Goal: Transaction & Acquisition: Purchase product/service

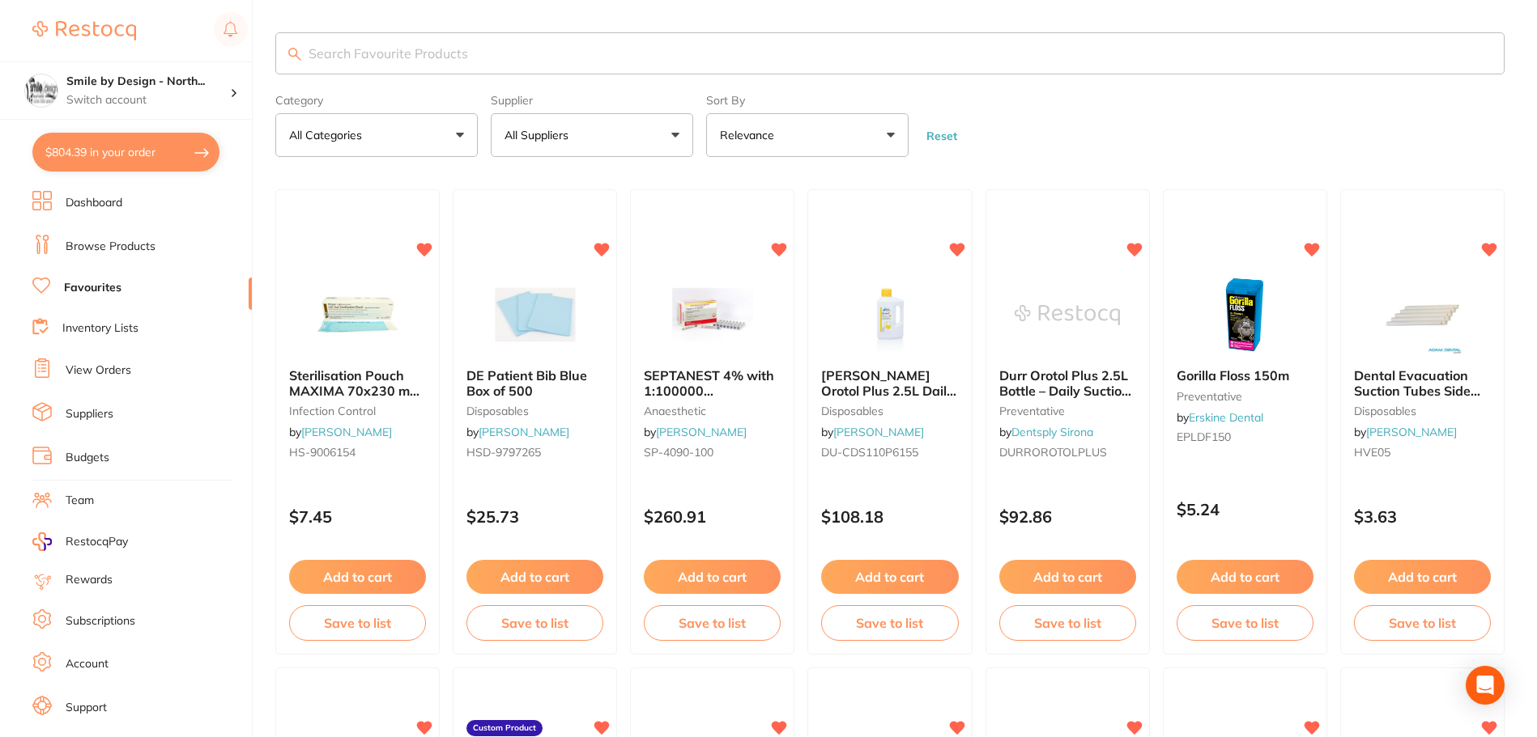
click at [146, 144] on button "$804.39 in your order" at bounding box center [125, 152] width 187 height 39
checkbox input "true"
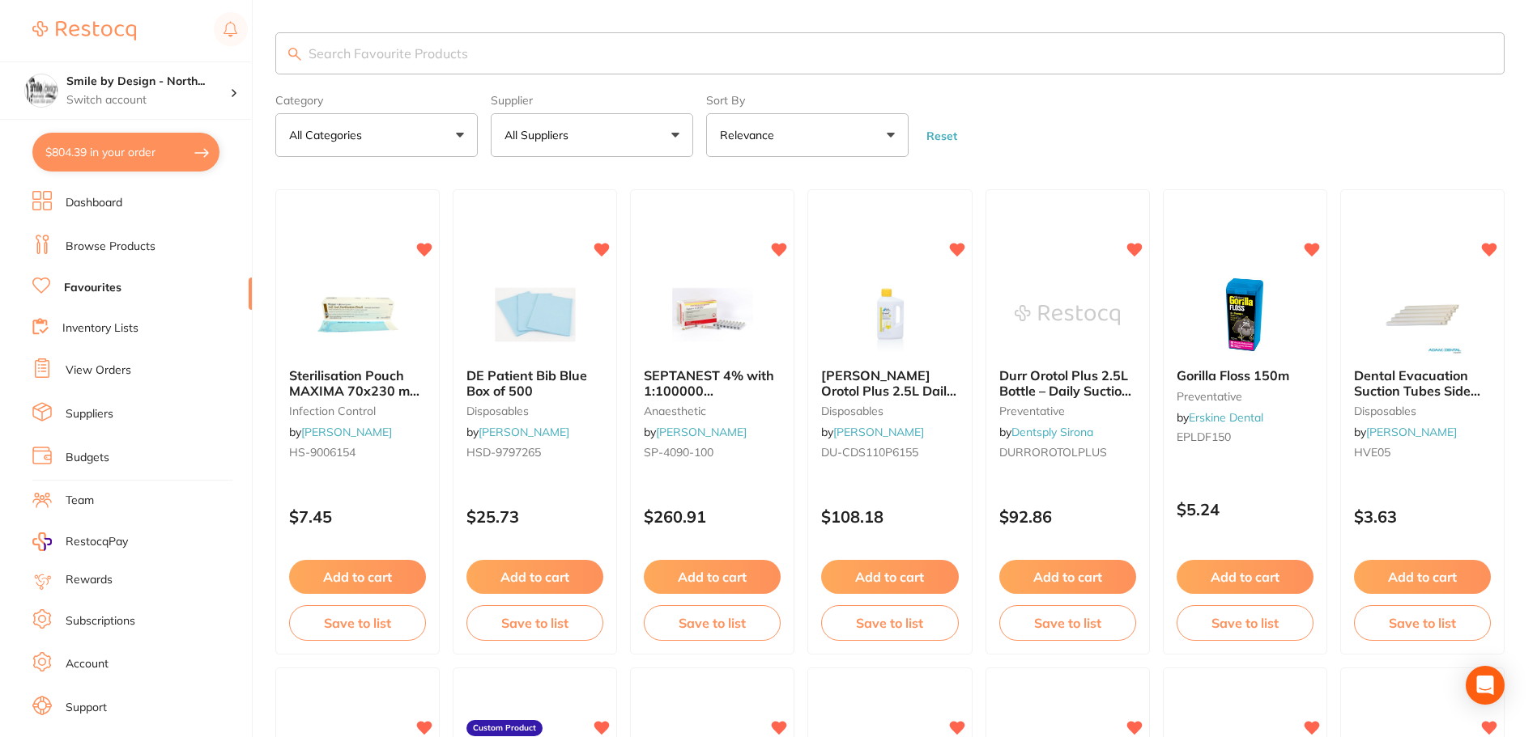
checkbox input "true"
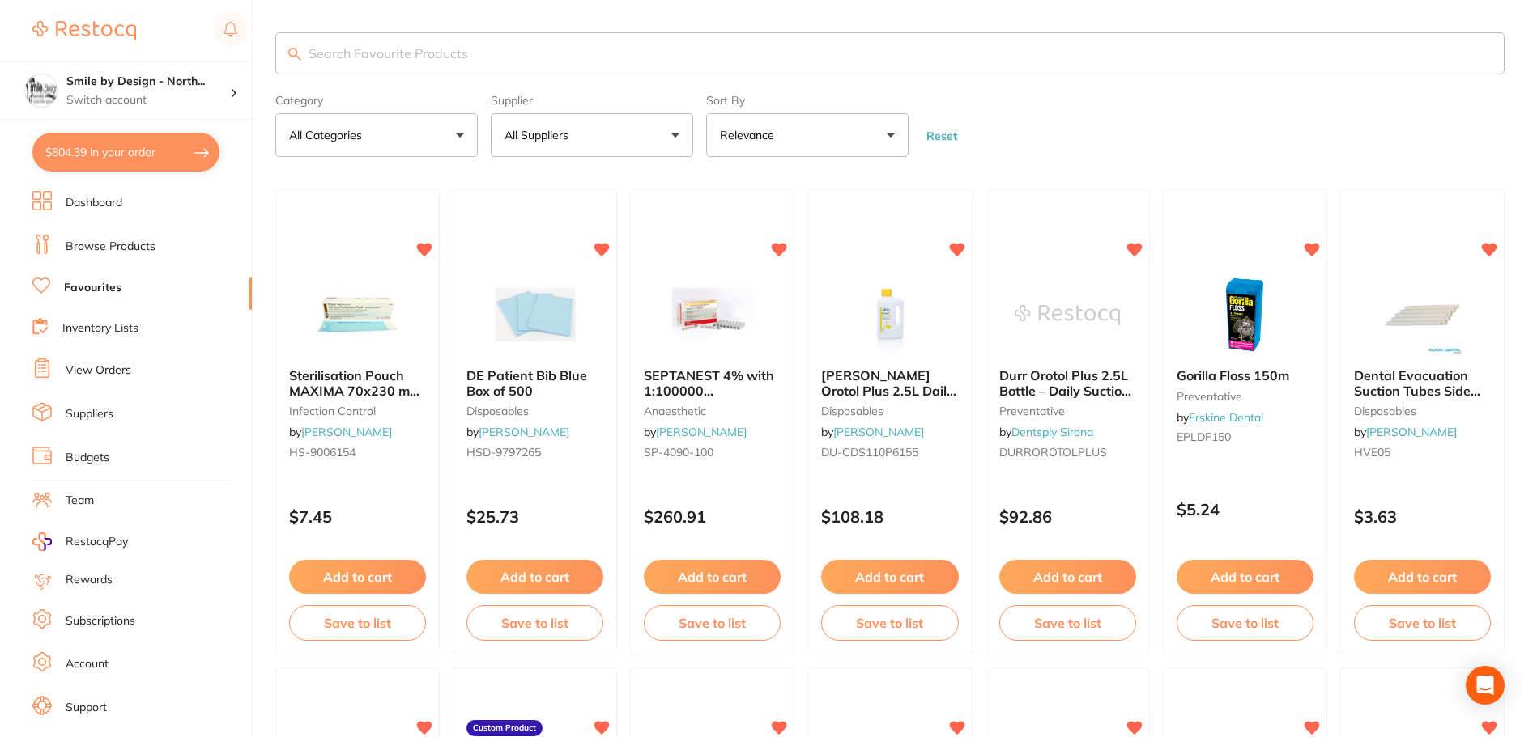
checkbox input "true"
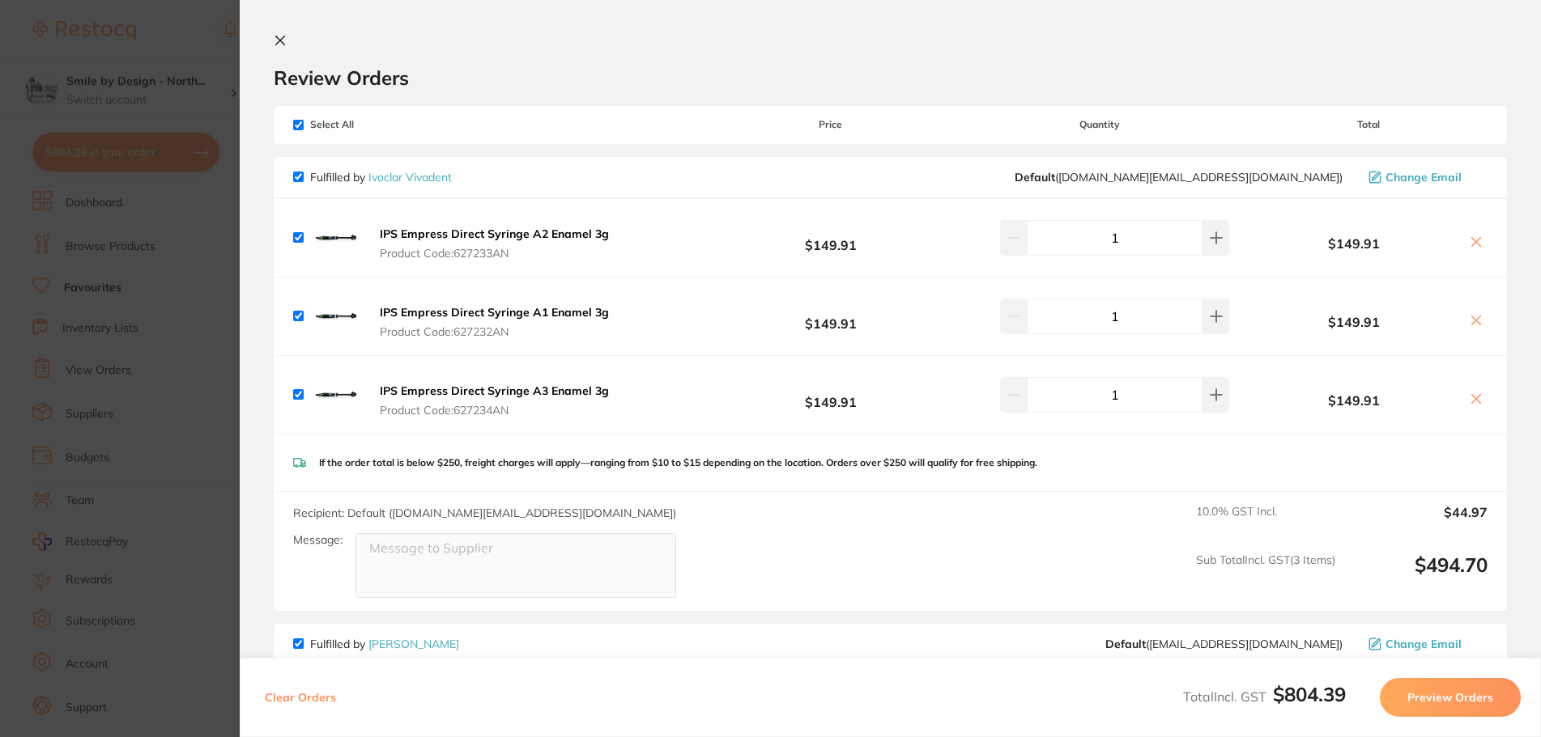
click at [150, 91] on section "Update RRP Set your pre negotiated price for this item. Item Agreed RRP (excl. …" at bounding box center [770, 368] width 1541 height 737
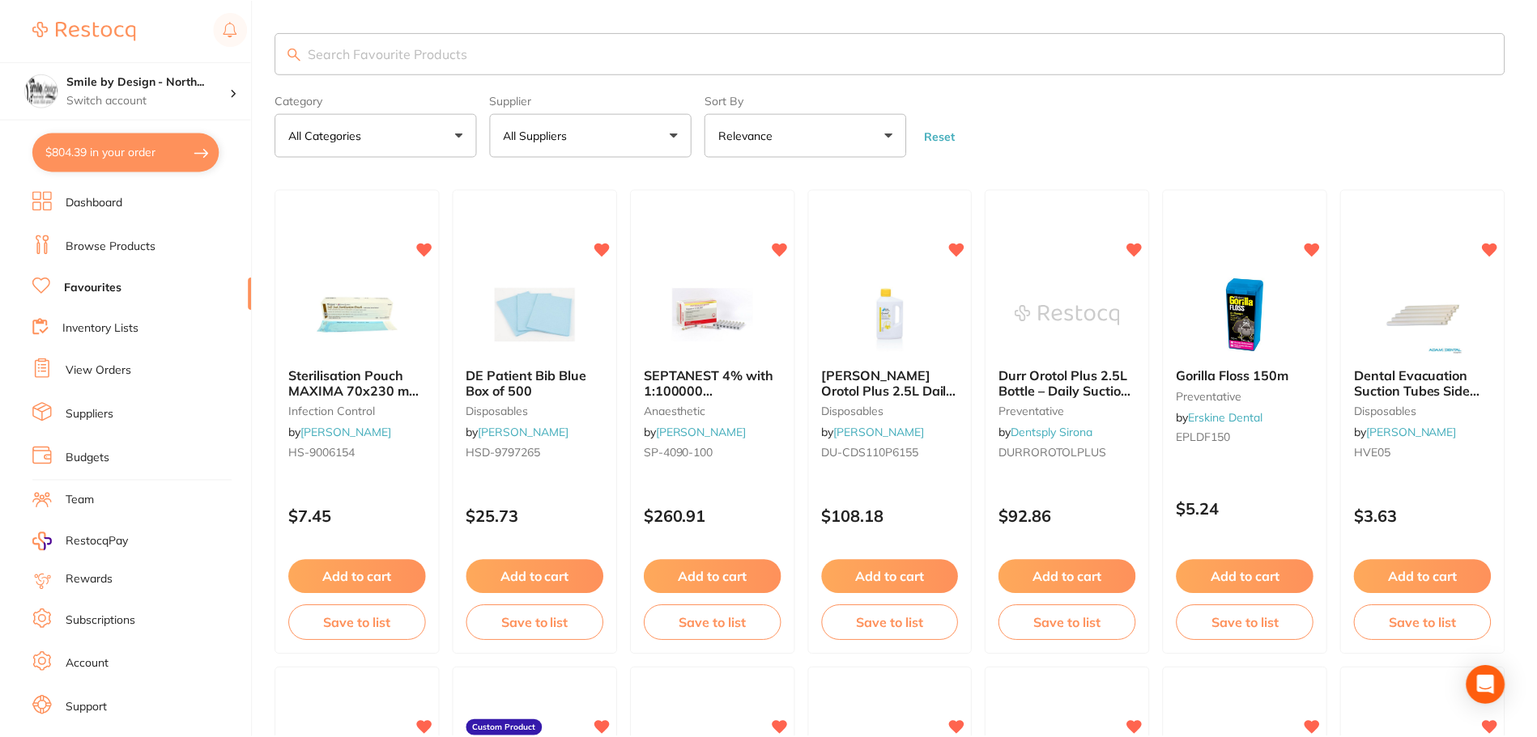
scroll to position [6, 0]
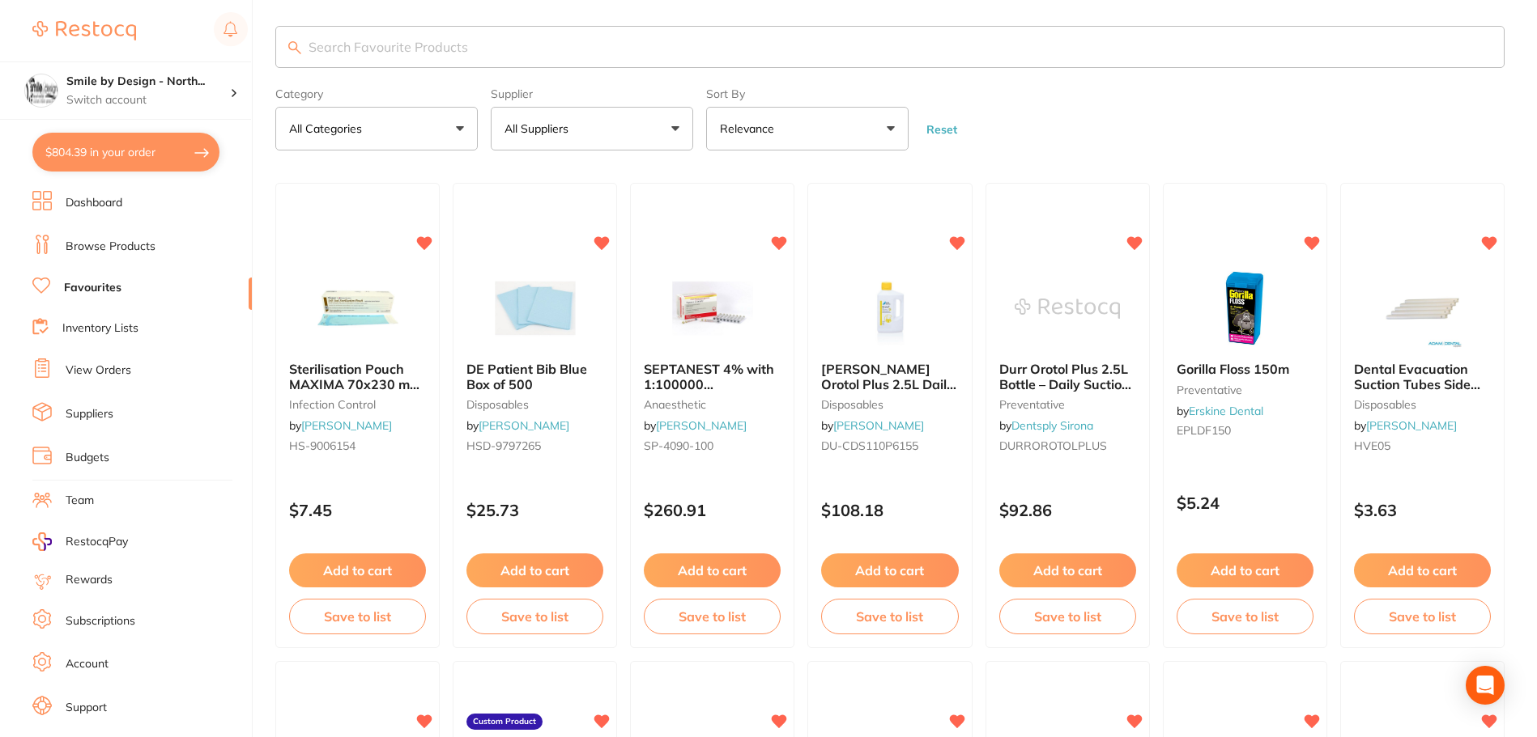
click at [150, 91] on div "Smile by Design - North... Switch account" at bounding box center [148, 91] width 164 height 34
click at [283, 240] on div "Sterilisation Pouch MAXIMA 70x230 mm 2.75x9" Box of 200 infection control by He…" at bounding box center [357, 416] width 166 height 470
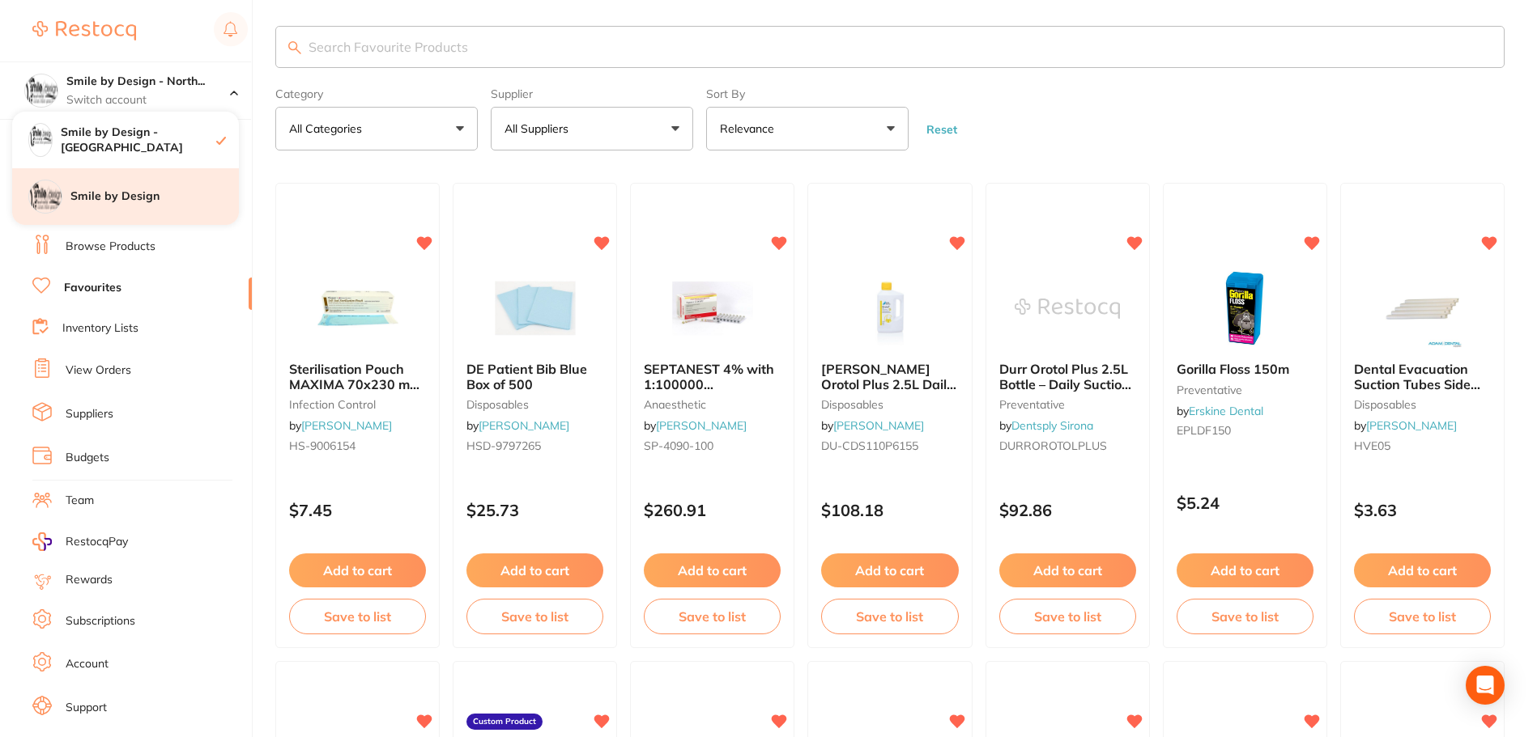
click at [225, 214] on section at bounding box center [768, 368] width 1537 height 737
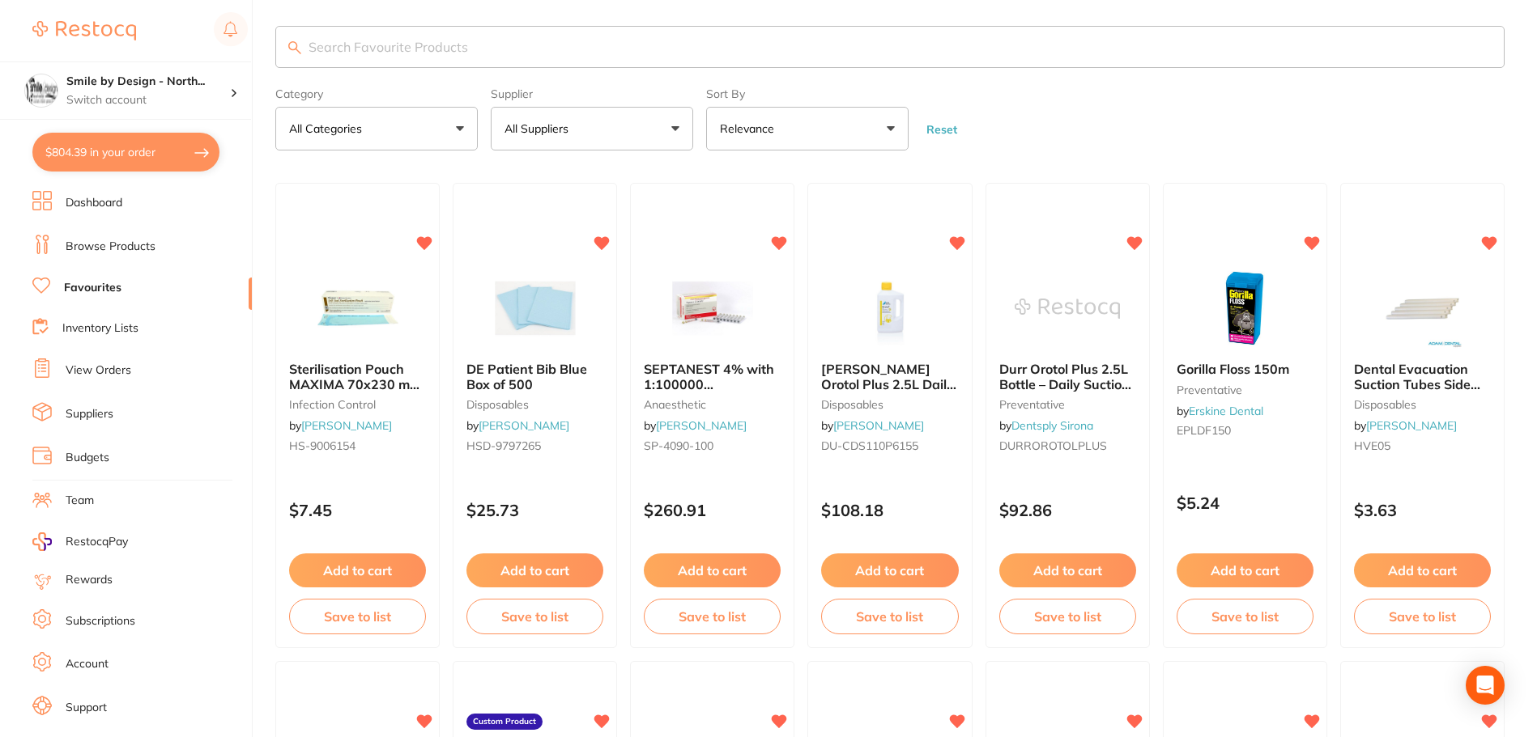
click at [132, 195] on h4 "Smile by Design" at bounding box center [154, 197] width 168 height 16
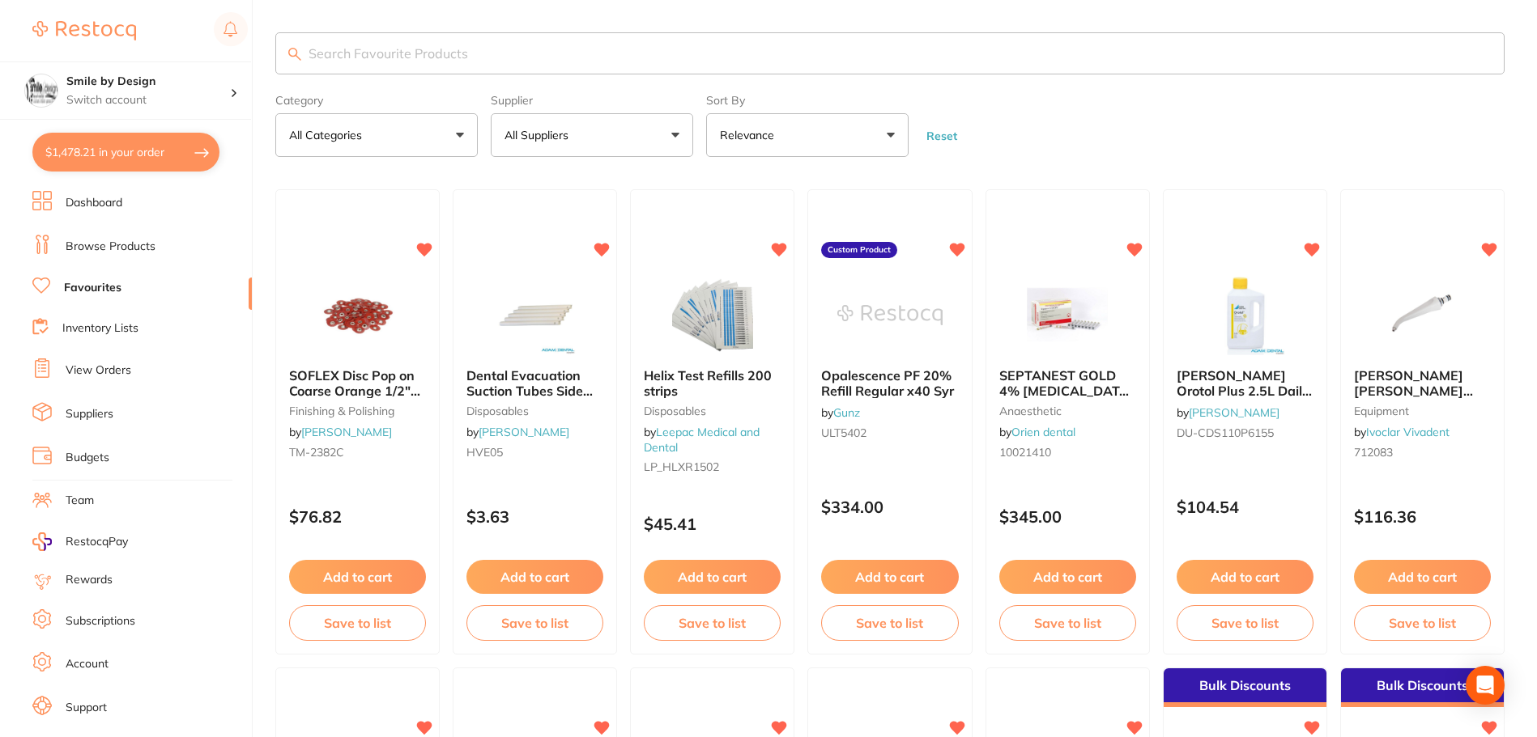
click at [83, 202] on link "Dashboard" at bounding box center [94, 203] width 57 height 16
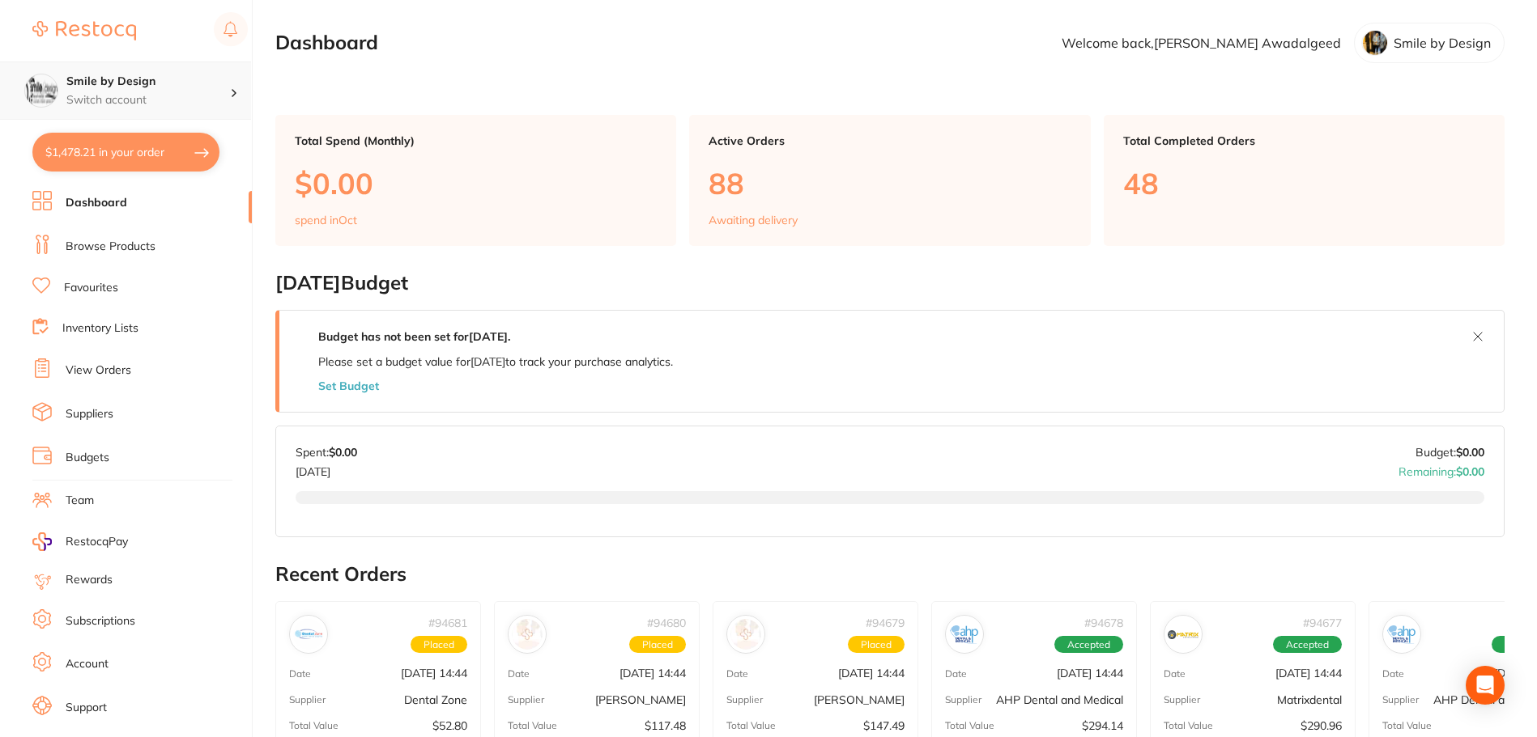
click at [69, 86] on h4 "Smile by Design" at bounding box center [148, 82] width 164 height 16
click at [110, 127] on h4 "Smile by Design - [GEOGRAPHIC_DATA]" at bounding box center [151, 141] width 176 height 32
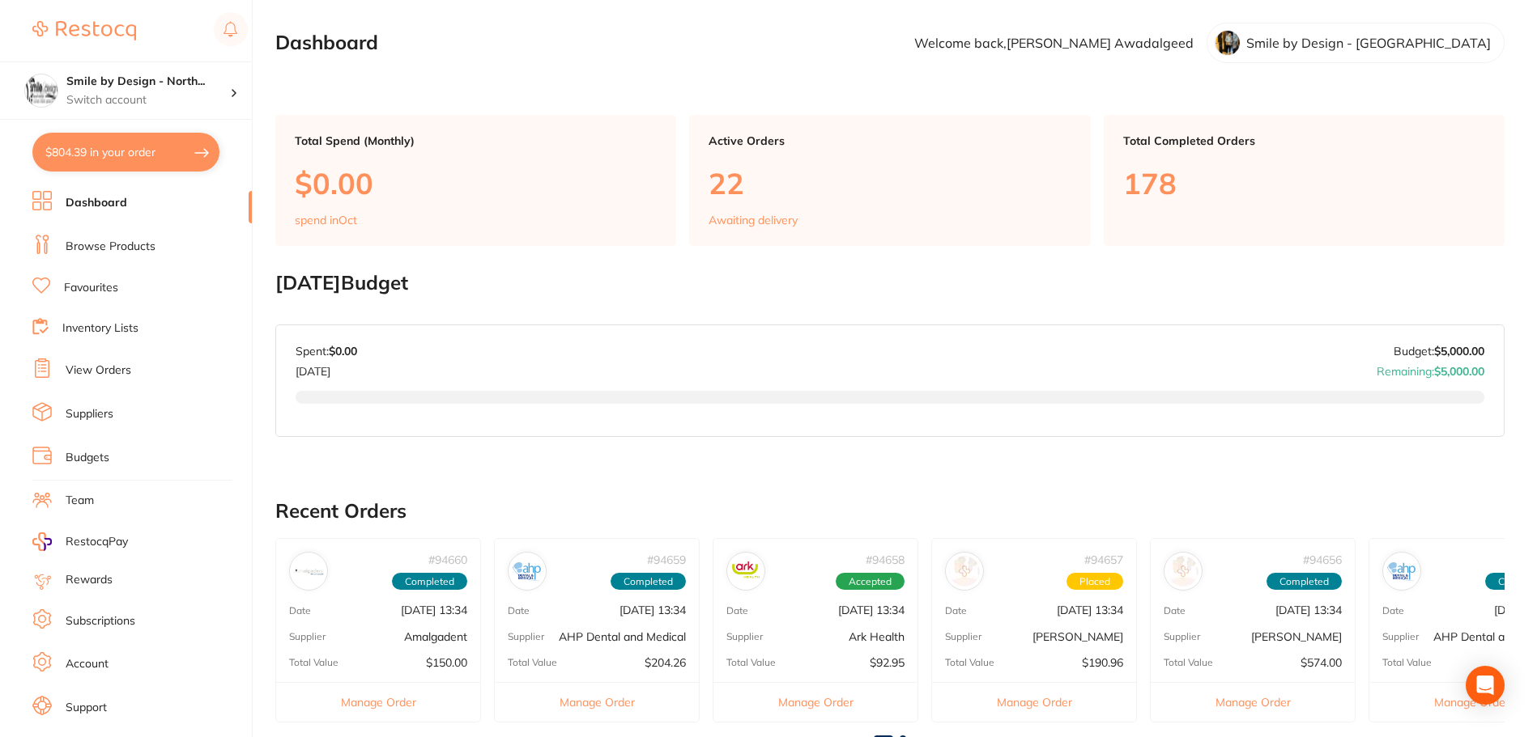
click at [138, 147] on button "$804.39 in your order" at bounding box center [125, 152] width 187 height 39
checkbox input "true"
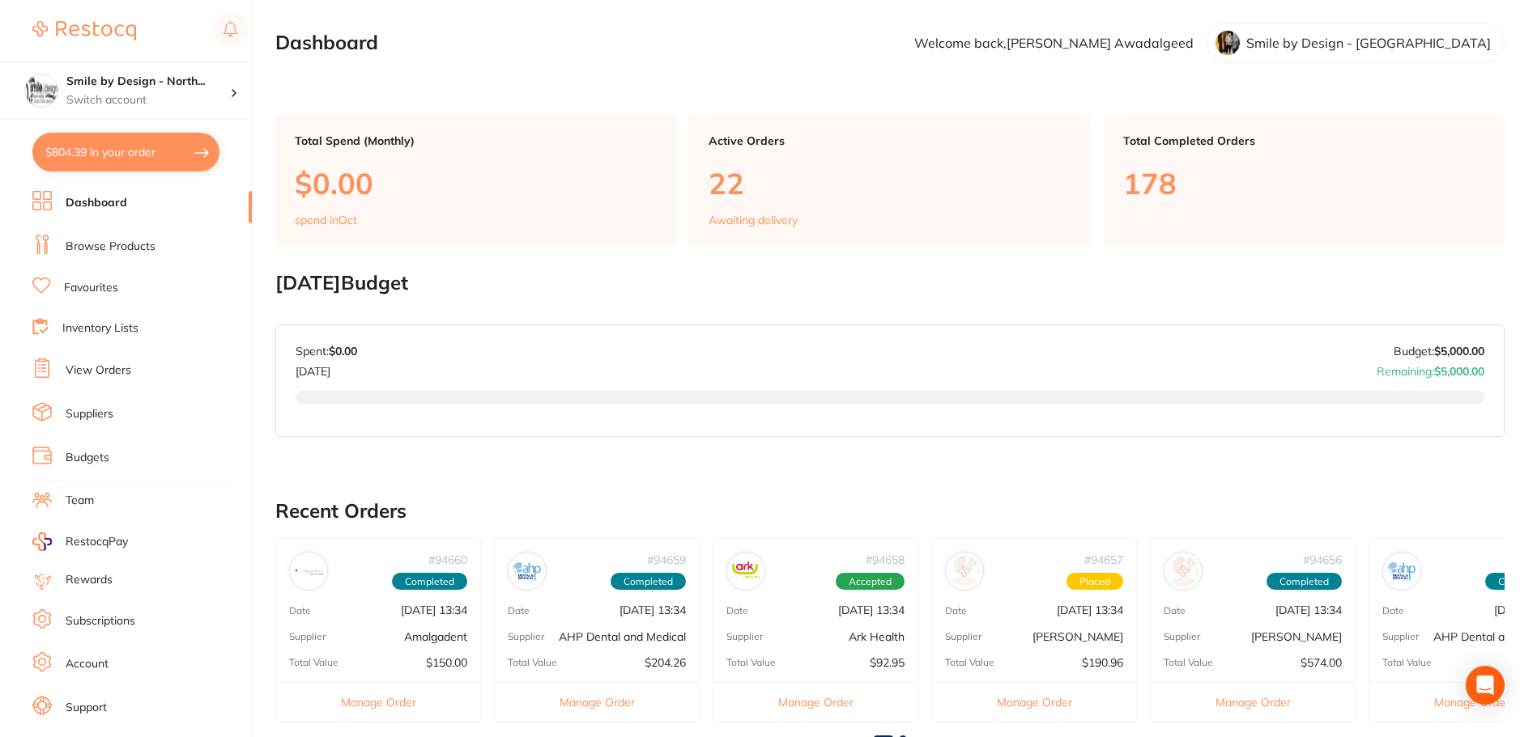
checkbox input "true"
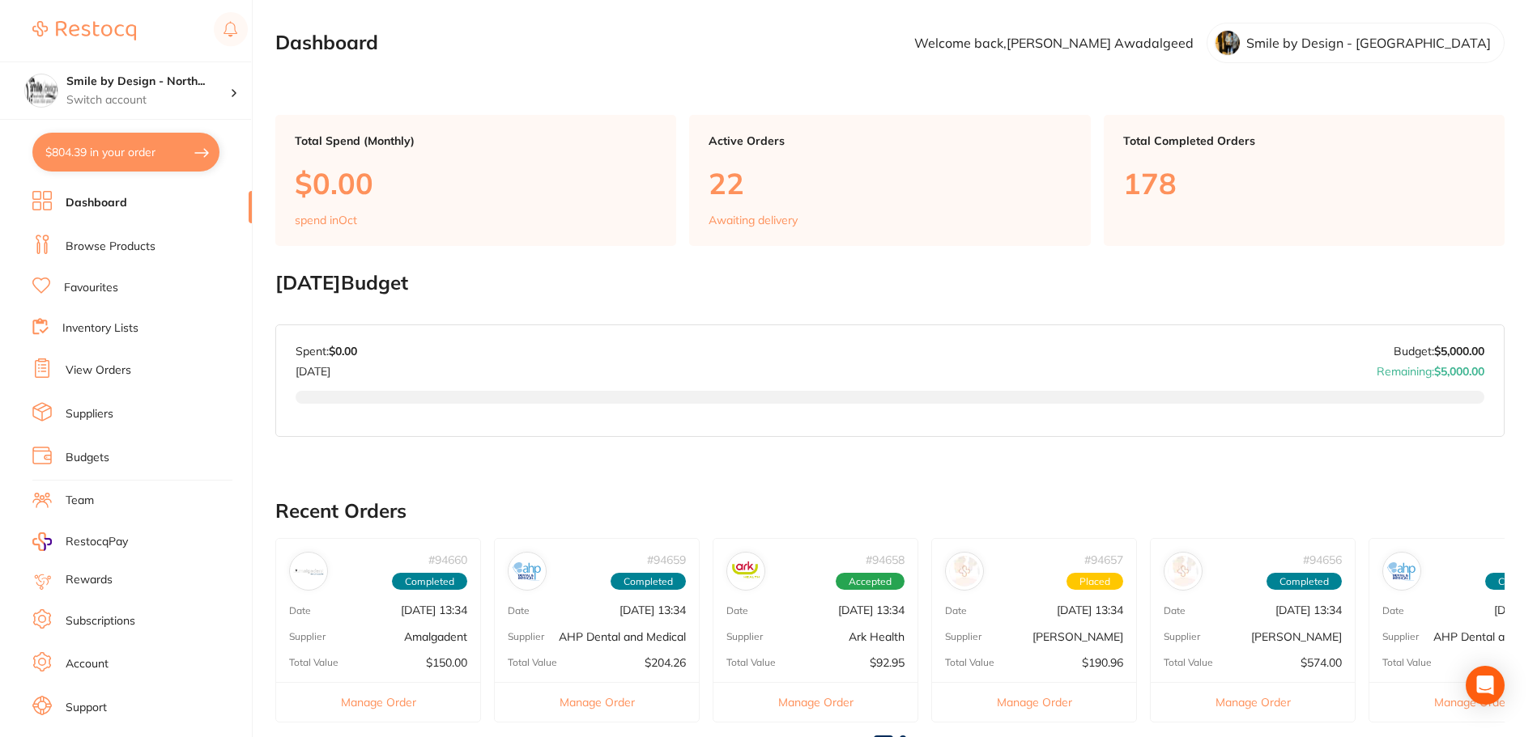
checkbox input "true"
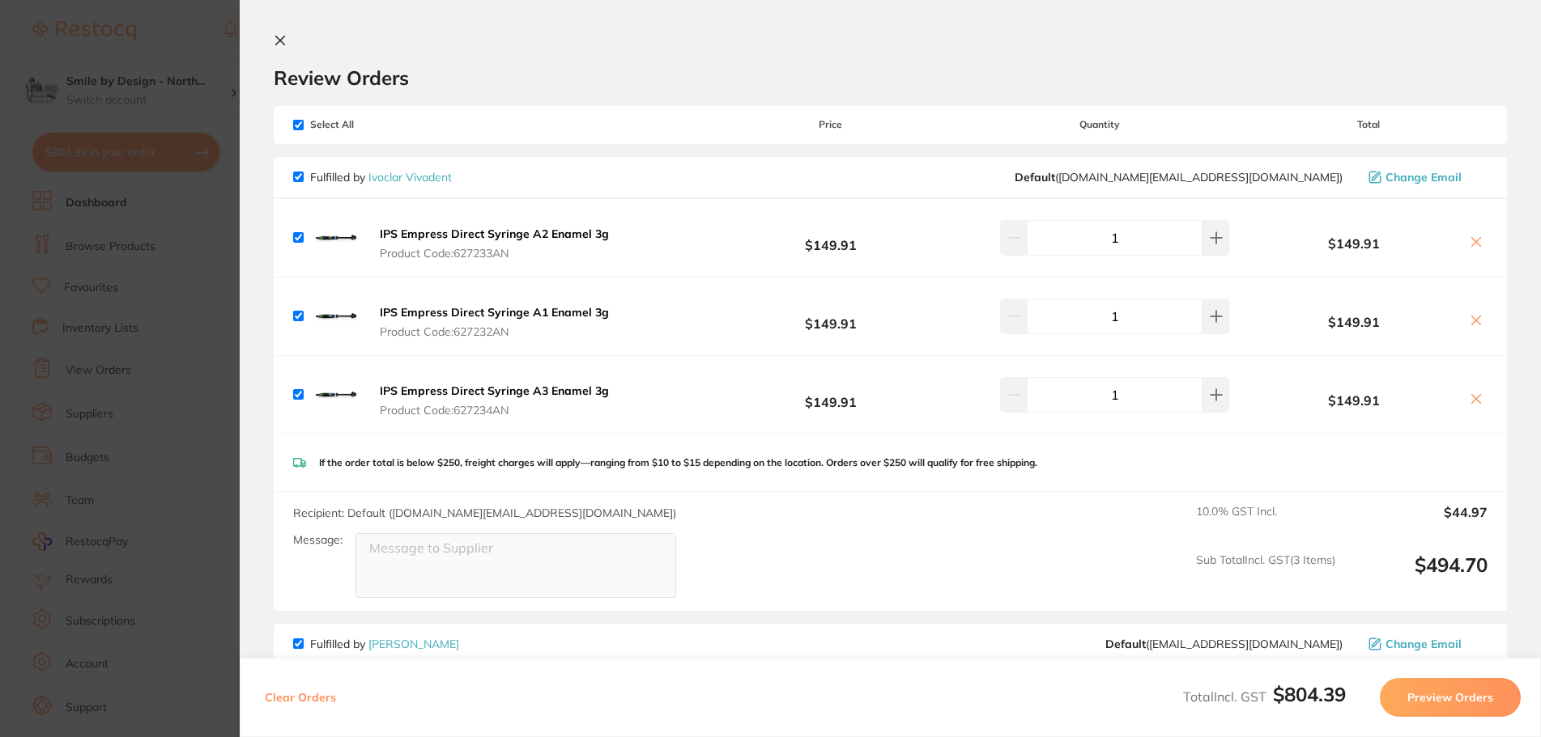
click at [135, 282] on section "Update RRP Set your pre negotiated price for this item. Item Agreed RRP (excl. …" at bounding box center [770, 368] width 1541 height 737
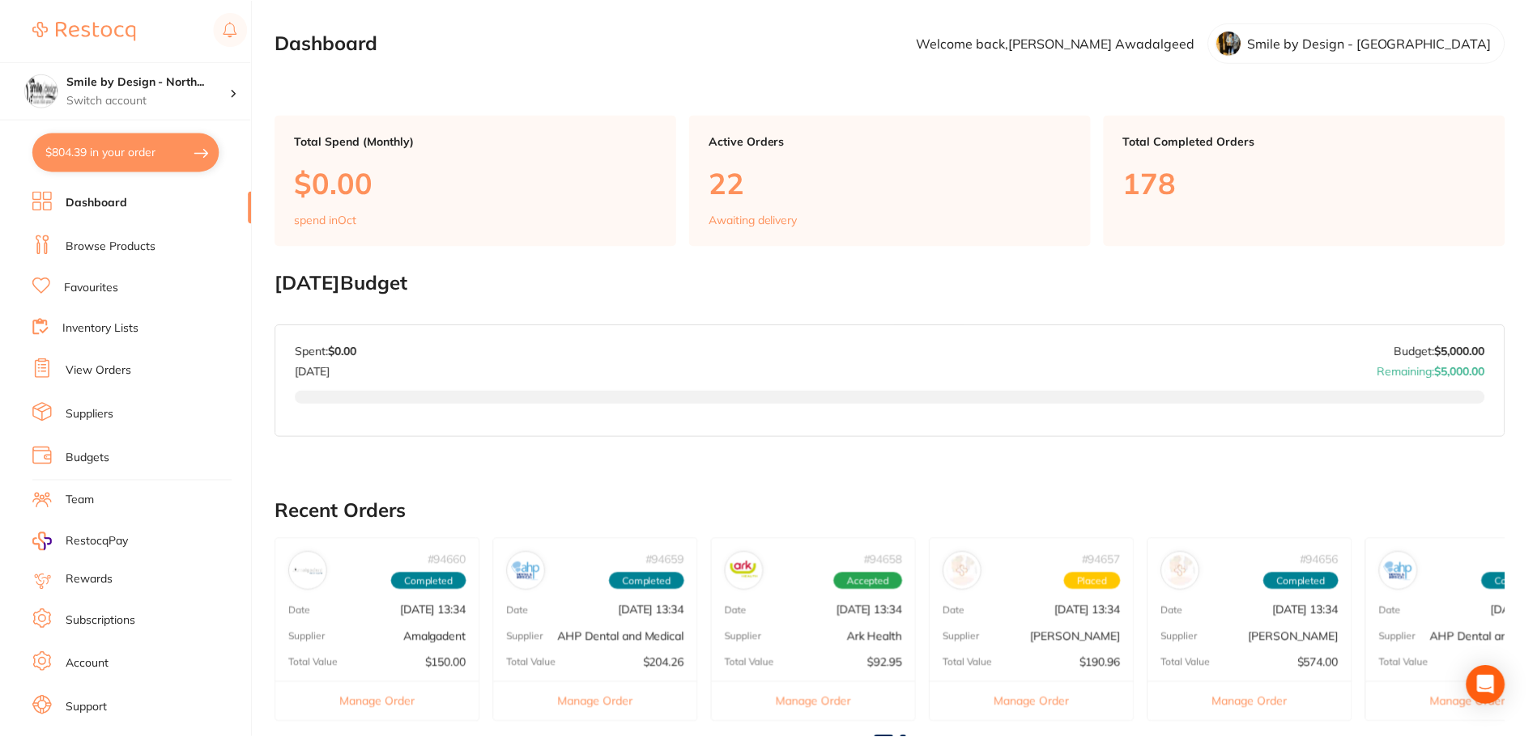
scroll to position [6, 0]
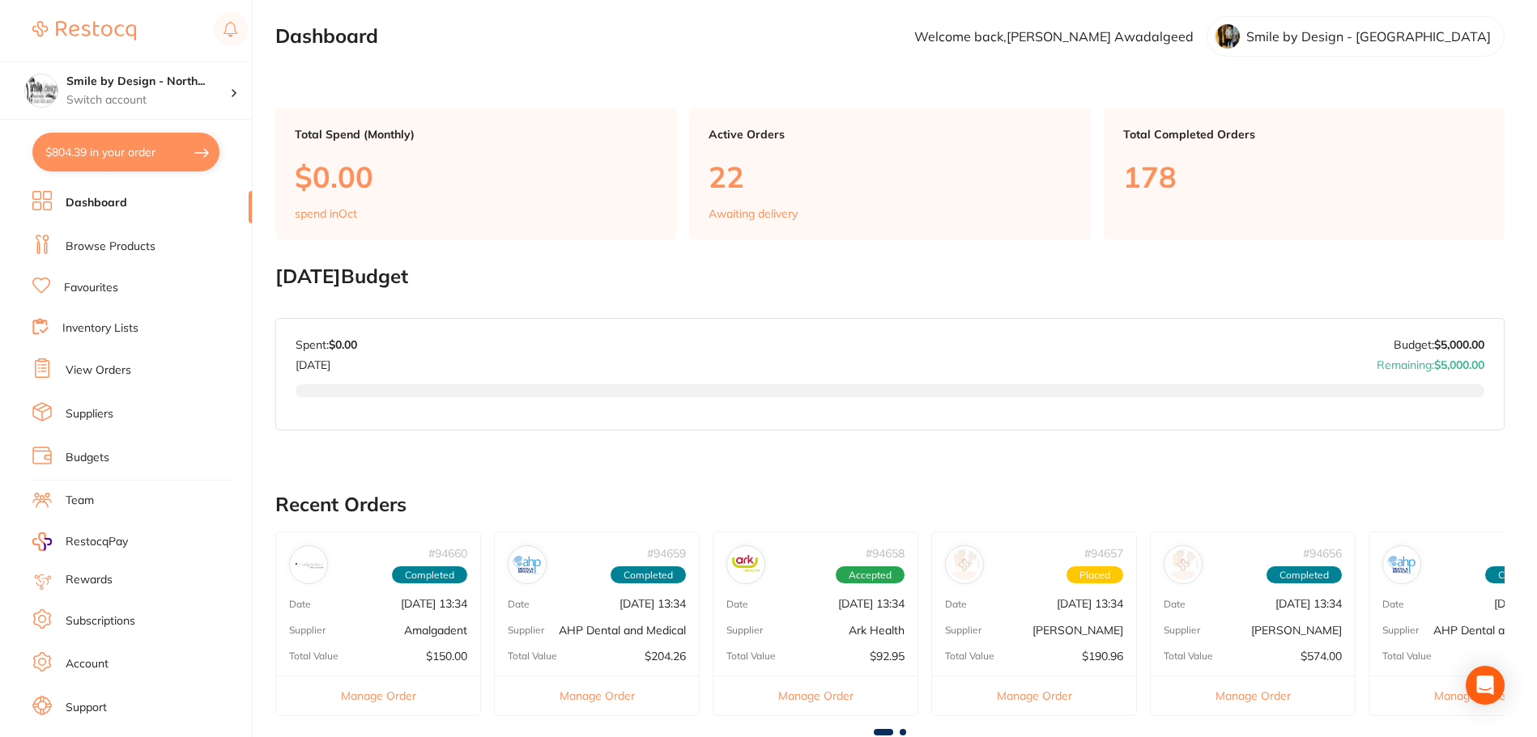
click at [88, 280] on link "Favourites" at bounding box center [91, 288] width 54 height 16
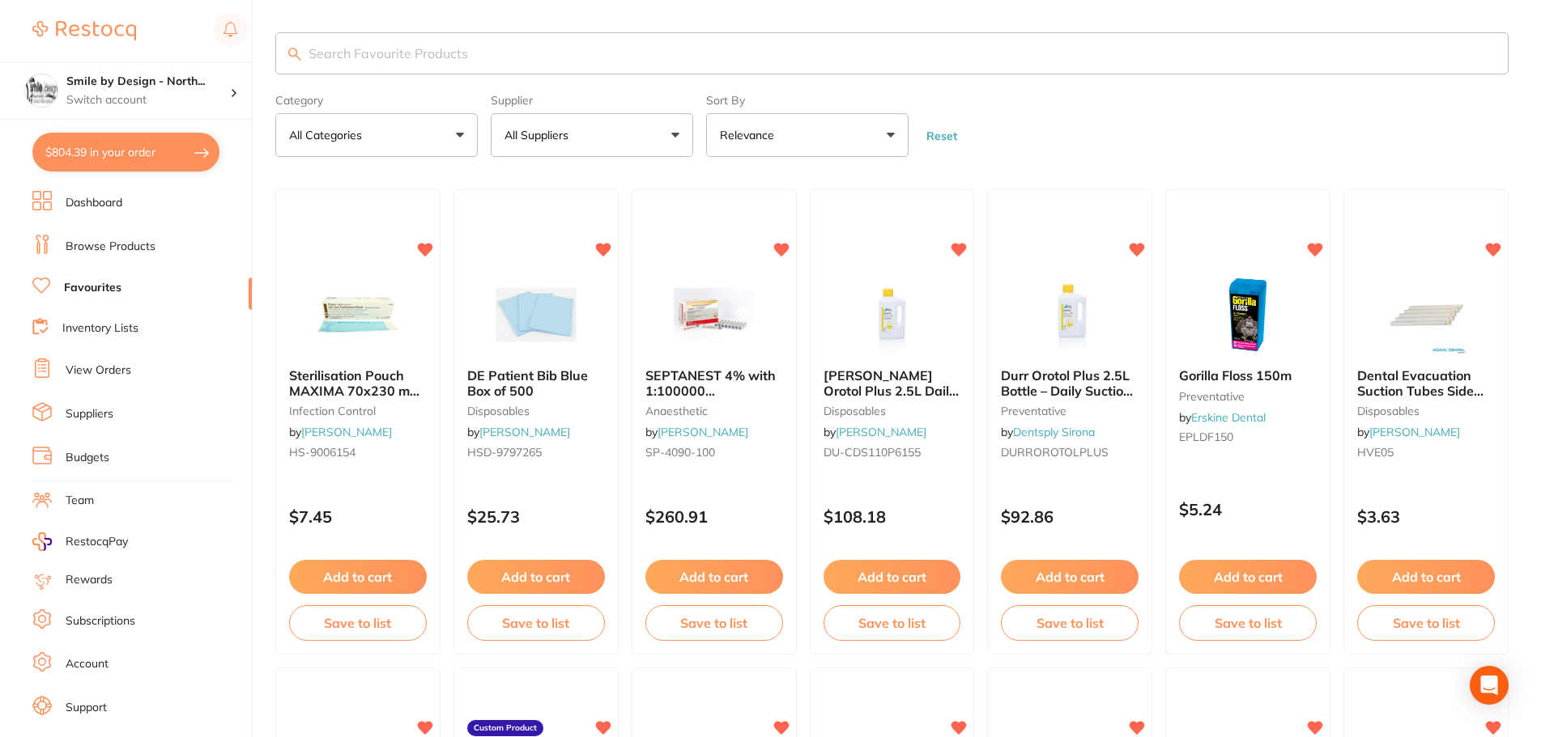
click at [403, 38] on input "search" at bounding box center [891, 53] width 1233 height 42
click at [403, 38] on input "search" at bounding box center [889, 53] width 1229 height 42
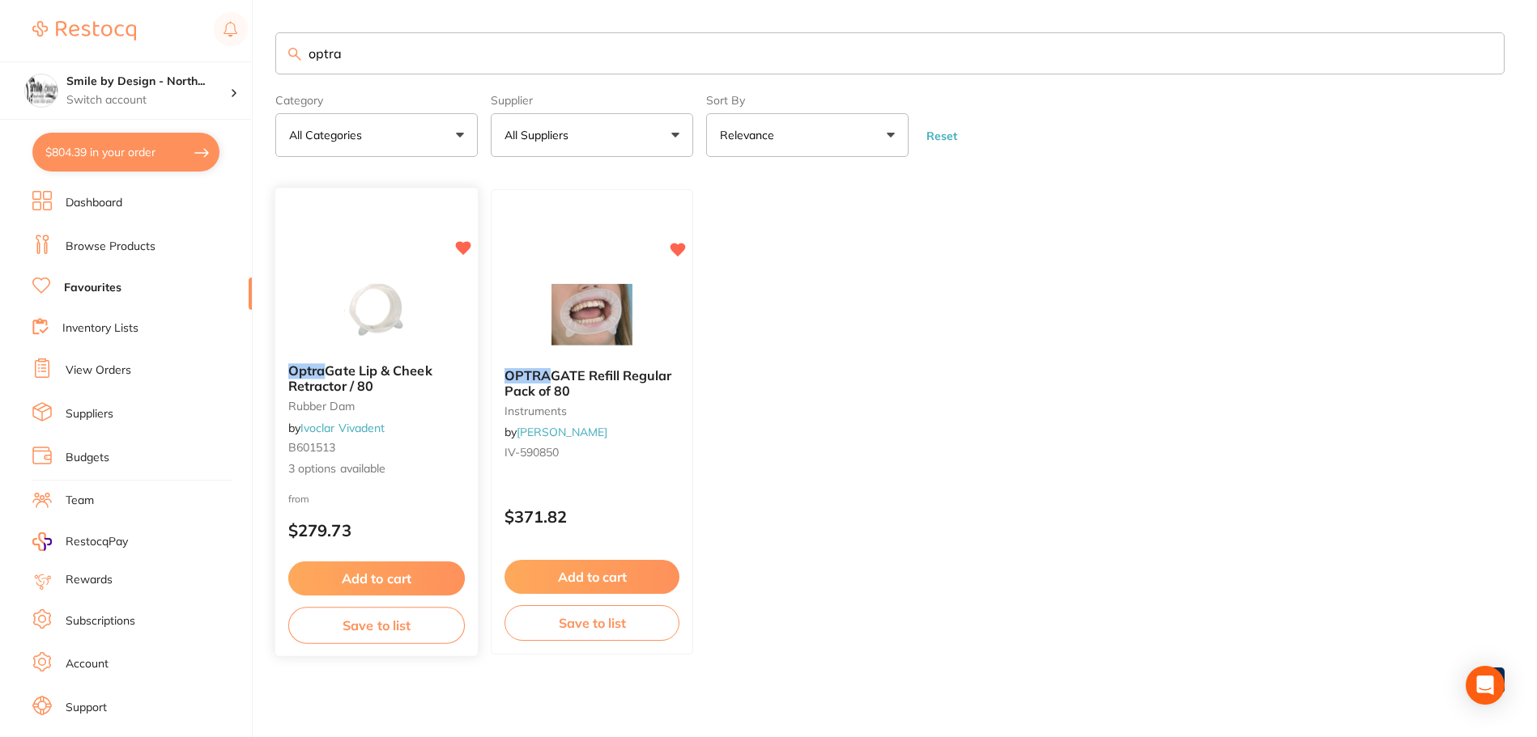
type input "optra"
click at [388, 457] on div "Optra Gate Lip & Cheek Retractor / 80 rubber dam by Ivoclar Vivadent B601513 3 …" at bounding box center [376, 421] width 202 height 140
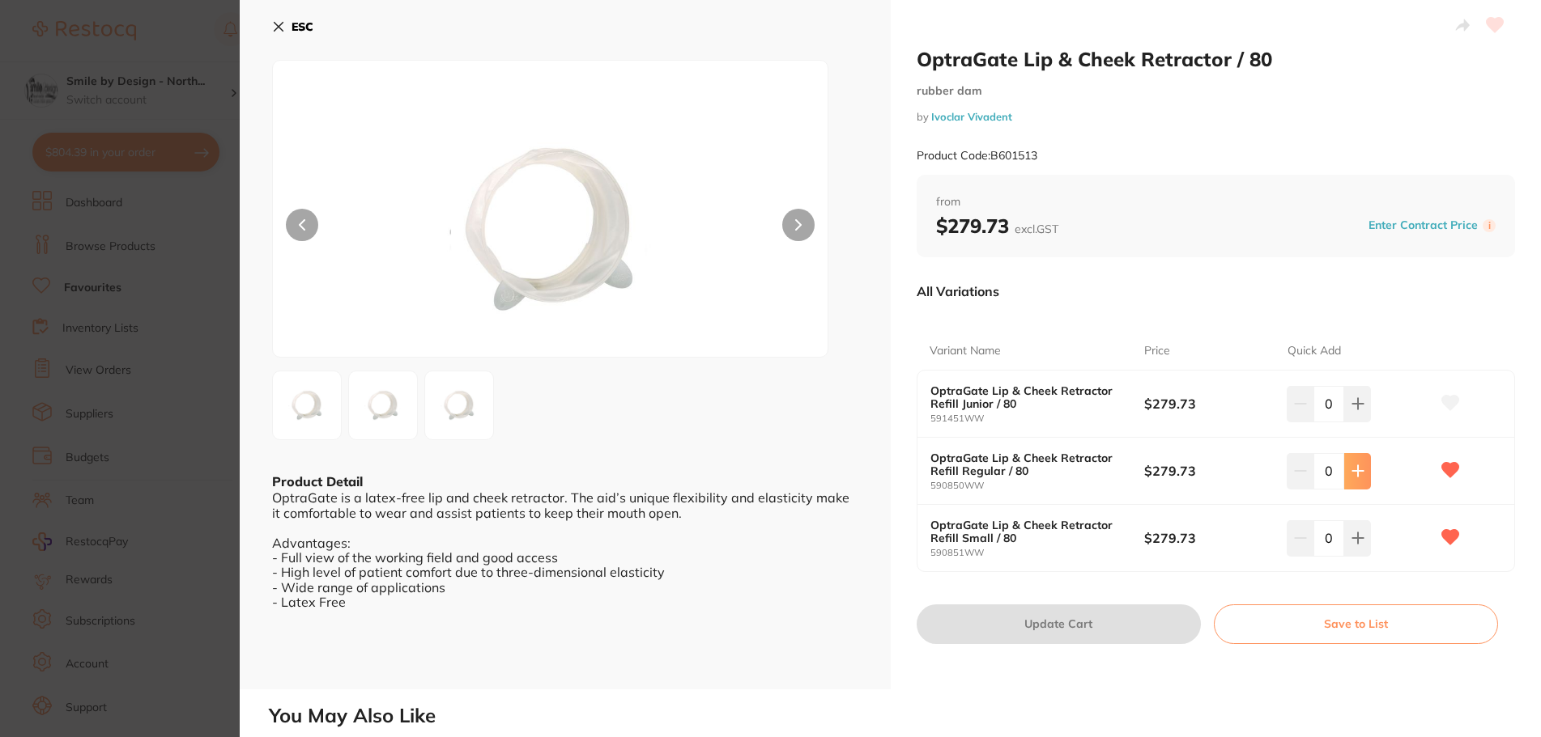
click at [1362, 465] on button at bounding box center [1357, 471] width 27 height 36
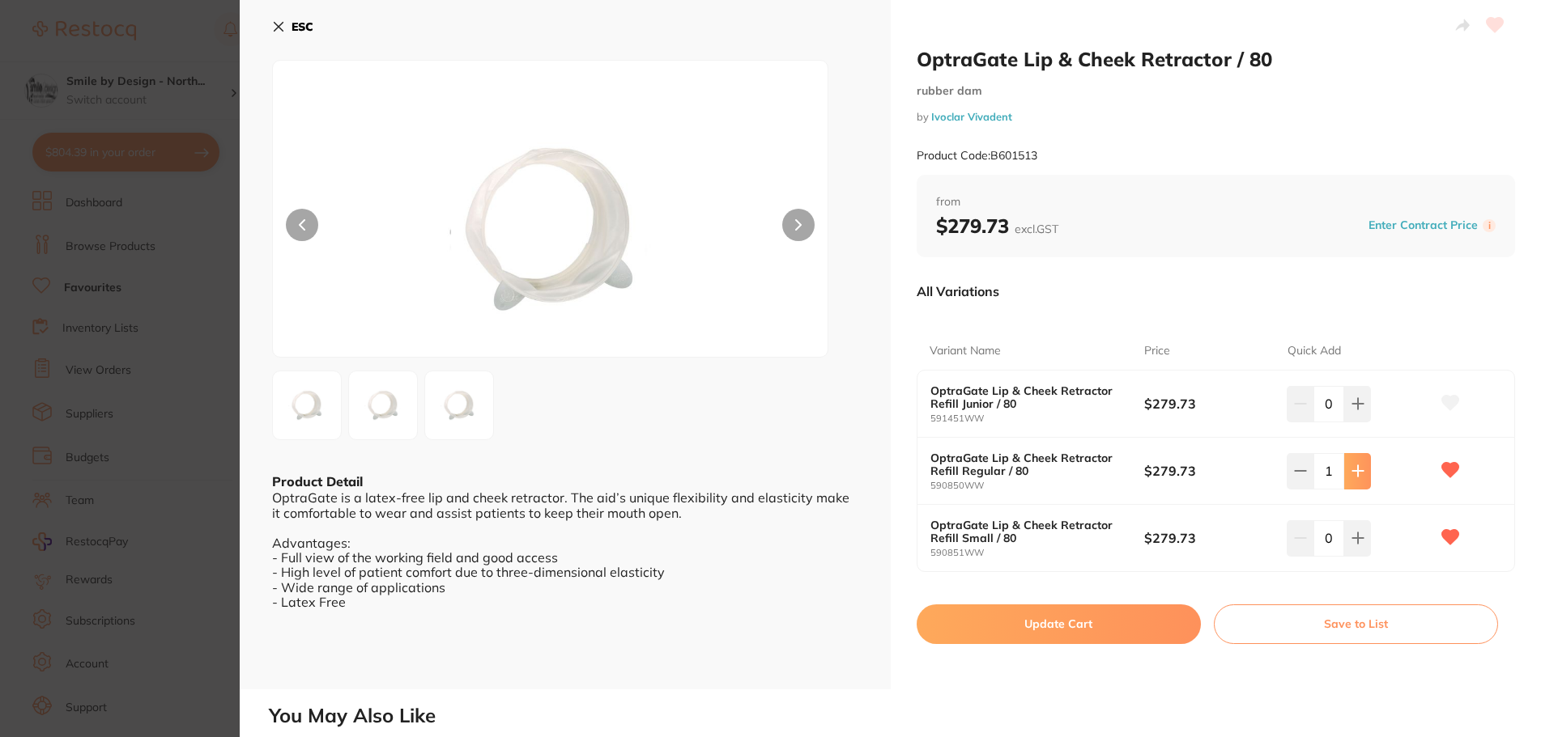
click at [1361, 467] on button at bounding box center [1357, 471] width 27 height 36
type input "2"
click at [1035, 629] on button "Update Cart" at bounding box center [1058, 624] width 284 height 39
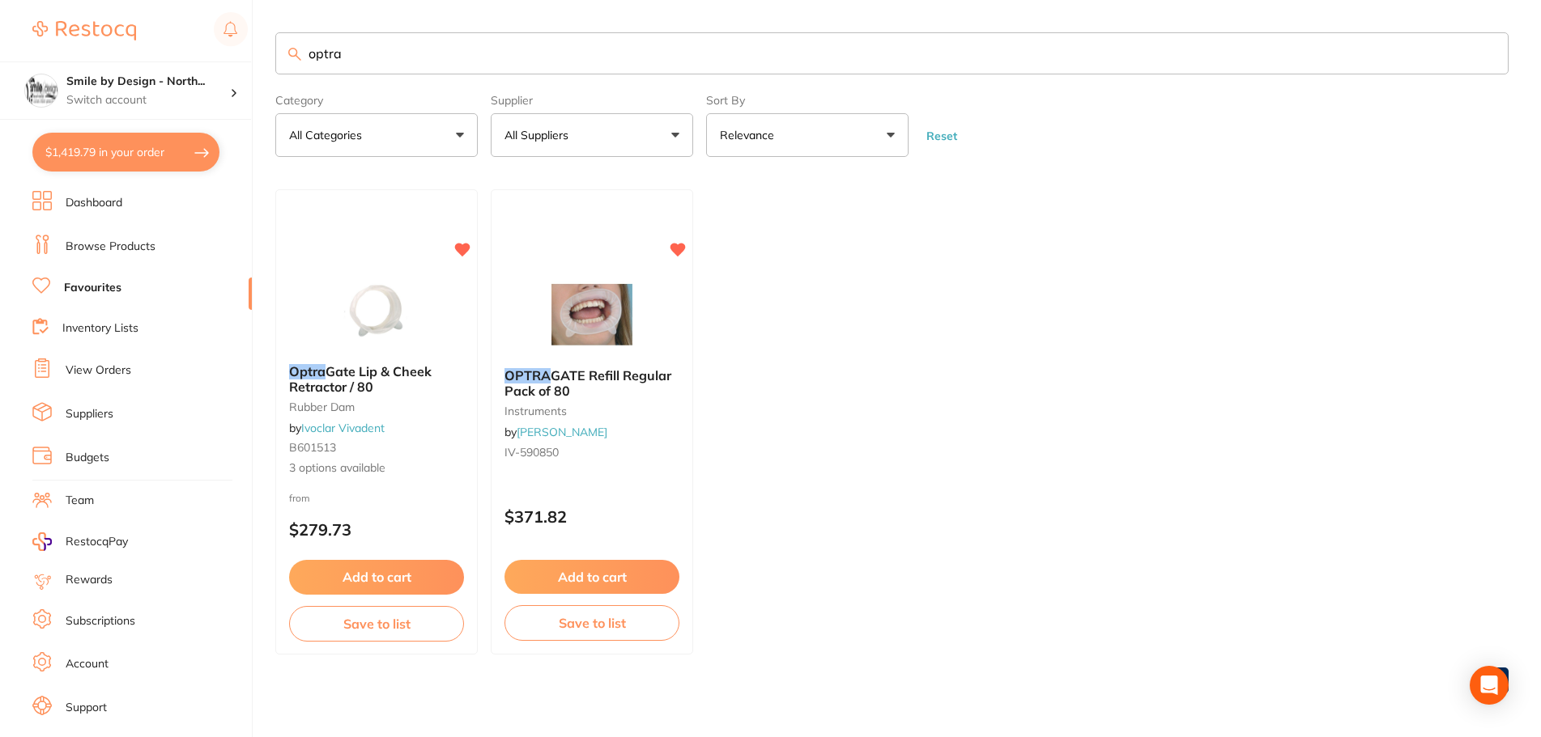
checkbox input "false"
click at [169, 100] on p "Switch account" at bounding box center [148, 100] width 164 height 16
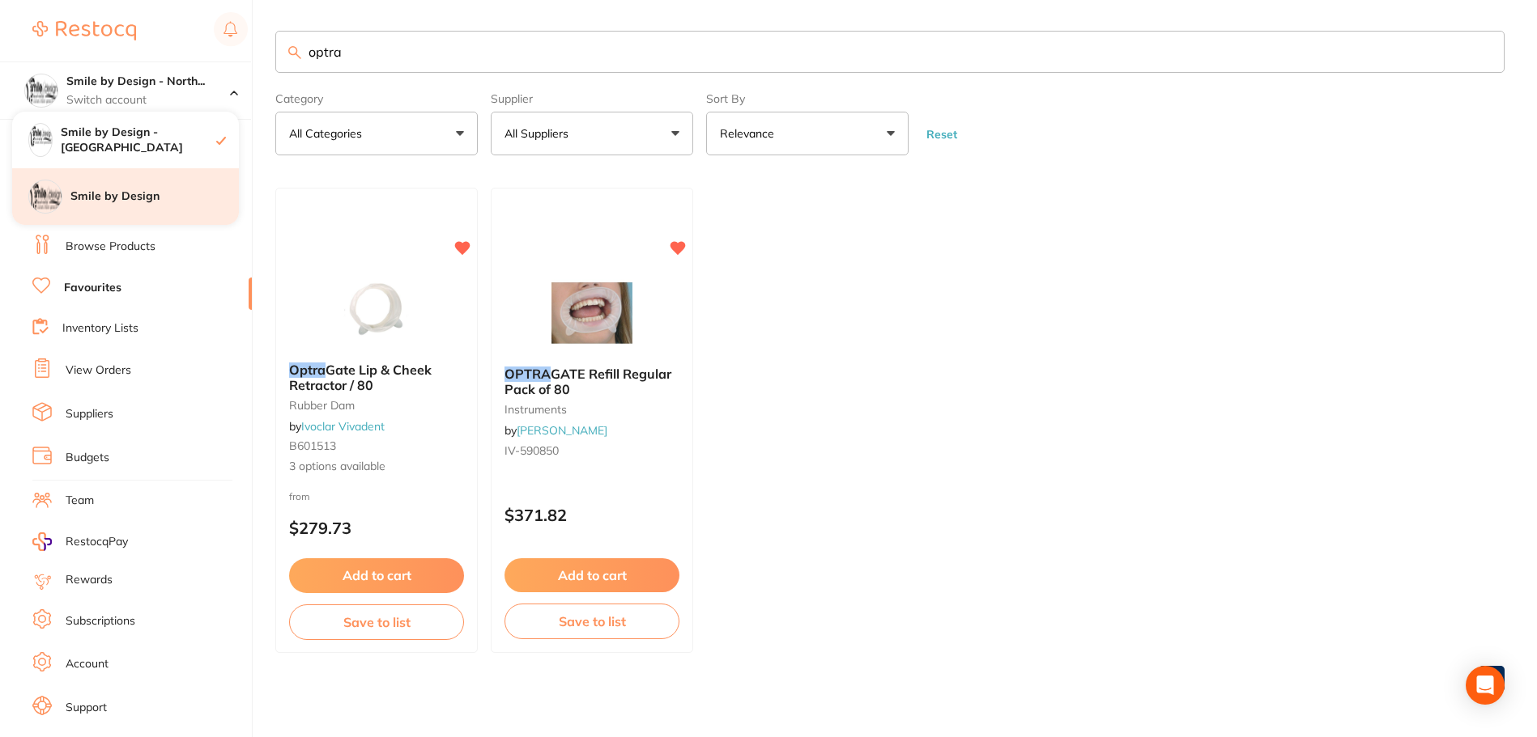
click at [116, 185] on div "Smile by Design" at bounding box center [125, 196] width 227 height 57
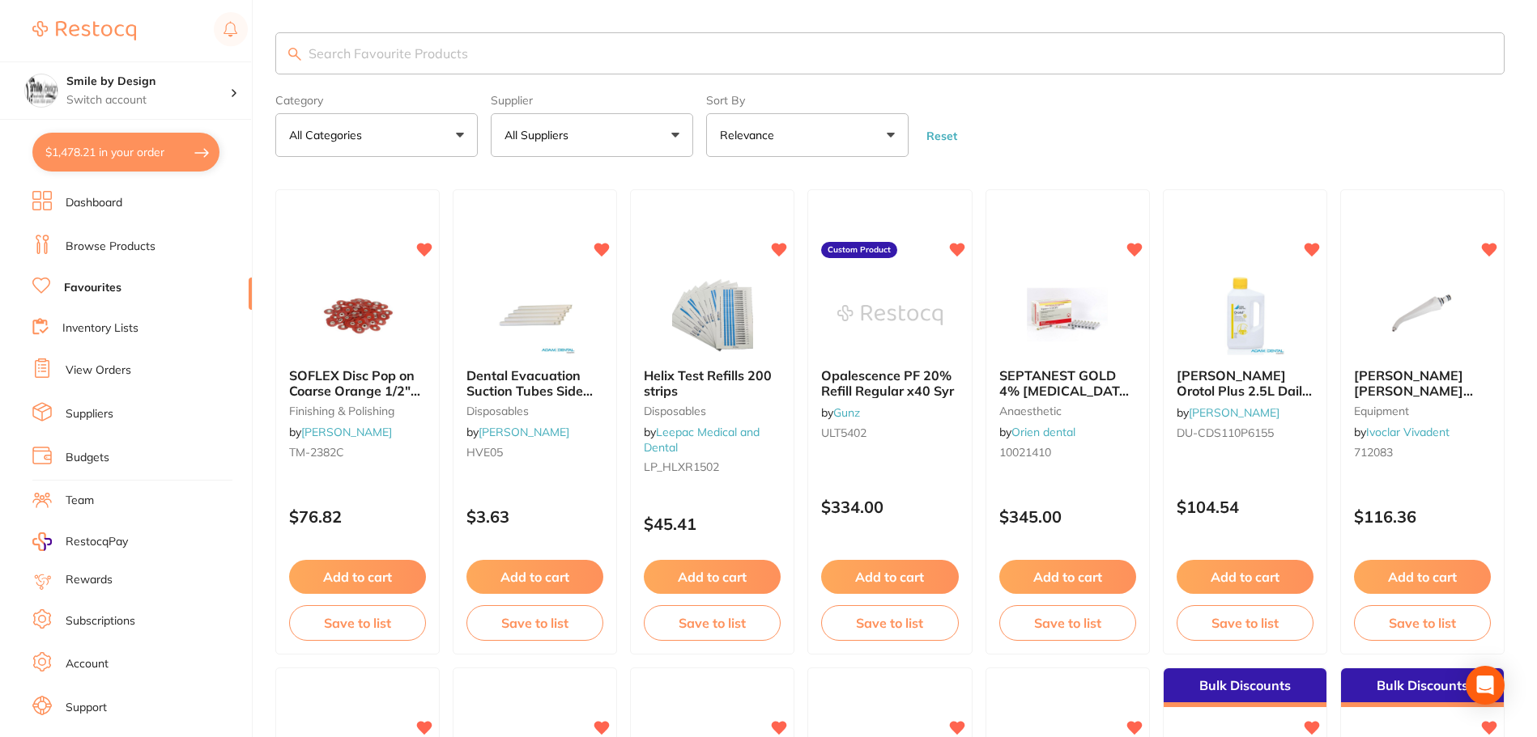
click at [118, 154] on button "$1,478.21 in your order" at bounding box center [125, 152] width 187 height 39
checkbox input "true"
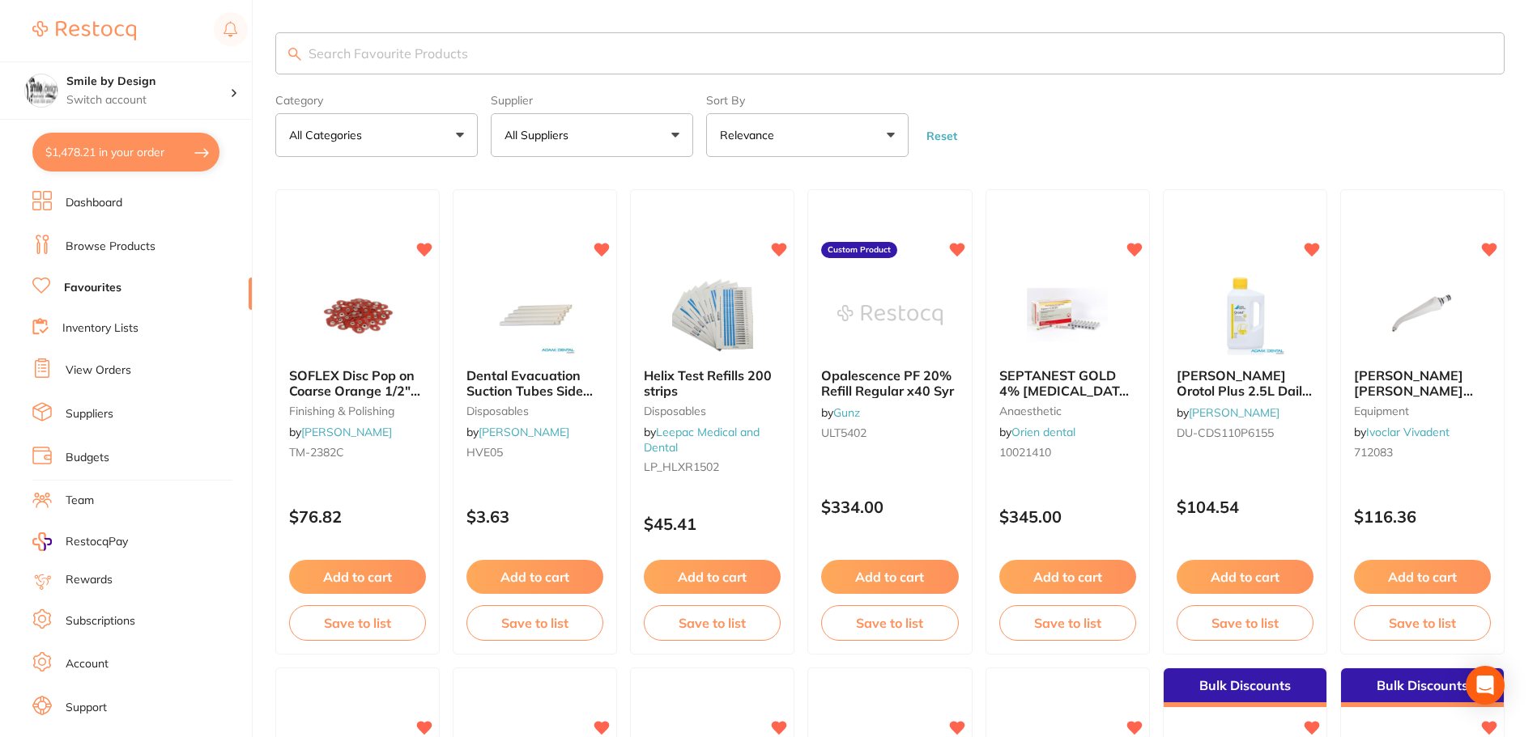
checkbox input "true"
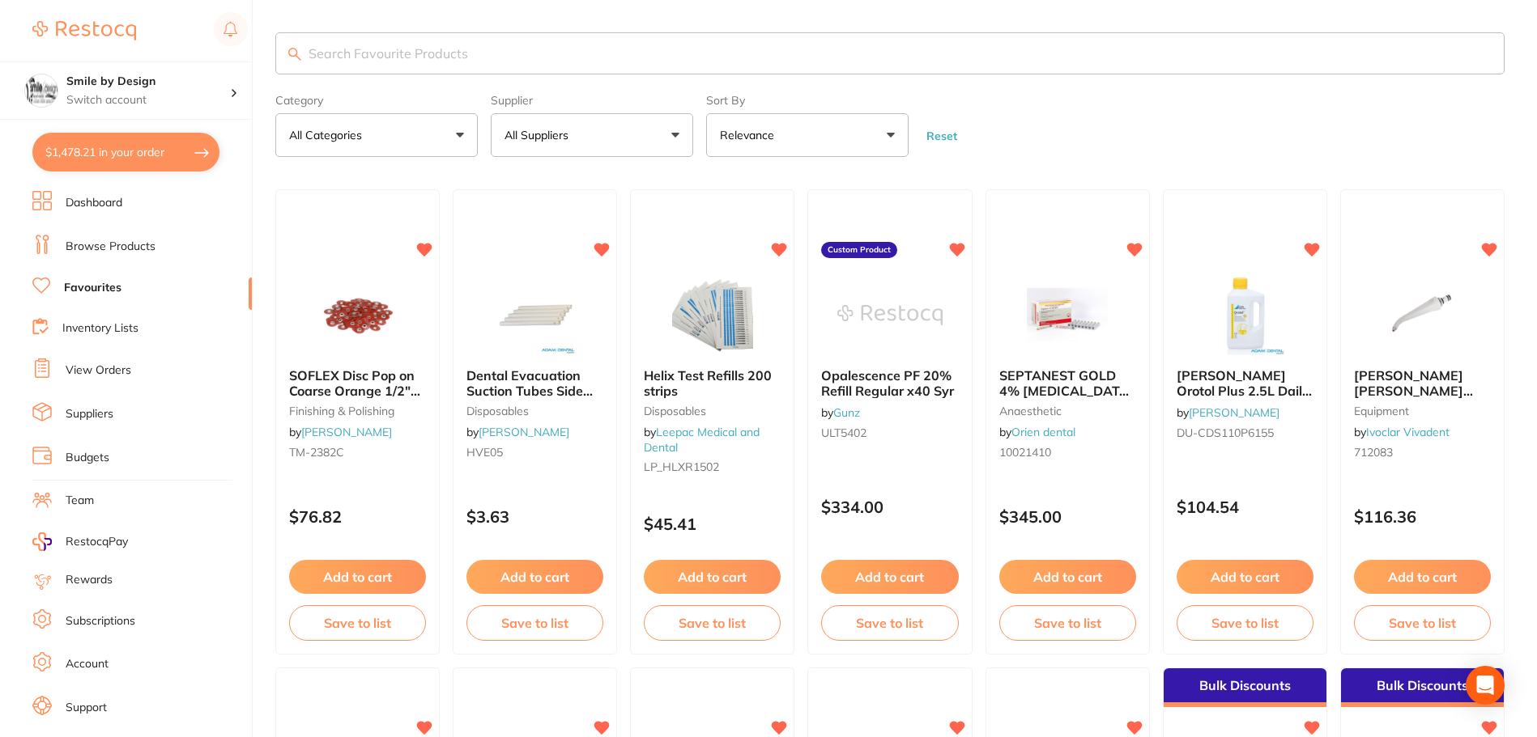
checkbox input "true"
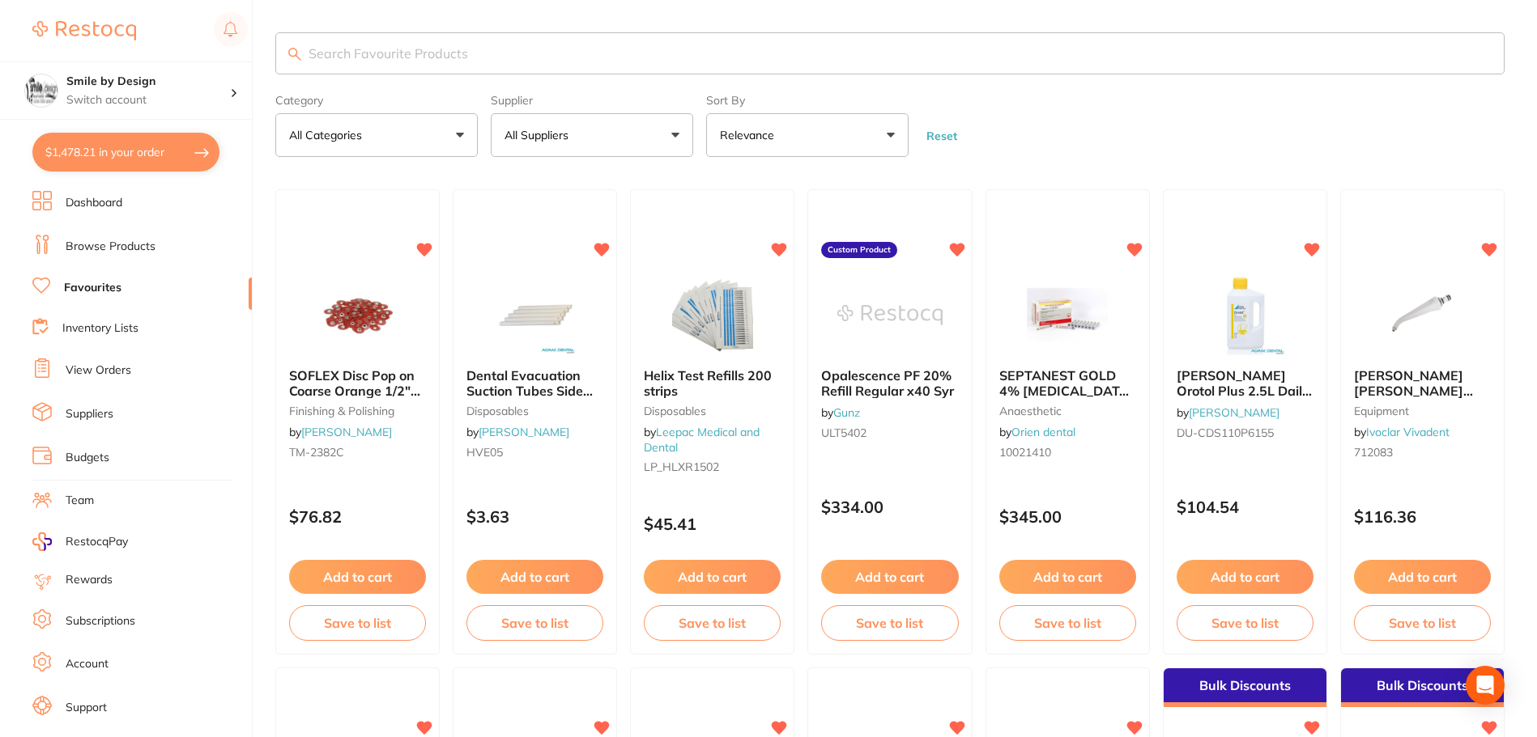
checkbox input "true"
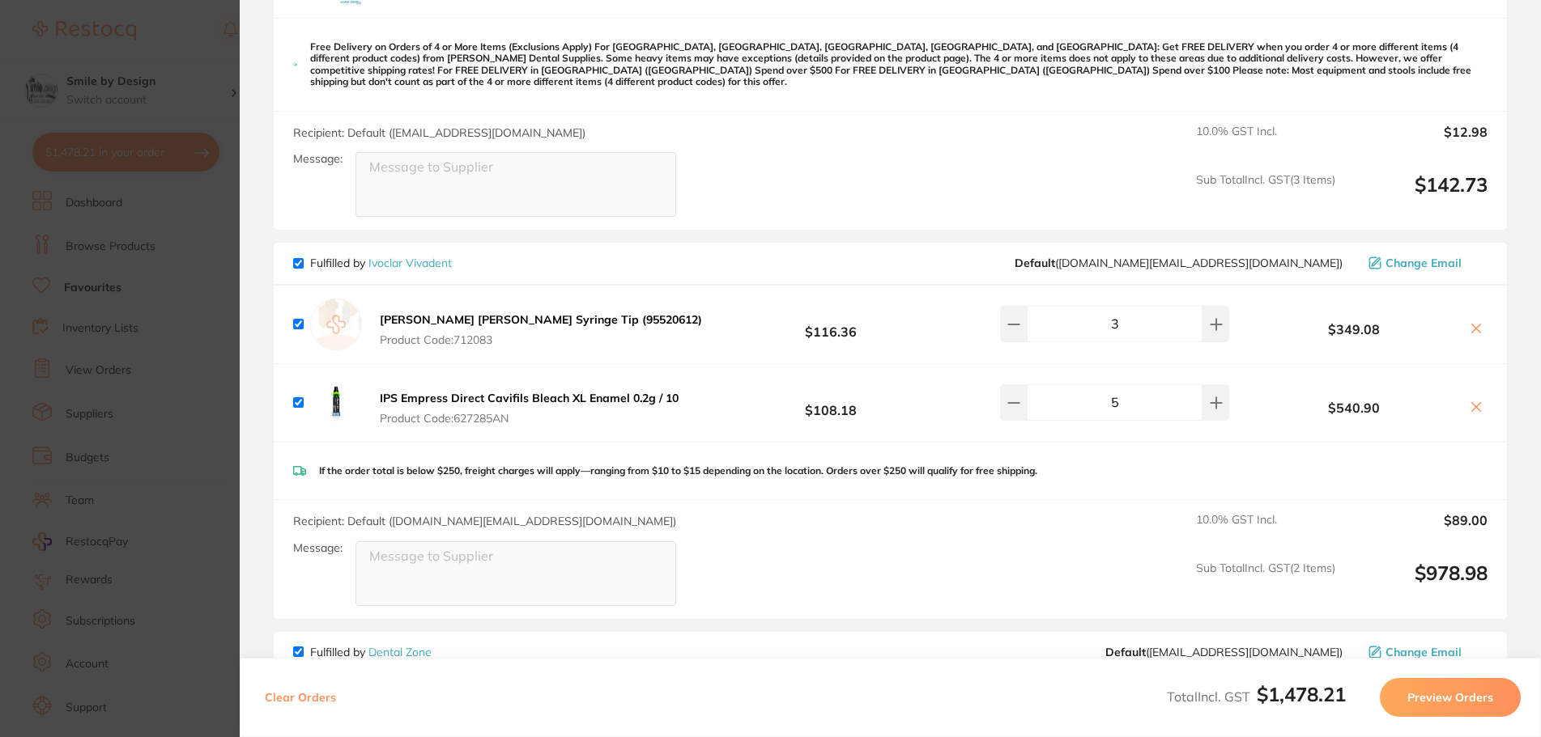
scroll to position [729, 0]
click at [1208, 401] on button at bounding box center [1215, 400] width 27 height 36
type input "6"
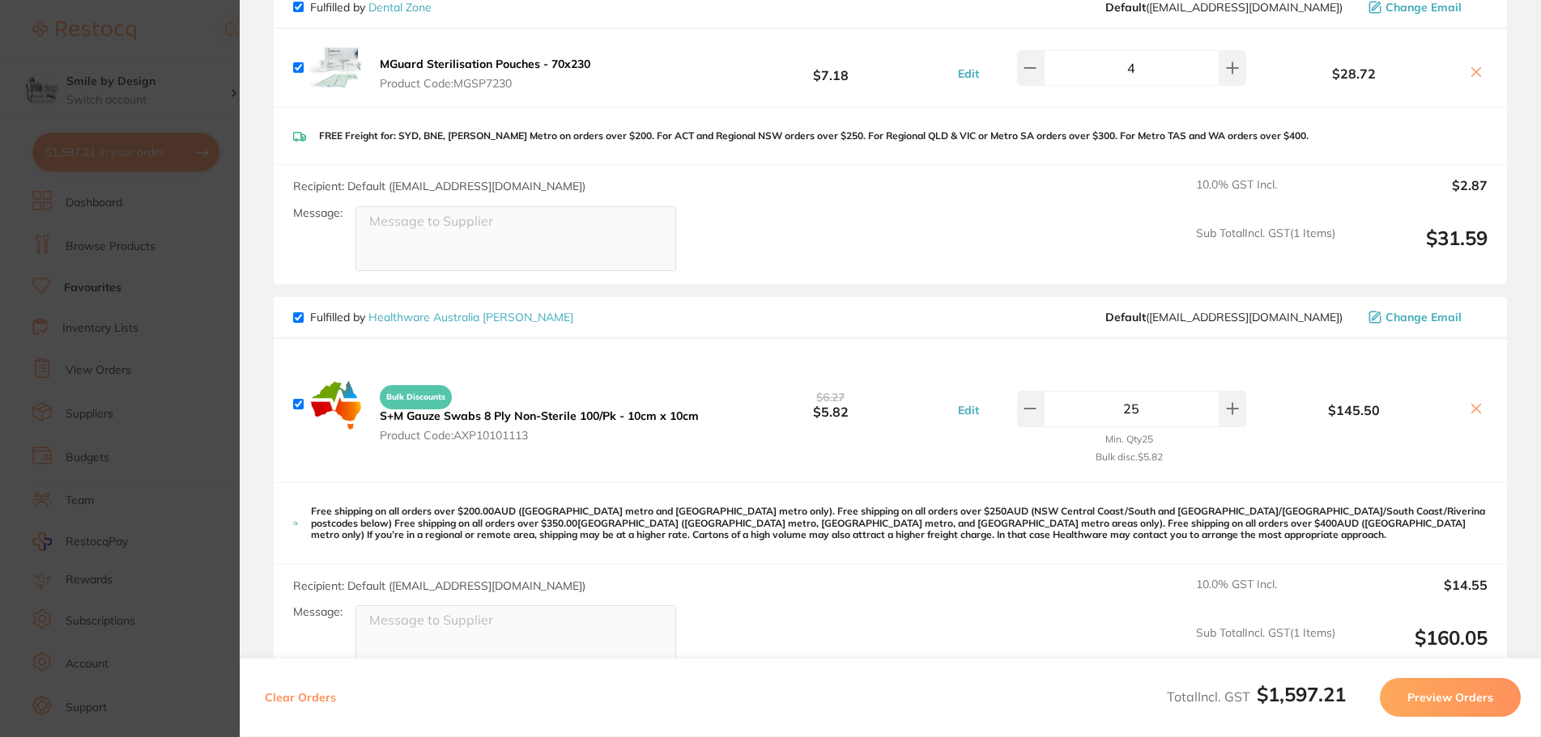
scroll to position [1457, 0]
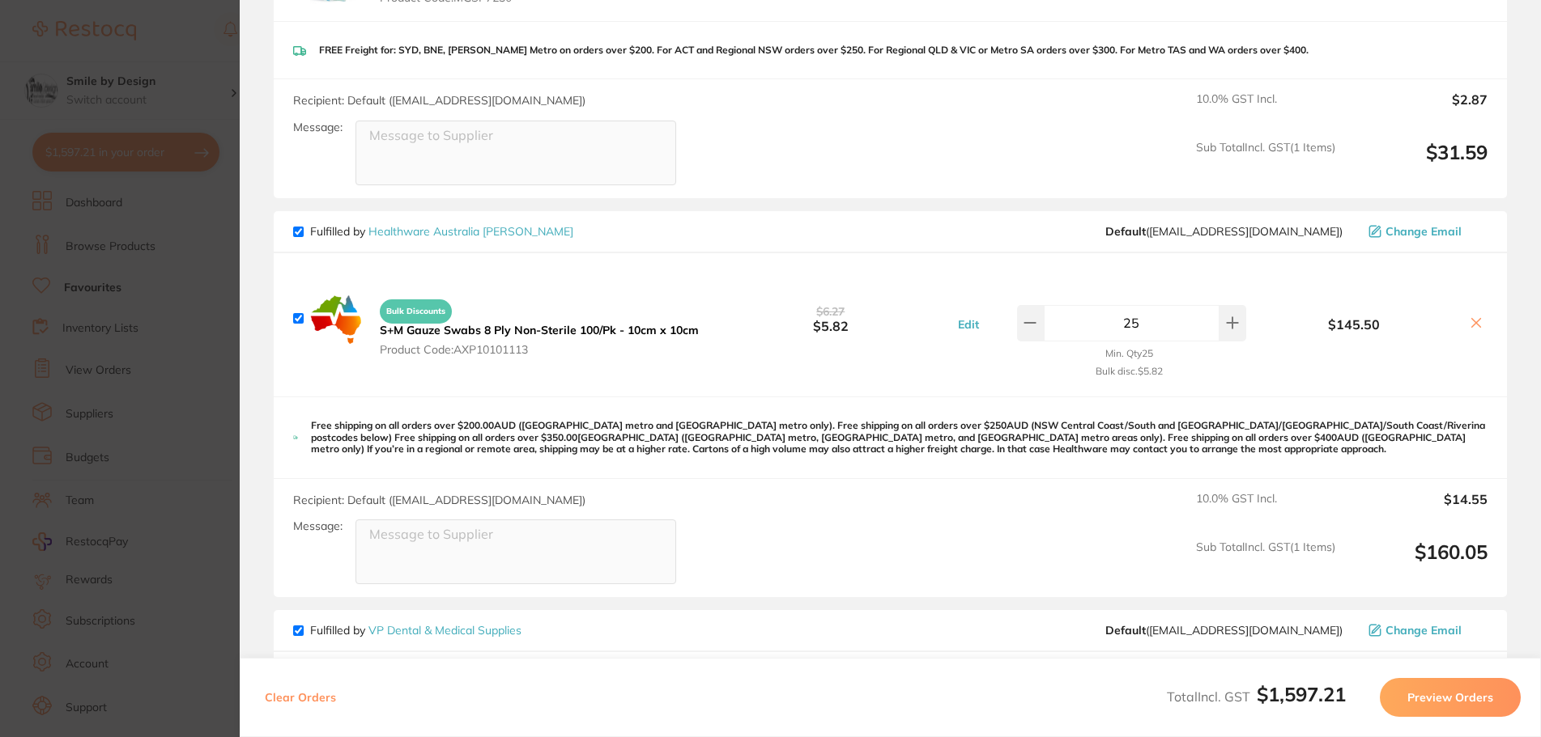
click at [1476, 319] on icon at bounding box center [1476, 323] width 9 height 9
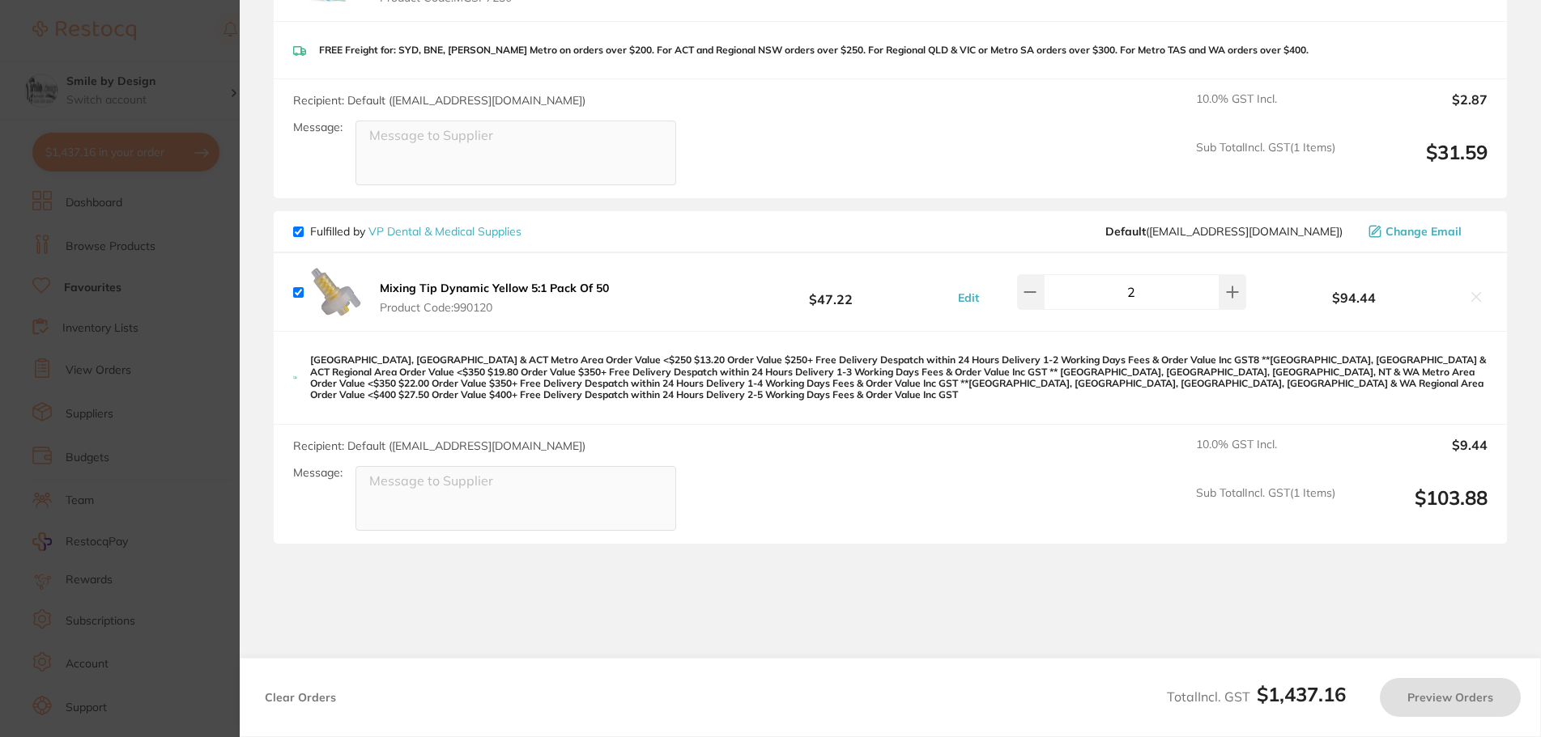
checkbox input "true"
click at [174, 210] on section "Update RRP Set your pre negotiated price for this item. Item Agreed RRP (excl. …" at bounding box center [770, 368] width 1541 height 737
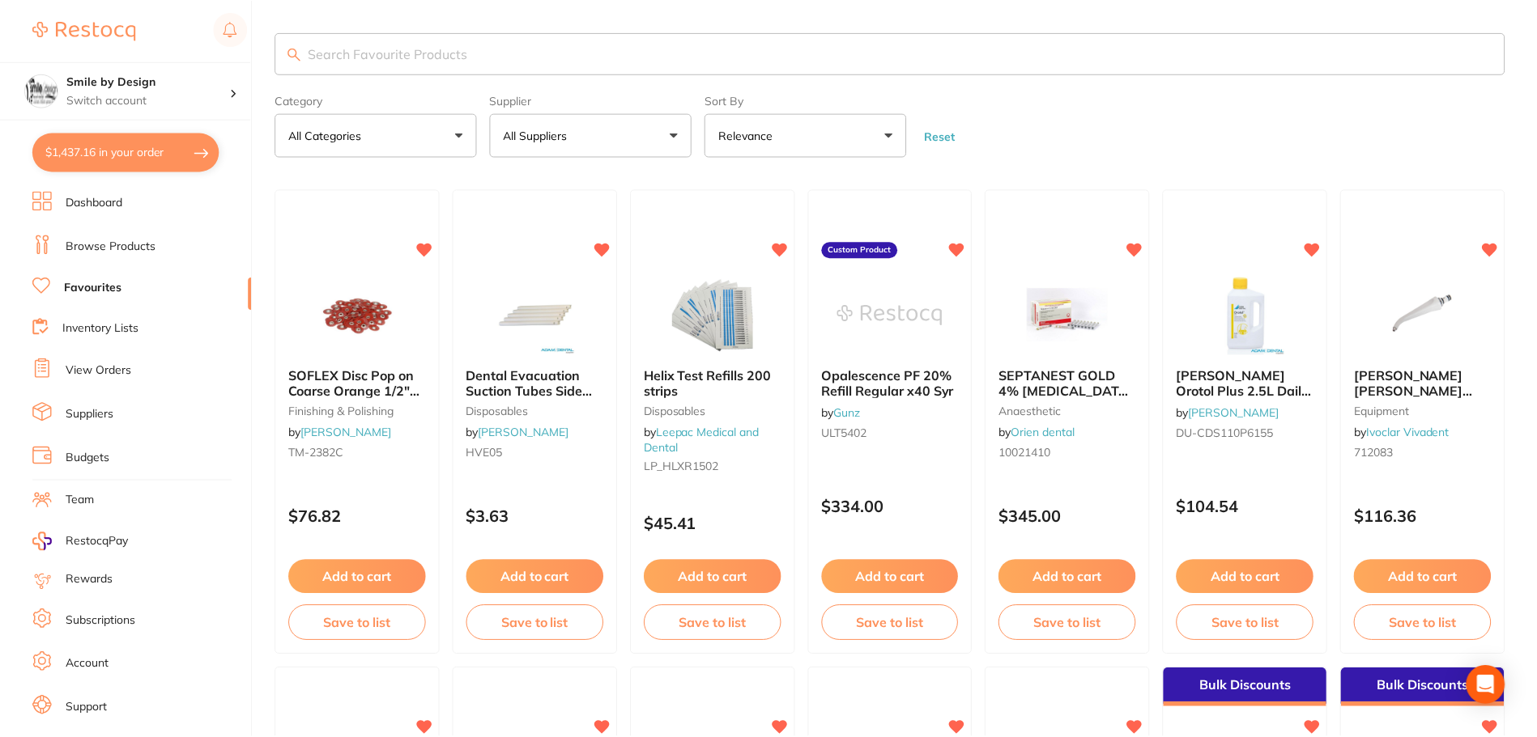
scroll to position [2, 0]
click at [91, 206] on link "Dashboard" at bounding box center [94, 203] width 57 height 16
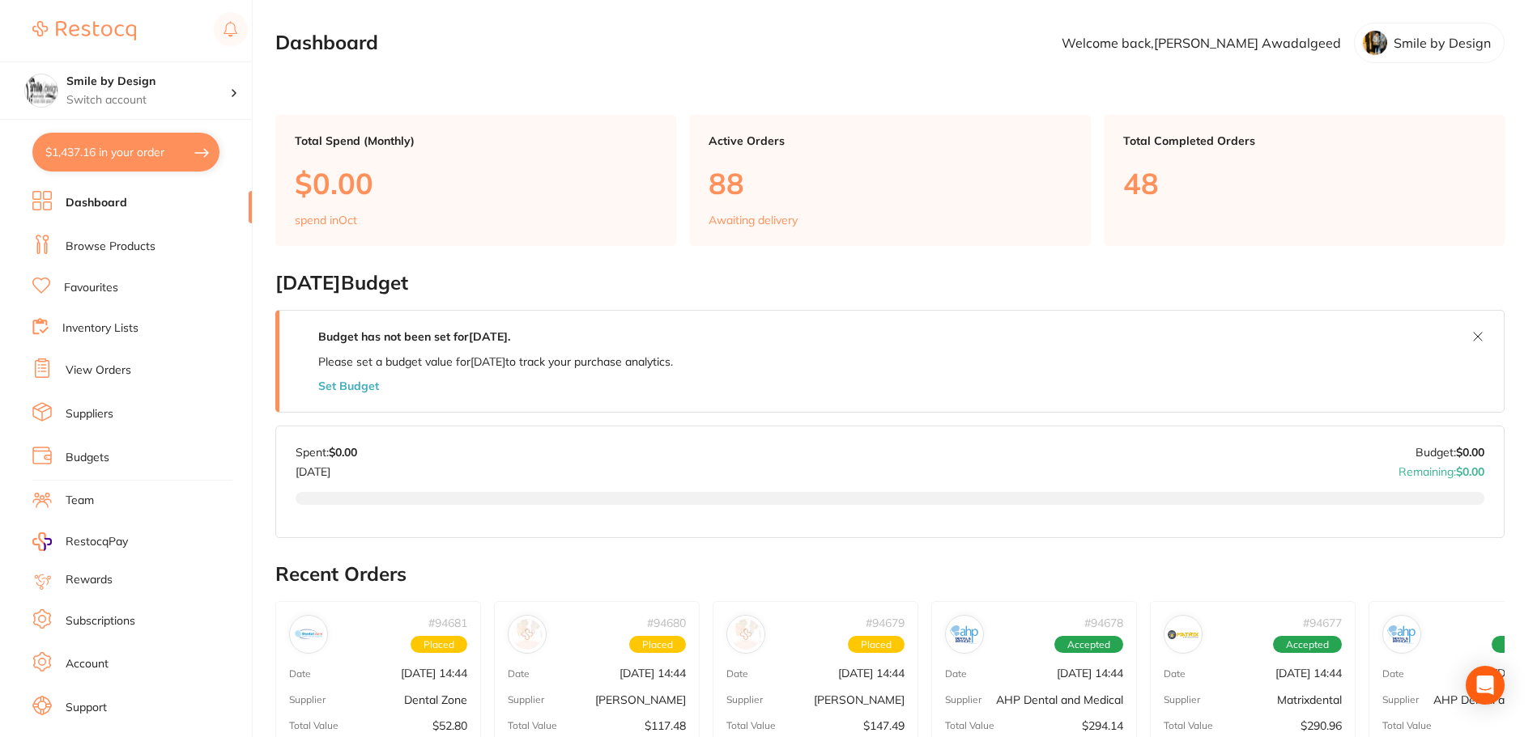
click at [93, 241] on link "Browse Products" at bounding box center [111, 247] width 90 height 16
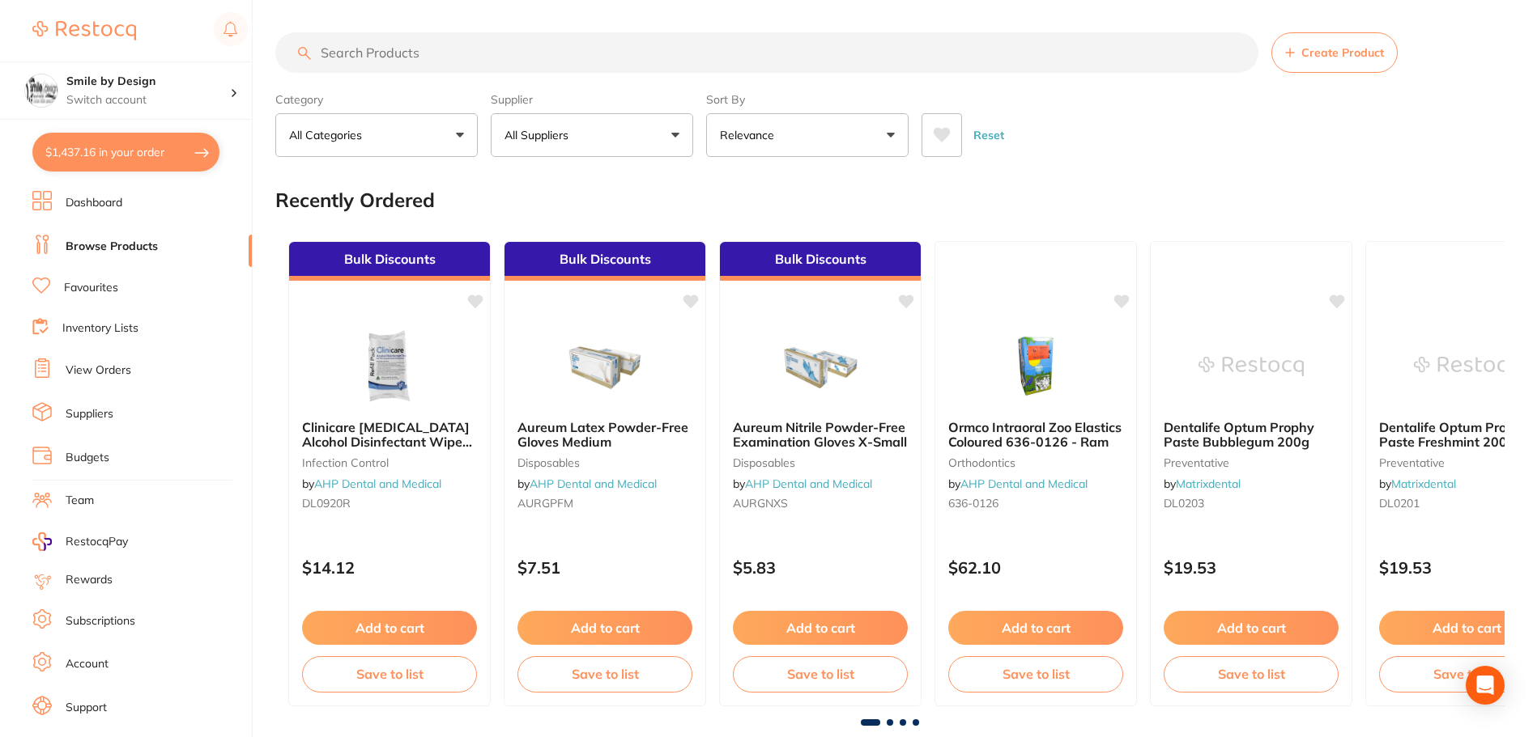
click at [106, 280] on link "Favourites" at bounding box center [91, 288] width 54 height 16
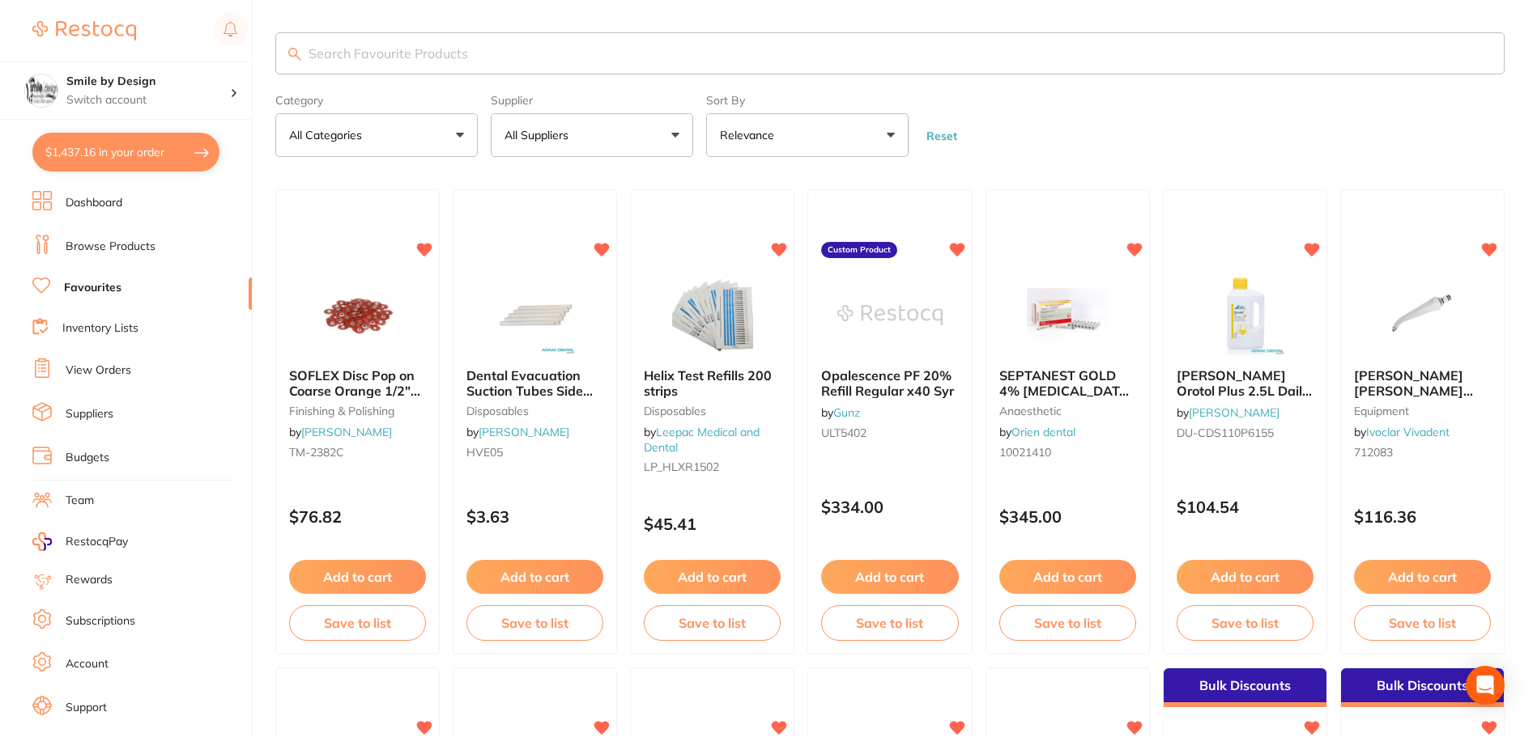
click at [372, 53] on input "search" at bounding box center [889, 53] width 1229 height 42
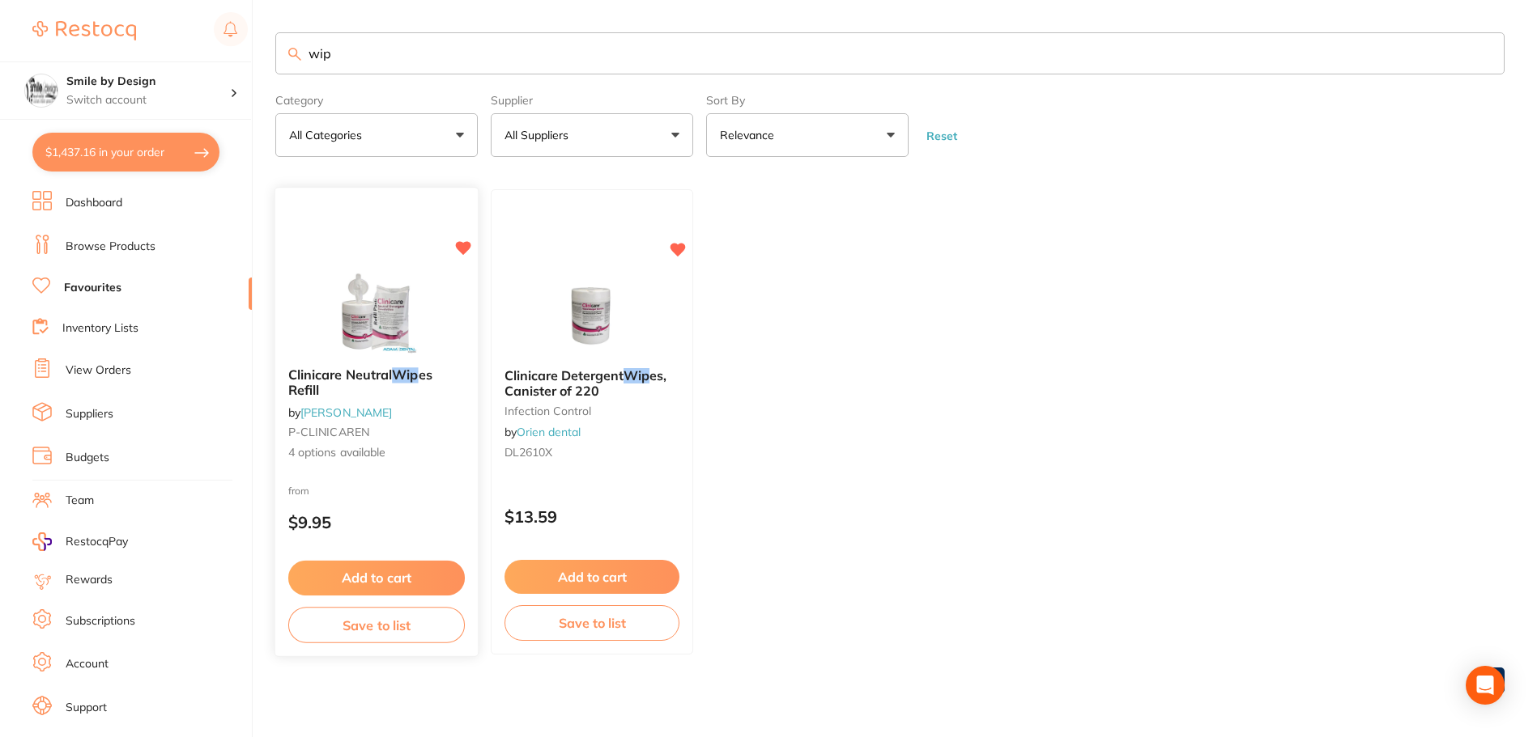
type input "wip"
click at [425, 501] on div "from $9.95" at bounding box center [376, 511] width 202 height 58
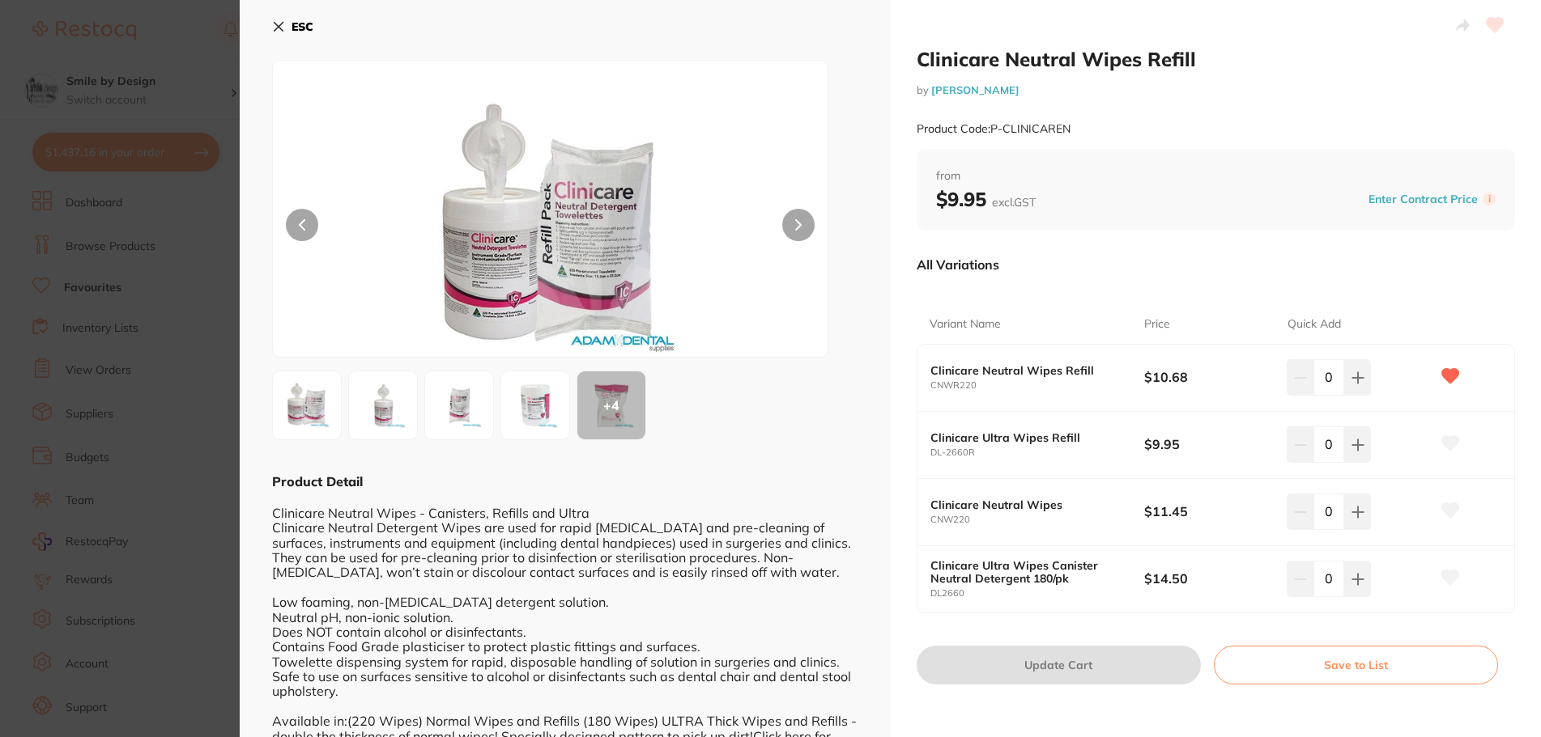
click at [1317, 374] on input "0" at bounding box center [1328, 377] width 31 height 36
type input "12"
click at [1241, 294] on div "Variant Name Price Quick Add Clinicare Neutral Wipes Refill CNWR220 $10.68 12 C…" at bounding box center [1215, 450] width 599 height 328
click at [1140, 661] on button "Update Cart" at bounding box center [1058, 665] width 284 height 39
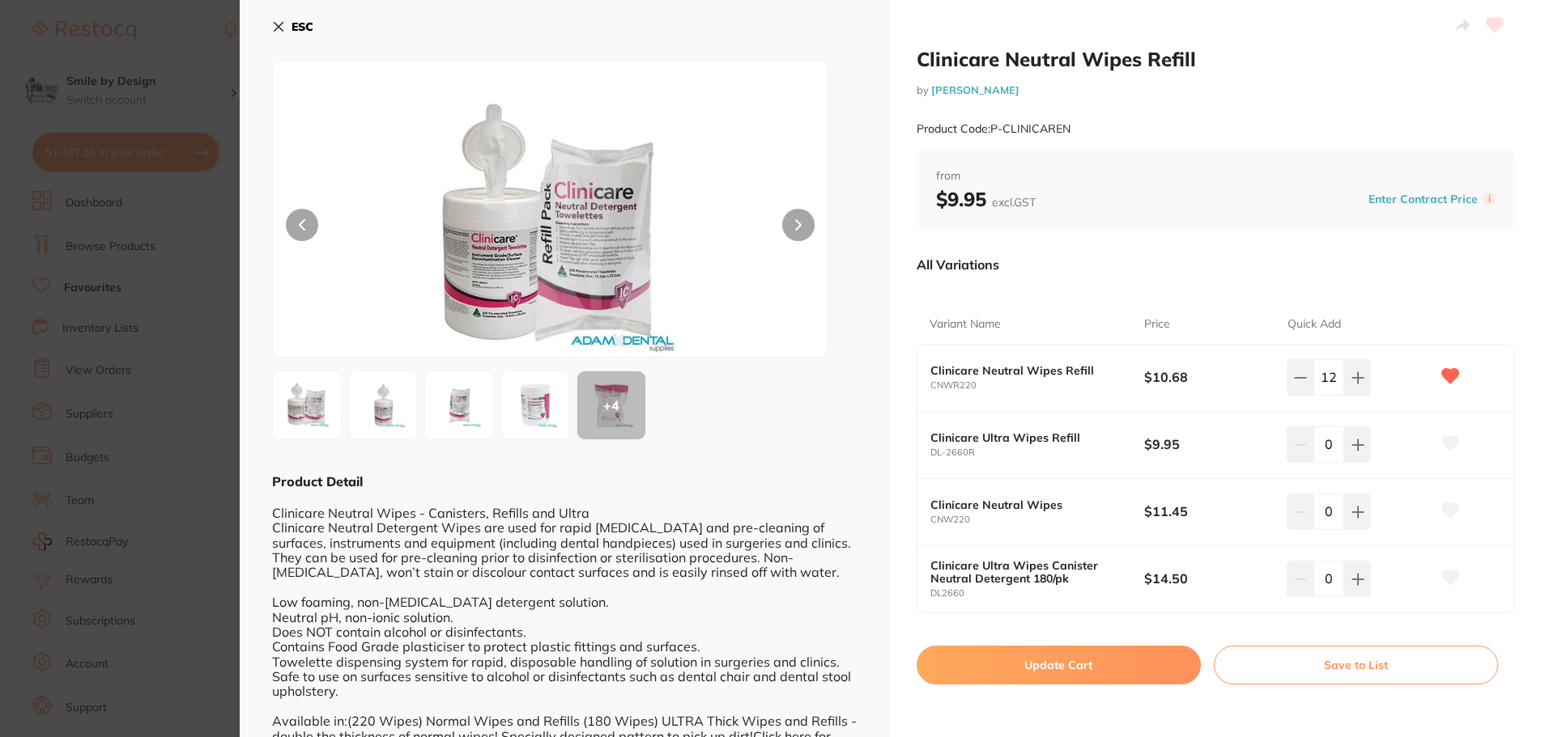
checkbox input "false"
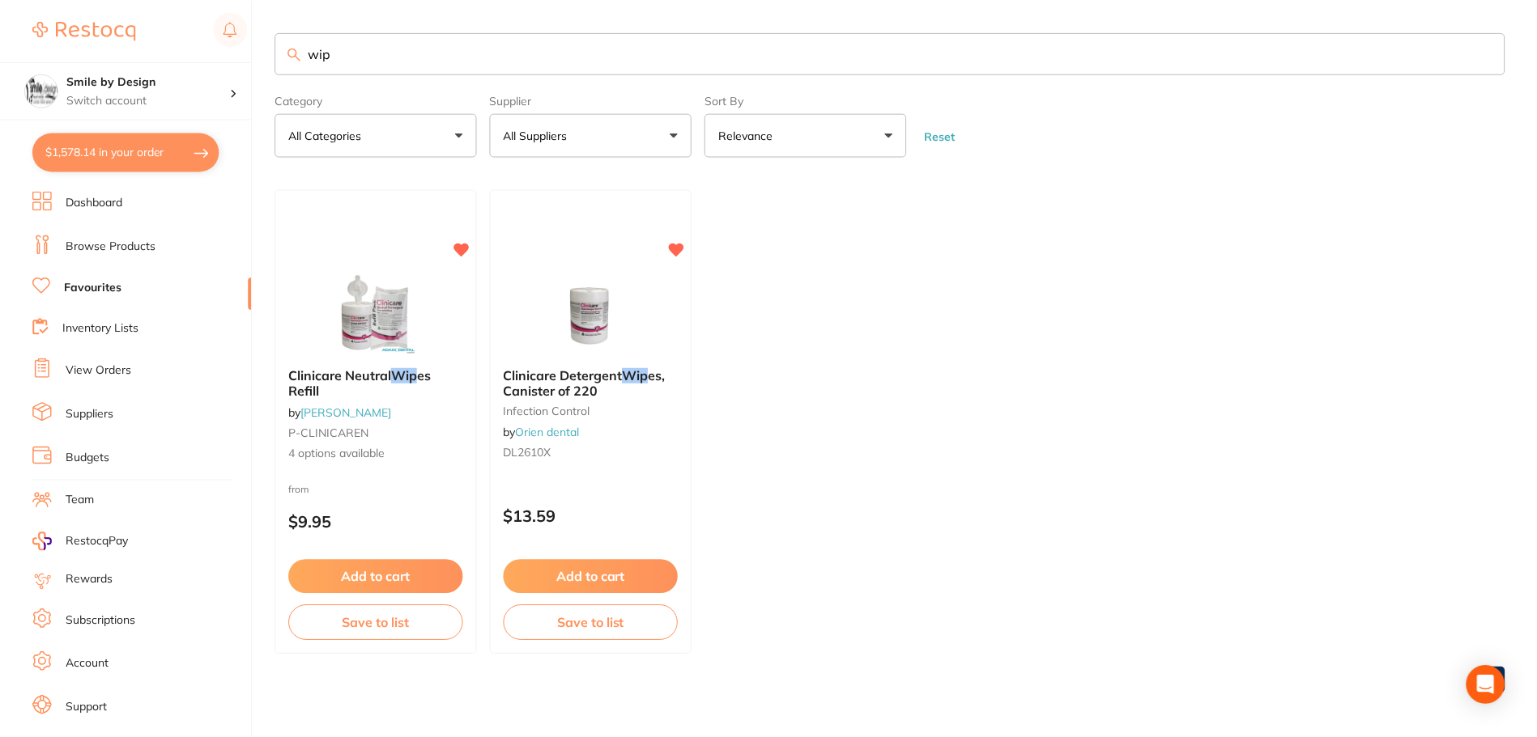
scroll to position [1536, 0]
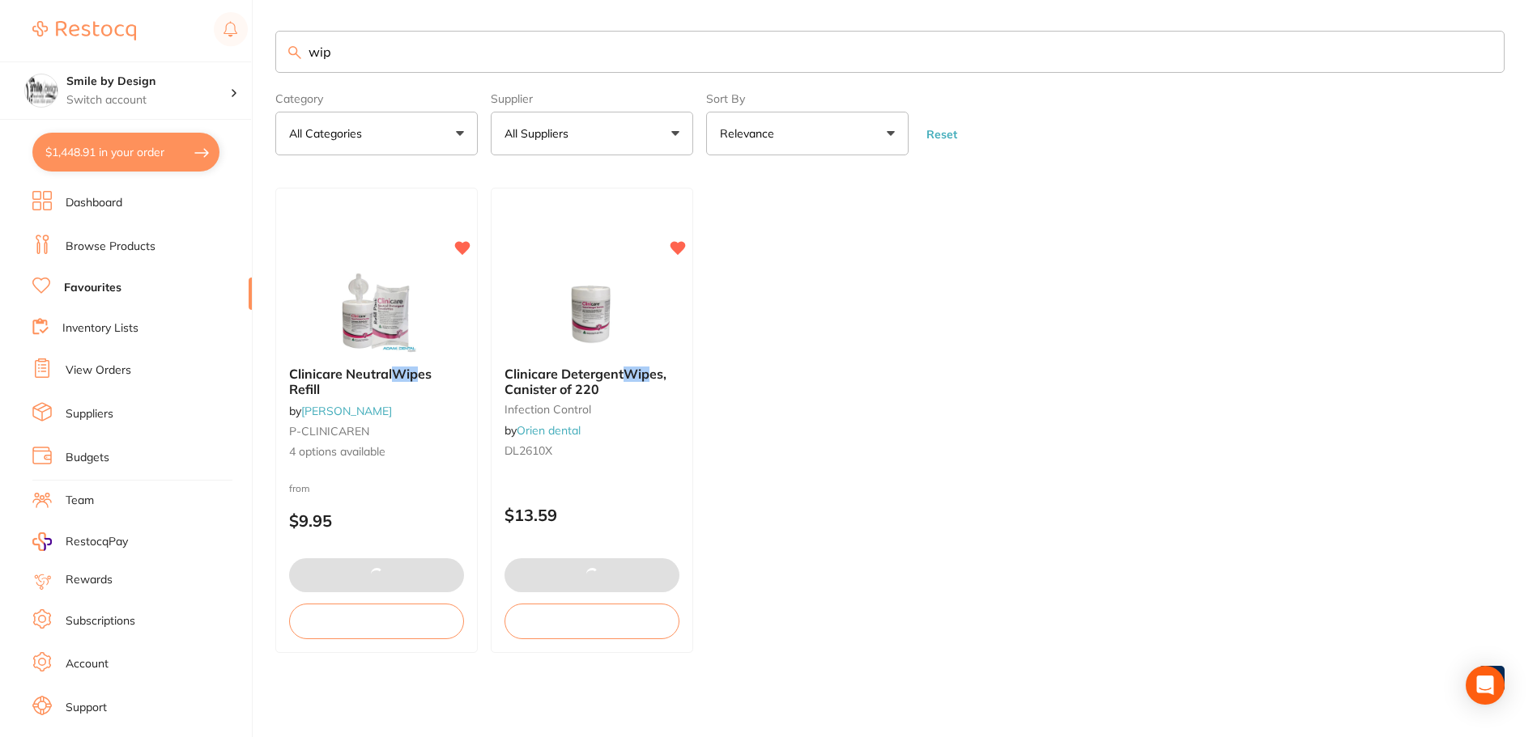
type input "12"
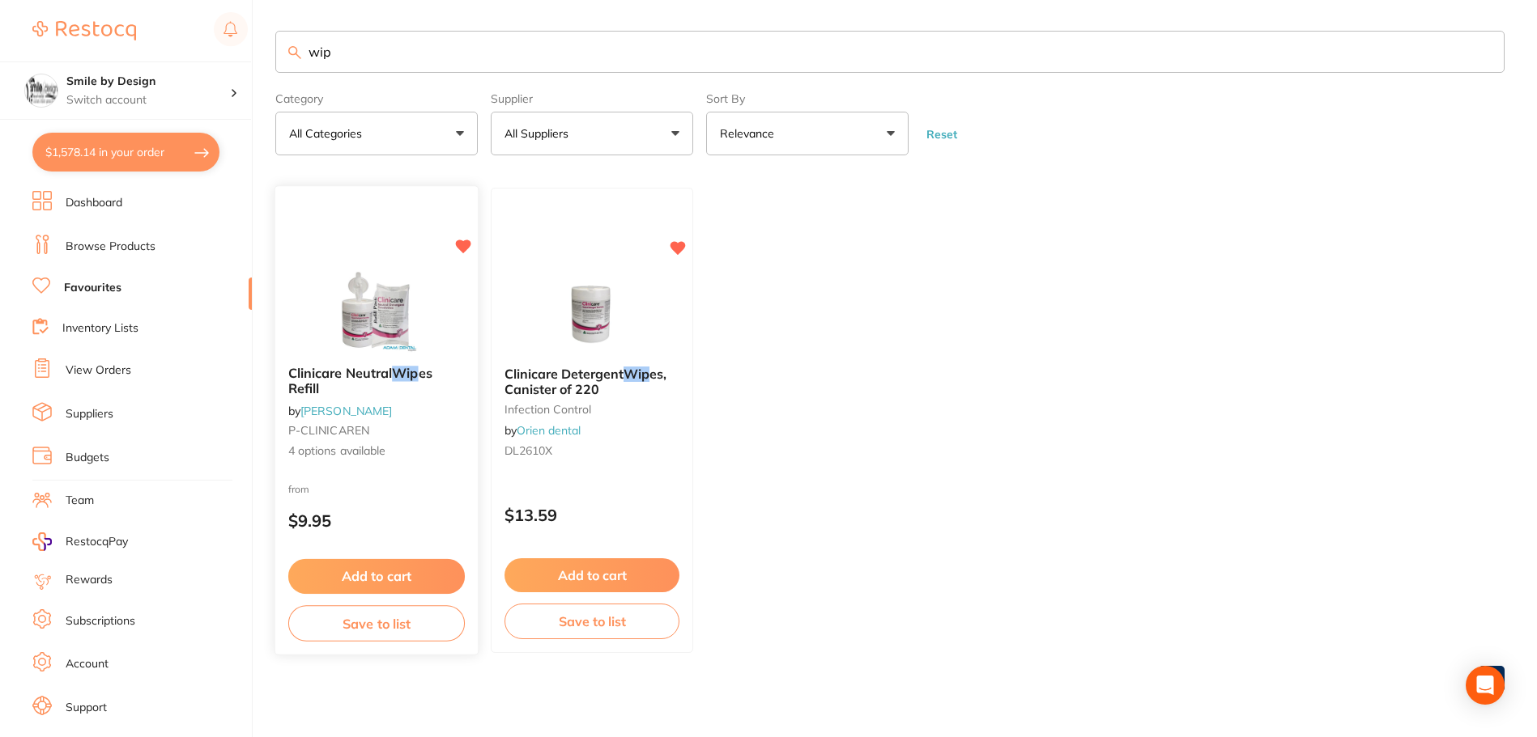
click at [413, 312] on img at bounding box center [376, 313] width 106 height 82
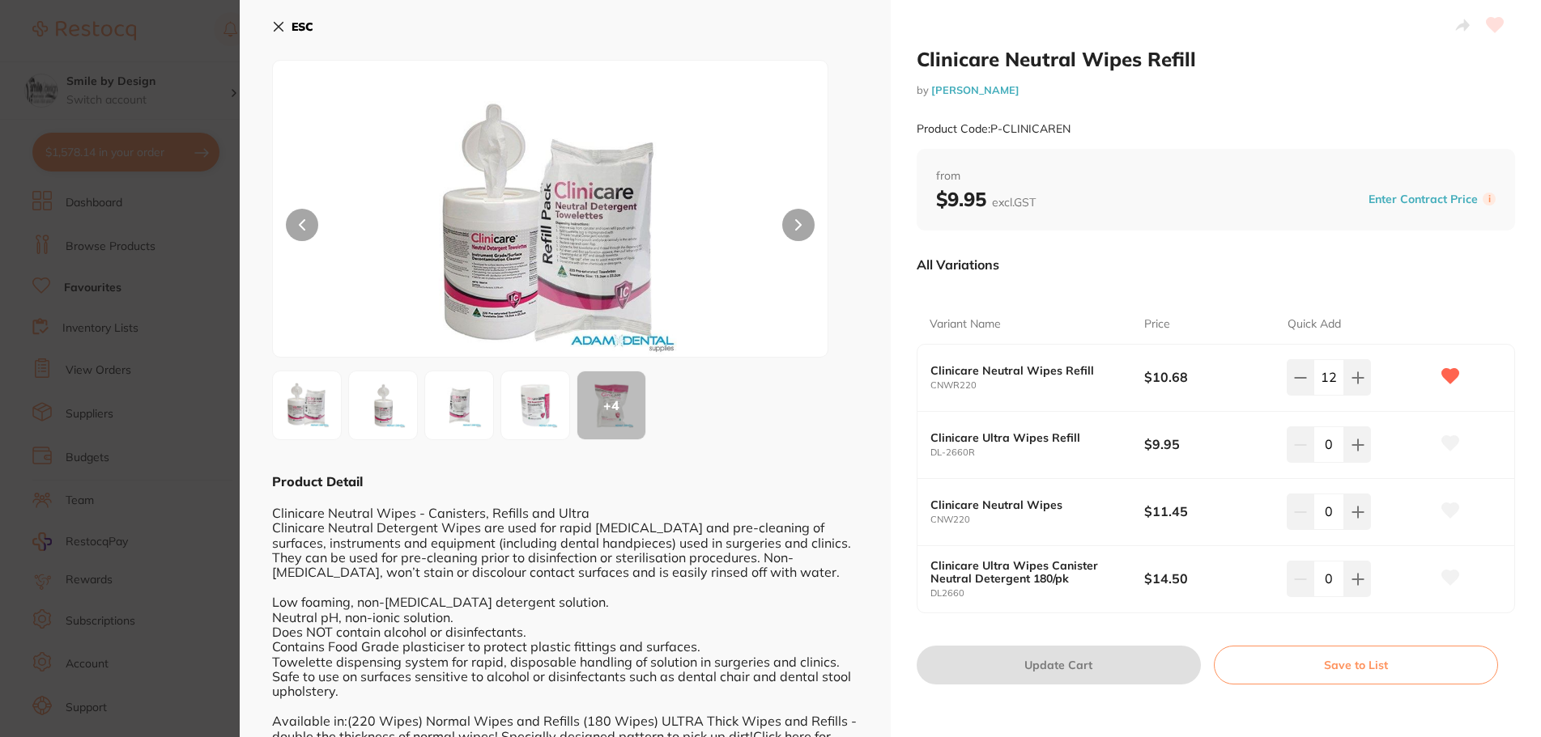
click at [536, 407] on img at bounding box center [535, 405] width 58 height 58
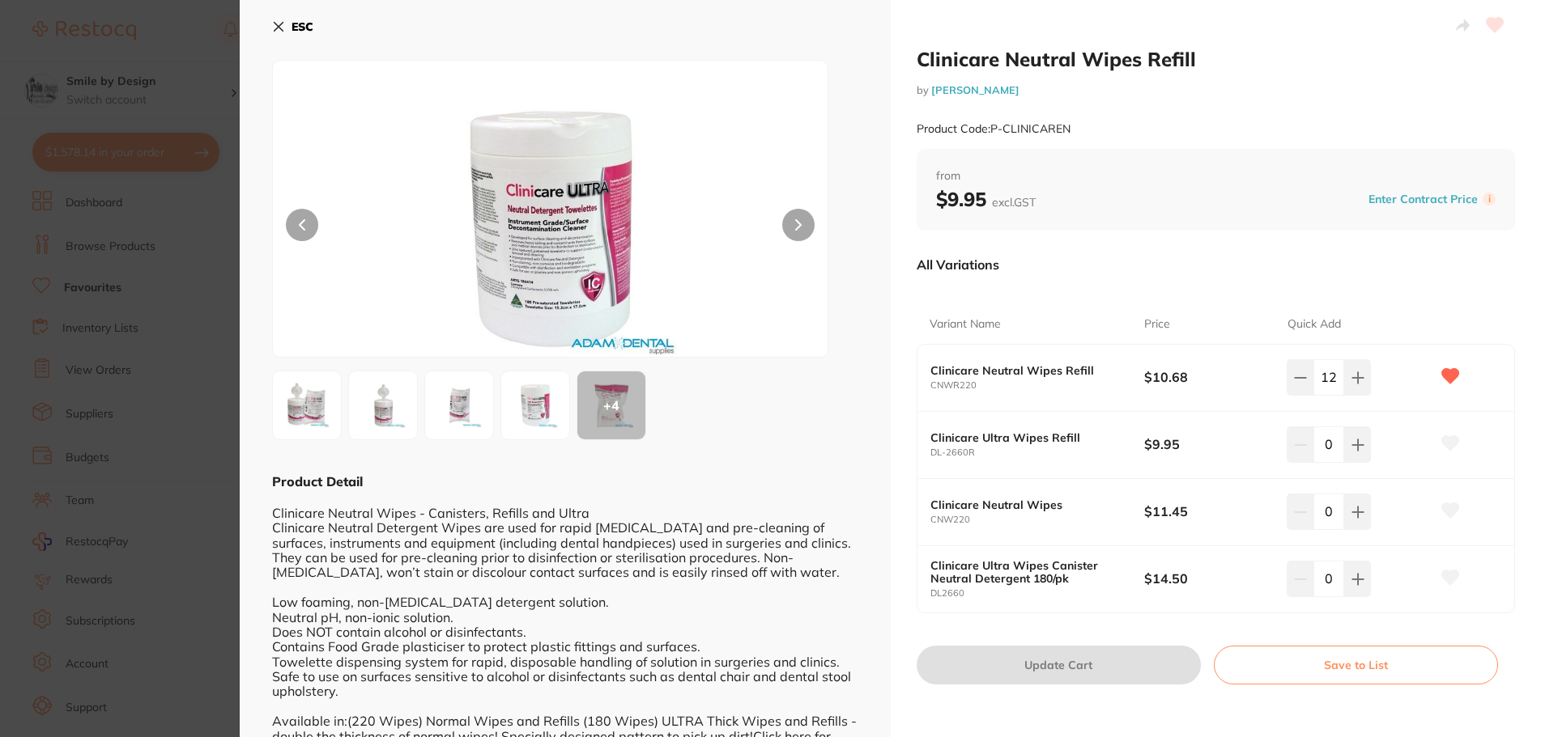
click at [181, 83] on section "Clinicare Neutral Wipes Refill by Adam Dental Product Code: P-CLINICAREN ESC + …" at bounding box center [770, 368] width 1541 height 737
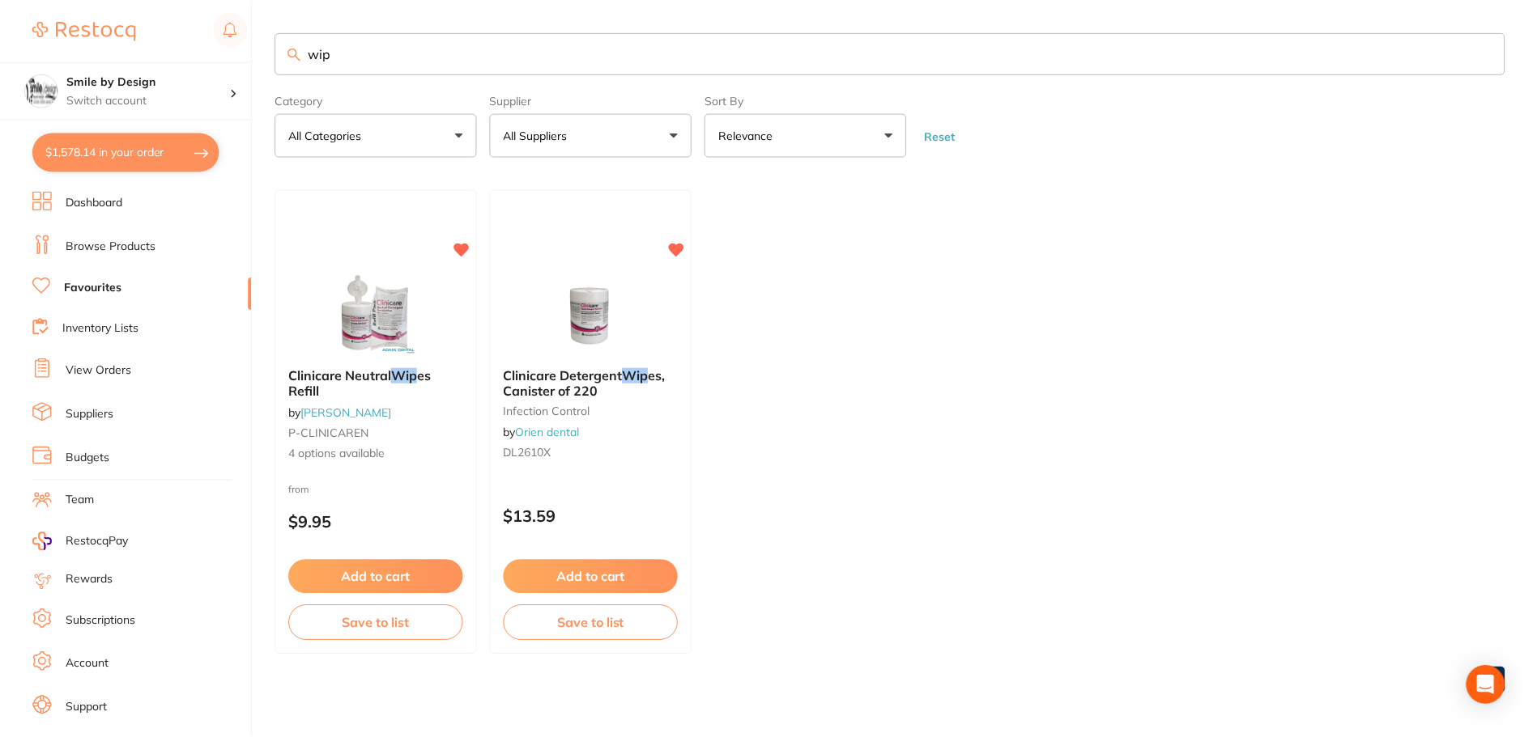
scroll to position [2, 0]
click at [103, 198] on link "Dashboard" at bounding box center [94, 203] width 57 height 16
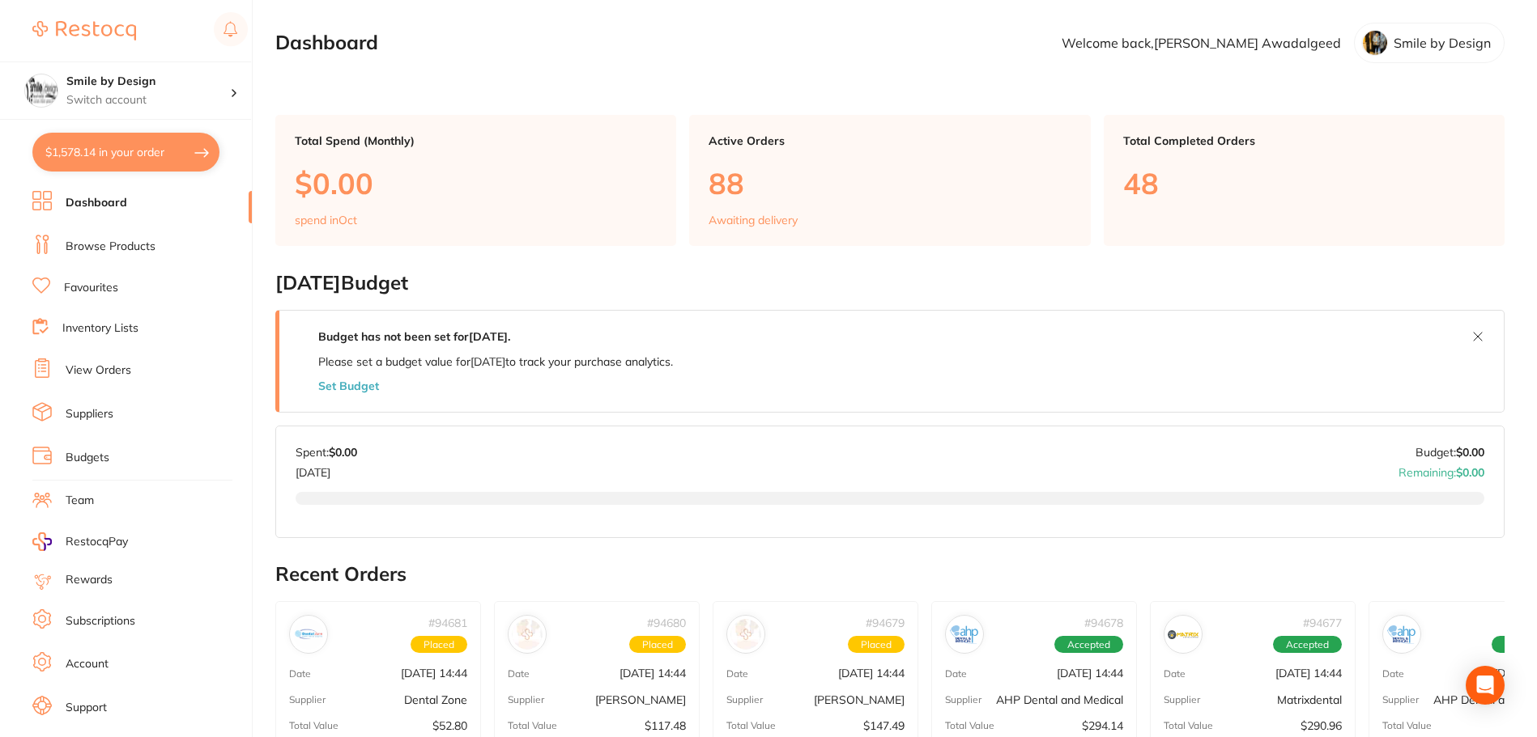
click at [118, 239] on link "Browse Products" at bounding box center [111, 247] width 90 height 16
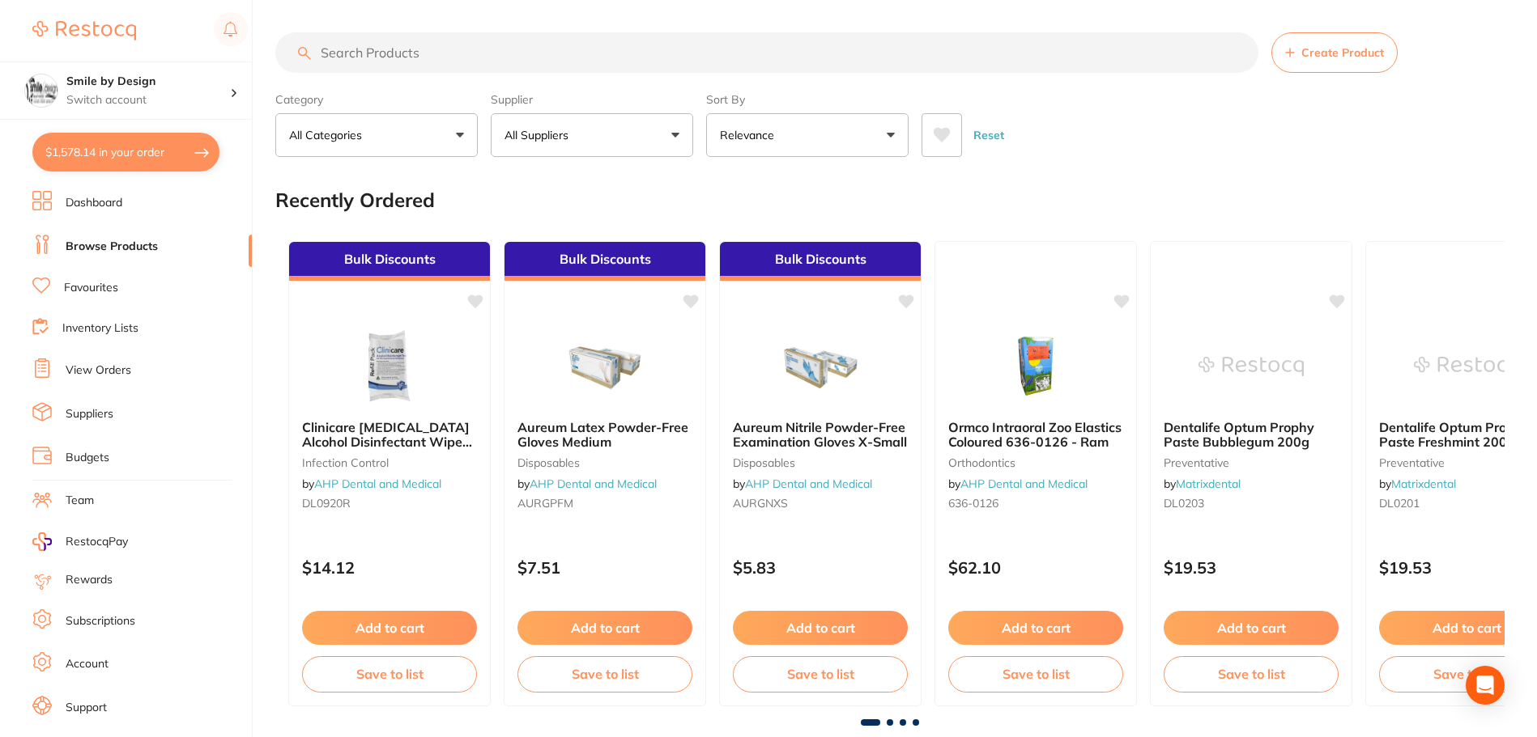
click at [372, 49] on input "search" at bounding box center [766, 52] width 983 height 40
type input "t"
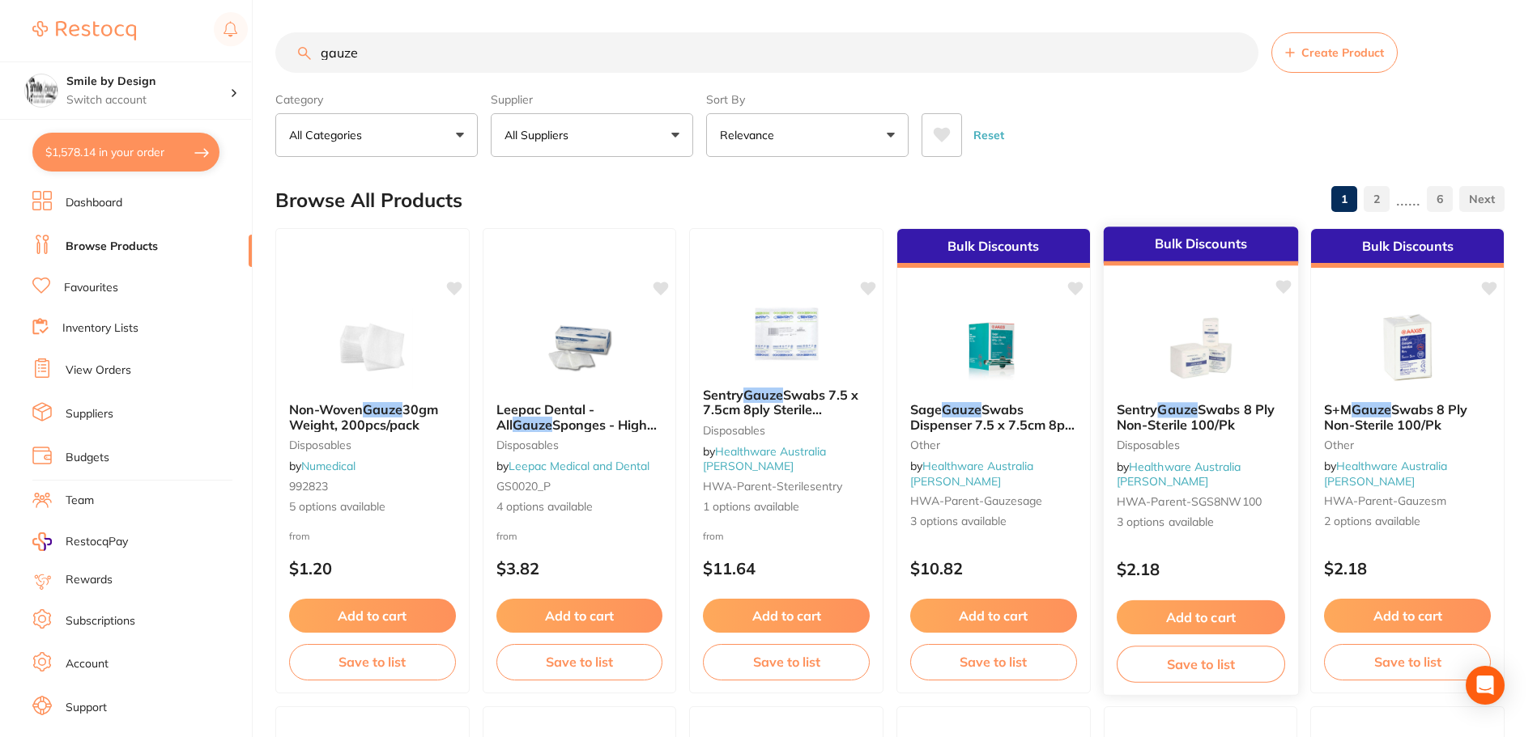
type input "gauze"
click at [1131, 367] on div at bounding box center [1200, 349] width 194 height 82
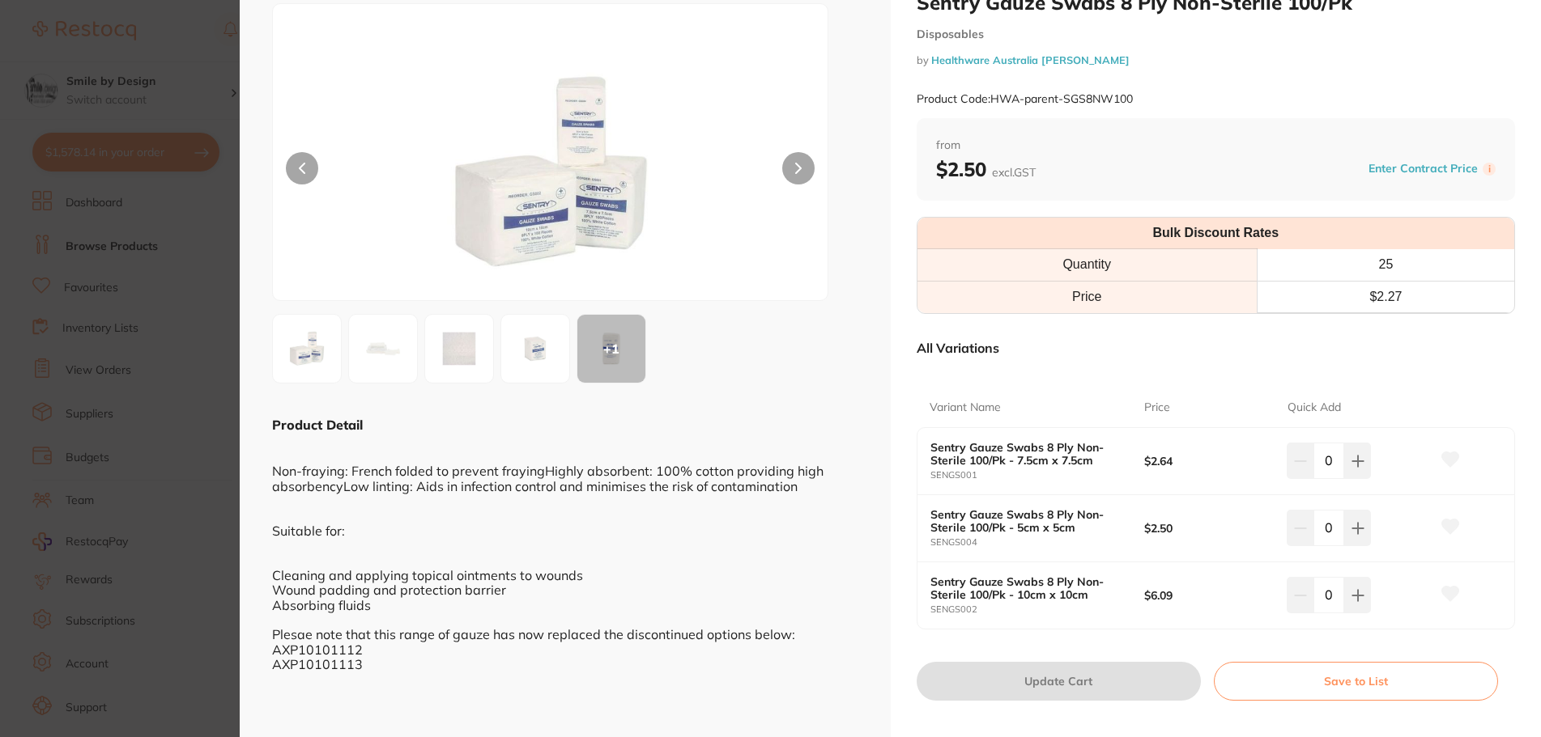
scroll to position [81, 0]
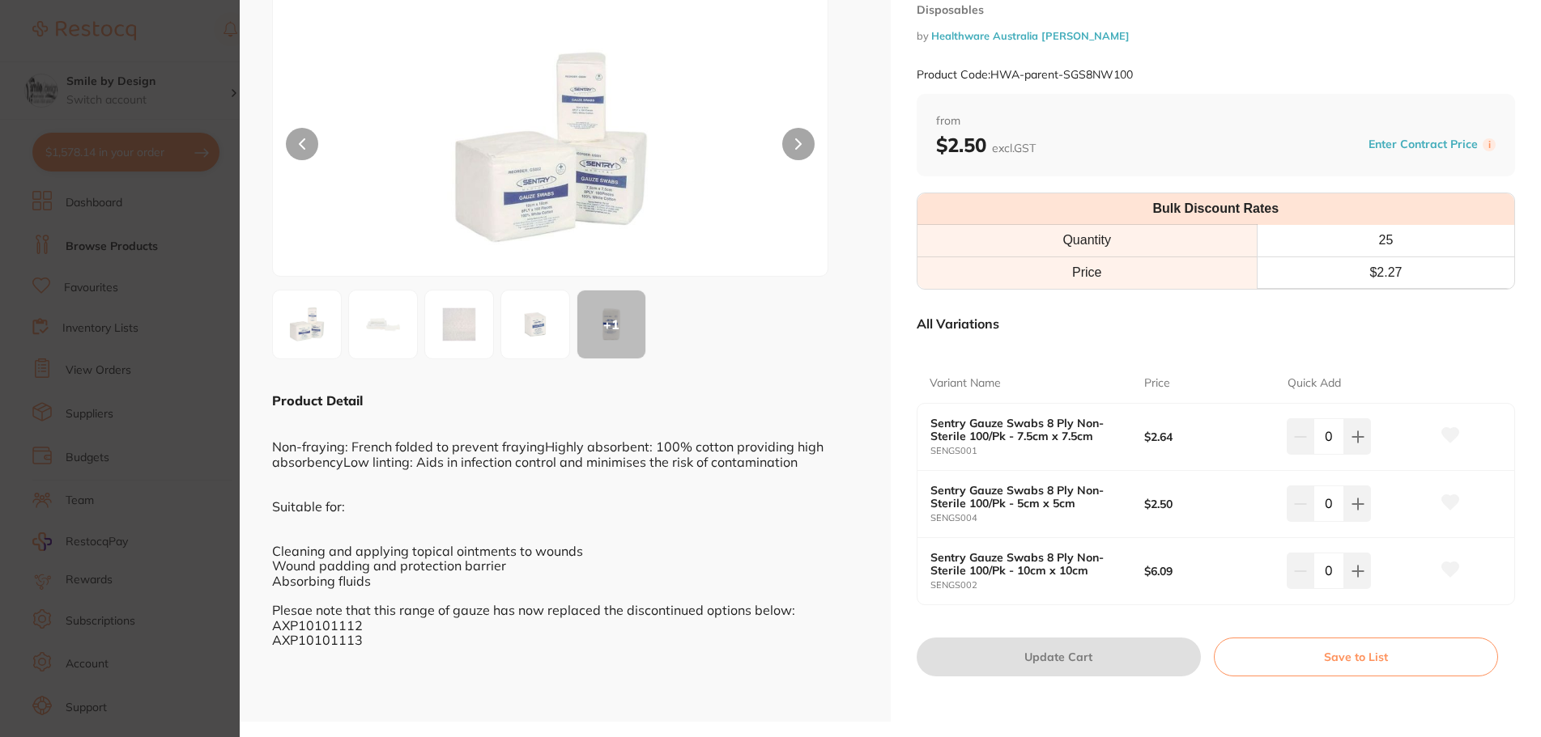
click at [1320, 431] on input "0" at bounding box center [1328, 437] width 31 height 36
type input "25"
click at [1252, 432] on b "$2.64" at bounding box center [1208, 437] width 129 height 13
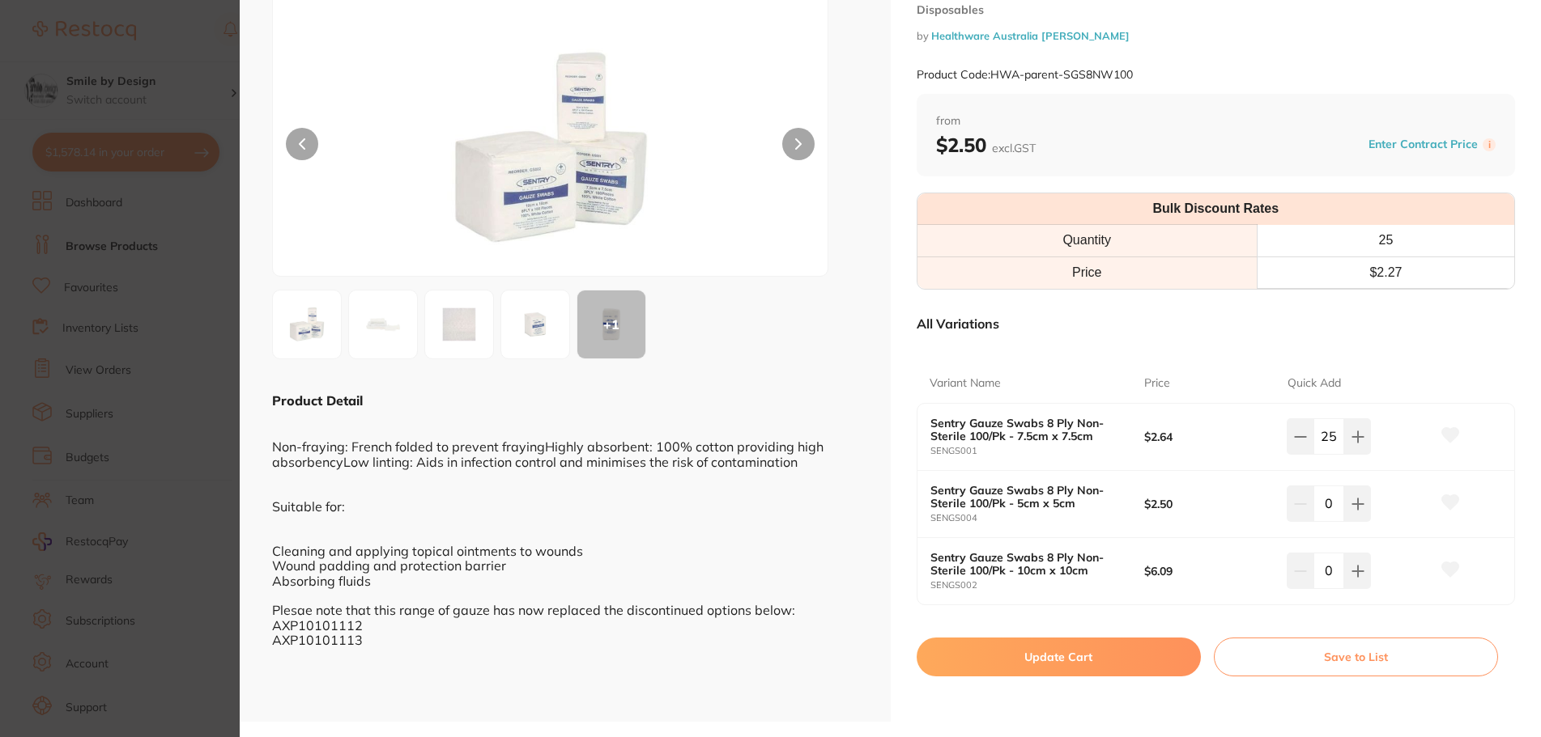
click at [1047, 660] on button "Update Cart" at bounding box center [1058, 657] width 284 height 39
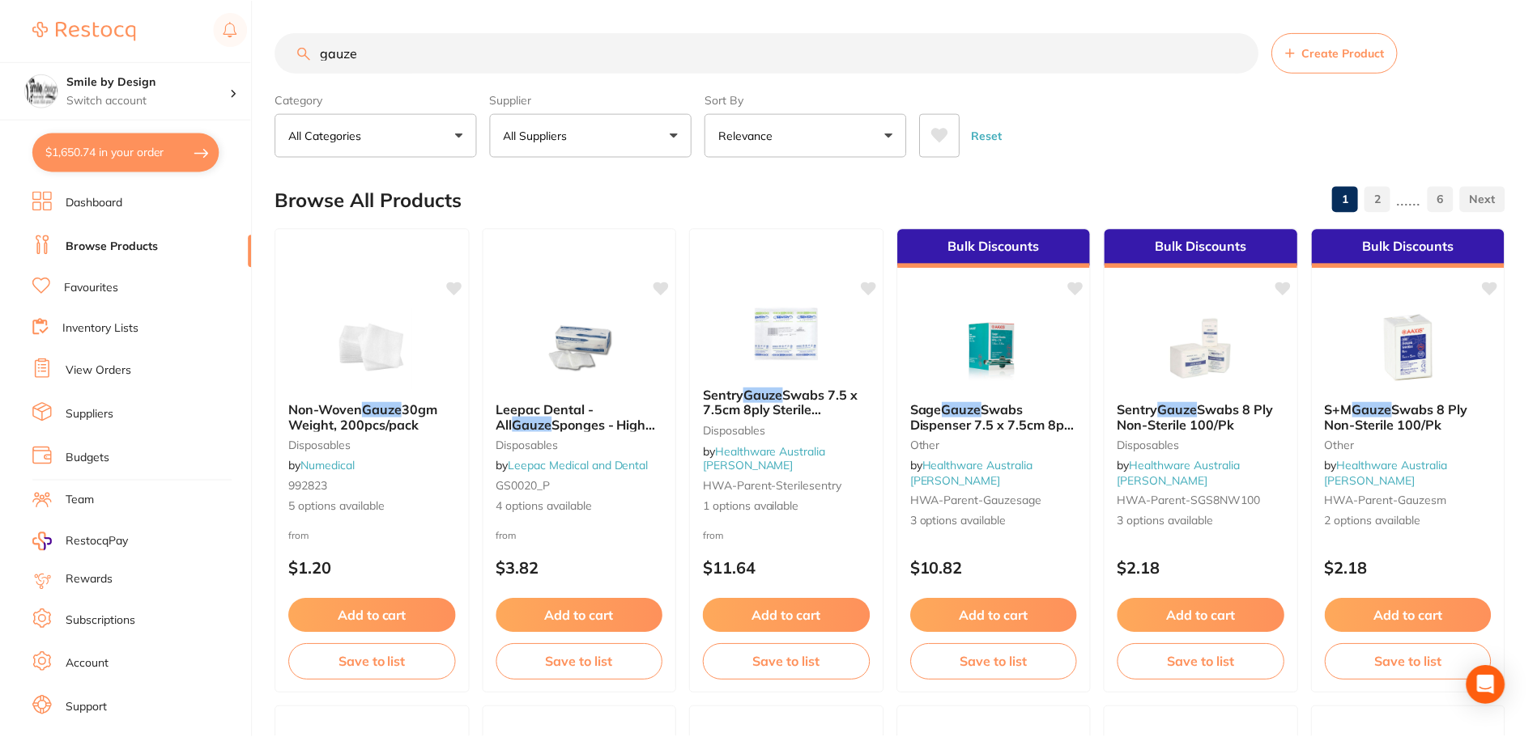
scroll to position [2, 0]
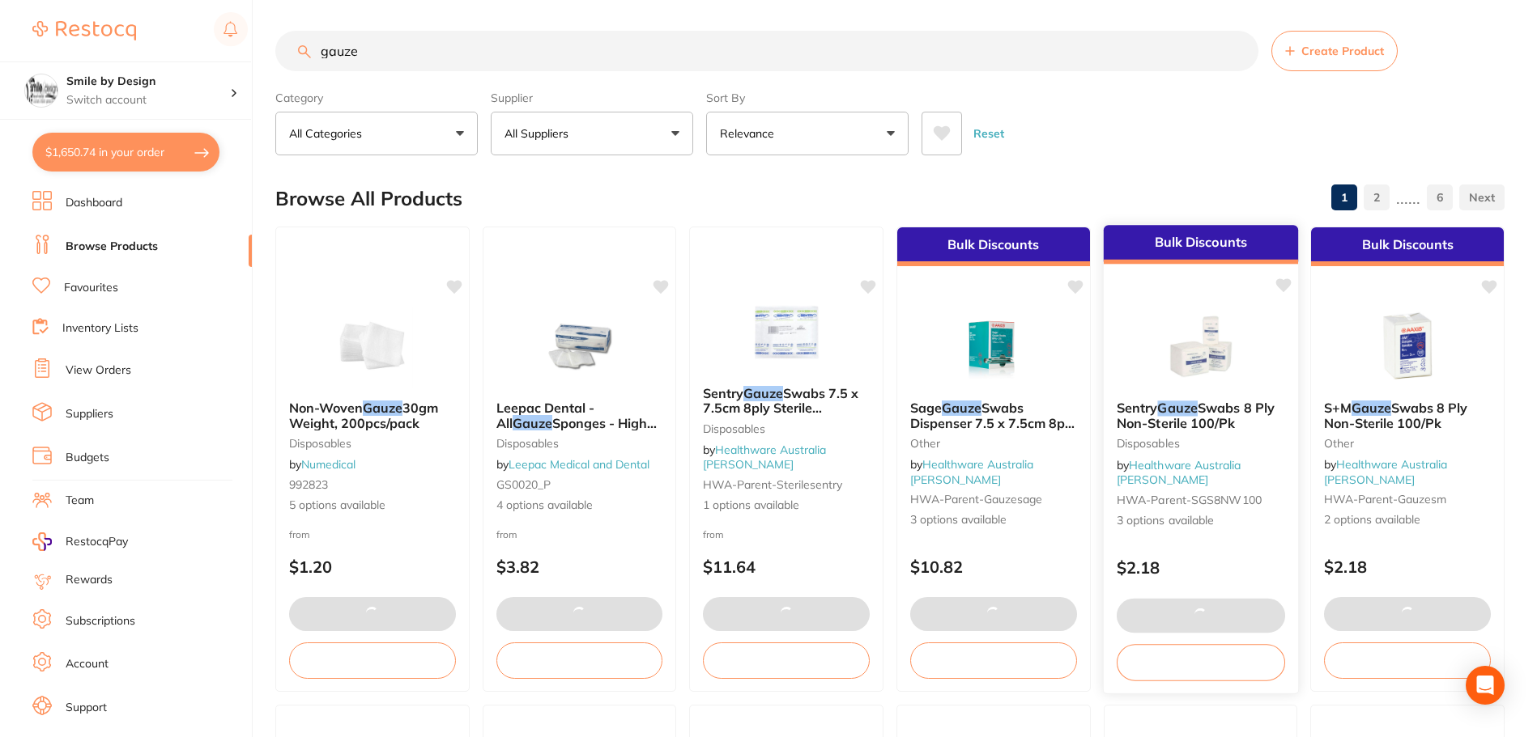
type input "26"
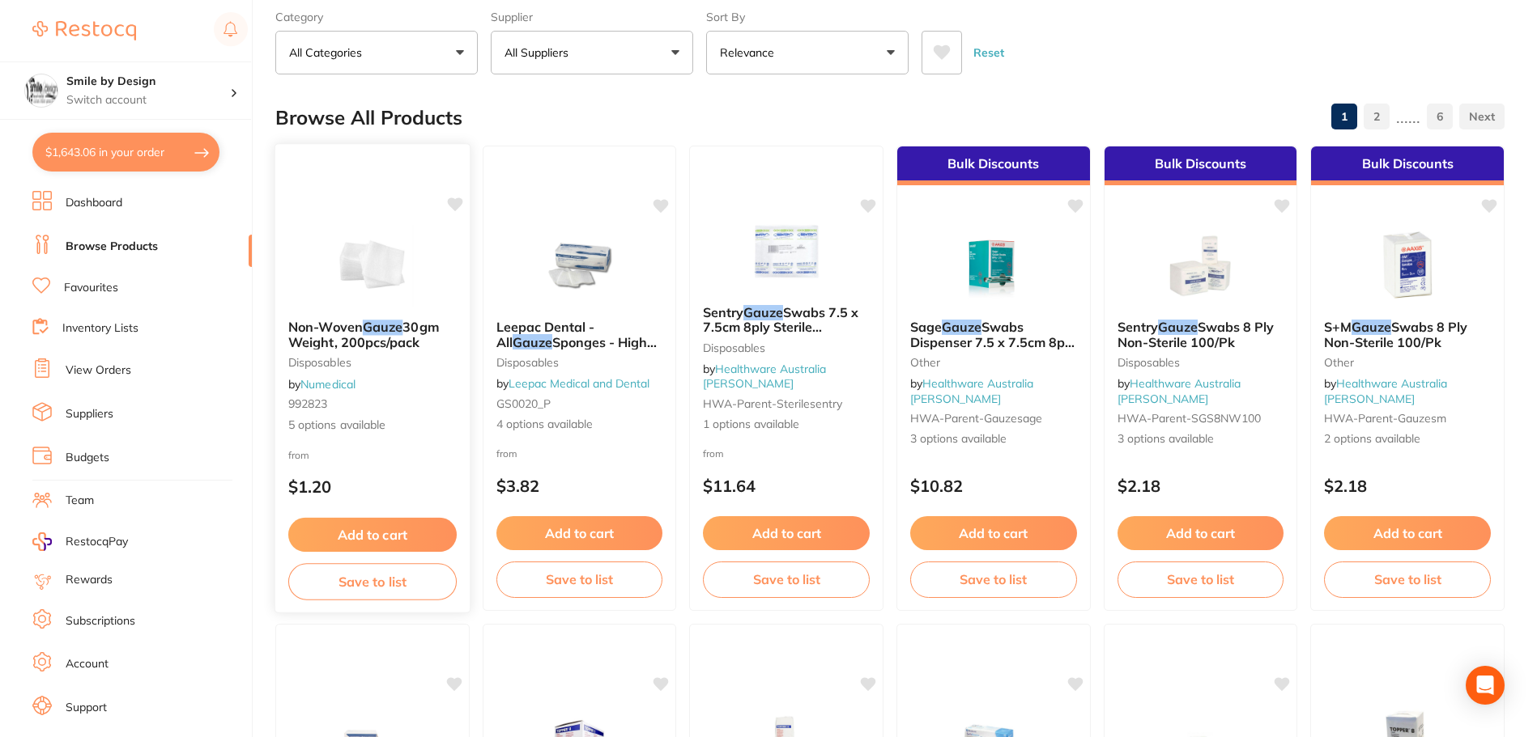
scroll to position [164, 0]
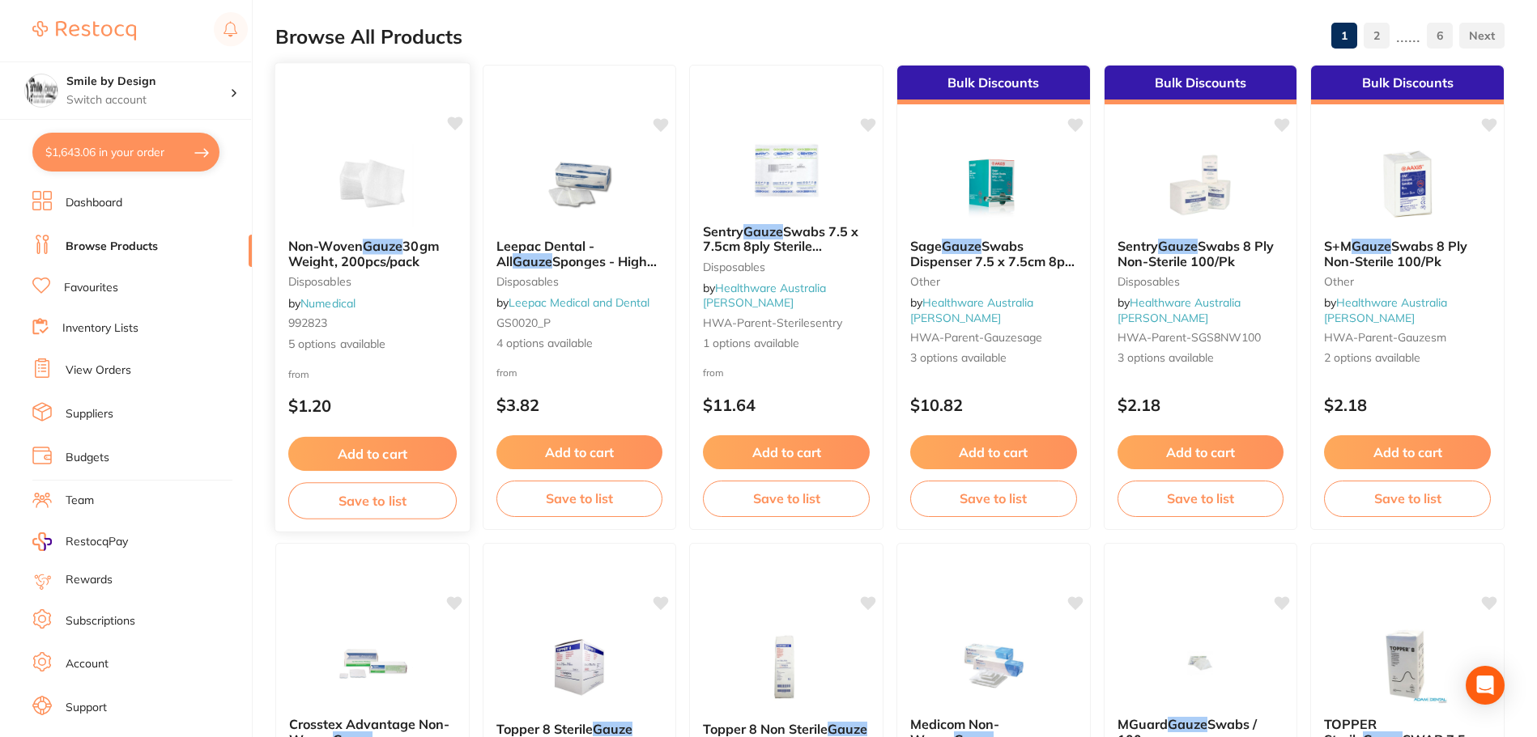
click at [419, 280] on small "disposables" at bounding box center [372, 281] width 168 height 13
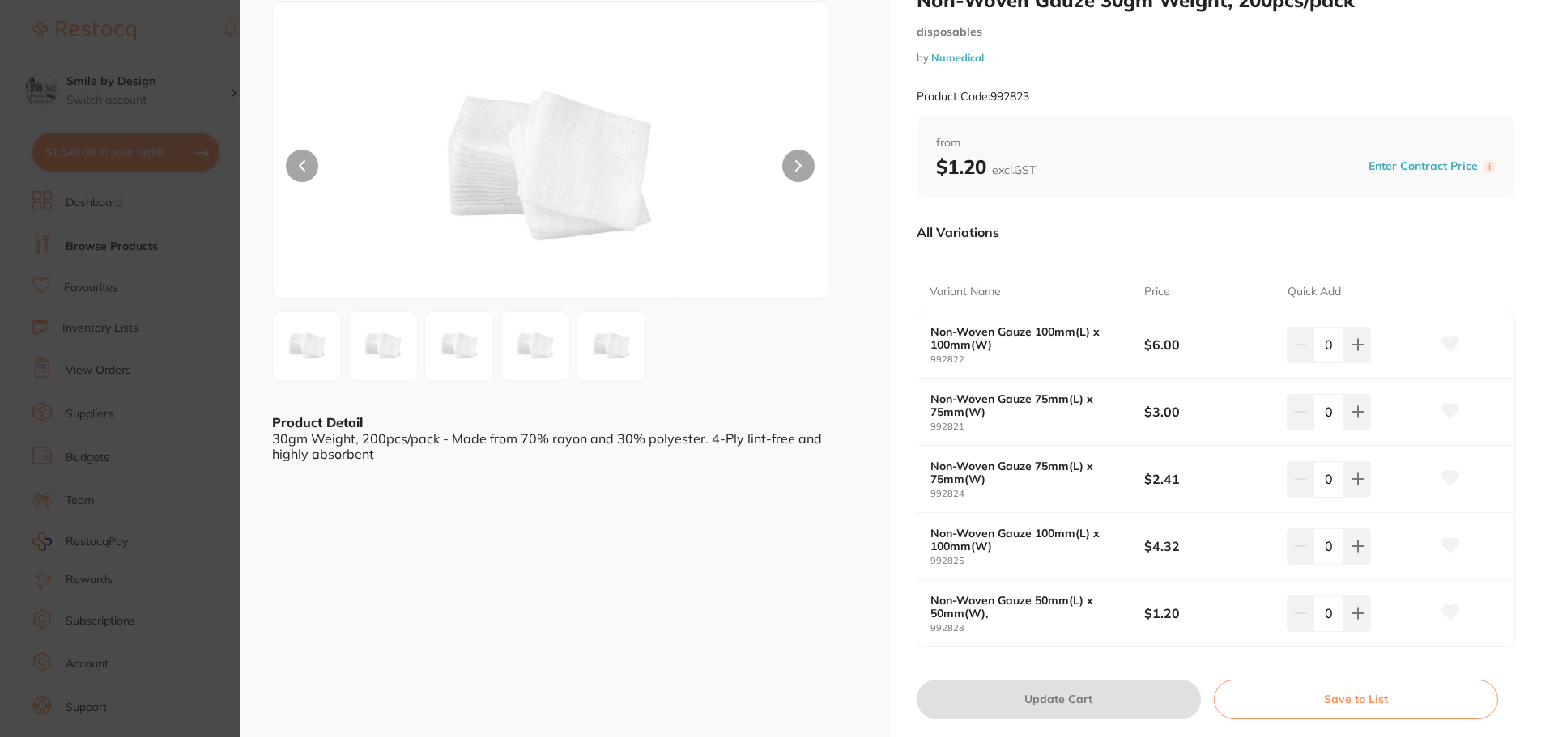
scroll to position [81, 0]
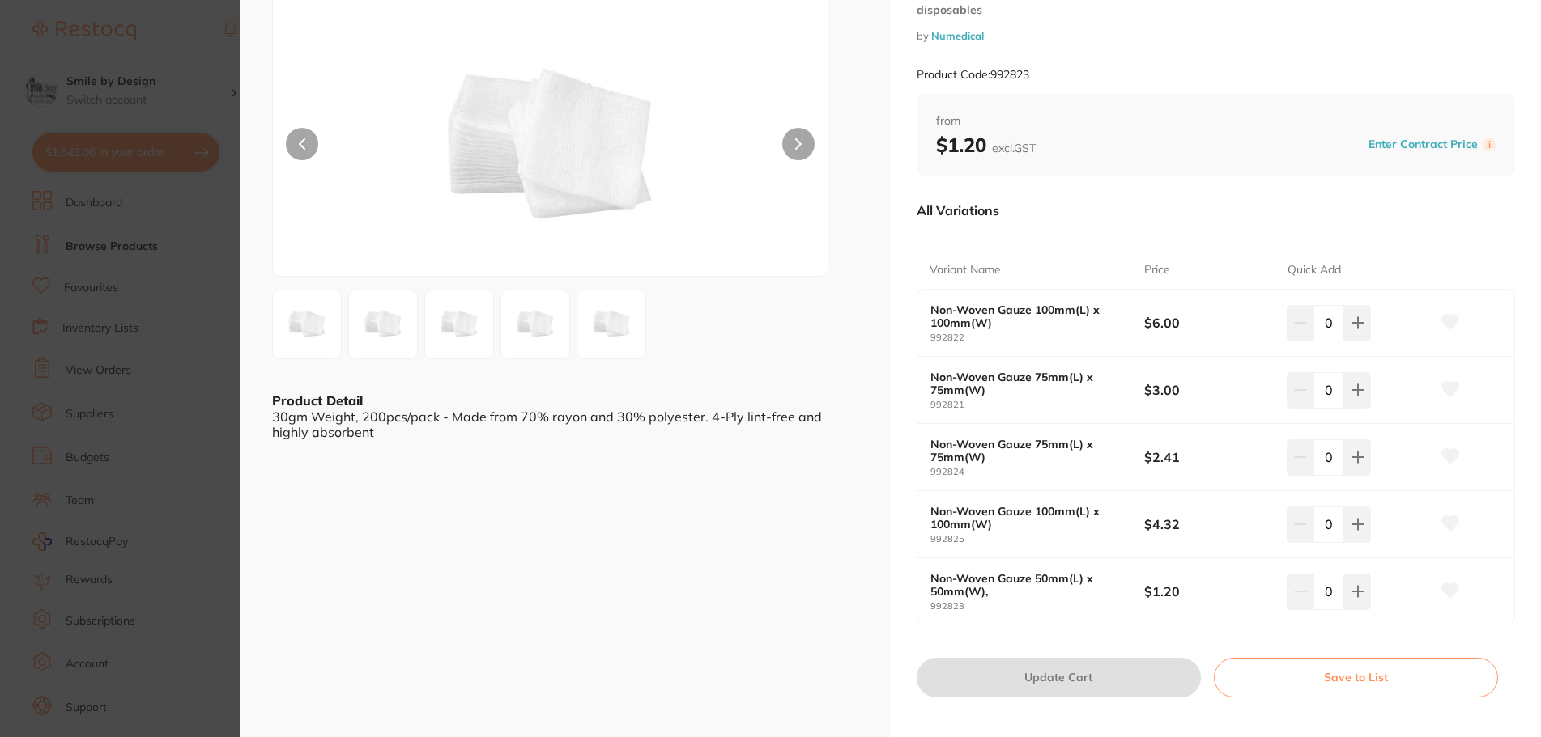
click at [1322, 447] on input "0" at bounding box center [1328, 458] width 31 height 36
type input "10"
click at [1206, 451] on b "$2.41" at bounding box center [1208, 457] width 129 height 18
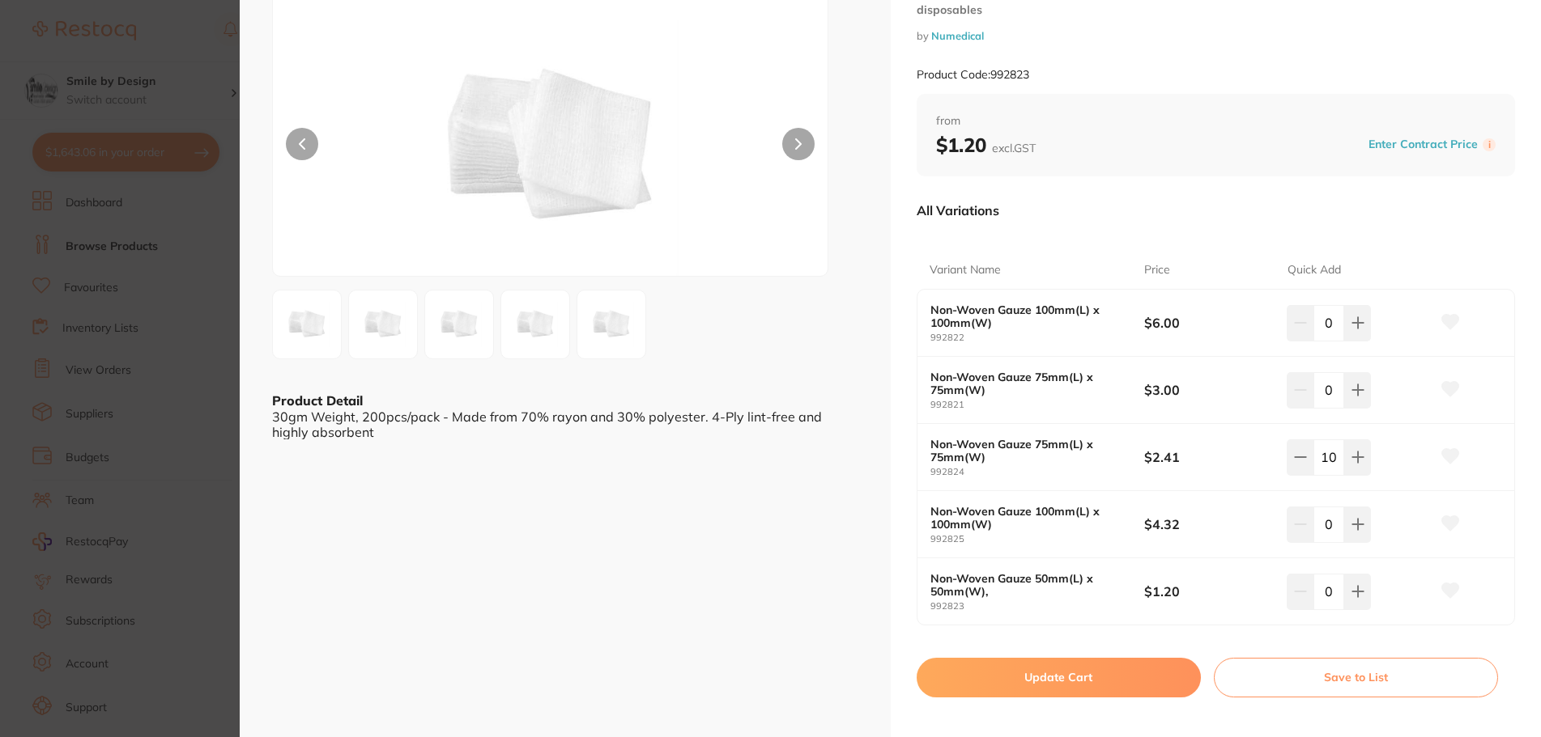
click at [1102, 666] on button "Update Cart" at bounding box center [1058, 677] width 284 height 39
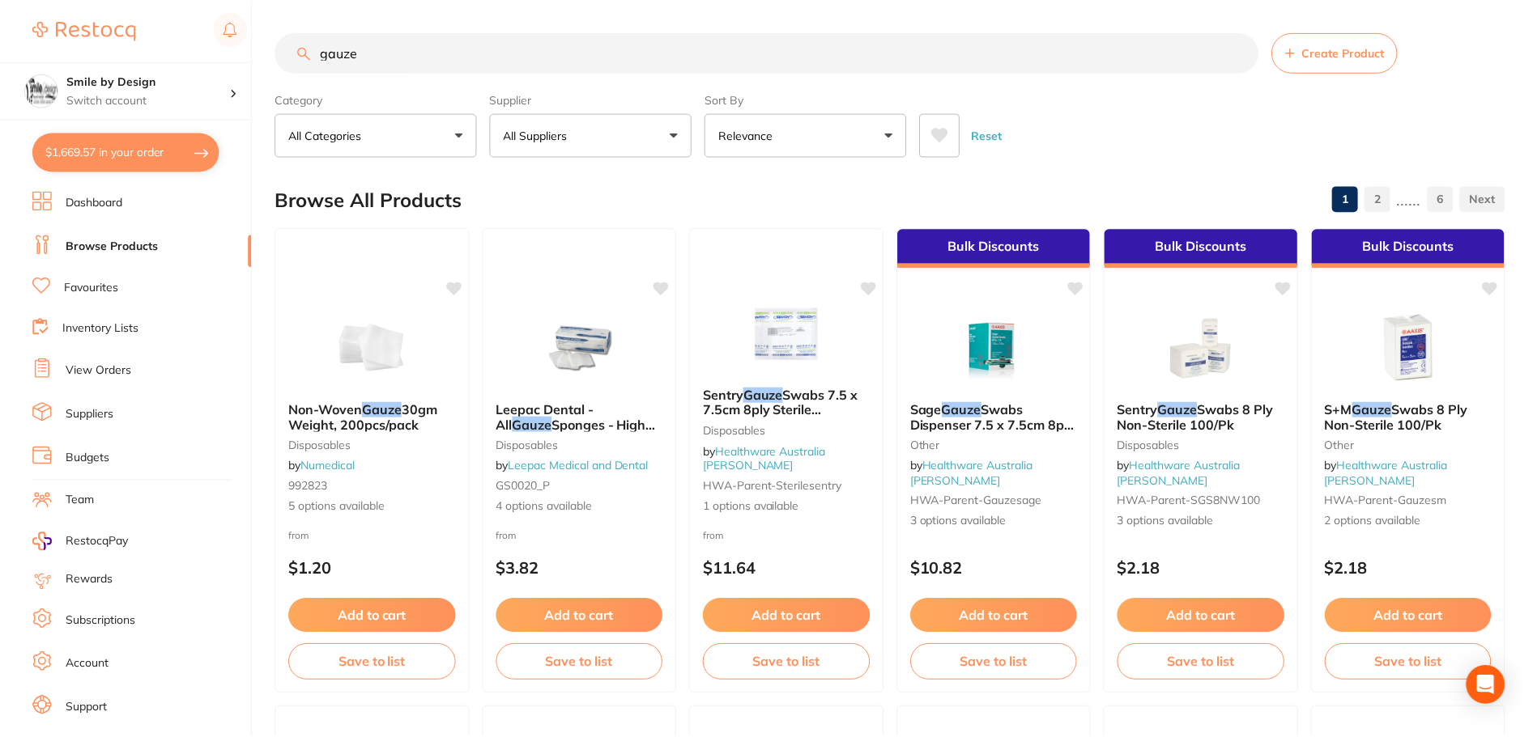
scroll to position [164, 0]
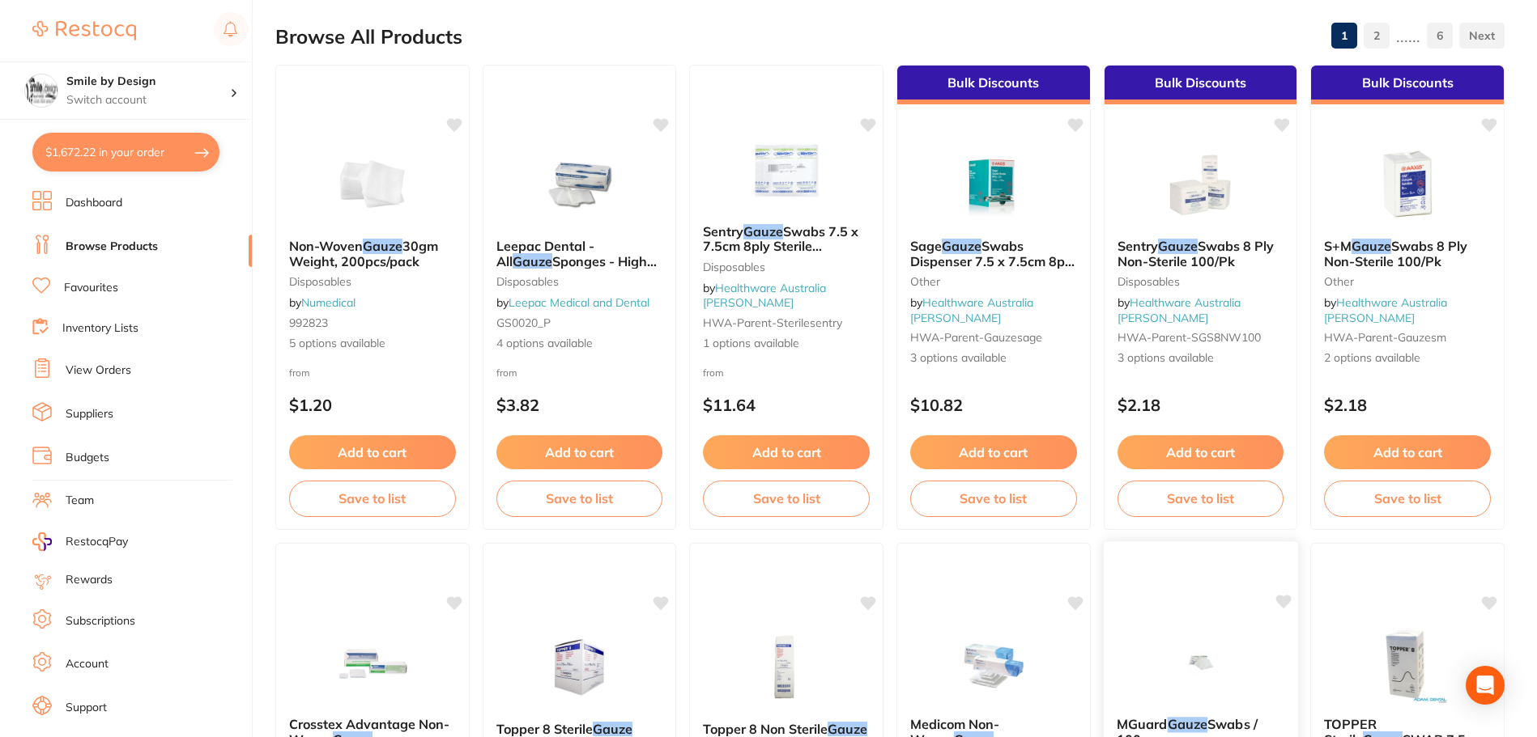
type input "11"
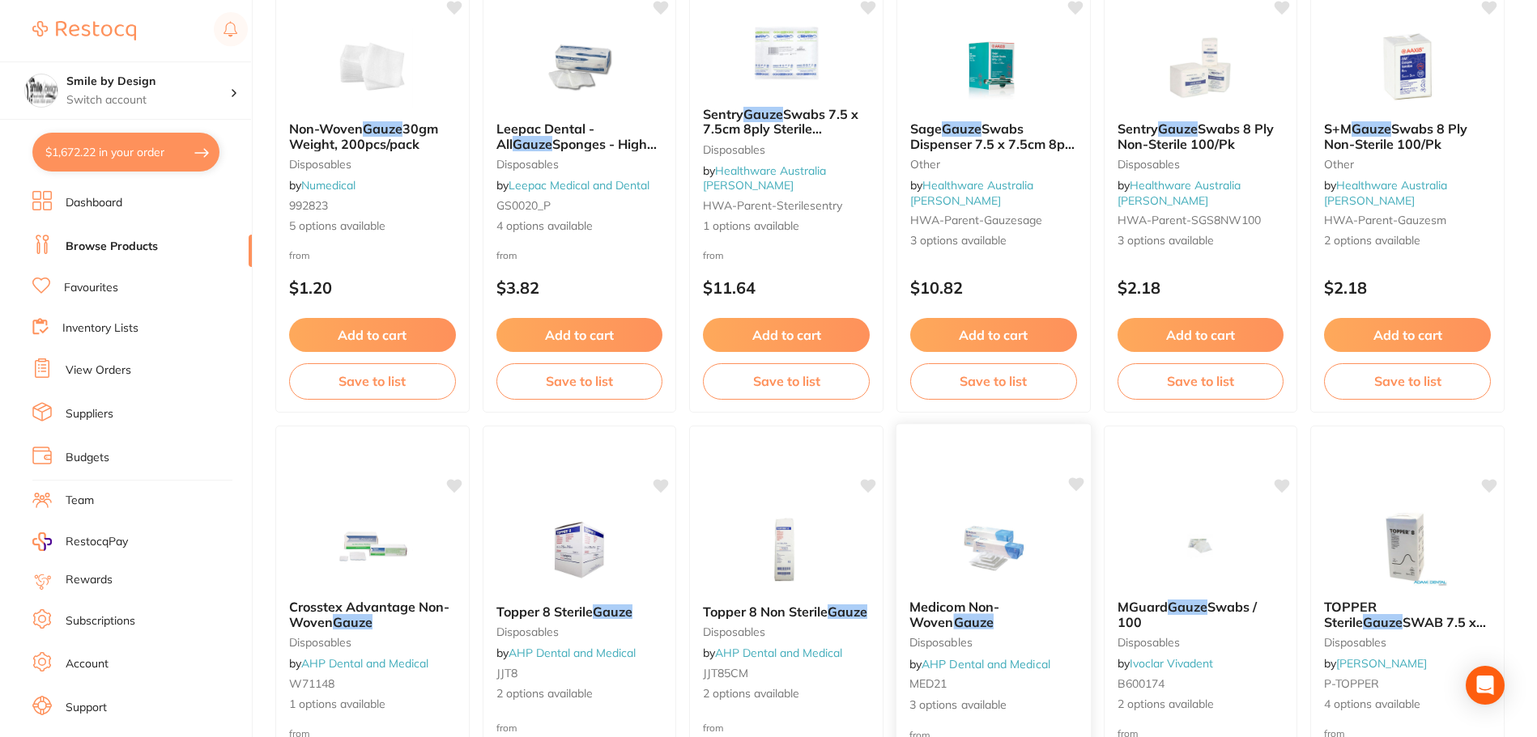
scroll to position [325, 0]
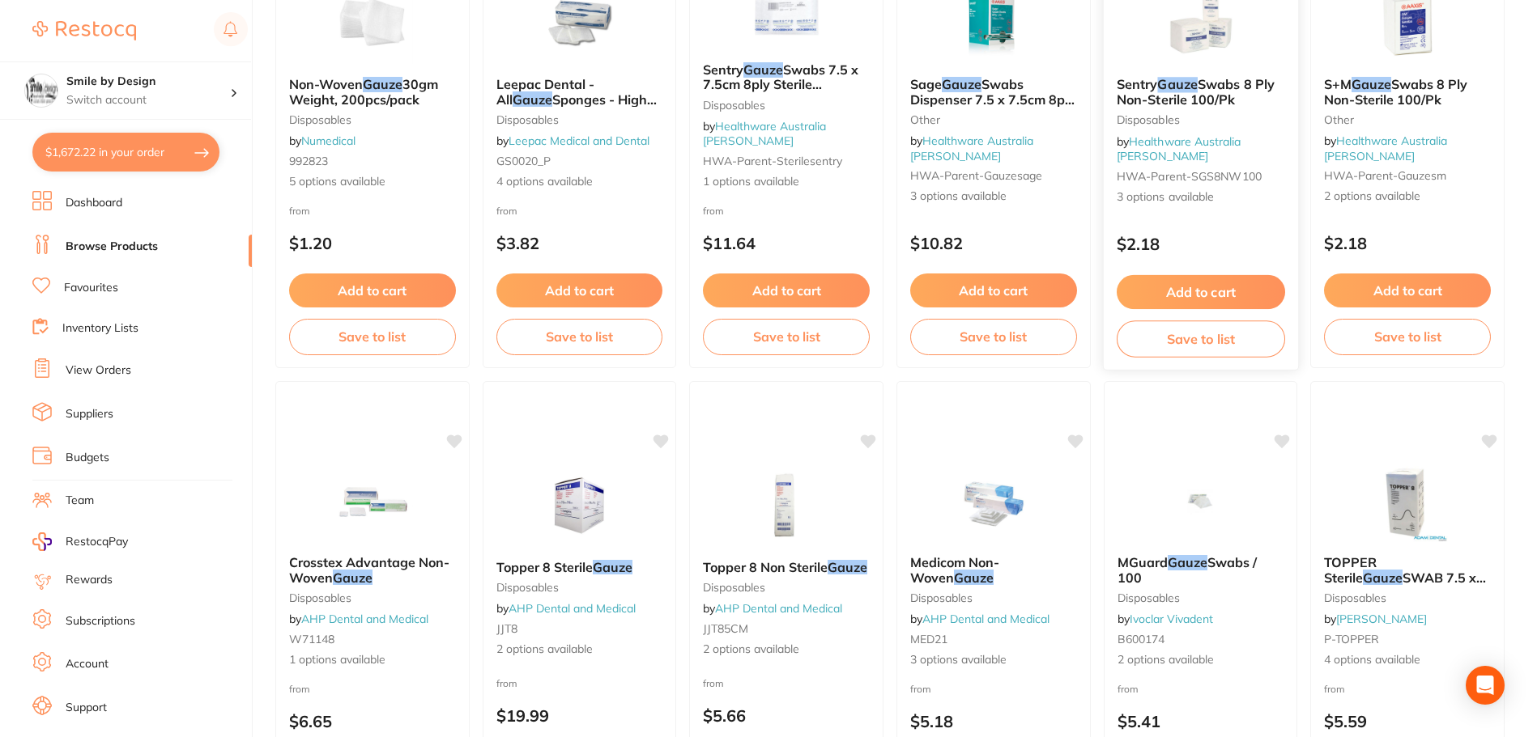
click at [1220, 48] on img at bounding box center [1200, 23] width 106 height 82
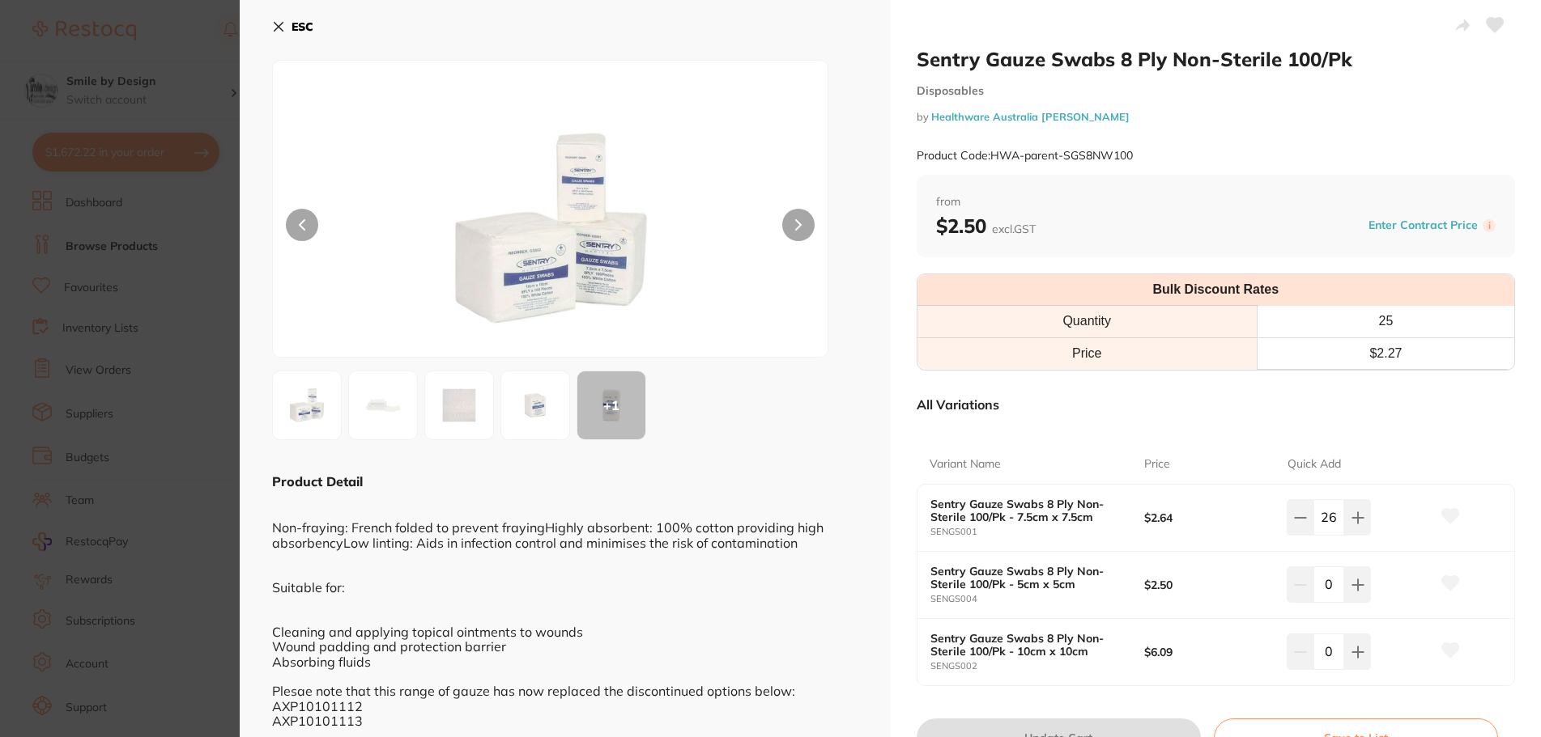
click at [549, 240] on img at bounding box center [550, 229] width 333 height 256
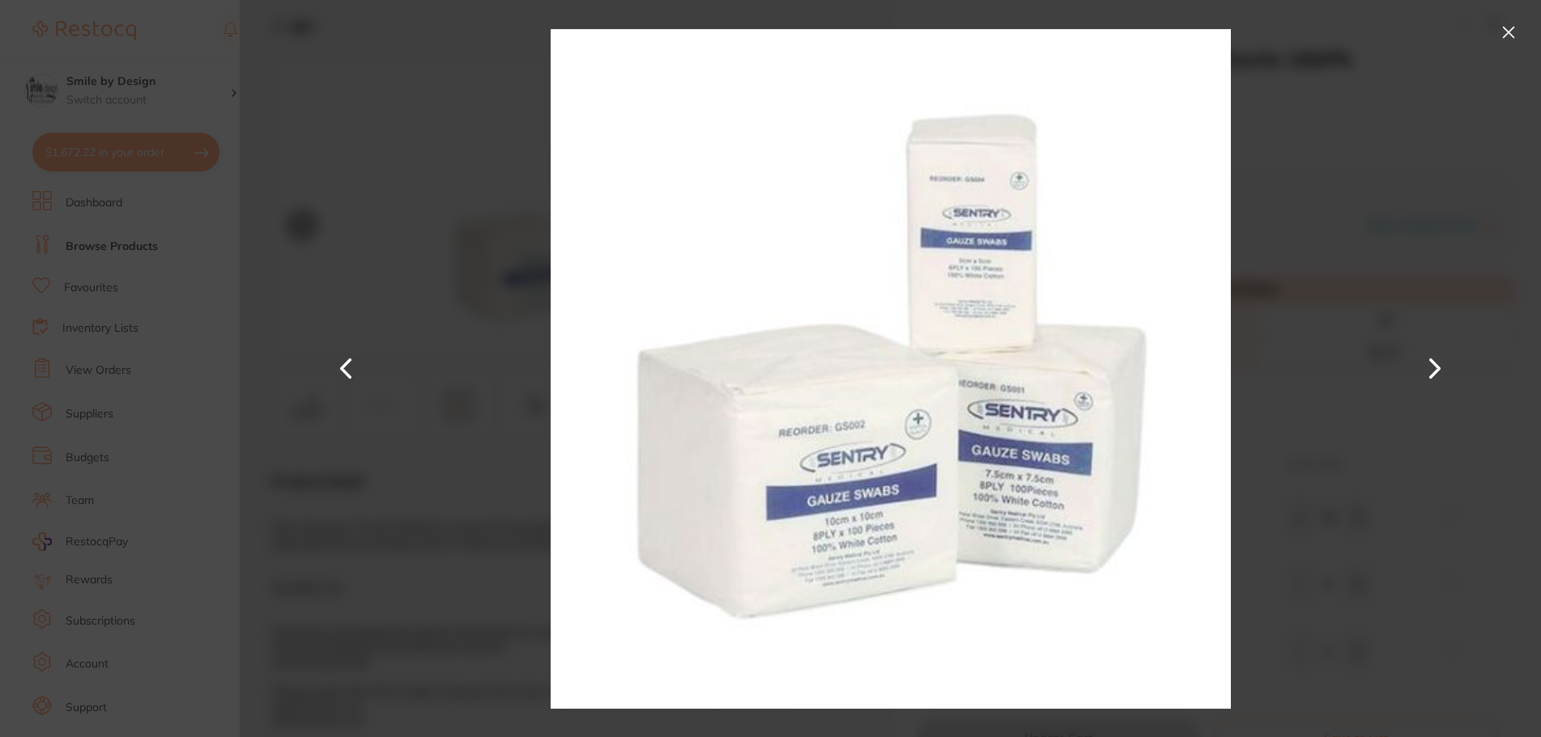
click at [1415, 361] on button at bounding box center [1434, 369] width 39 height 369
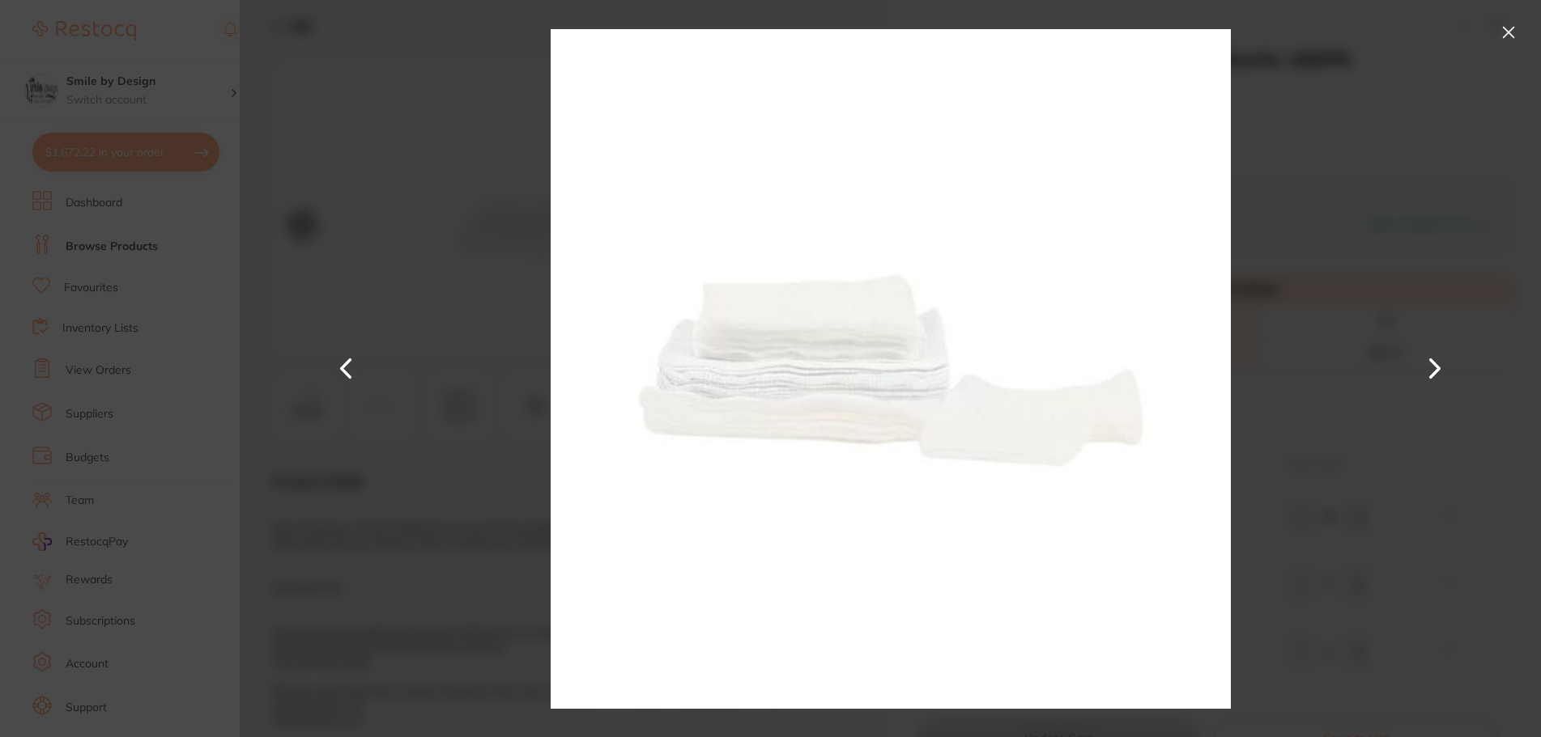
click at [1415, 361] on button at bounding box center [1434, 369] width 39 height 369
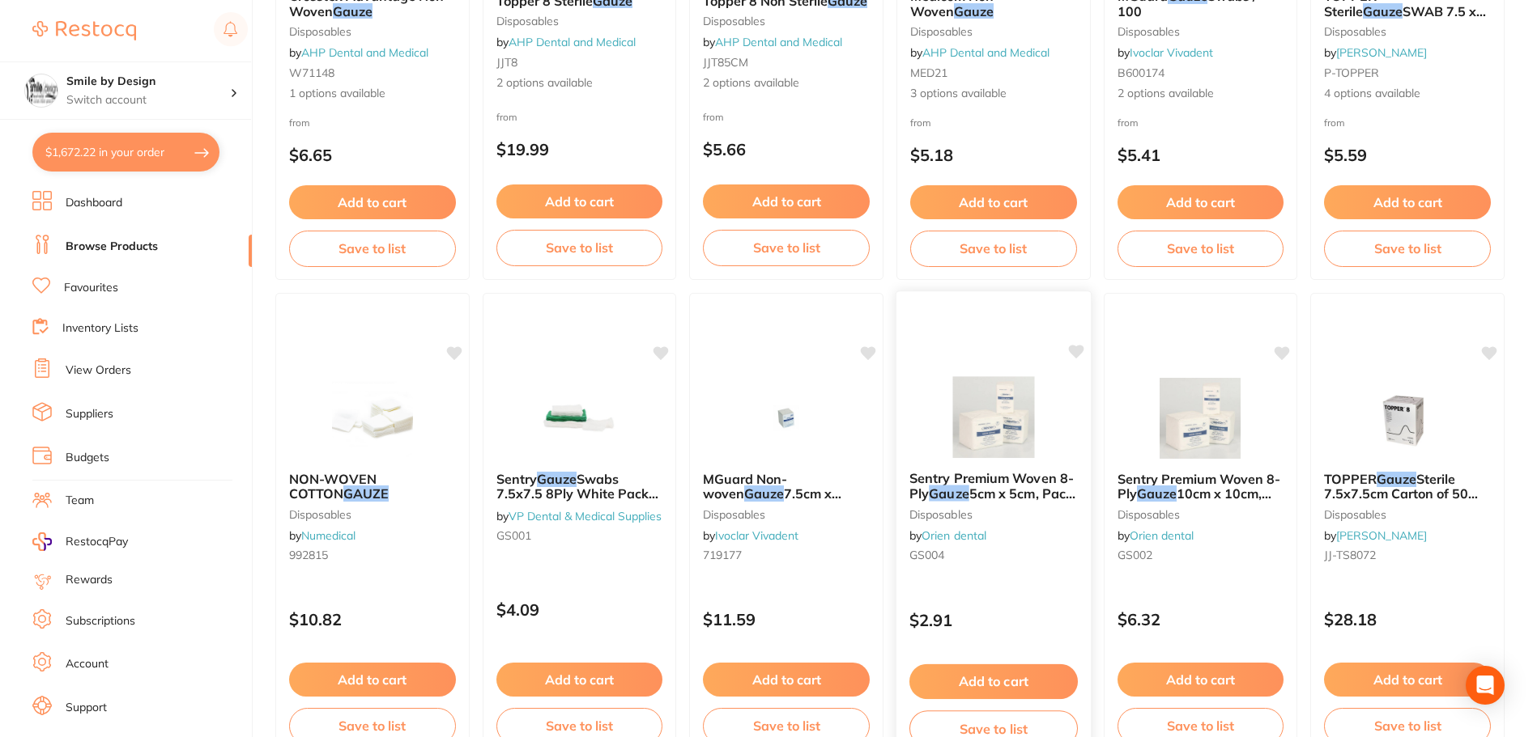
scroll to position [973, 0]
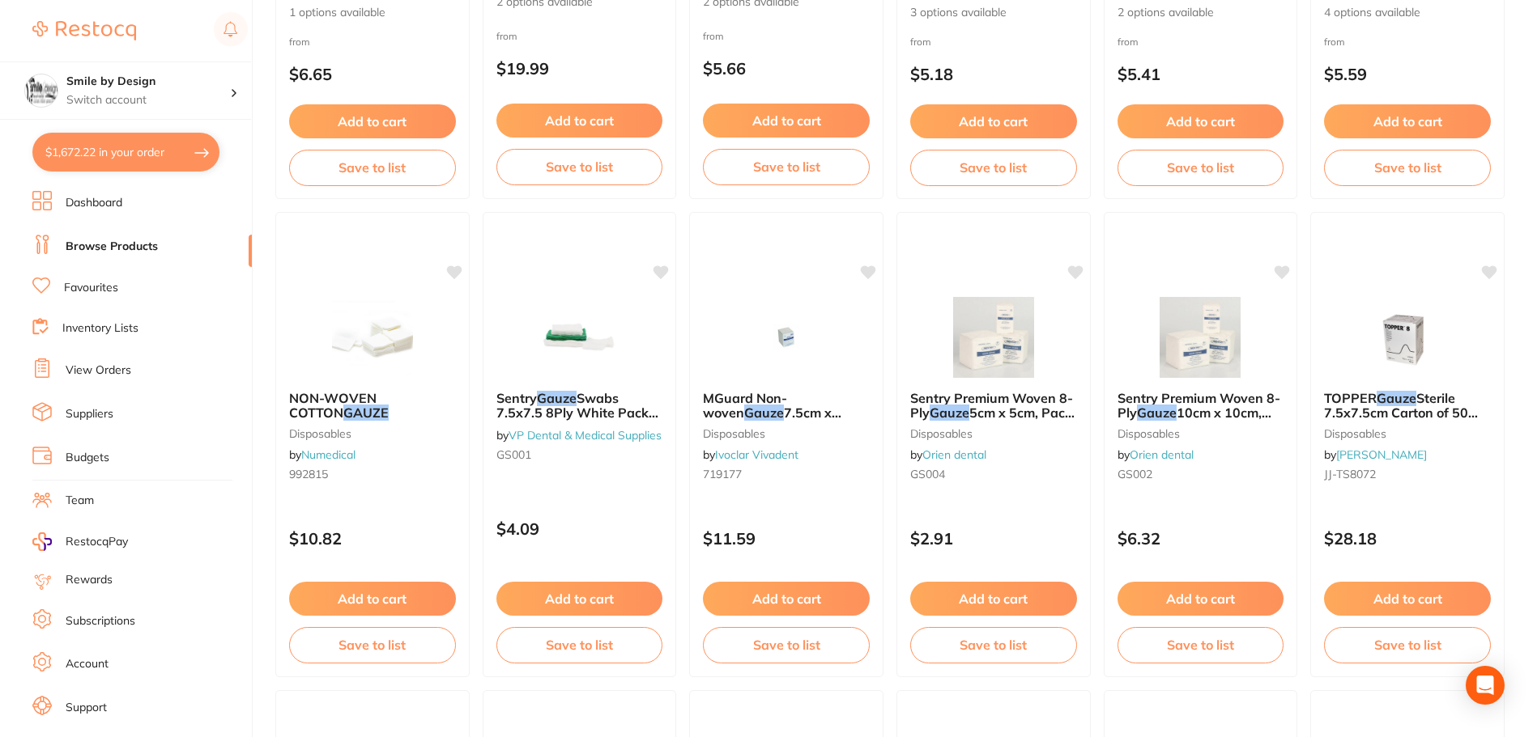
drag, startPoint x: 970, startPoint y: 390, endPoint x: 980, endPoint y: 387, distance: 11.0
click at [971, 389] on div "Sentry Premium Woven 8-Ply Gauze 5cm x 5cm, Pack of 100 disposables by Orien de…" at bounding box center [993, 439] width 193 height 122
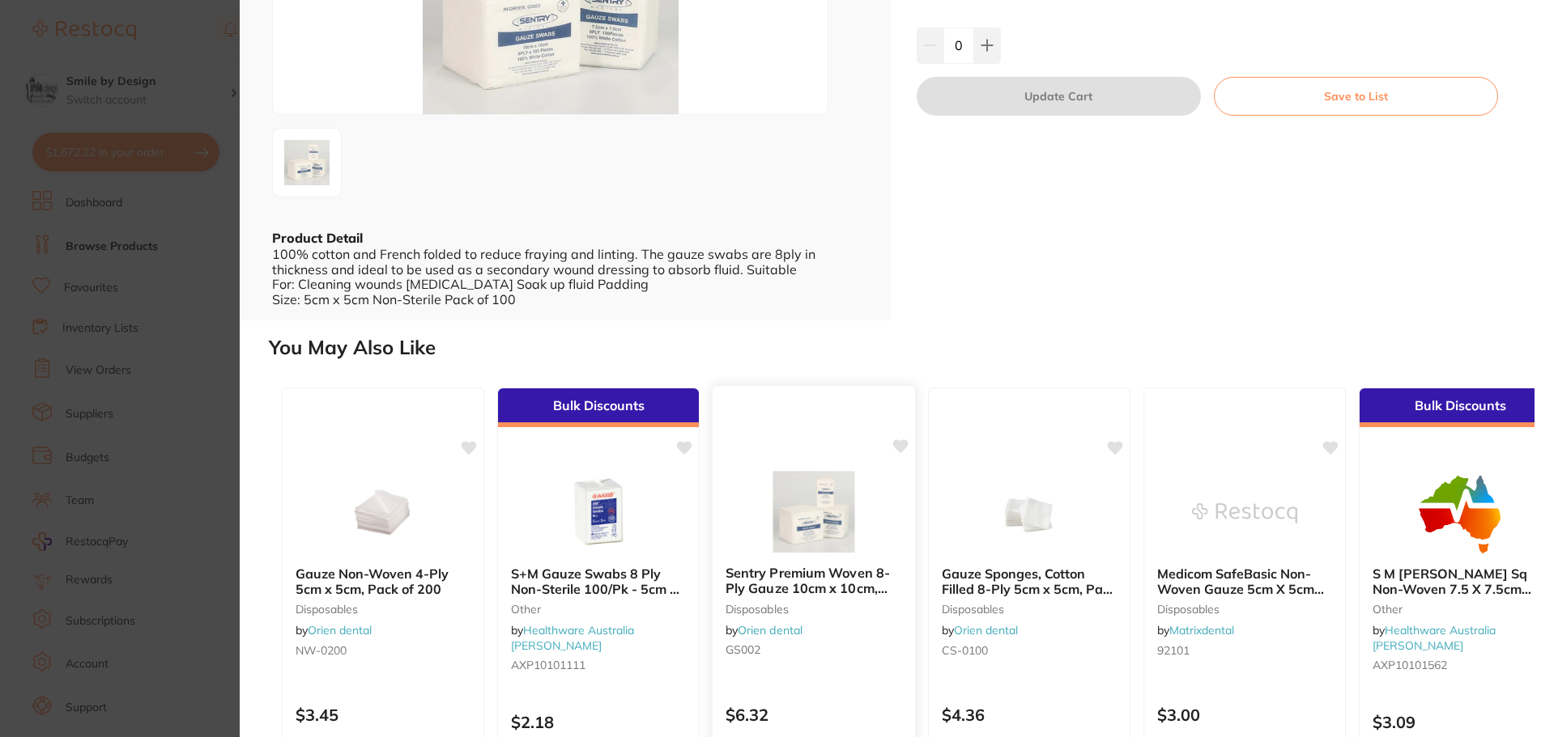
scroll to position [324, 0]
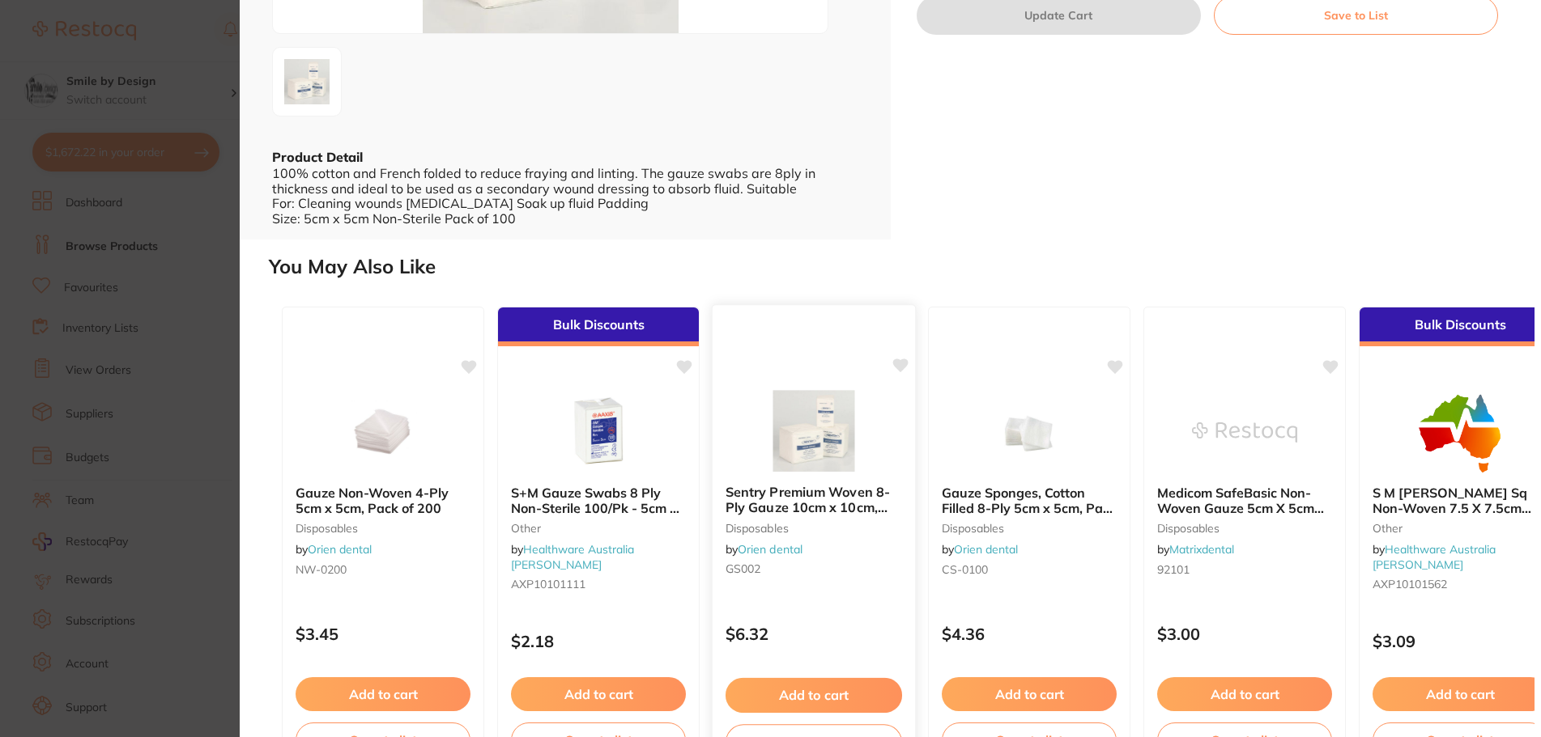
click at [810, 495] on b "Sentry Premium Woven 8-Ply Gauze 10cm x 10cm, Pack of 100" at bounding box center [813, 501] width 176 height 30
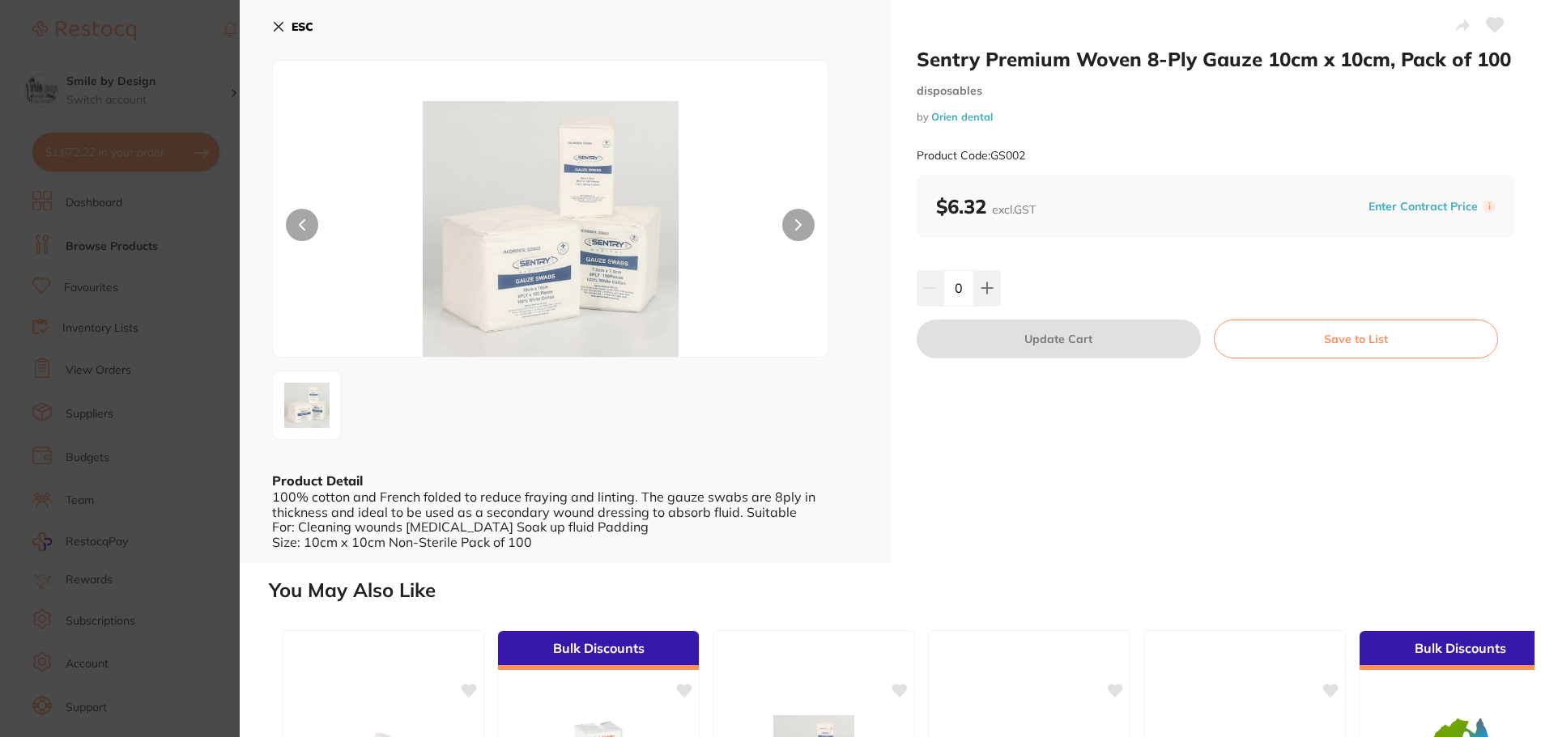
scroll to position [243, 0]
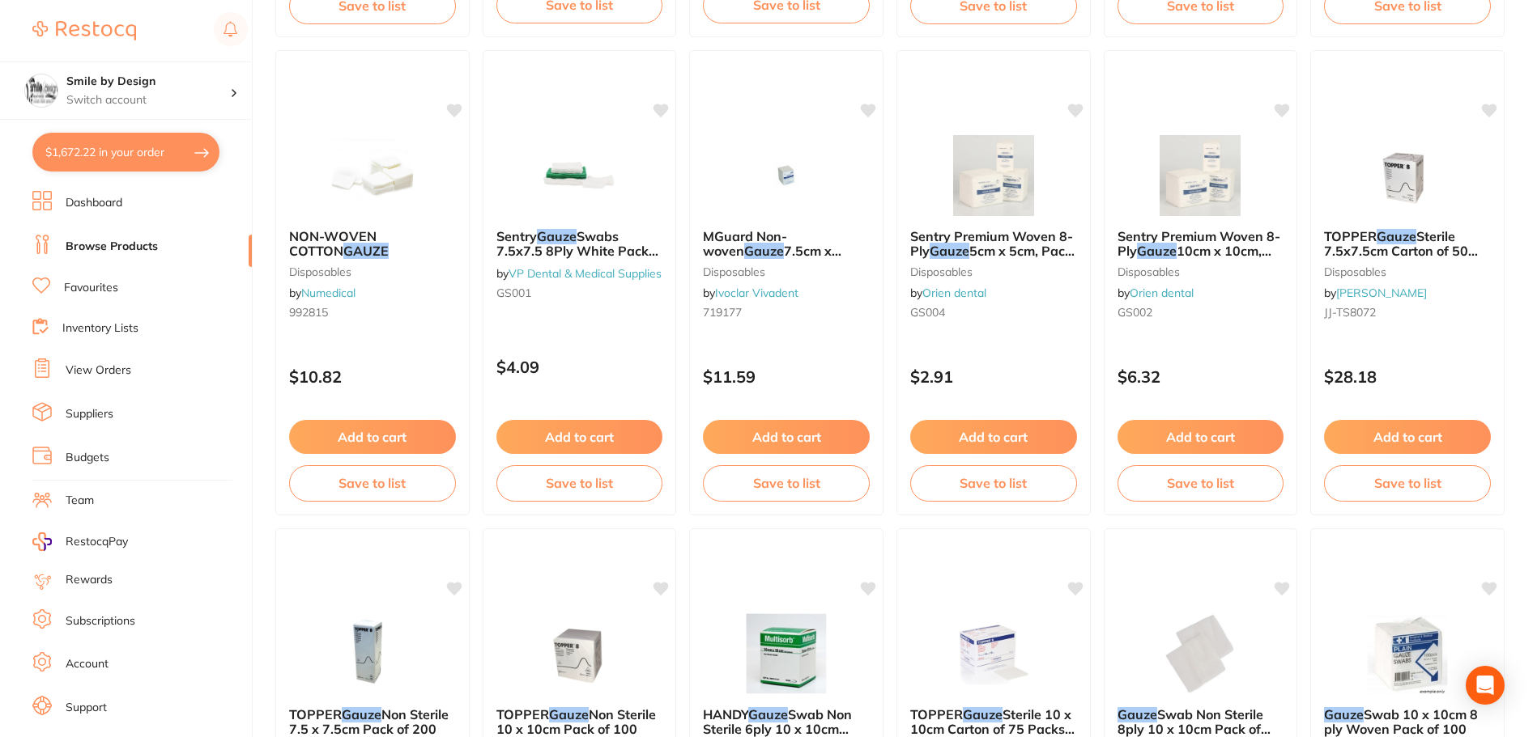
scroll to position [1216, 0]
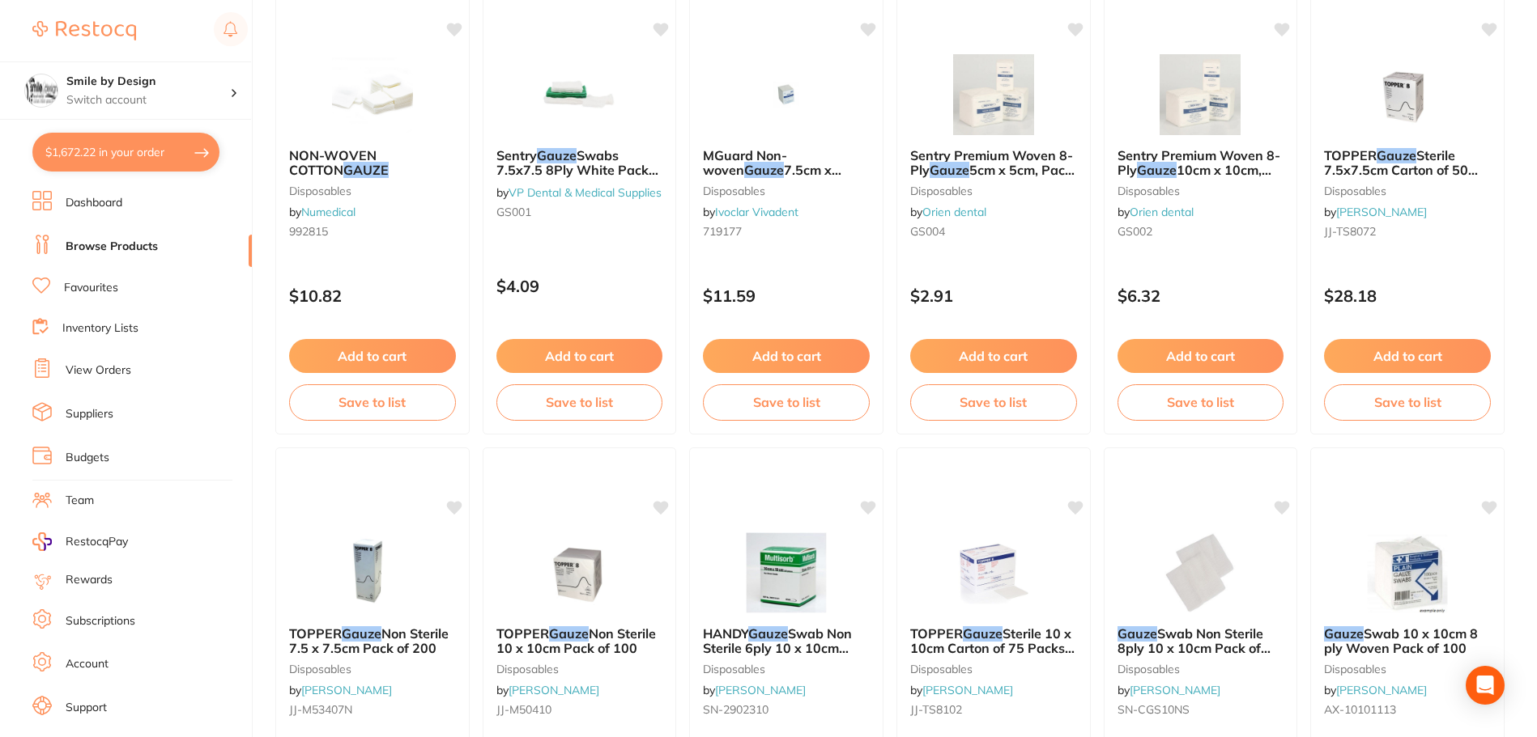
drag, startPoint x: 943, startPoint y: 172, endPoint x: 909, endPoint y: 268, distance: 101.4
click at [943, 172] on em "Gauze" at bounding box center [949, 170] width 40 height 16
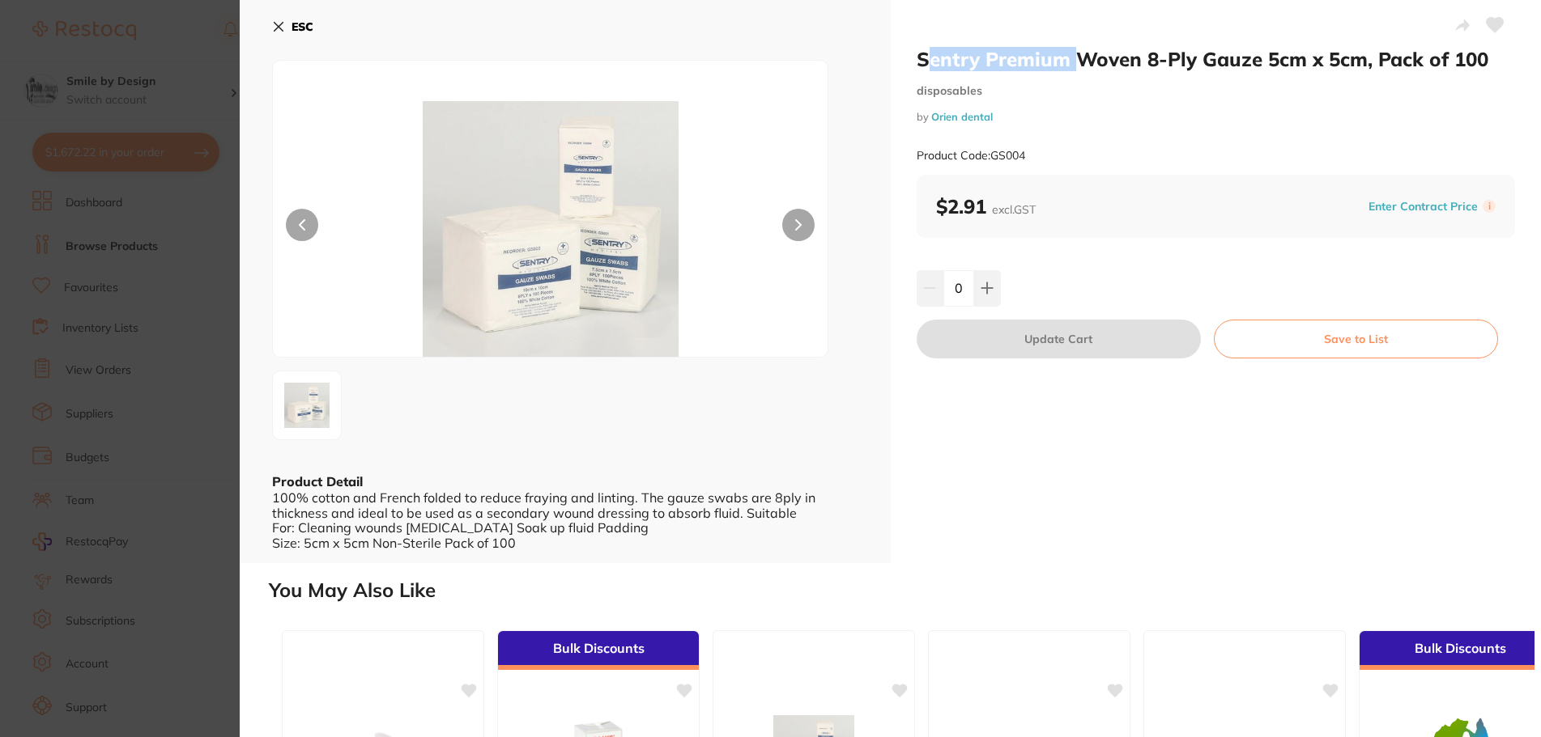
drag, startPoint x: 921, startPoint y: 51, endPoint x: 1069, endPoint y: 69, distance: 149.2
click at [1069, 69] on h2 "Sentry Premium Woven 8-Ply Gauze 5cm x 5cm, Pack of 100" at bounding box center [1215, 59] width 599 height 24
drag, startPoint x: 913, startPoint y: 57, endPoint x: 1061, endPoint y: 52, distance: 148.3
click at [1061, 52] on div "Sentry Premium Woven 8-Ply Gauze 5cm x 5cm, Pack of 100 disposables by Orien de…" at bounding box center [1216, 281] width 651 height 563
copy h2 "Sentry Premium"
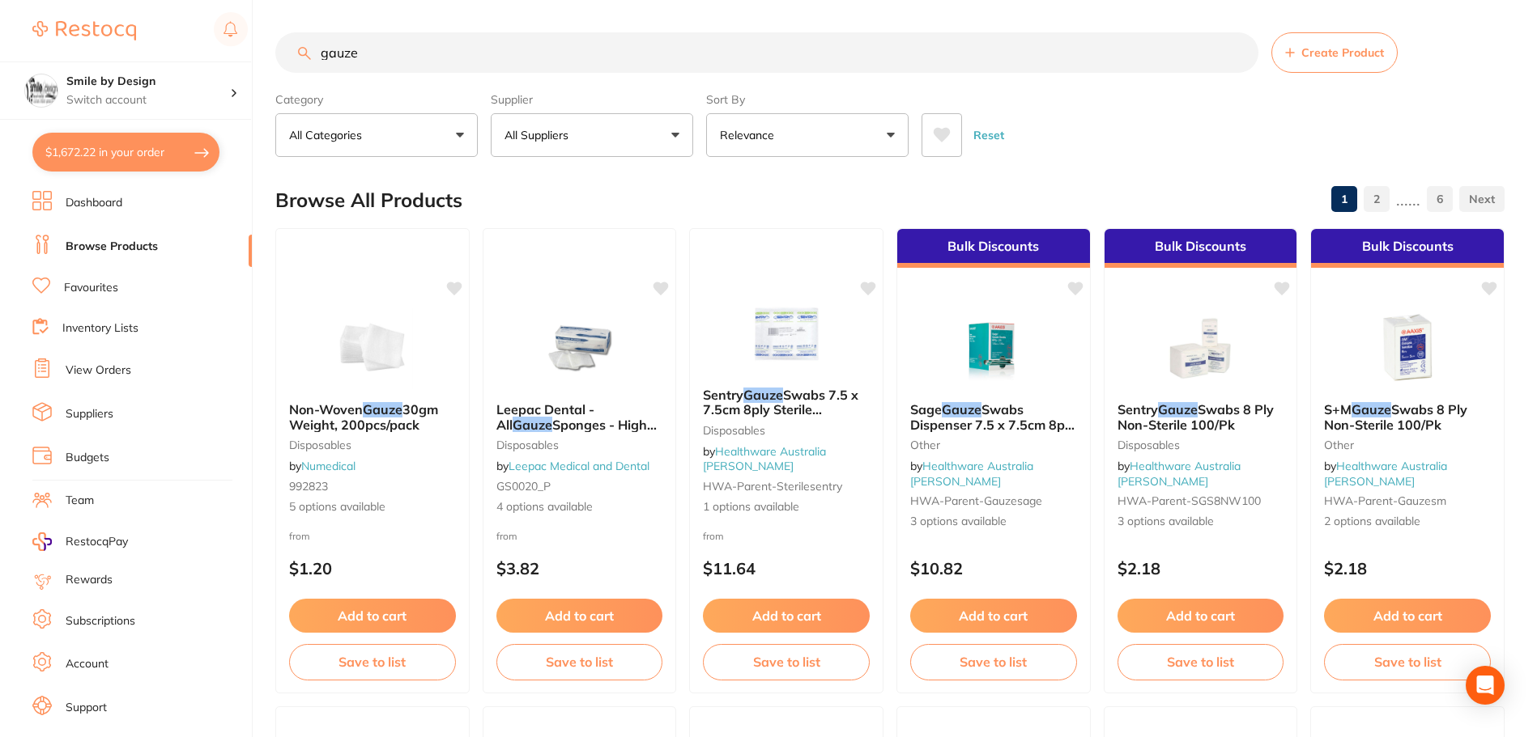
click at [324, 60] on input "gauze" at bounding box center [766, 52] width 983 height 40
paste input "Sentry Premium"
type input "Sentry Premium gauze"
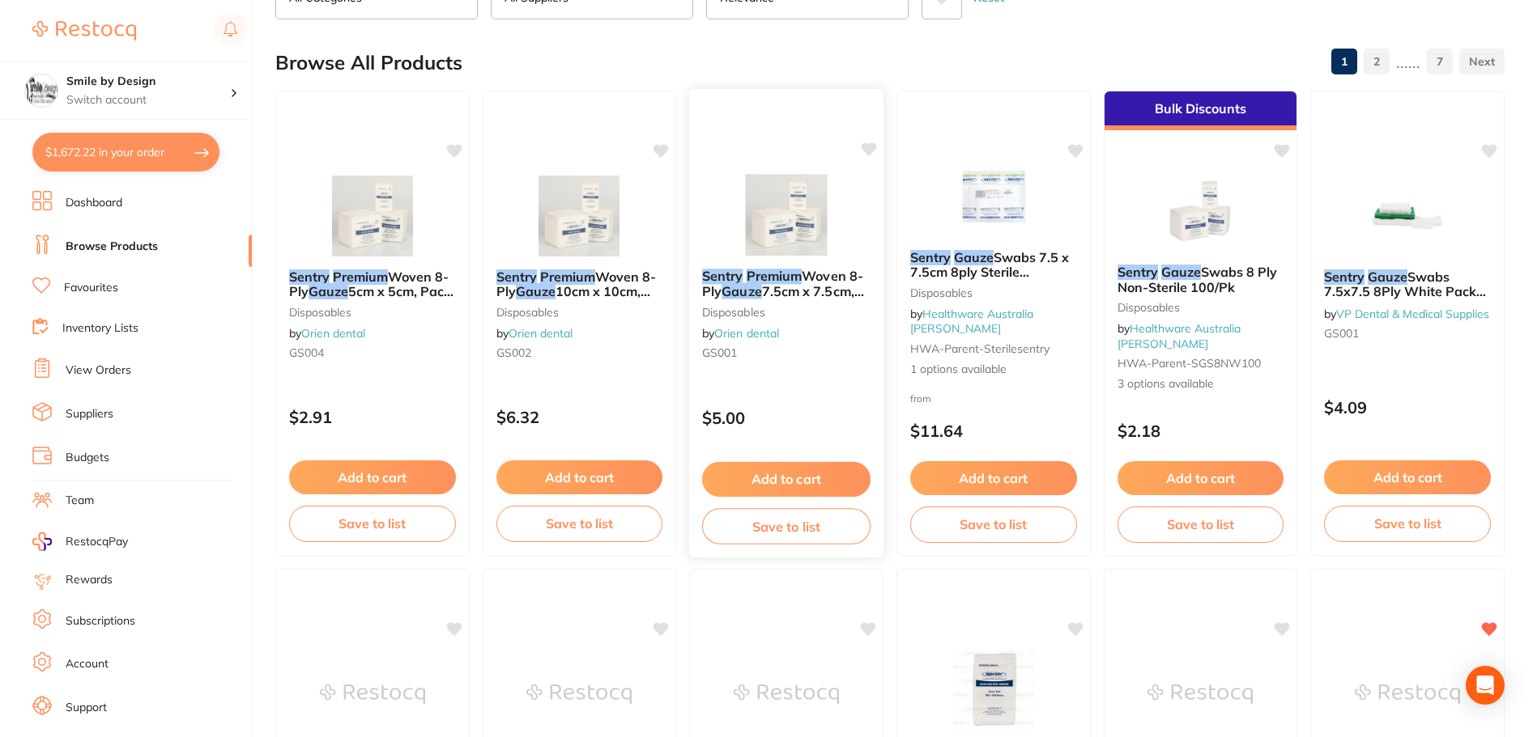
scroll to position [162, 0]
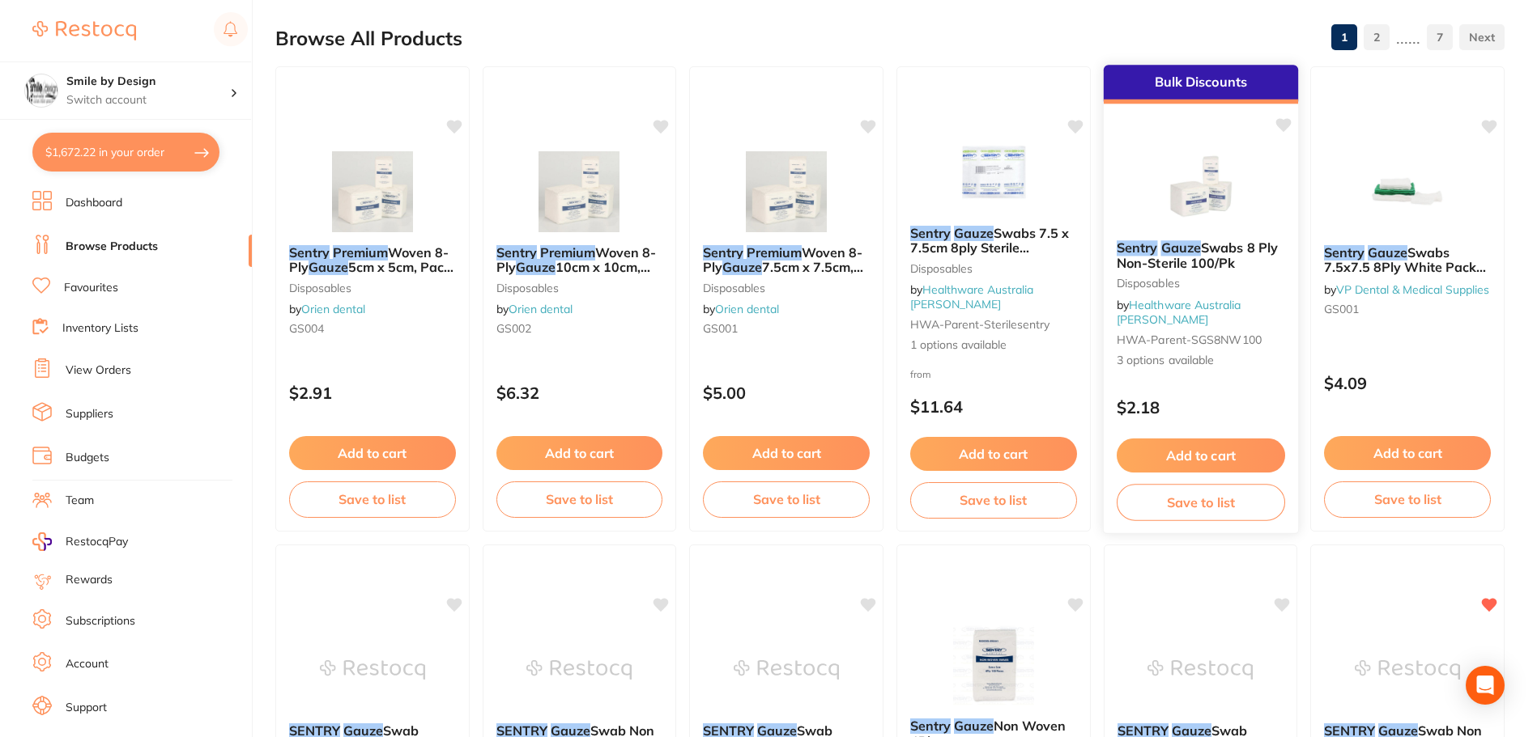
click at [1201, 375] on div "Bulk Discounts Sentry Gauze Swabs 8 Ply Non-Sterile 100/Pk Disposables by Healt…" at bounding box center [1200, 299] width 196 height 470
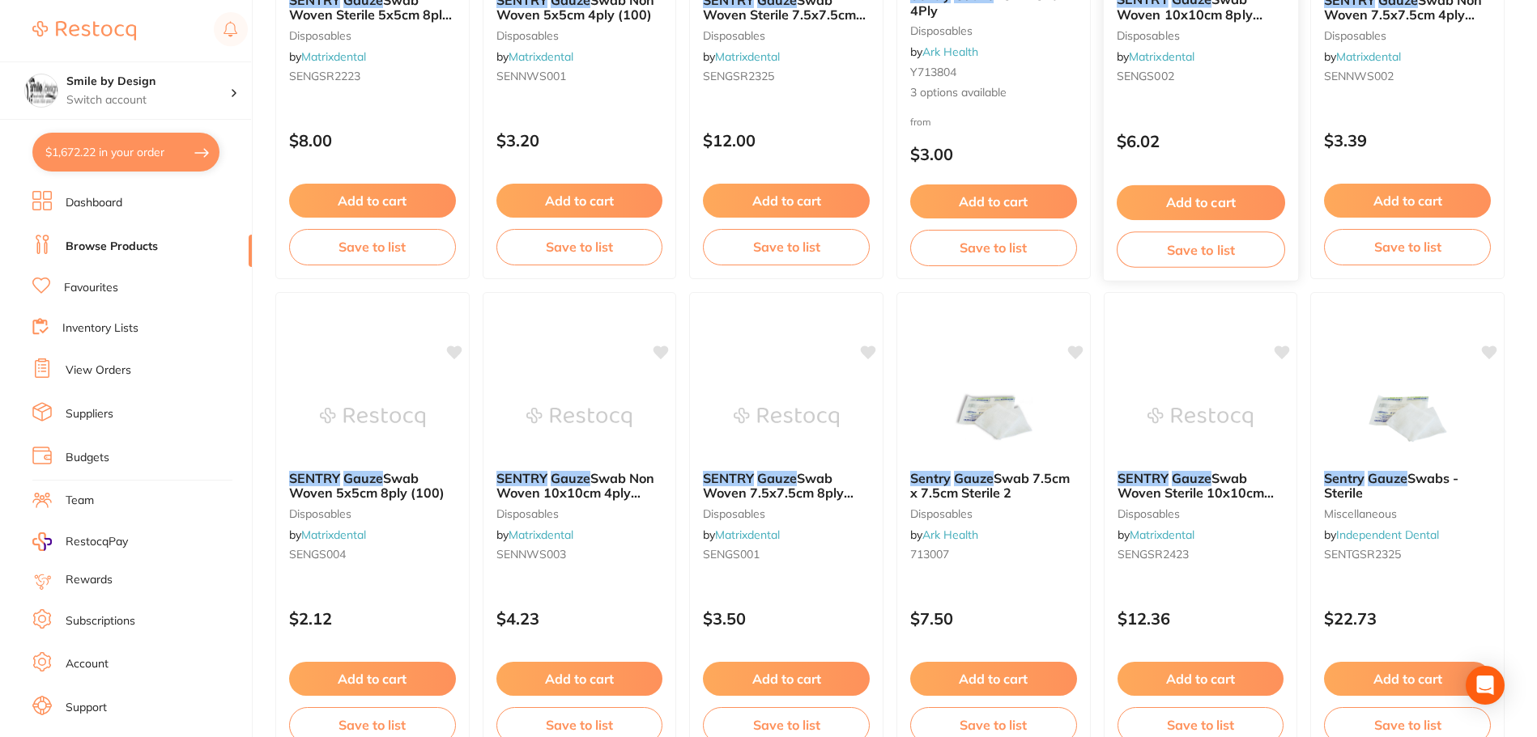
scroll to position [971, 0]
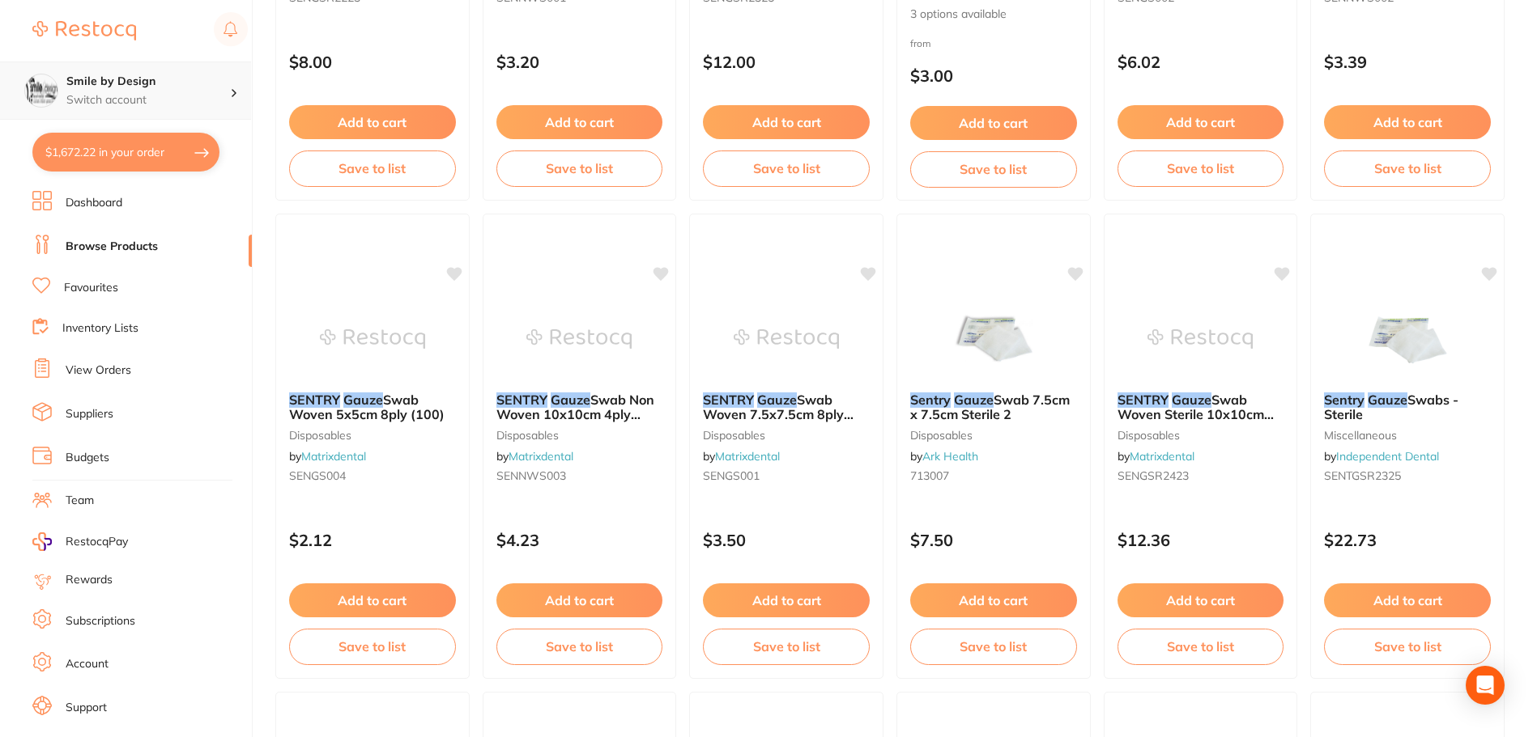
click at [142, 85] on h4 "Smile by Design" at bounding box center [148, 82] width 164 height 16
click at [142, 154] on h4 "Smile by Design - [GEOGRAPHIC_DATA]" at bounding box center [151, 141] width 176 height 32
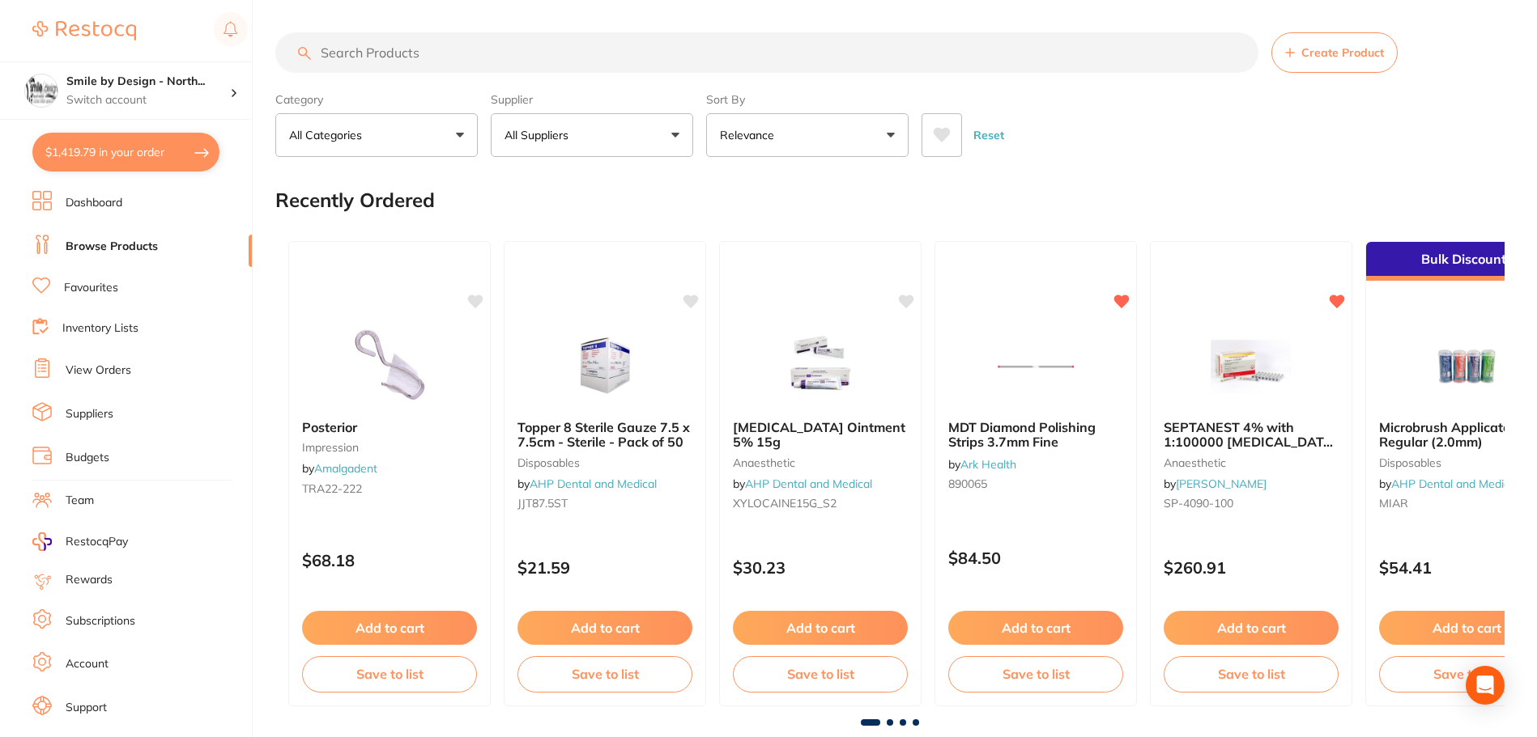
click at [134, 155] on button "$1,419.79 in your order" at bounding box center [125, 152] width 187 height 39
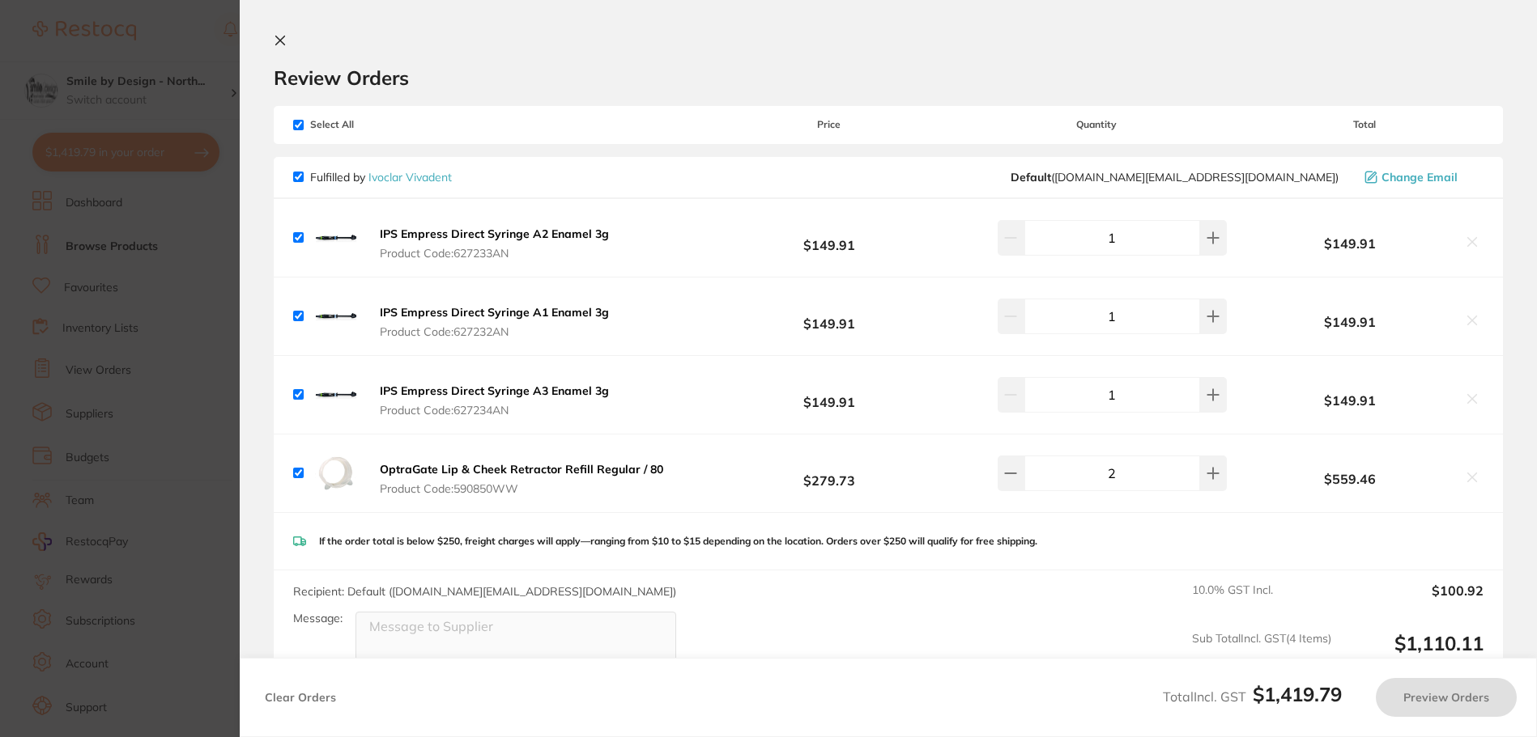
checkbox input "true"
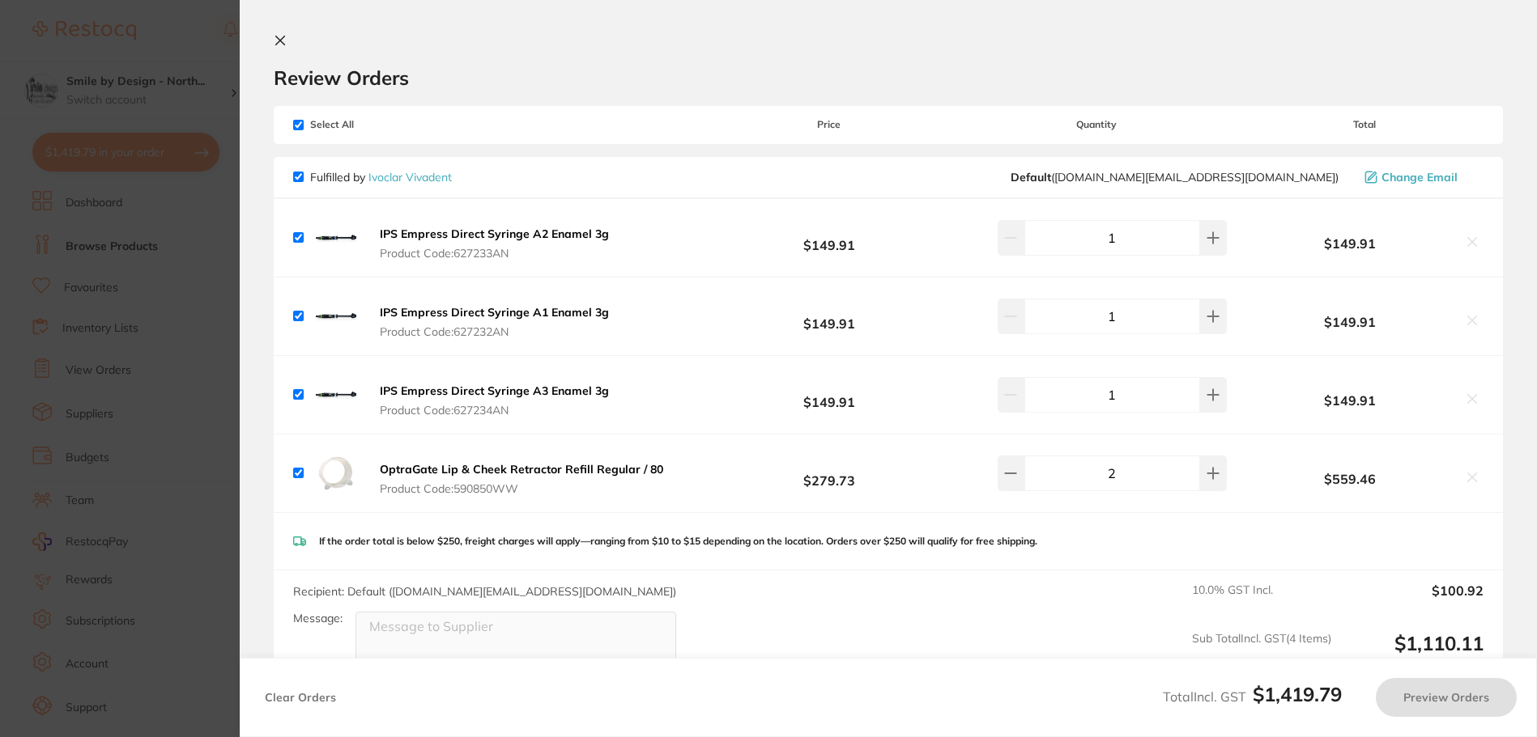
checkbox input "true"
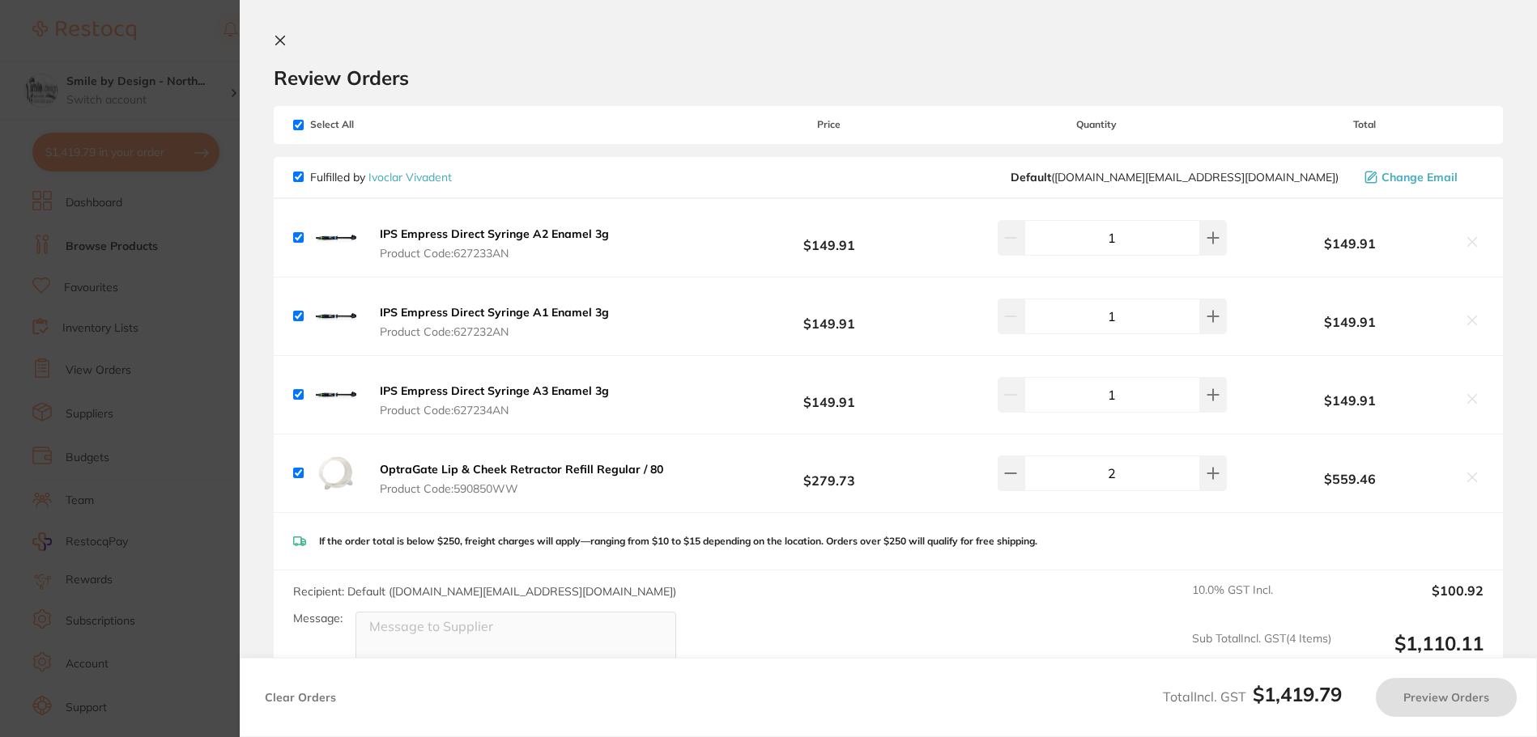
checkbox input "true"
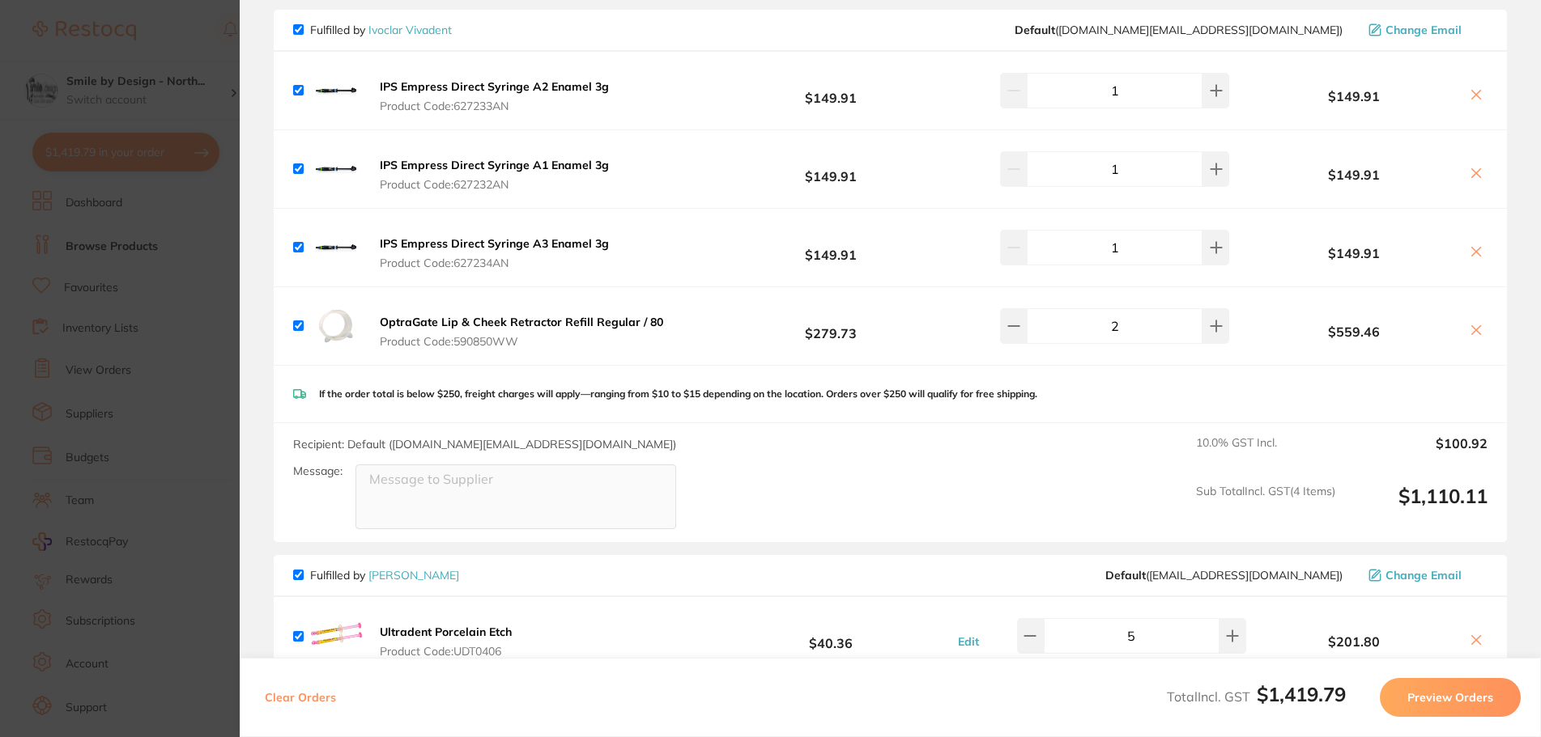
scroll to position [121, 0]
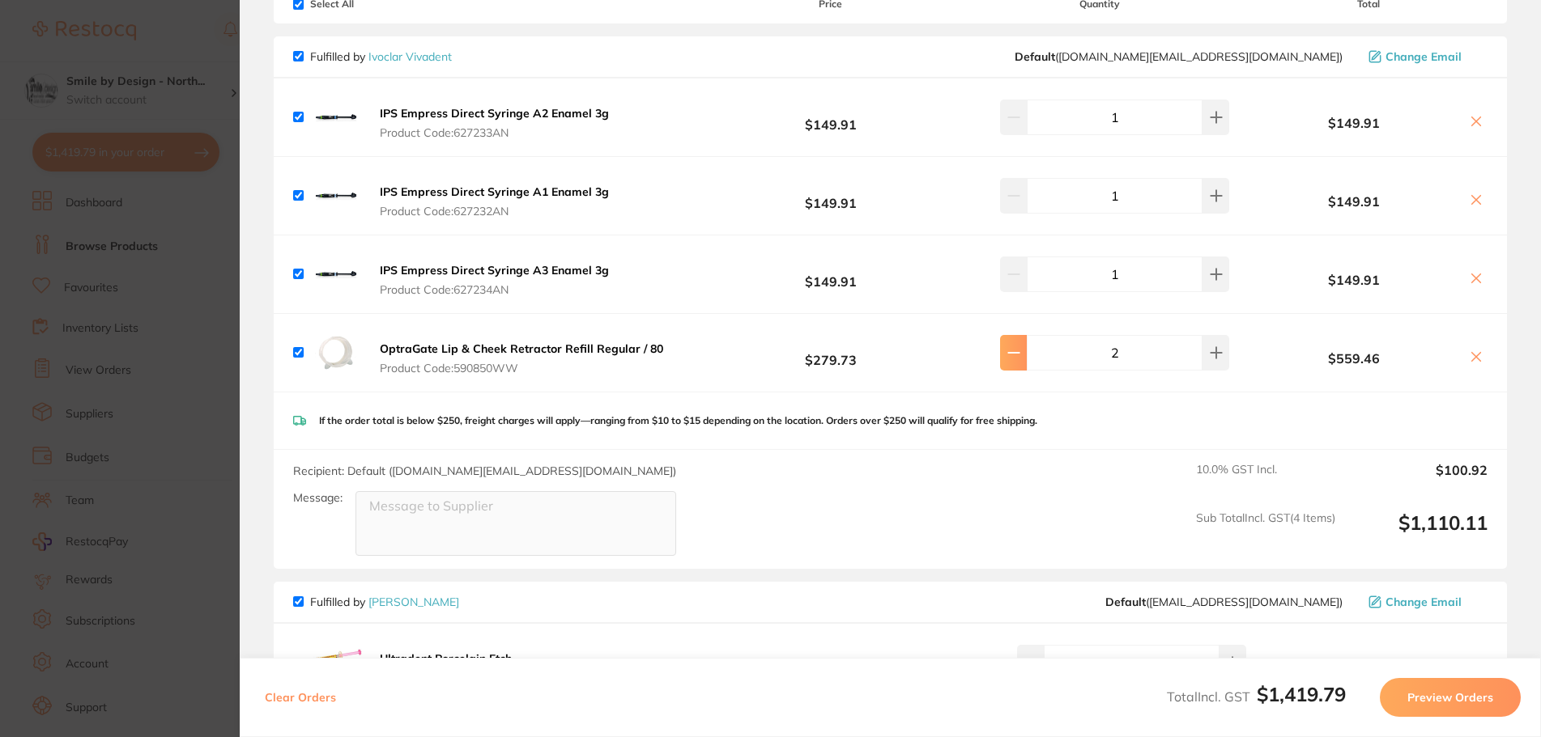
click at [1022, 361] on button at bounding box center [1013, 353] width 27 height 36
type input "1"
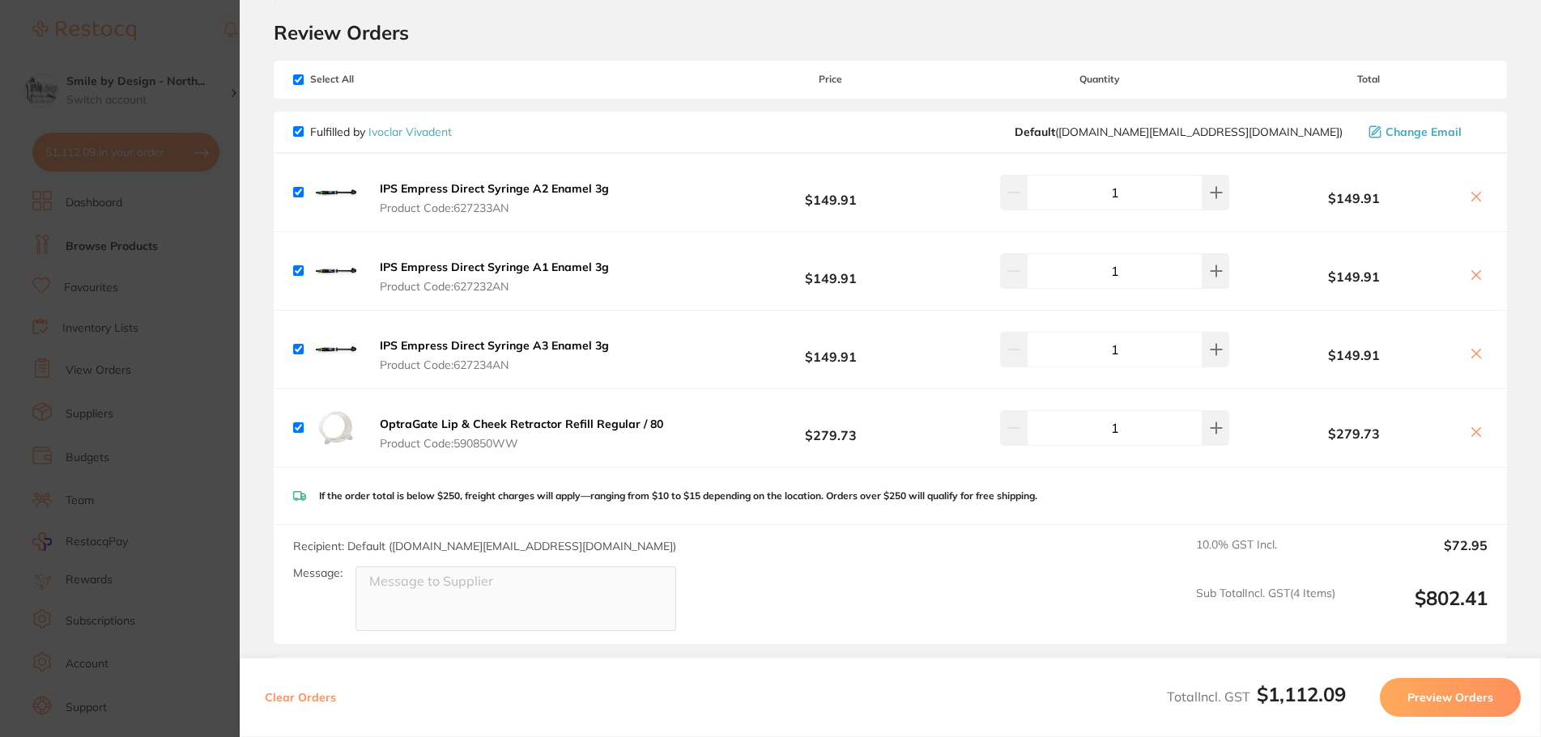
scroll to position [0, 0]
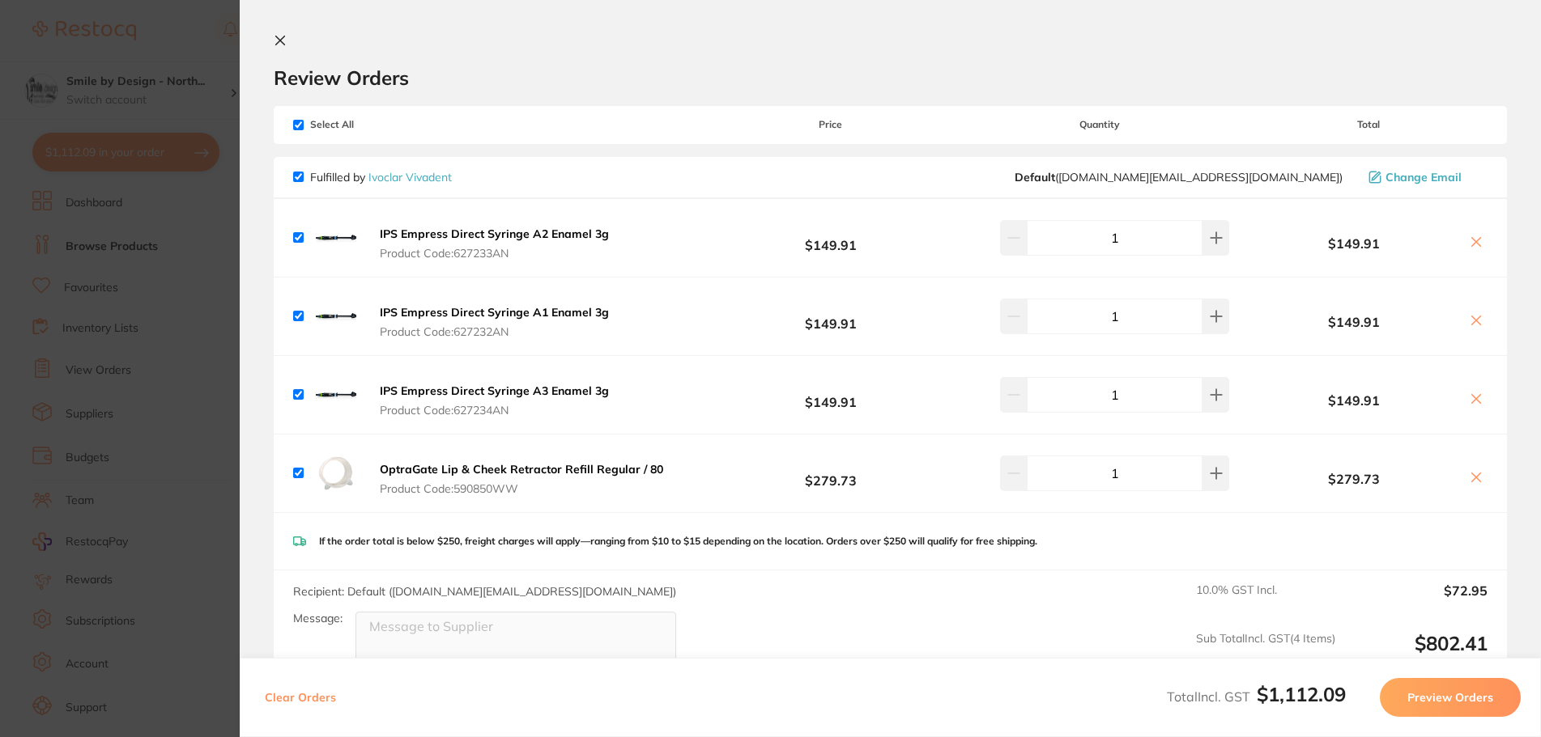
click at [171, 247] on section "Update RRP Set your pre negotiated price for this item. Item Agreed RRP (excl. …" at bounding box center [770, 368] width 1541 height 737
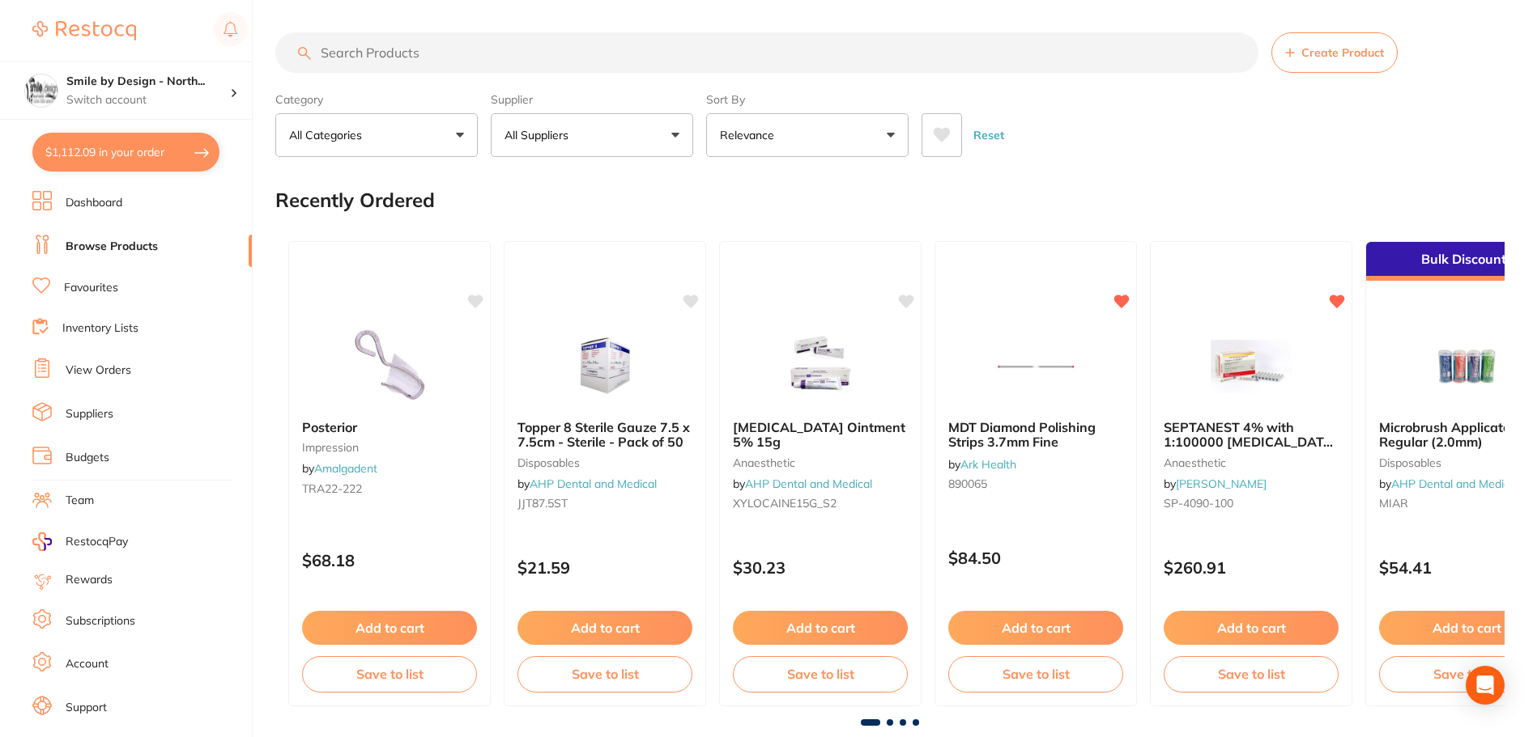
click at [372, 51] on input "search" at bounding box center [766, 52] width 983 height 40
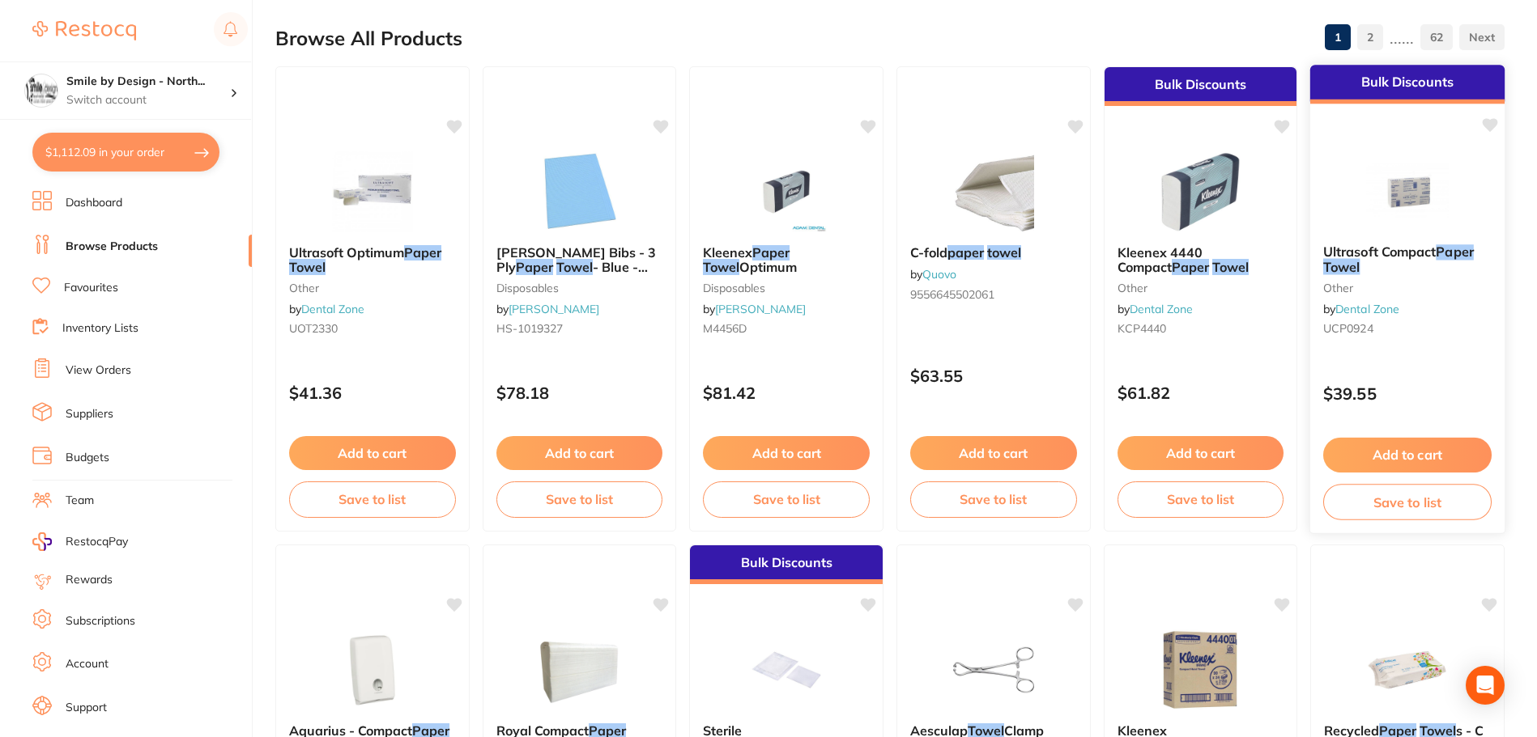
scroll to position [243, 0]
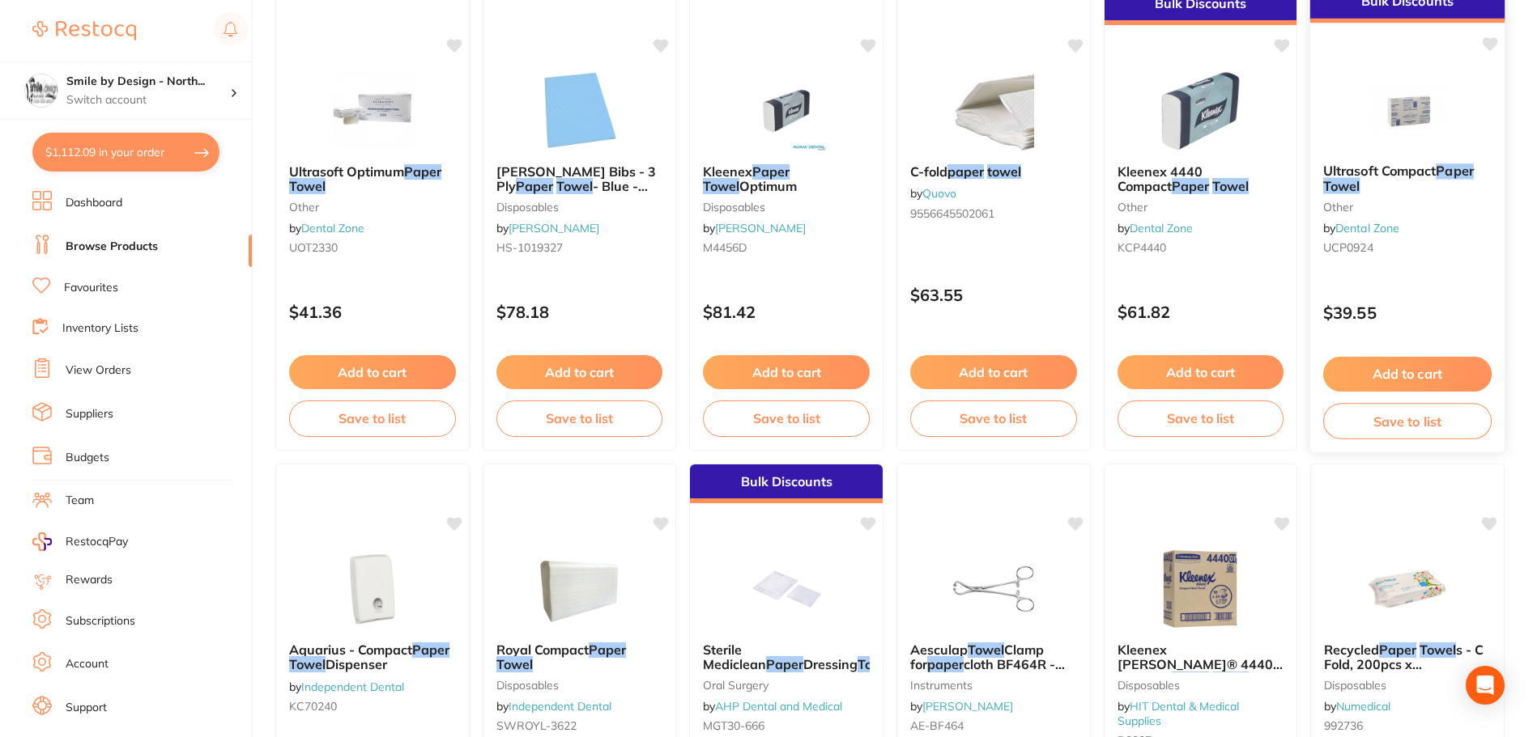
type input "paper towel"
click at [1409, 265] on div "Ultrasoft Compact Paper Towel other by Dental Zone UCP0924" at bounding box center [1407, 213] width 194 height 124
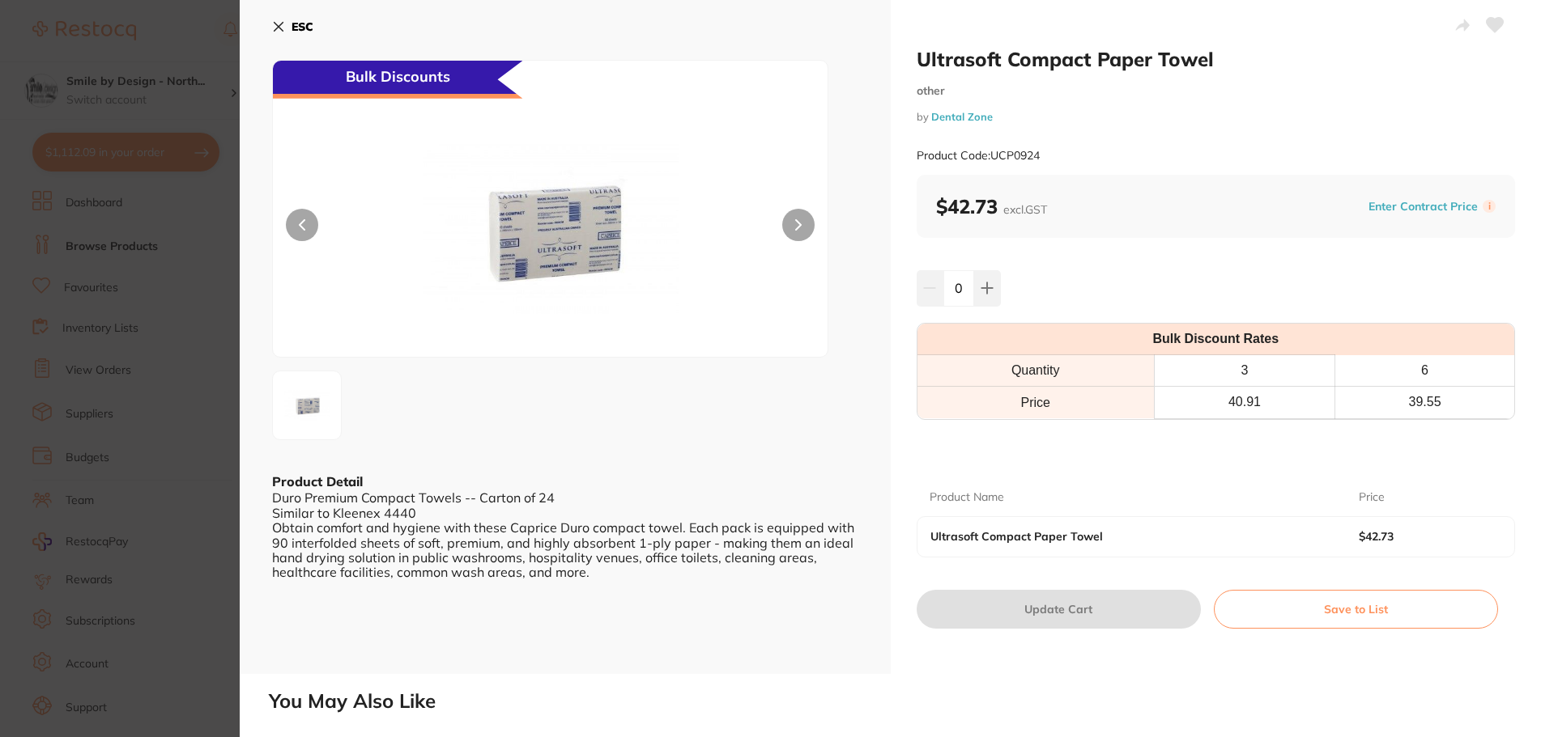
click at [943, 281] on input "0" at bounding box center [958, 288] width 31 height 36
type input "3"
click at [1040, 692] on h2 "You May Also Like" at bounding box center [901, 702] width 1265 height 23
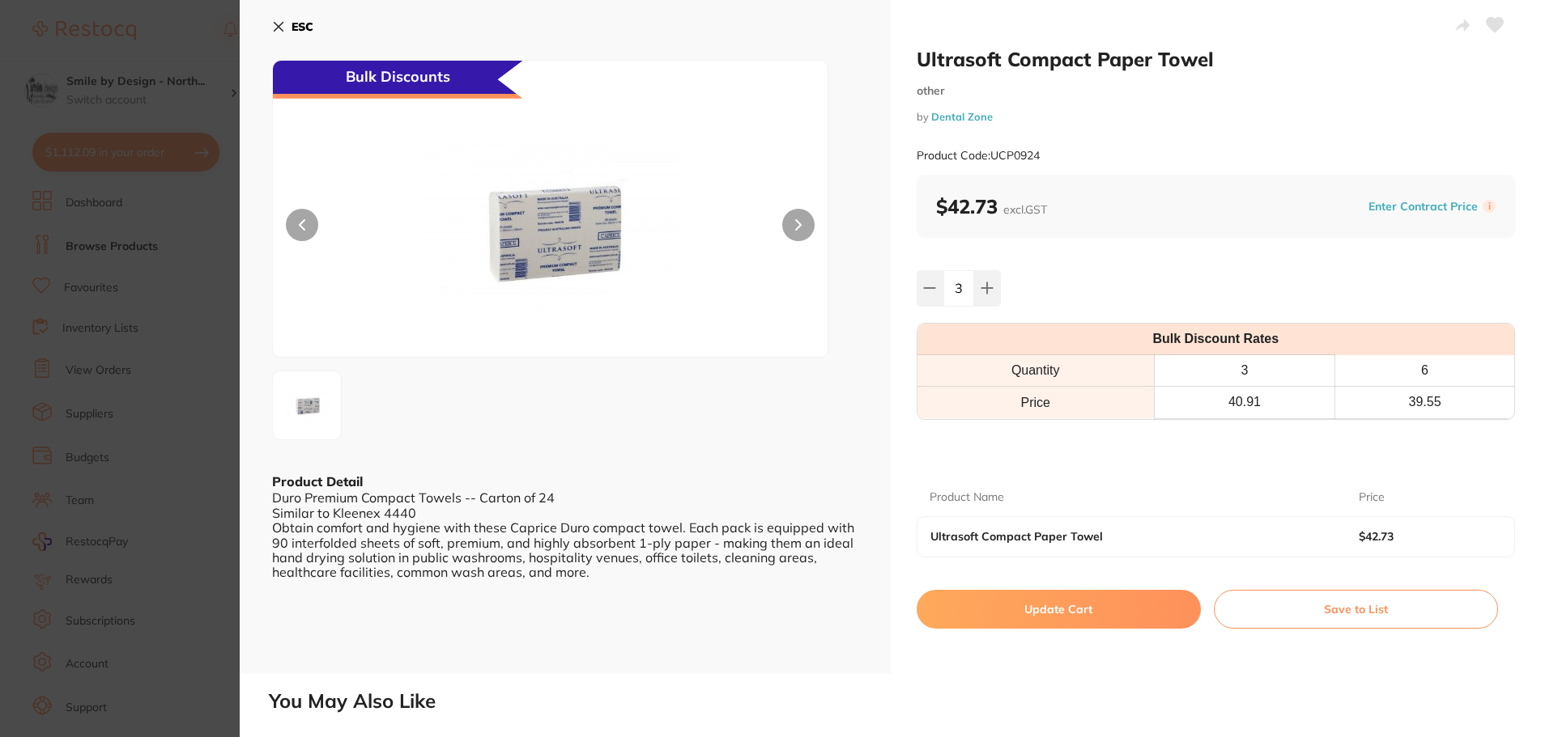
click at [1065, 602] on button "Update Cart" at bounding box center [1058, 609] width 284 height 39
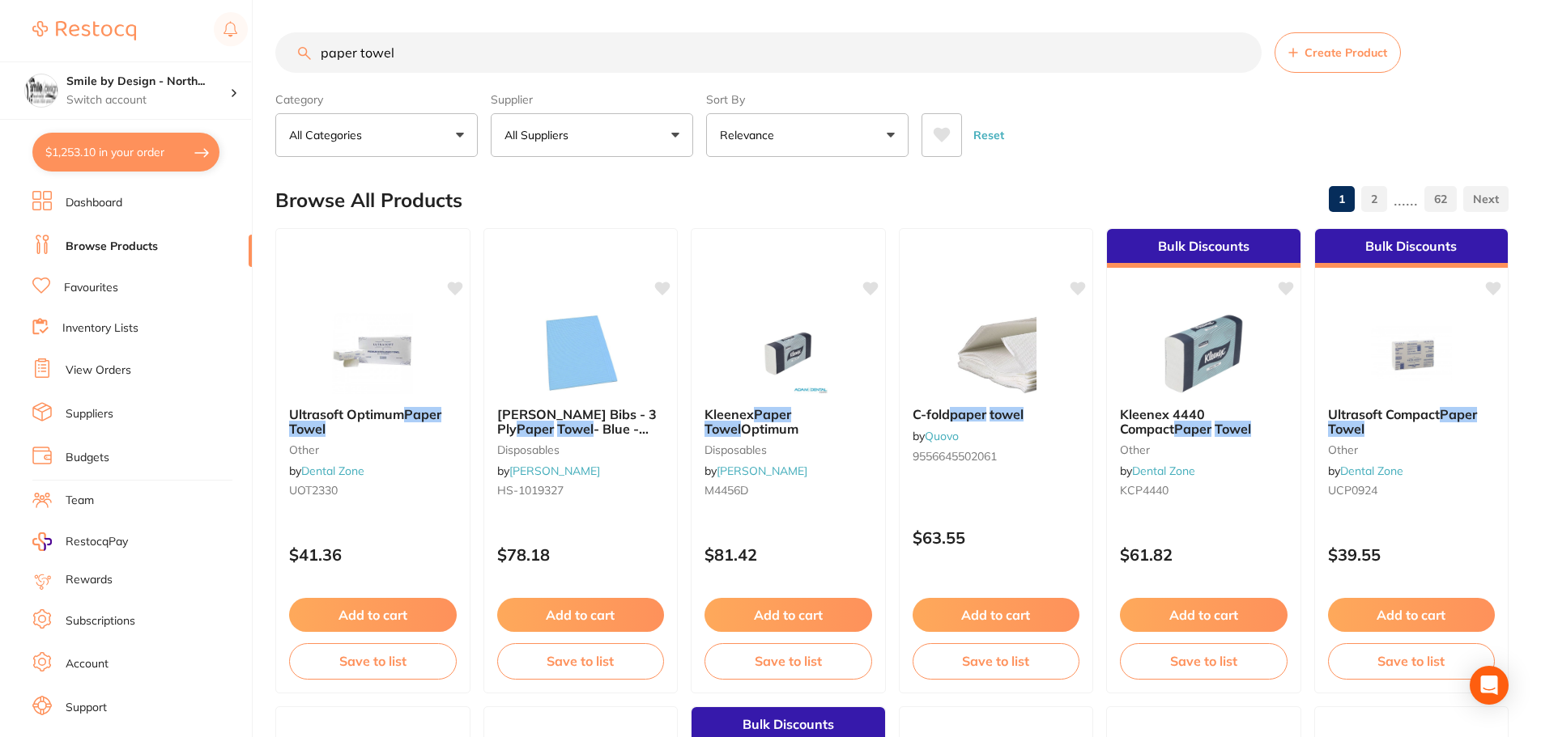
checkbox input "false"
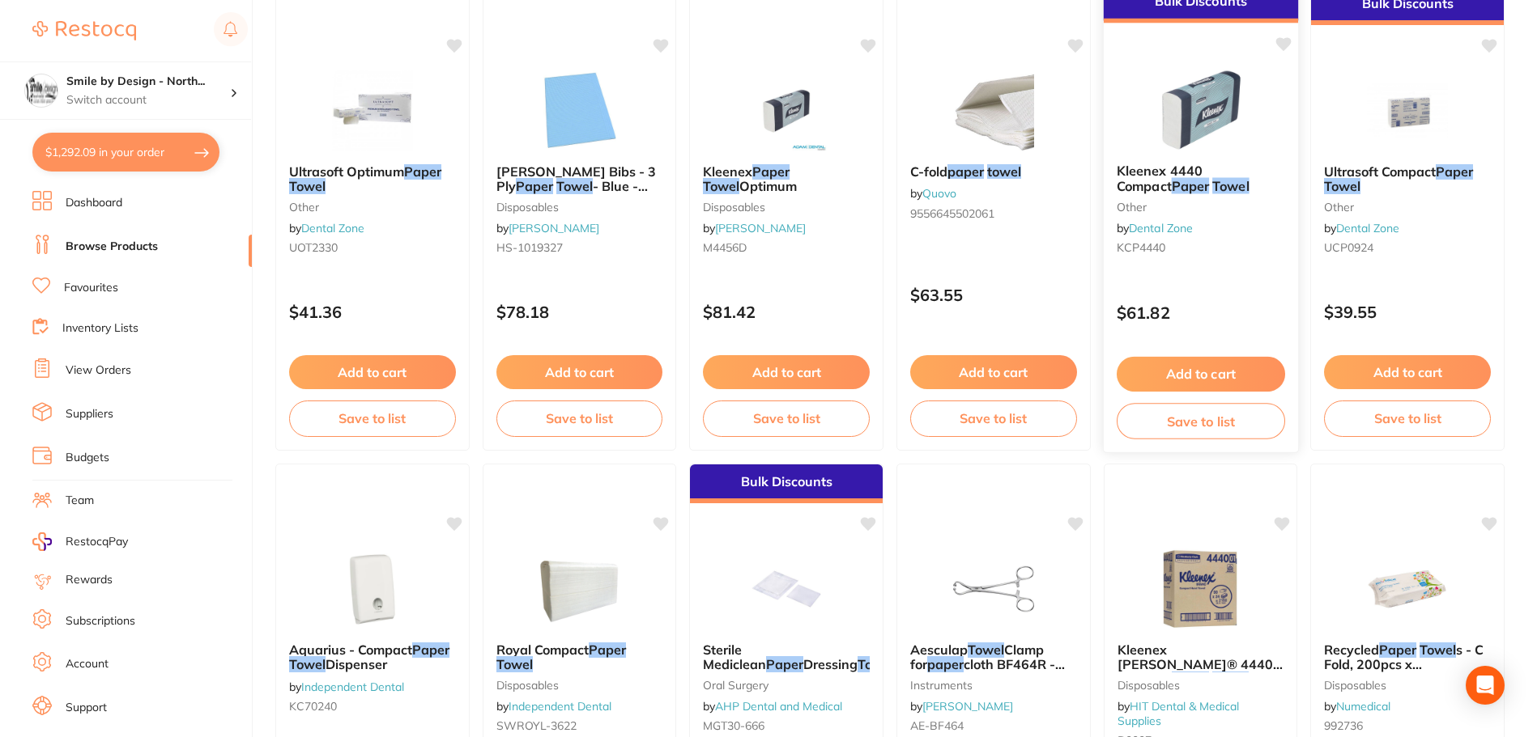
type input "4"
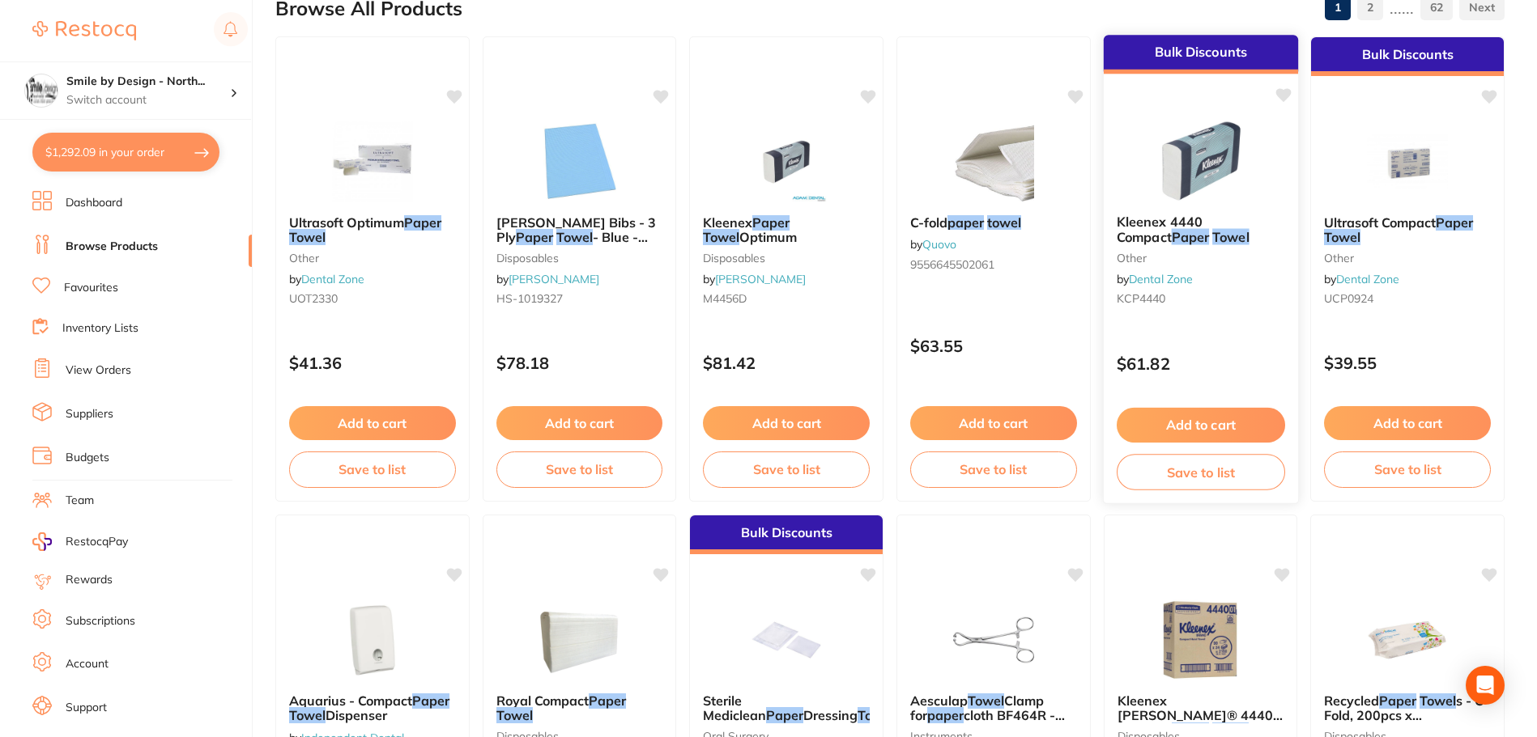
scroll to position [162, 0]
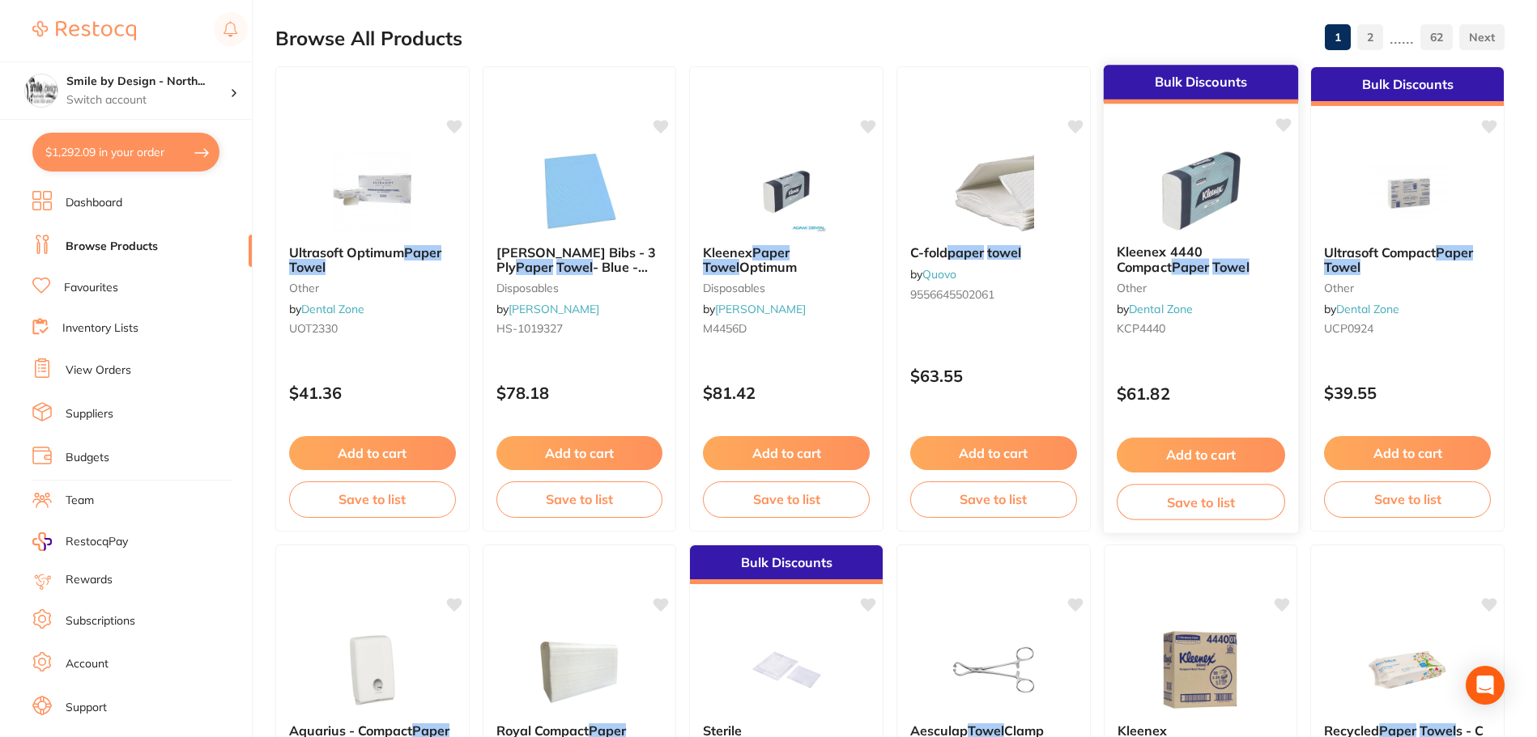
click at [1223, 337] on div "Kleenex 4440 Compact Paper Towel other by Dental Zone KCP4440" at bounding box center [1200, 294] width 194 height 124
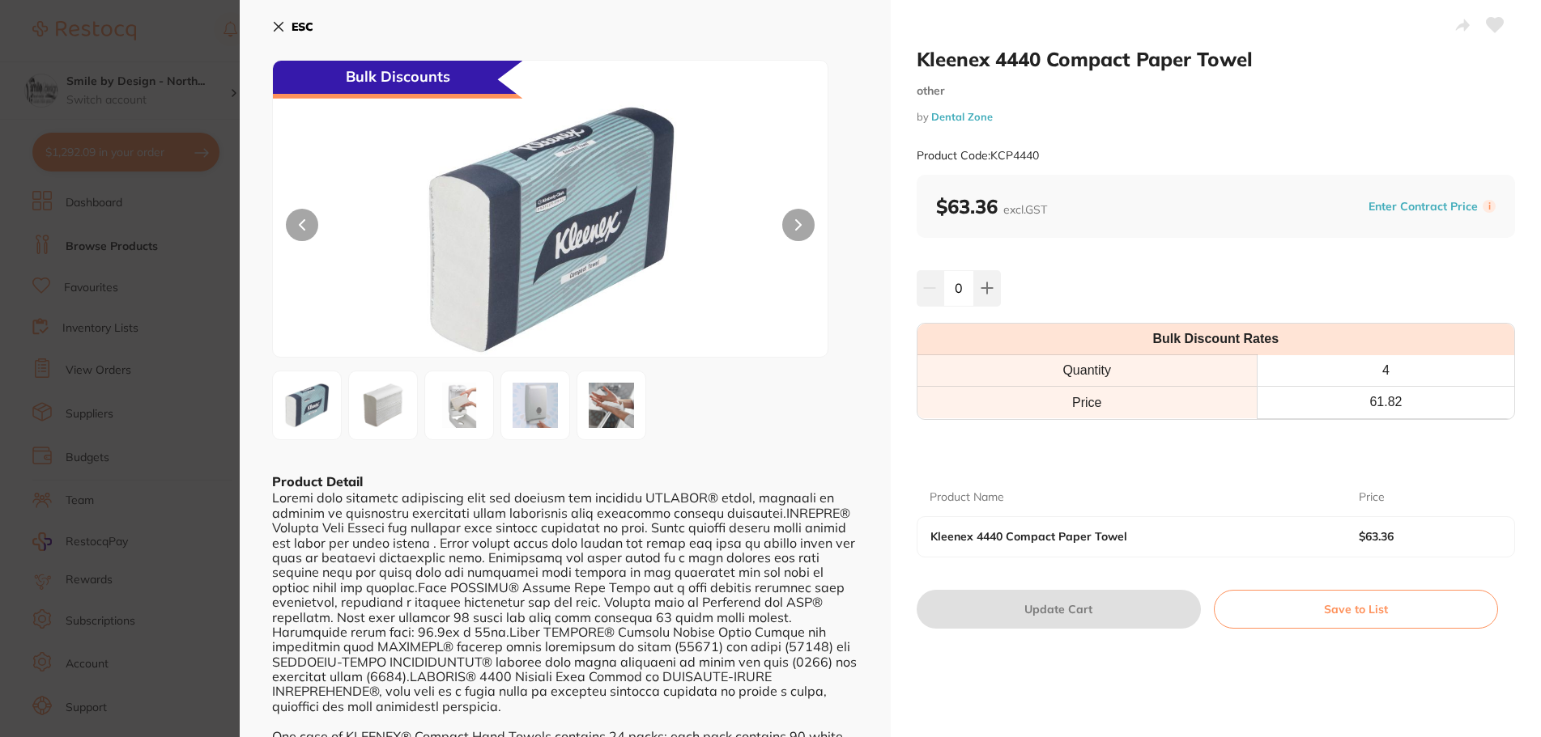
click at [299, 29] on b "ESC" at bounding box center [302, 26] width 22 height 15
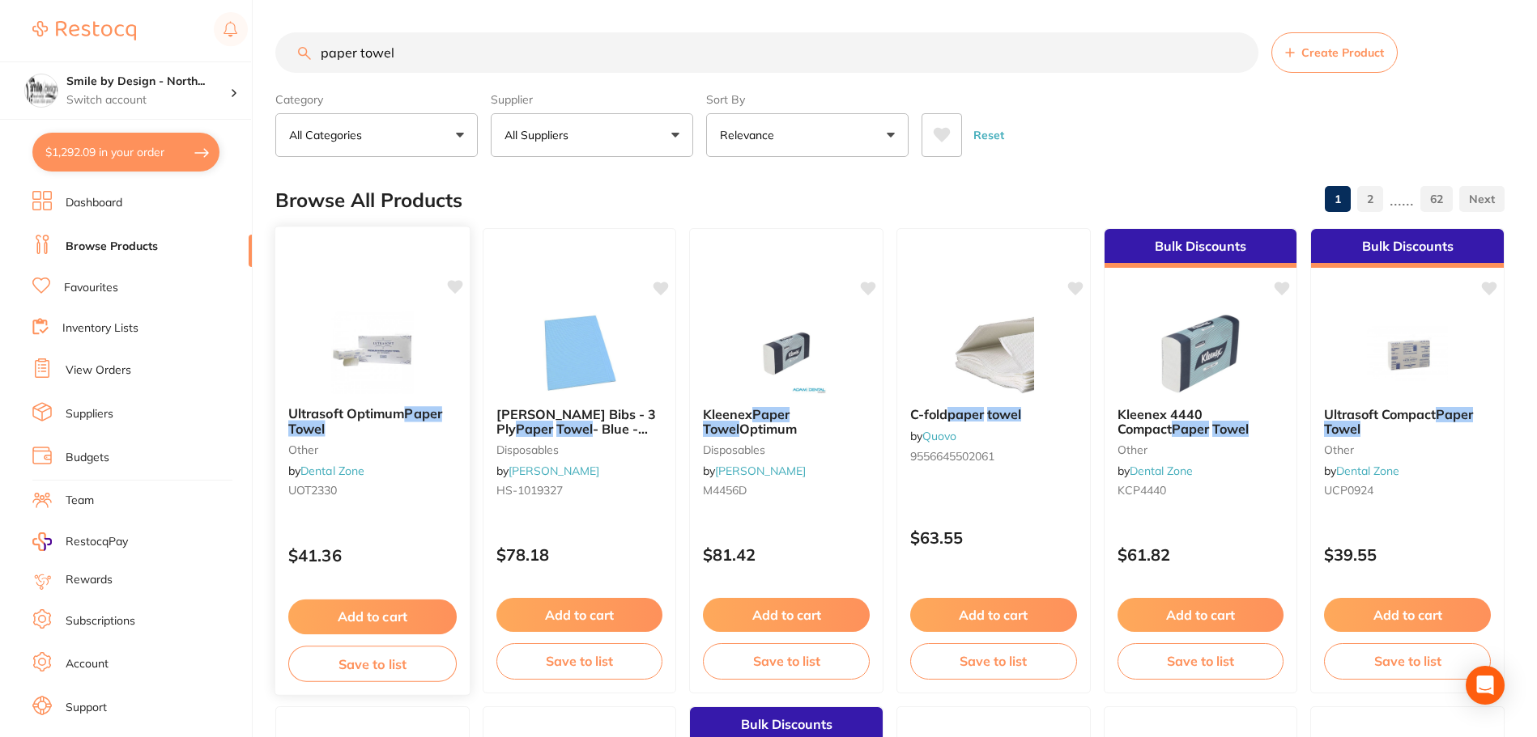
click at [379, 452] on small "other" at bounding box center [372, 449] width 168 height 13
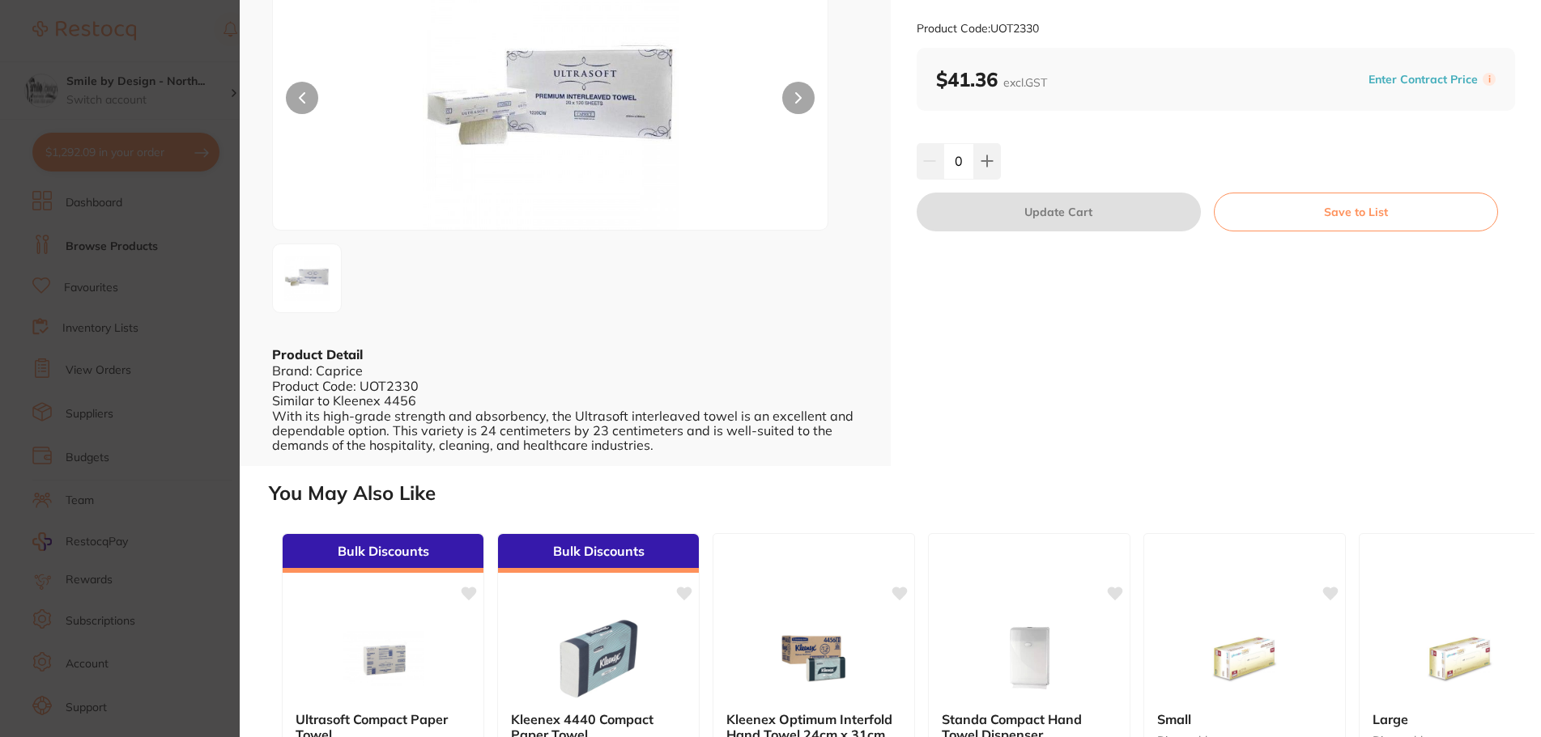
scroll to position [162, 0]
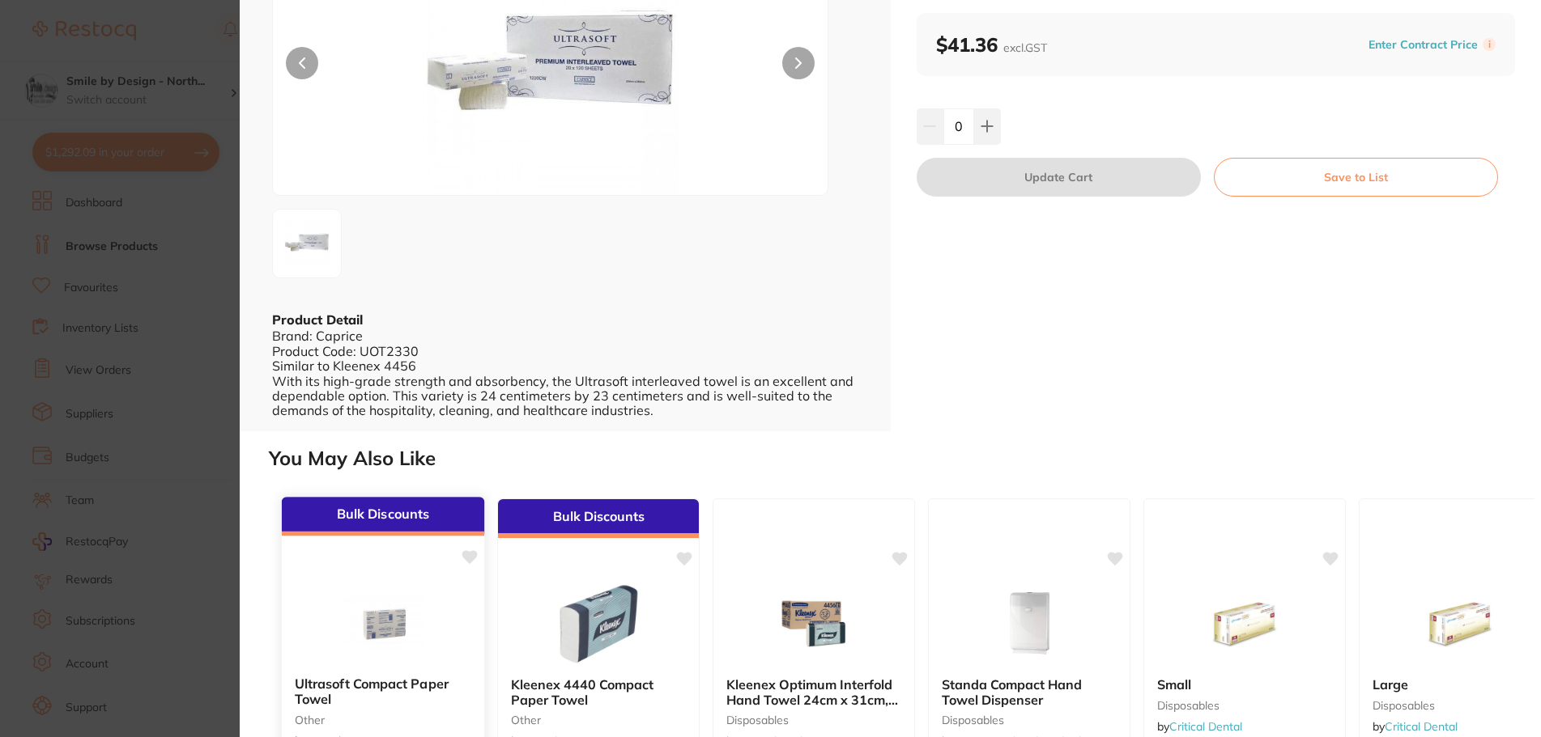
click at [396, 601] on img at bounding box center [382, 623] width 106 height 82
type input "4"
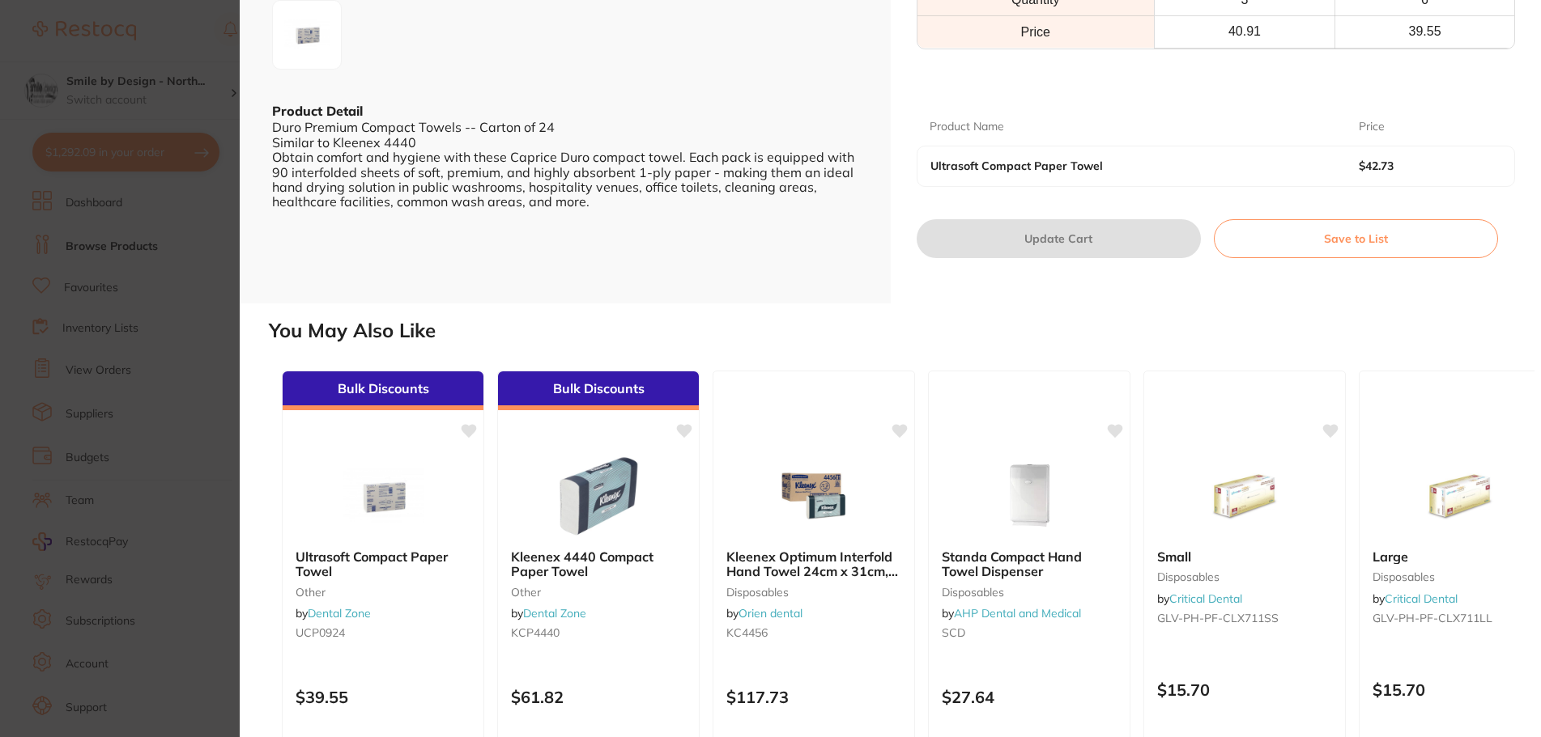
scroll to position [405, 0]
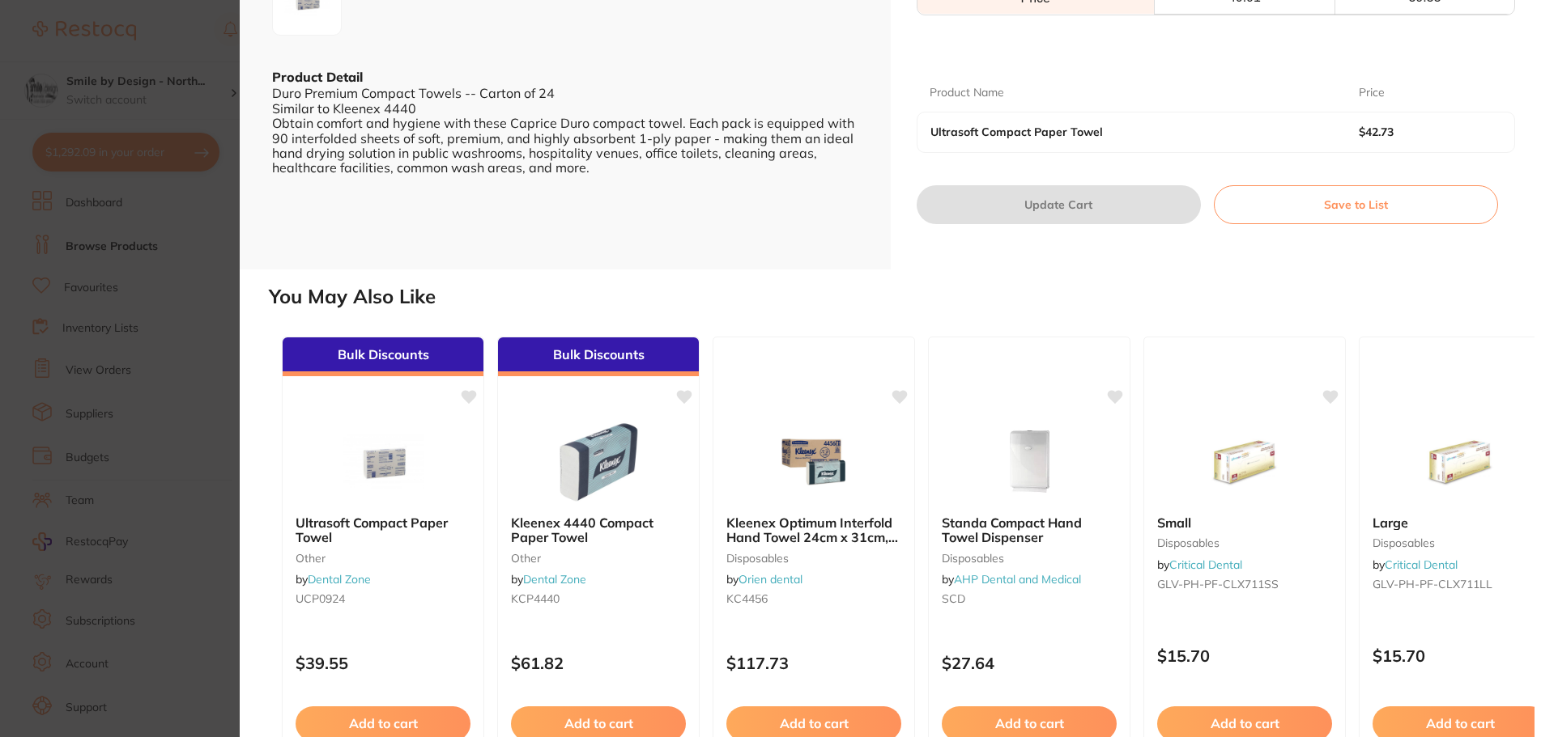
click at [193, 264] on section "Ultrasoft Compact Paper Towel other by Dental Zone Product Code: UCP0924 ESC Bu…" at bounding box center [770, 368] width 1541 height 737
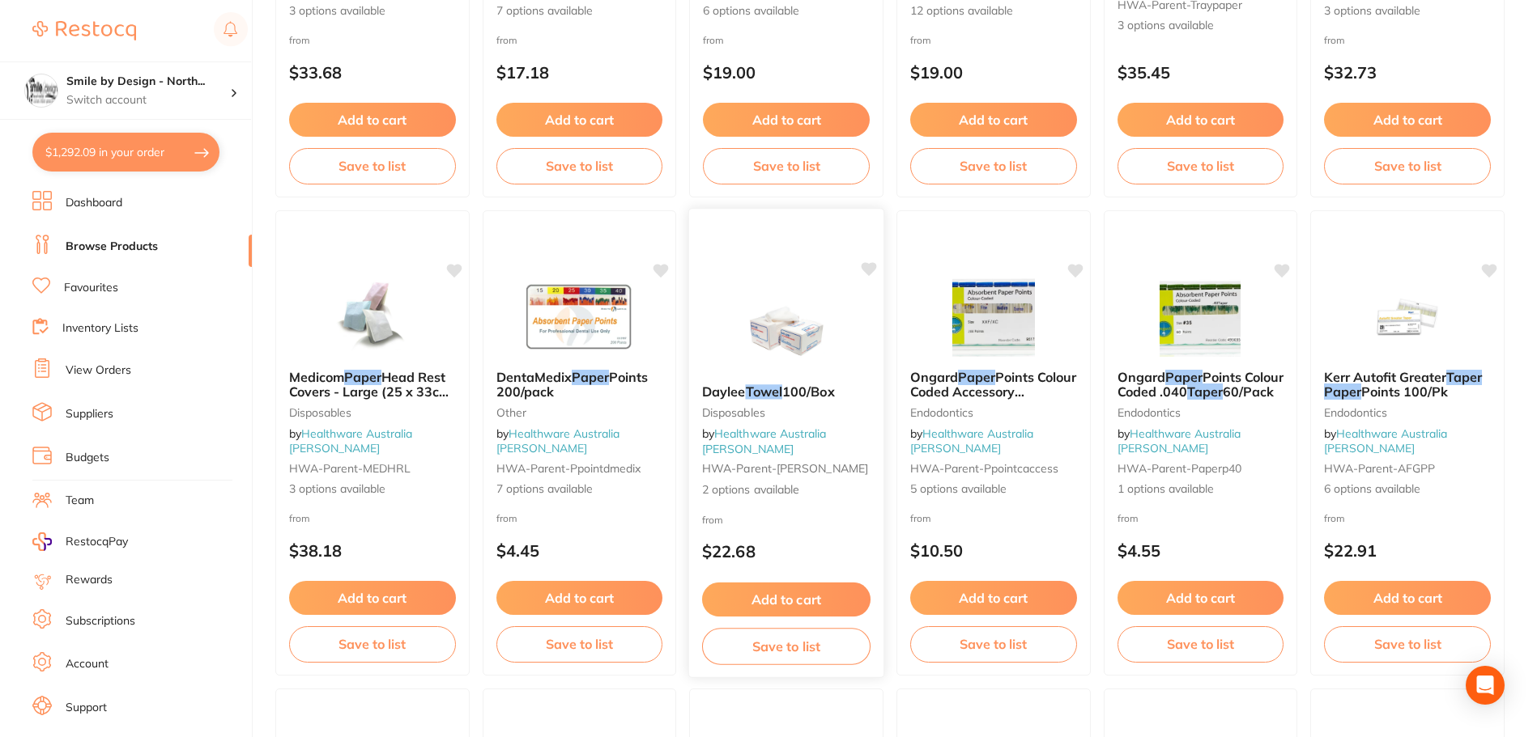
scroll to position [2915, 0]
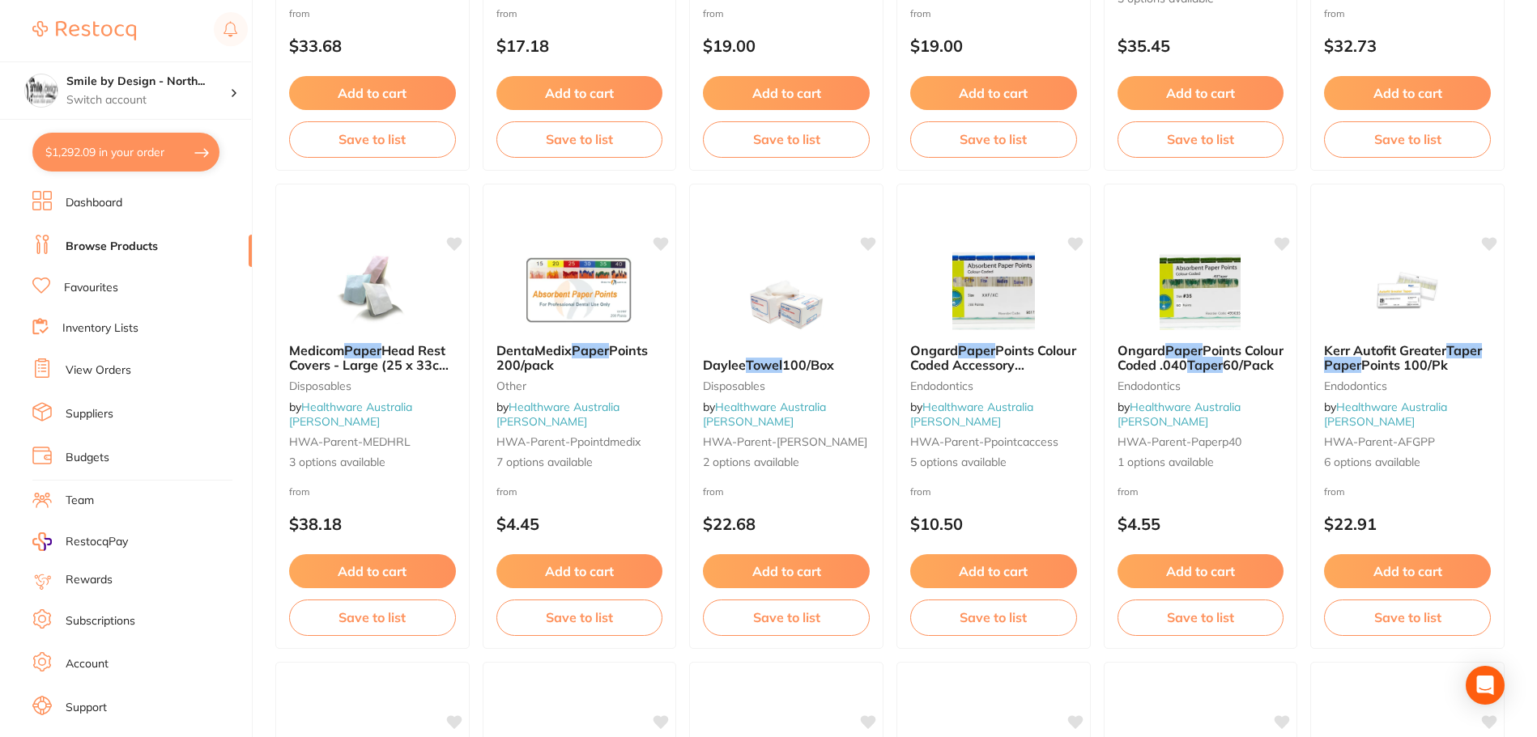
click at [163, 137] on button "$1,292.09 in your order" at bounding box center [125, 152] width 187 height 39
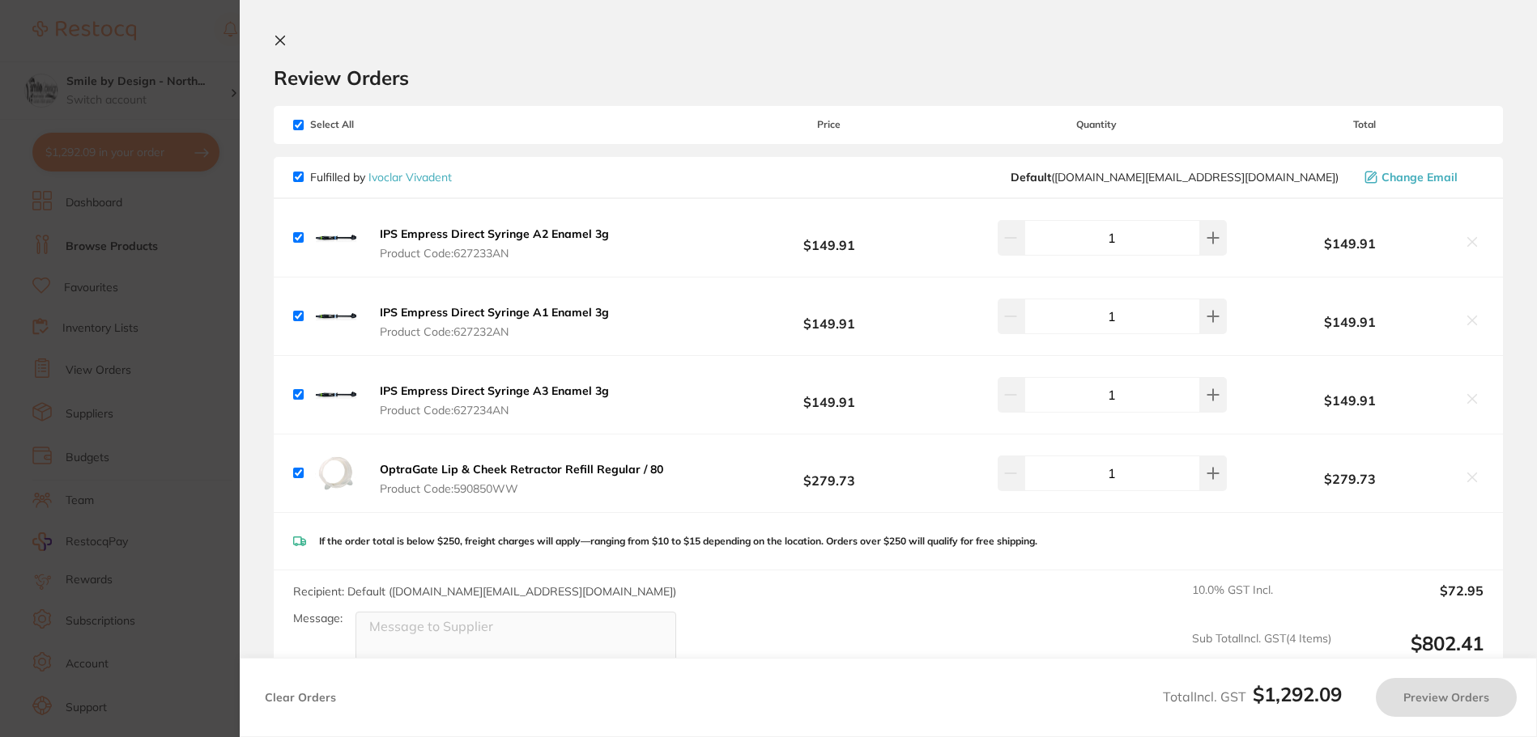
checkbox input "true"
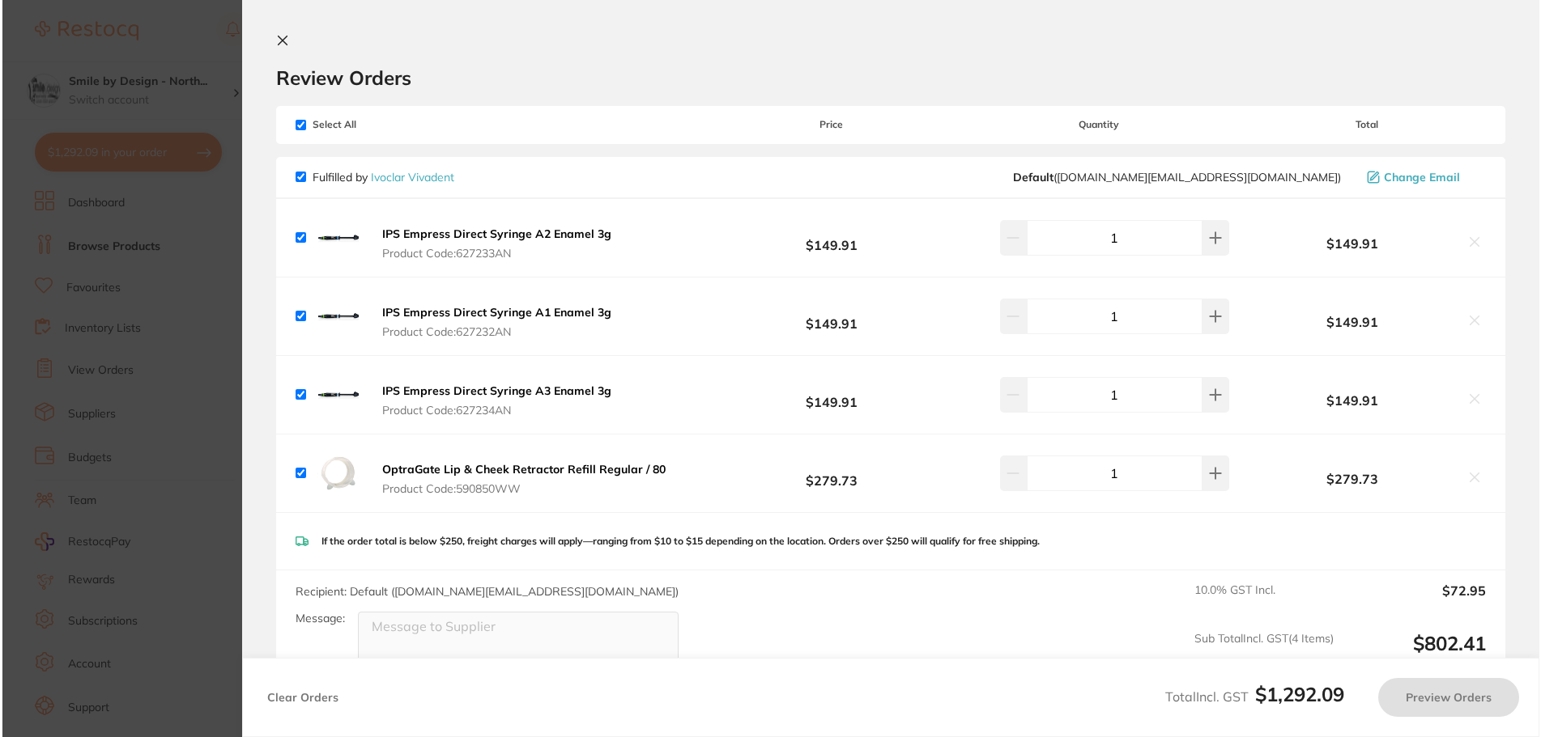
scroll to position [0, 0]
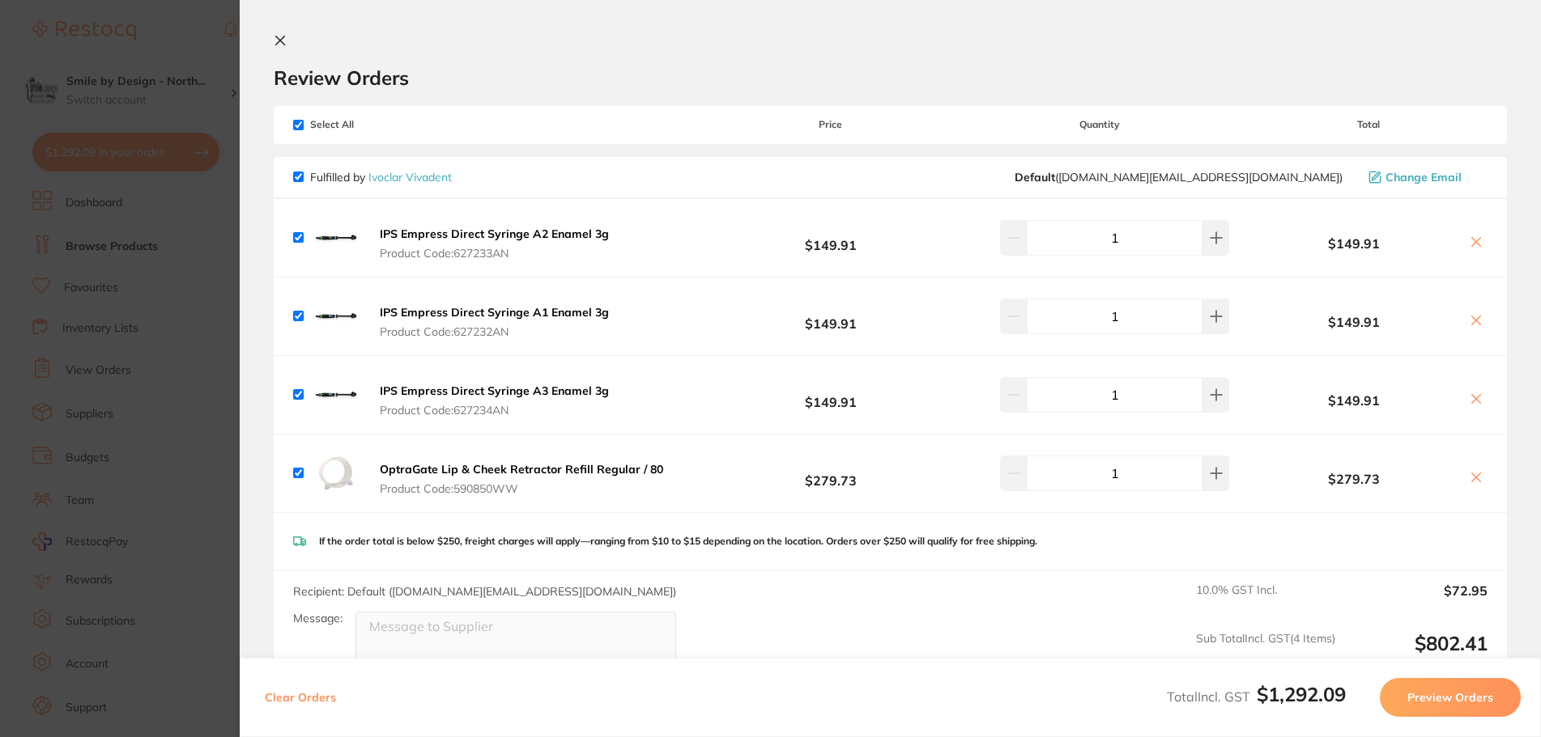
click at [86, 59] on section "Update RRP Set your pre negotiated price for this item. Item Agreed RRP (excl. …" at bounding box center [770, 368] width 1541 height 737
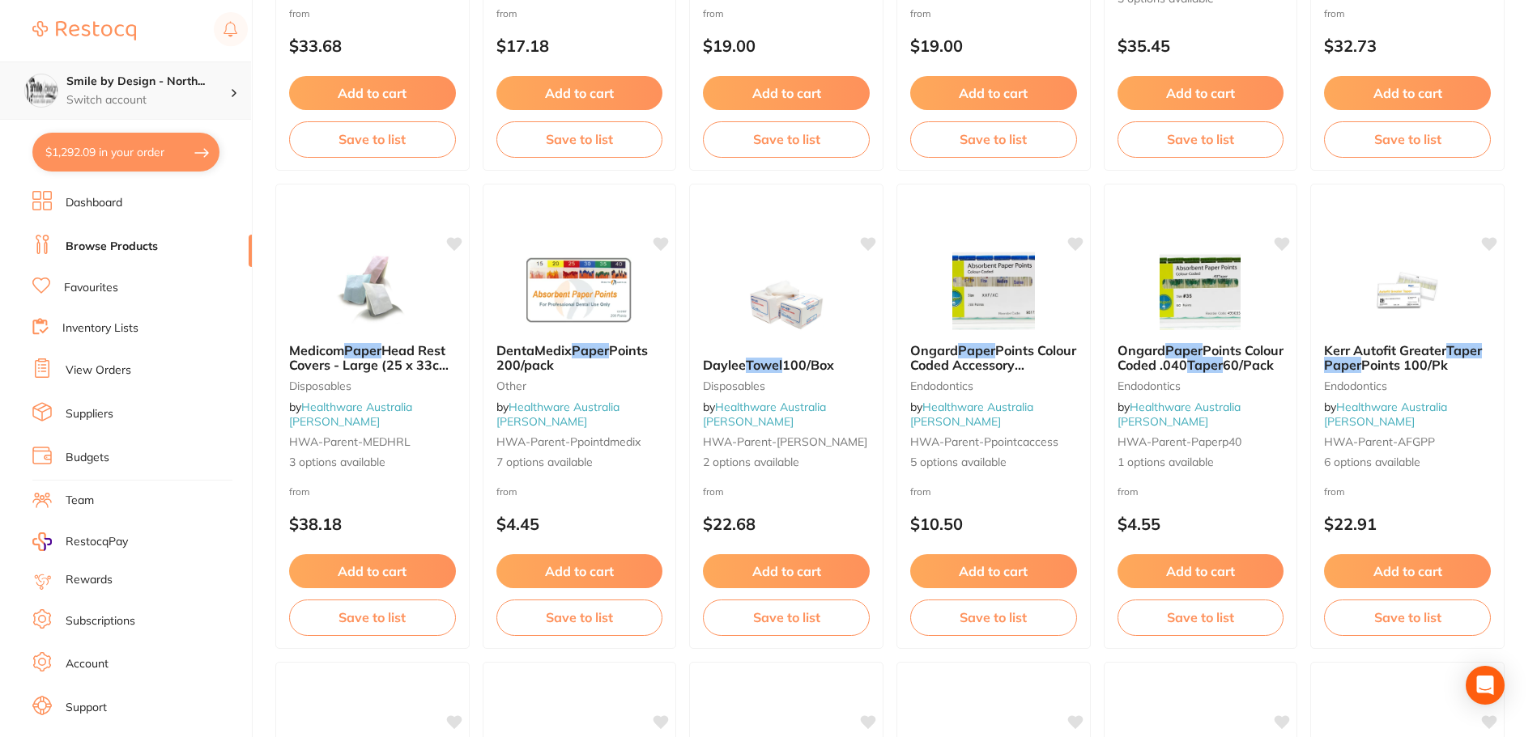
click at [108, 64] on div "Smile by Design - North... Switch account" at bounding box center [125, 91] width 251 height 58
click at [124, 283] on li "Favourites" at bounding box center [141, 288] width 219 height 21
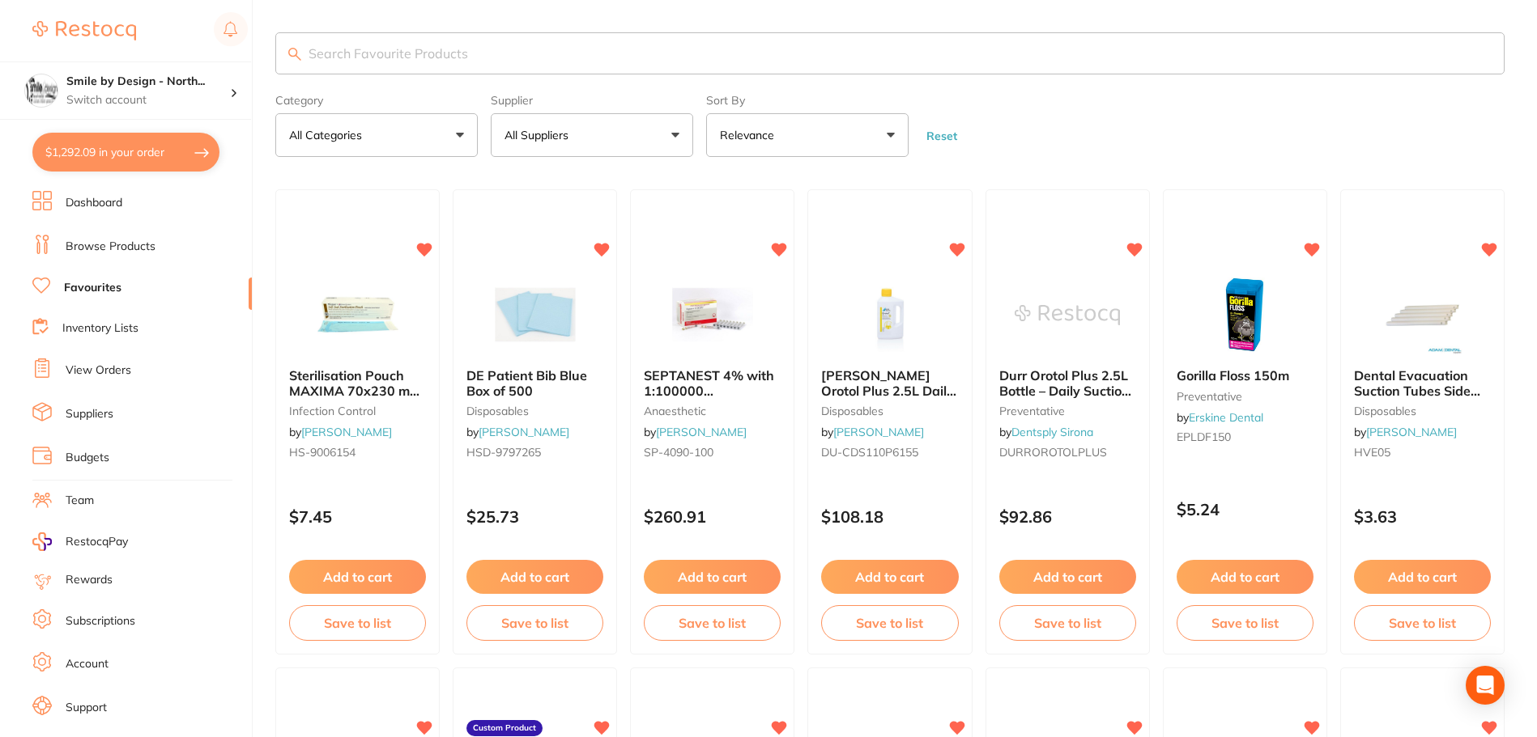
click at [339, 38] on input "search" at bounding box center [889, 53] width 1229 height 42
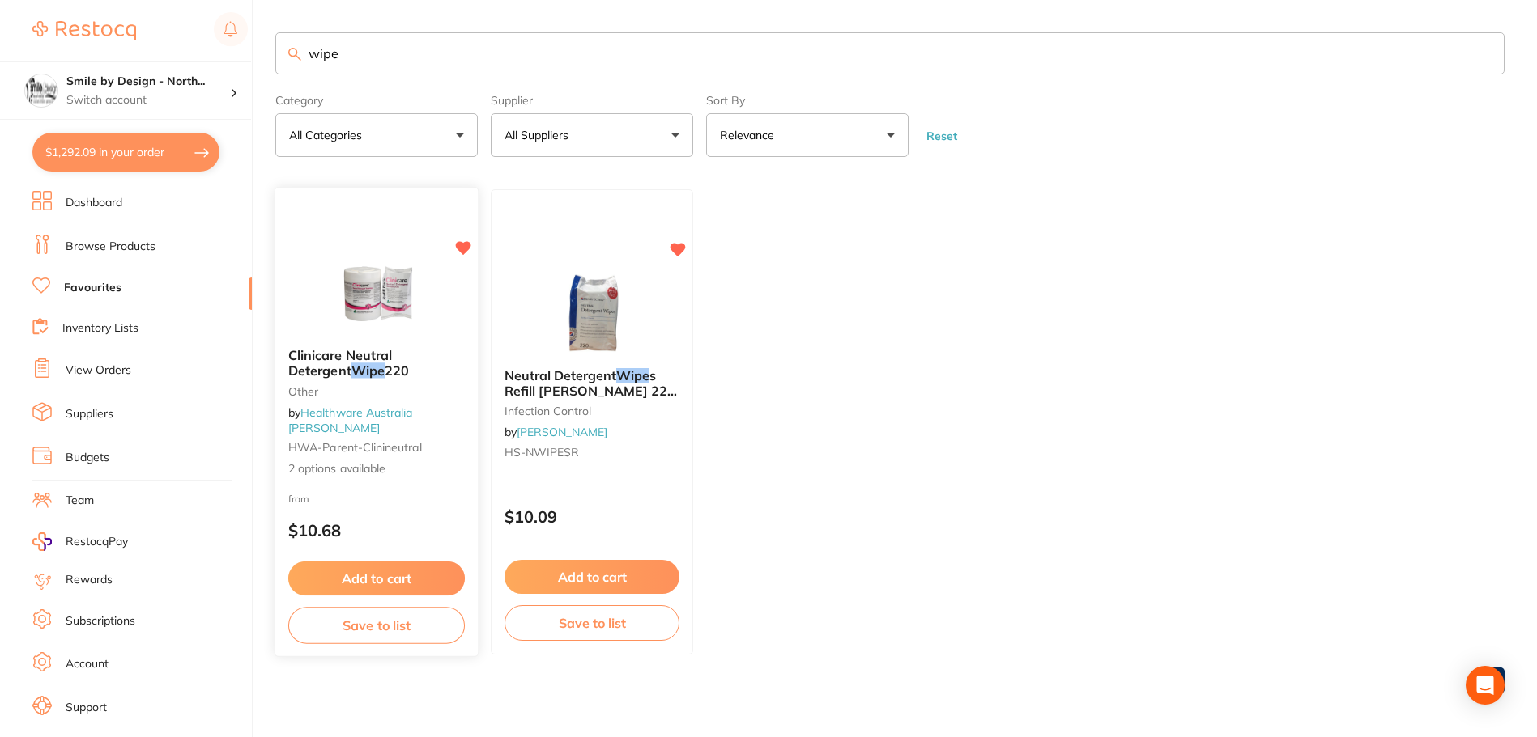
type input "wipe"
click at [384, 308] on img at bounding box center [376, 295] width 106 height 82
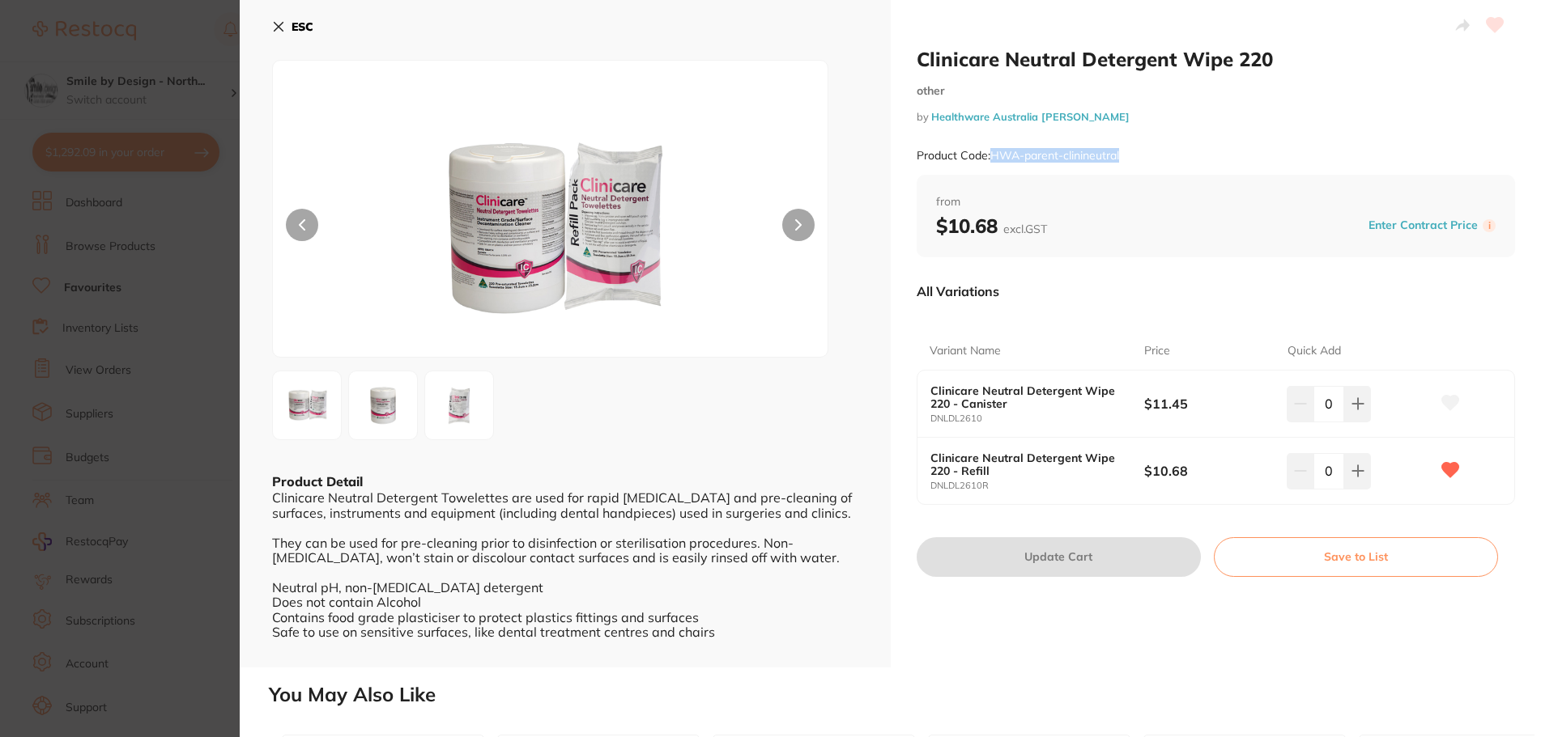
drag, startPoint x: 992, startPoint y: 153, endPoint x: 1141, endPoint y: 152, distance: 149.8
click at [1141, 152] on div "Product Code: HWA-parent-clinineutral" at bounding box center [1215, 156] width 599 height 40
copy small "HWA-parent-clinineutral"
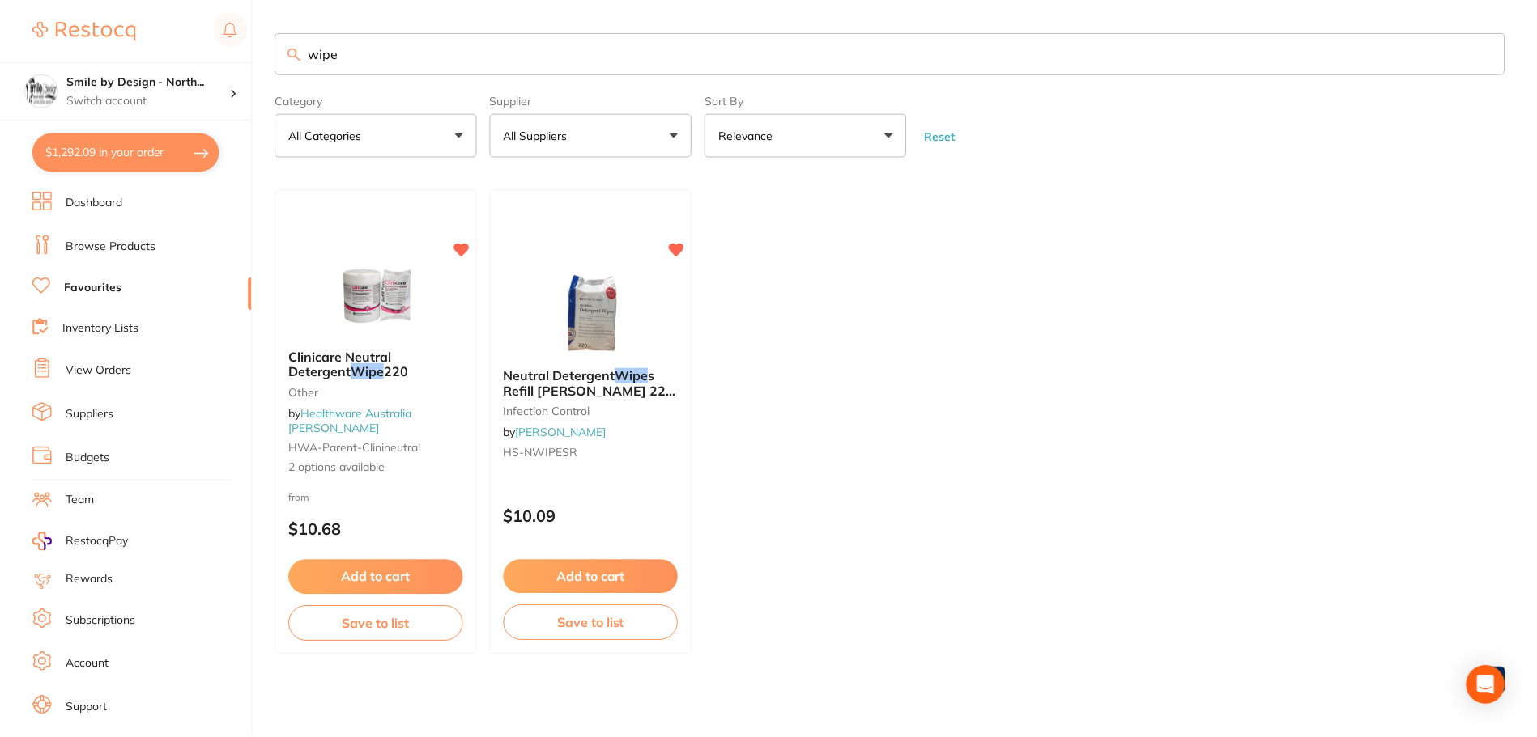
scroll to position [2, 0]
click at [172, 100] on p "Switch account" at bounding box center [148, 100] width 164 height 16
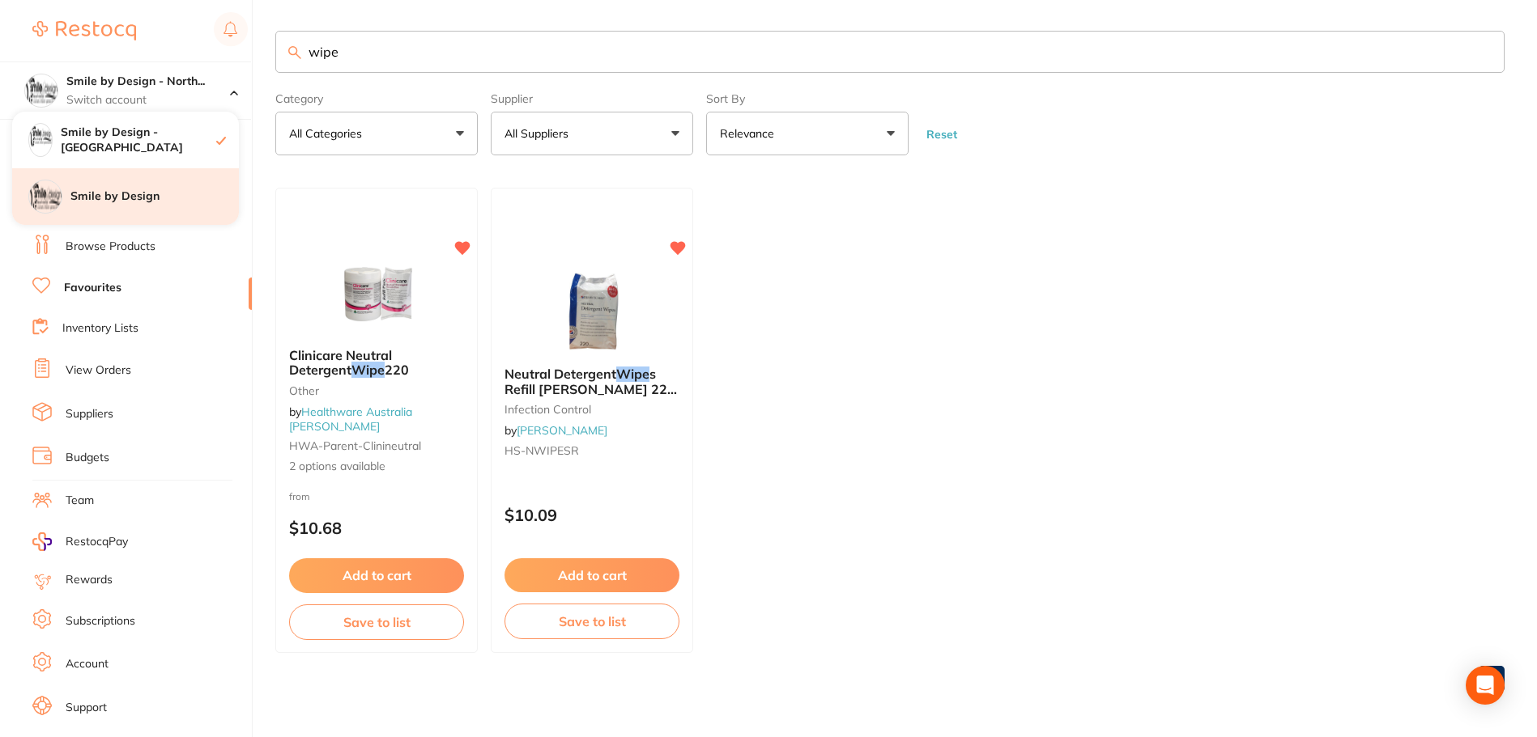
click at [130, 200] on h4 "Smile by Design" at bounding box center [154, 197] width 168 height 16
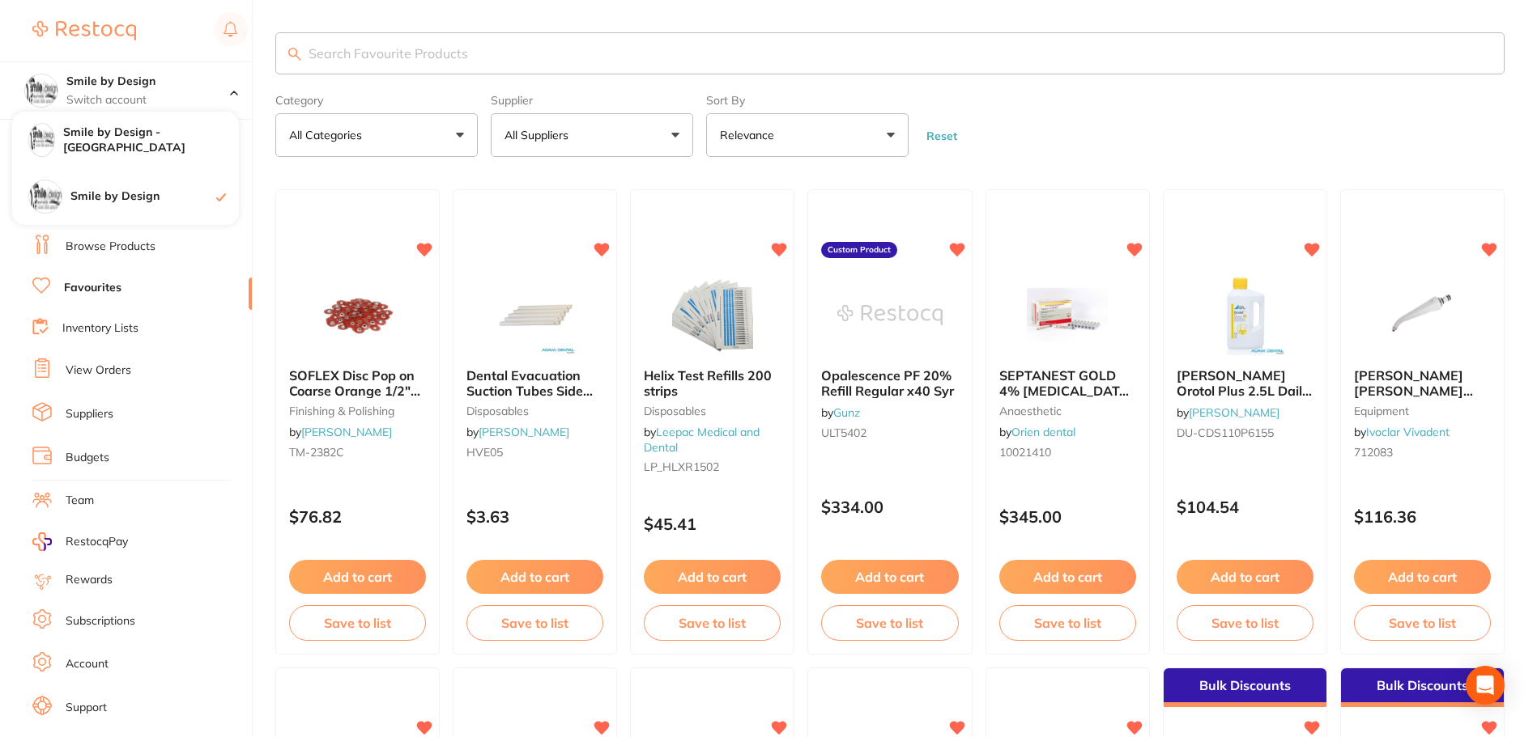
click at [225, 261] on ul "Dashboard Browse Products Favourites Inventory Lists View Orders Suppliers Budg…" at bounding box center [141, 470] width 219 height 559
click at [171, 153] on h4 "Smile by Design - [GEOGRAPHIC_DATA]" at bounding box center [151, 141] width 176 height 32
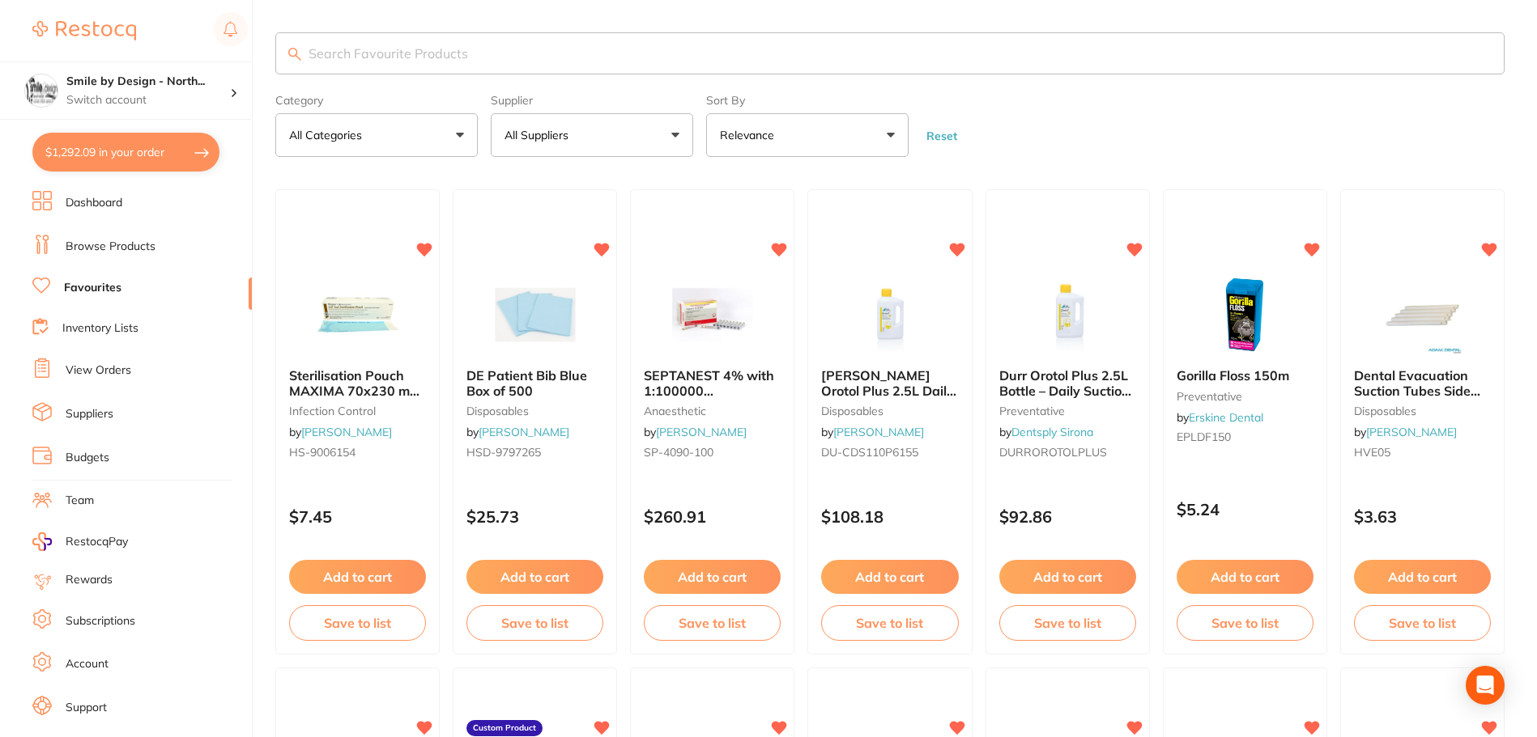
click at [158, 152] on button "$1,292.09 in your order" at bounding box center [125, 152] width 187 height 39
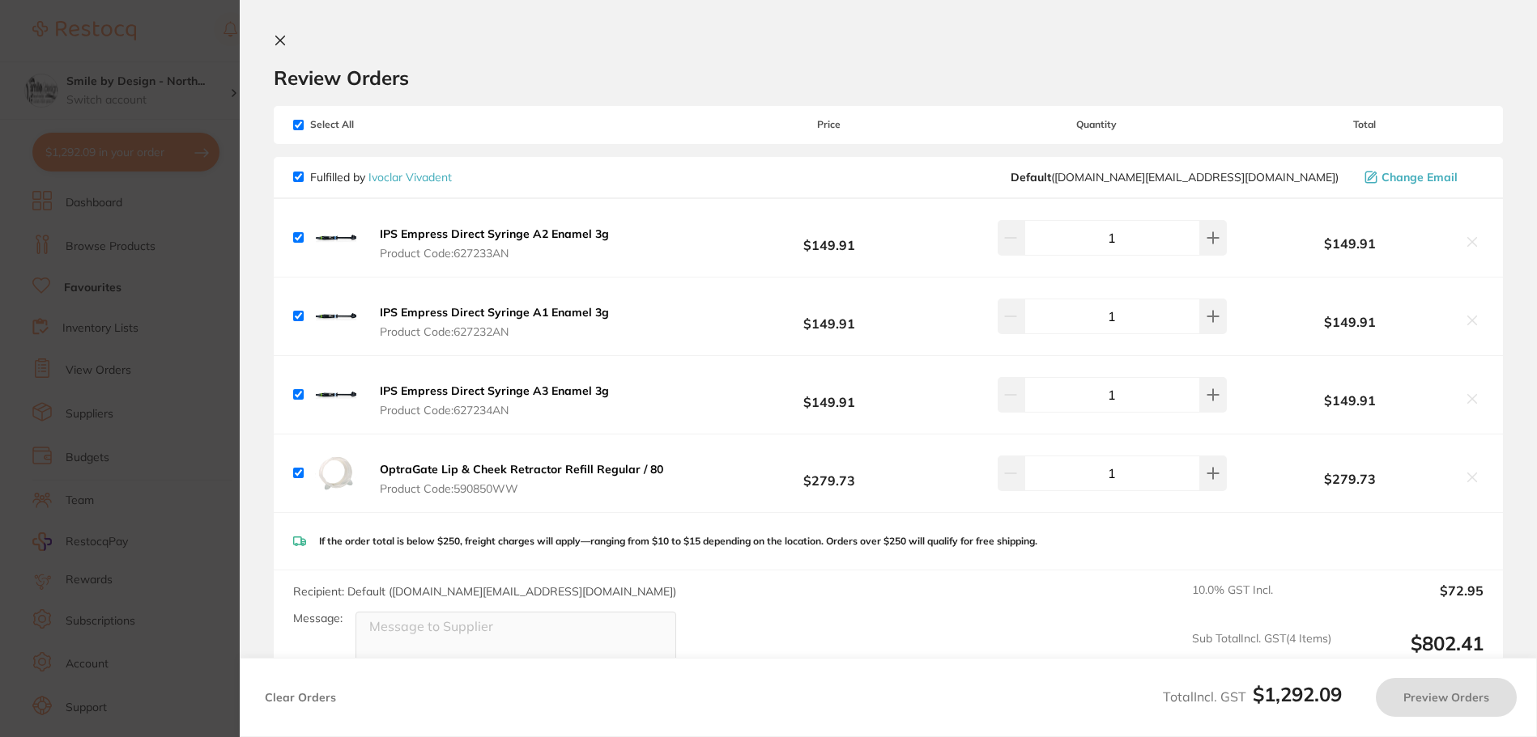
checkbox input "true"
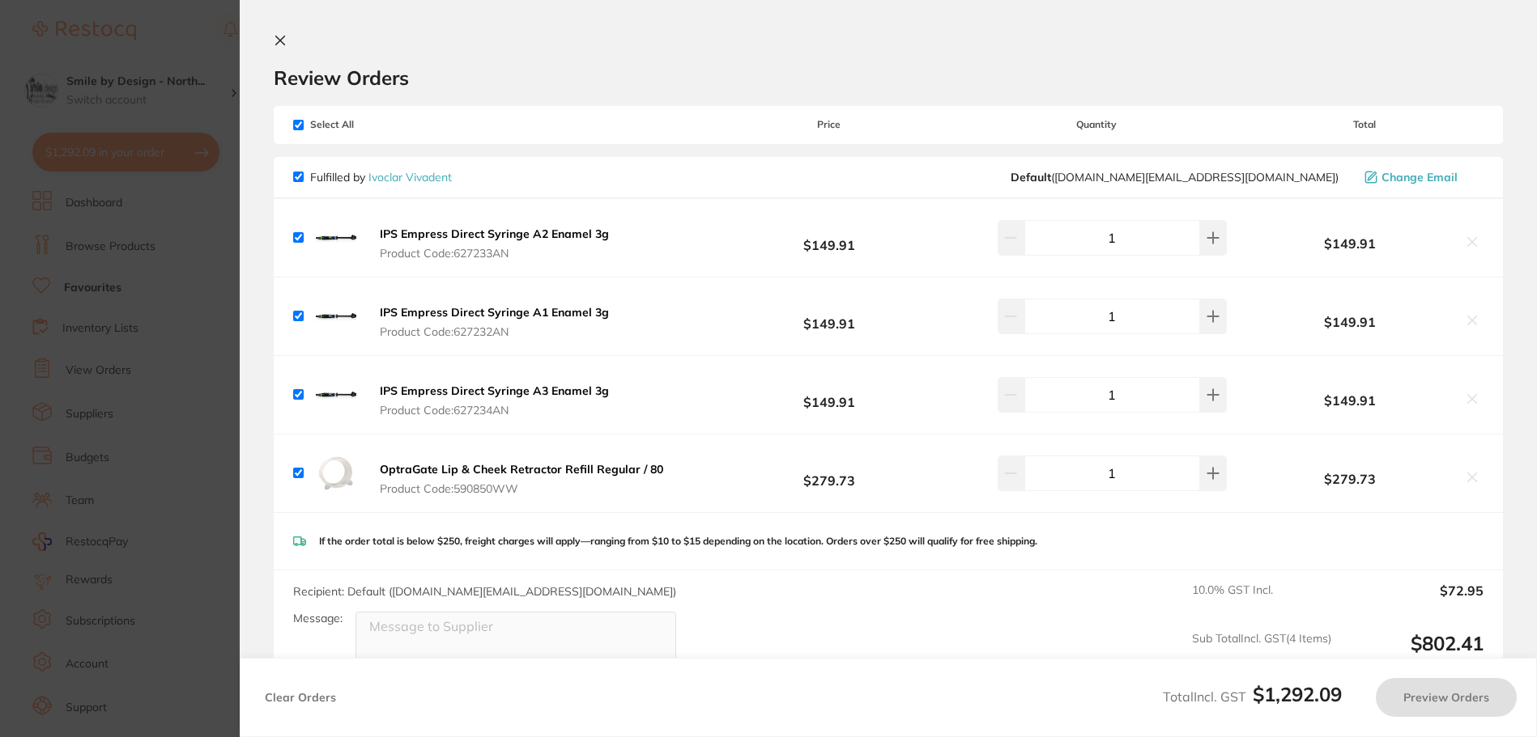
checkbox input "true"
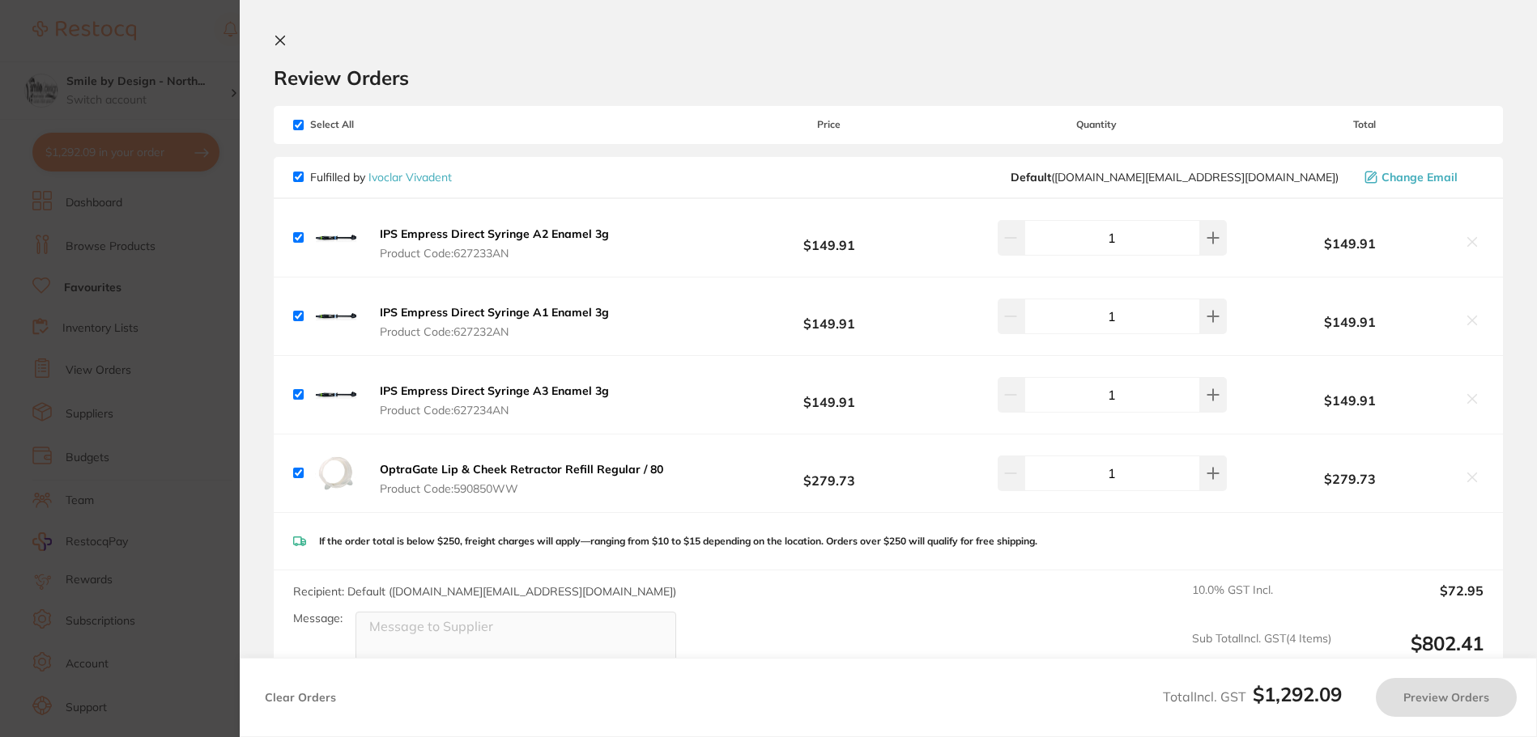
checkbox input "true"
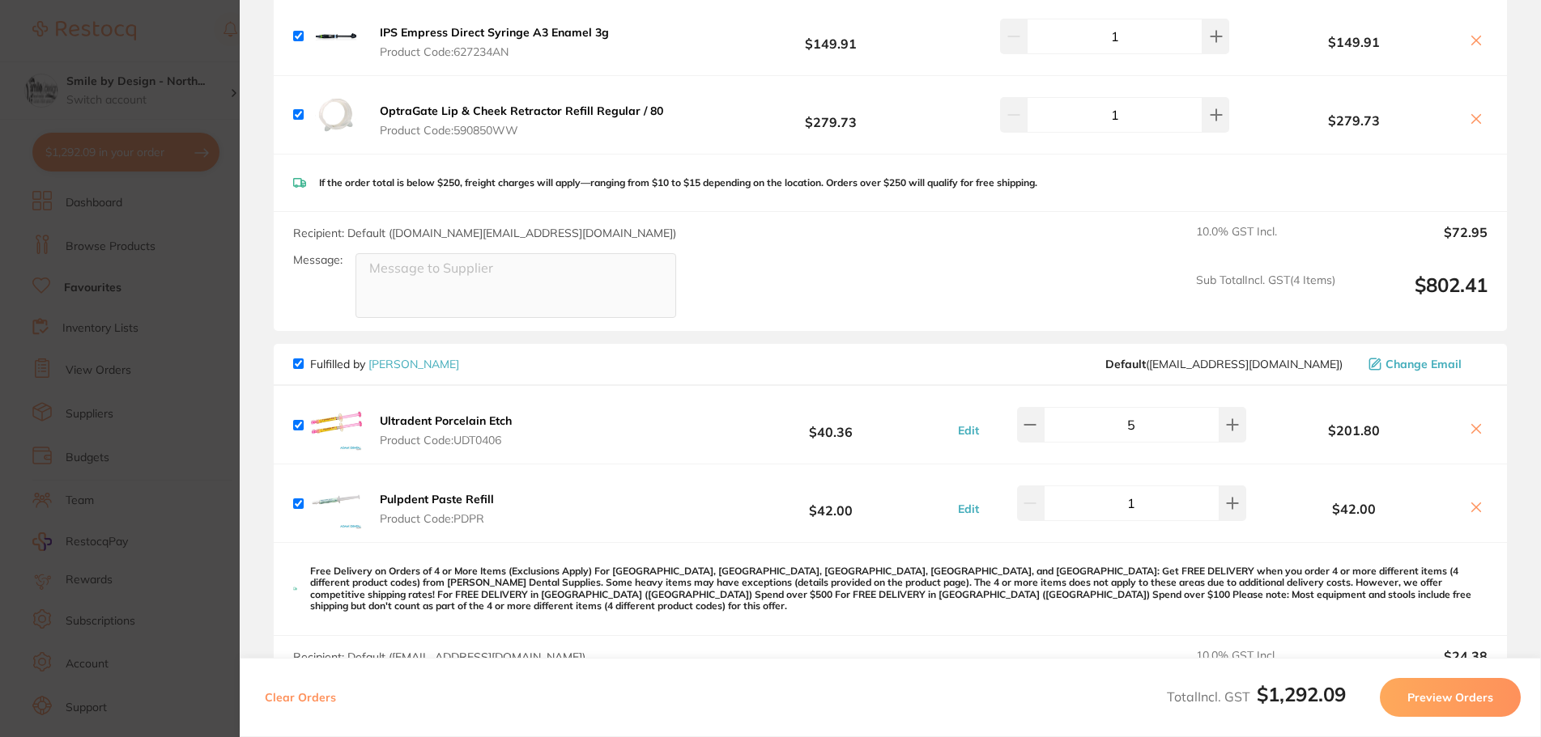
scroll to position [334, 0]
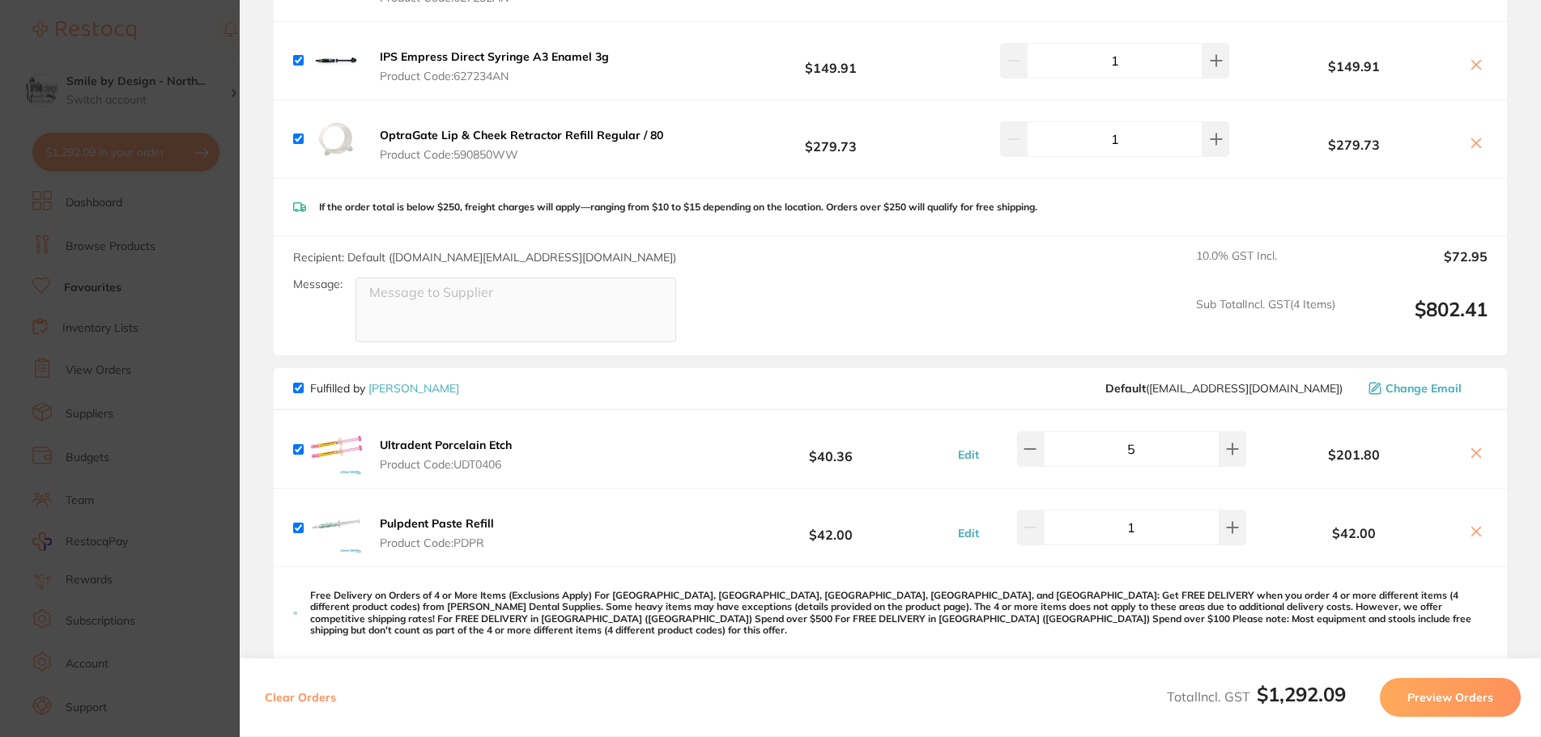
click at [146, 83] on section "Update RRP Set your pre negotiated price for this item. Item Agreed RRP (excl. …" at bounding box center [770, 368] width 1541 height 737
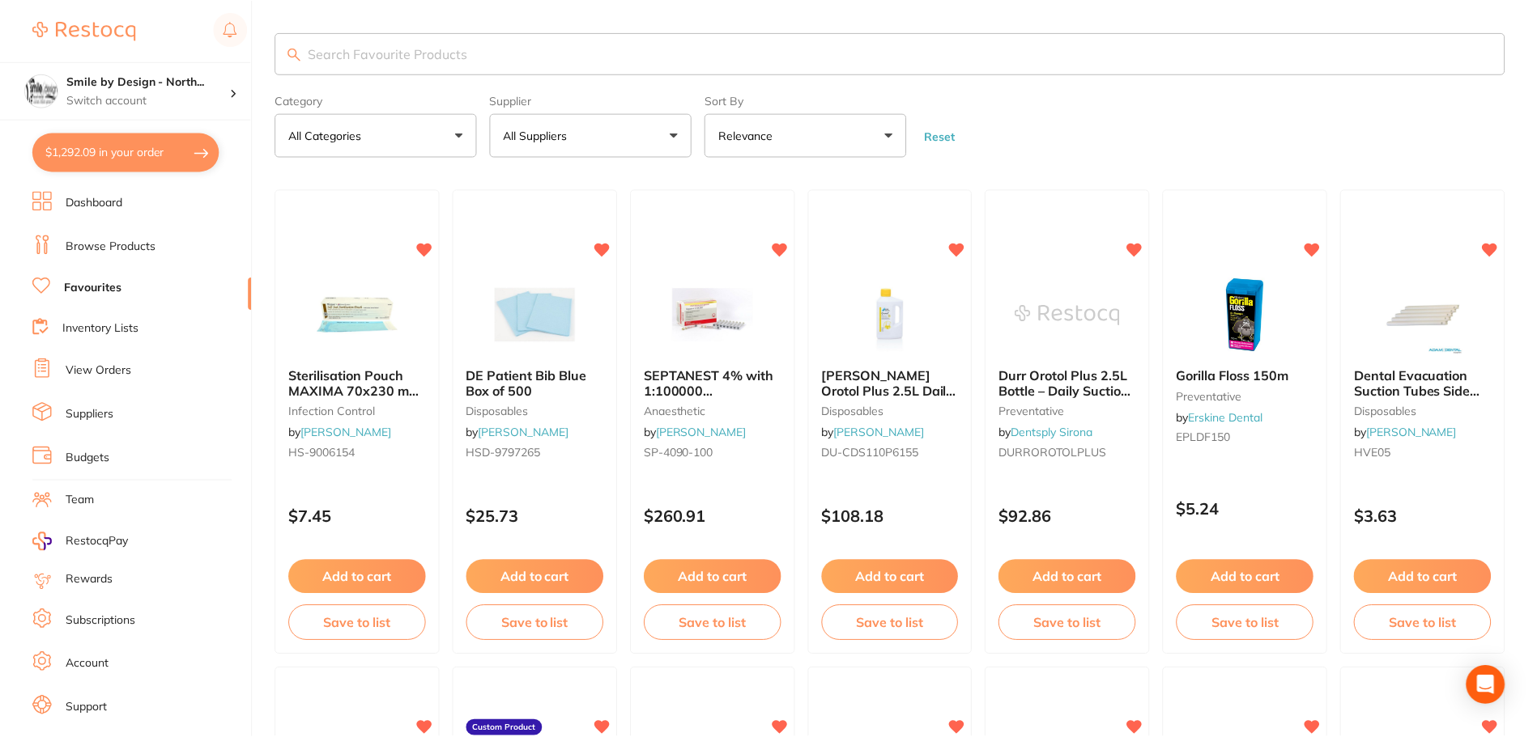
scroll to position [2, 0]
click at [146, 83] on h4 "Smile by Design - North..." at bounding box center [148, 82] width 164 height 16
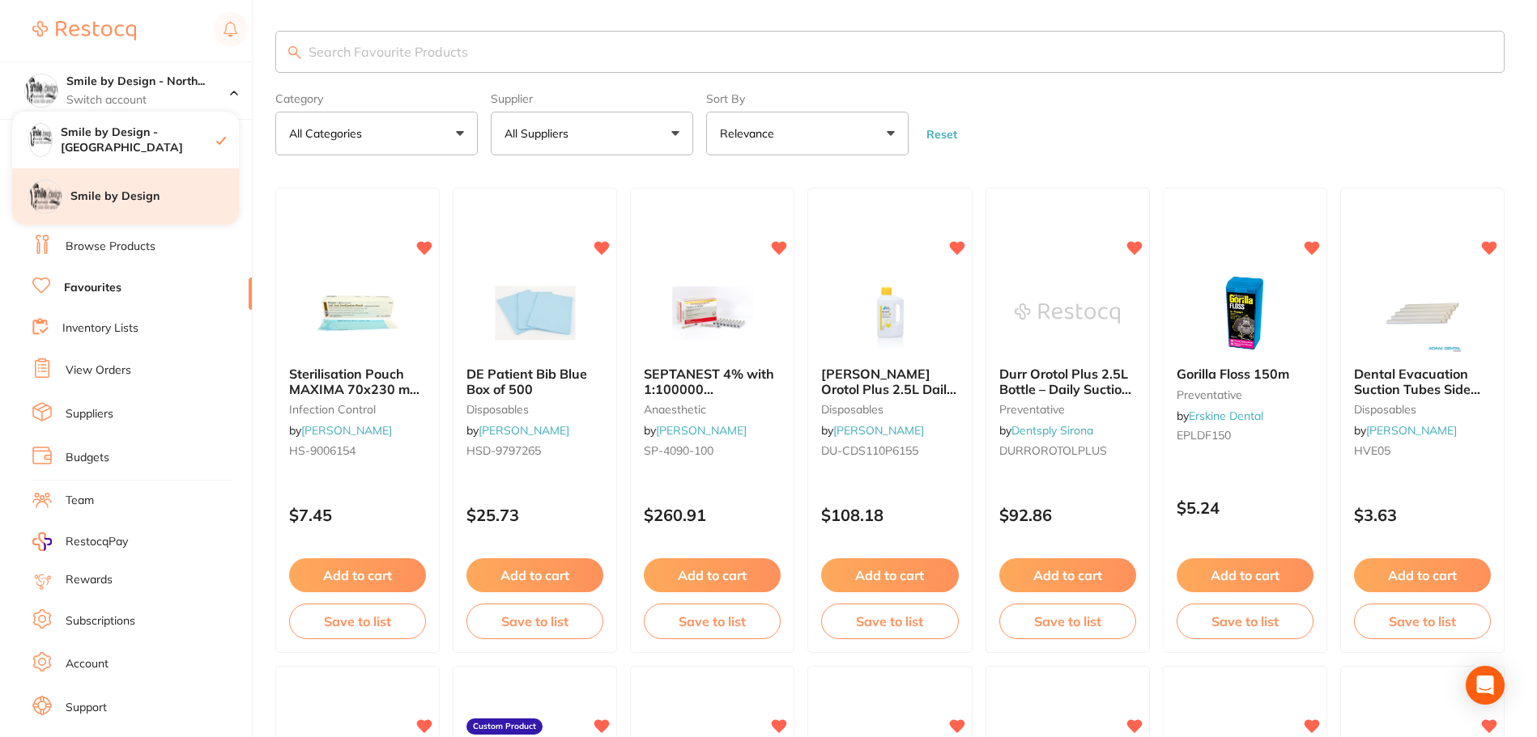
click at [125, 181] on div "Smile by Design" at bounding box center [125, 196] width 227 height 57
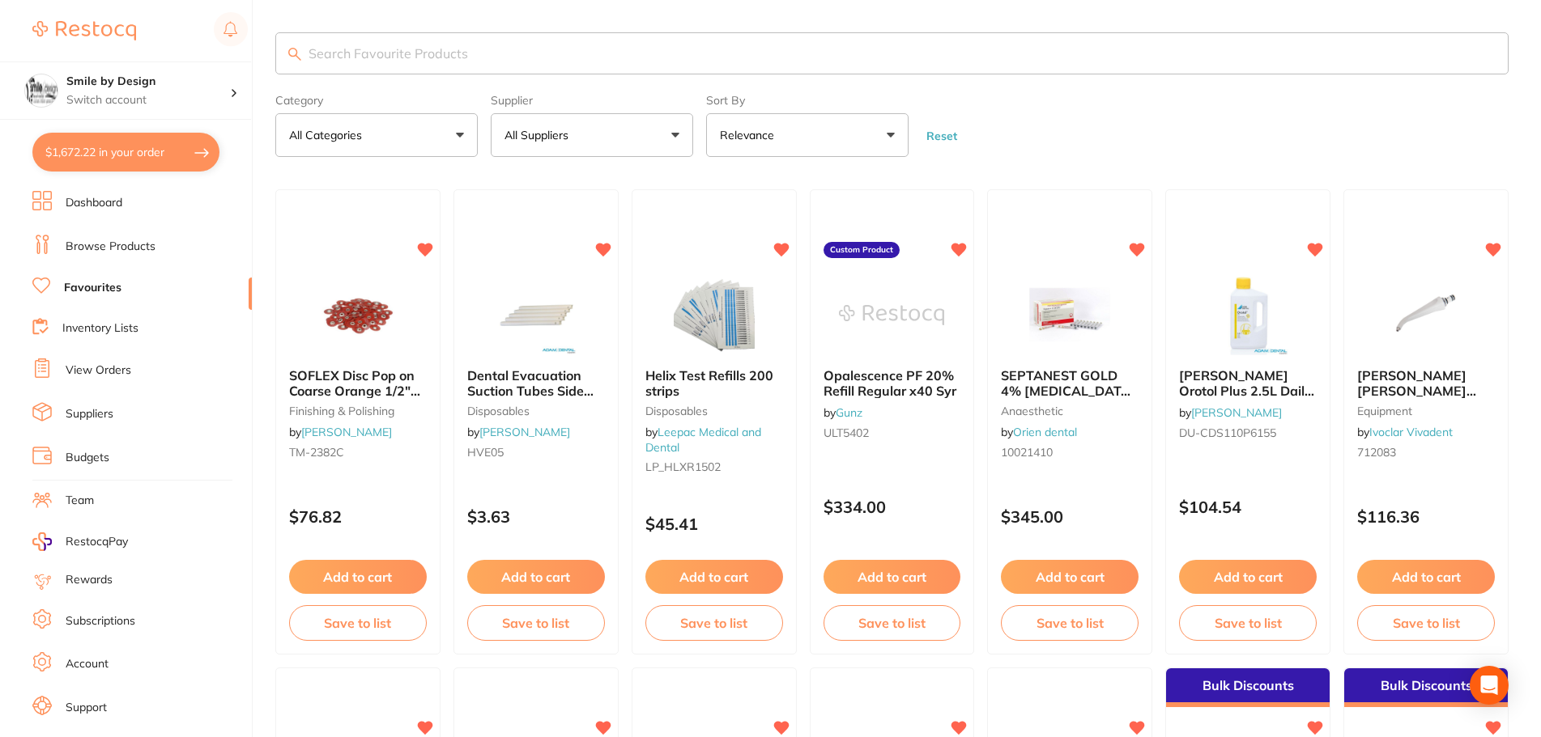
click at [162, 156] on button "$1,672.22 in your order" at bounding box center [125, 152] width 187 height 39
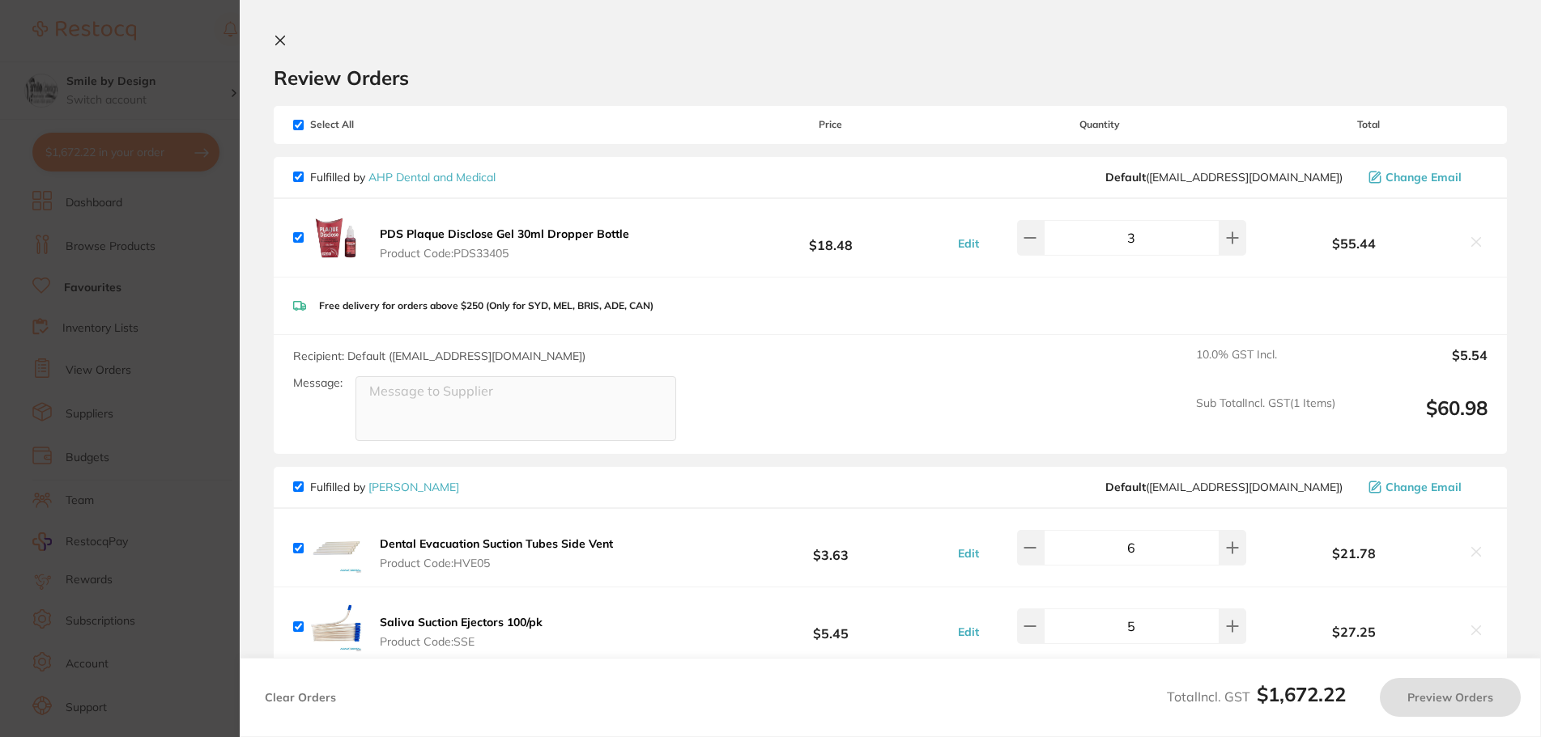
checkbox input "true"
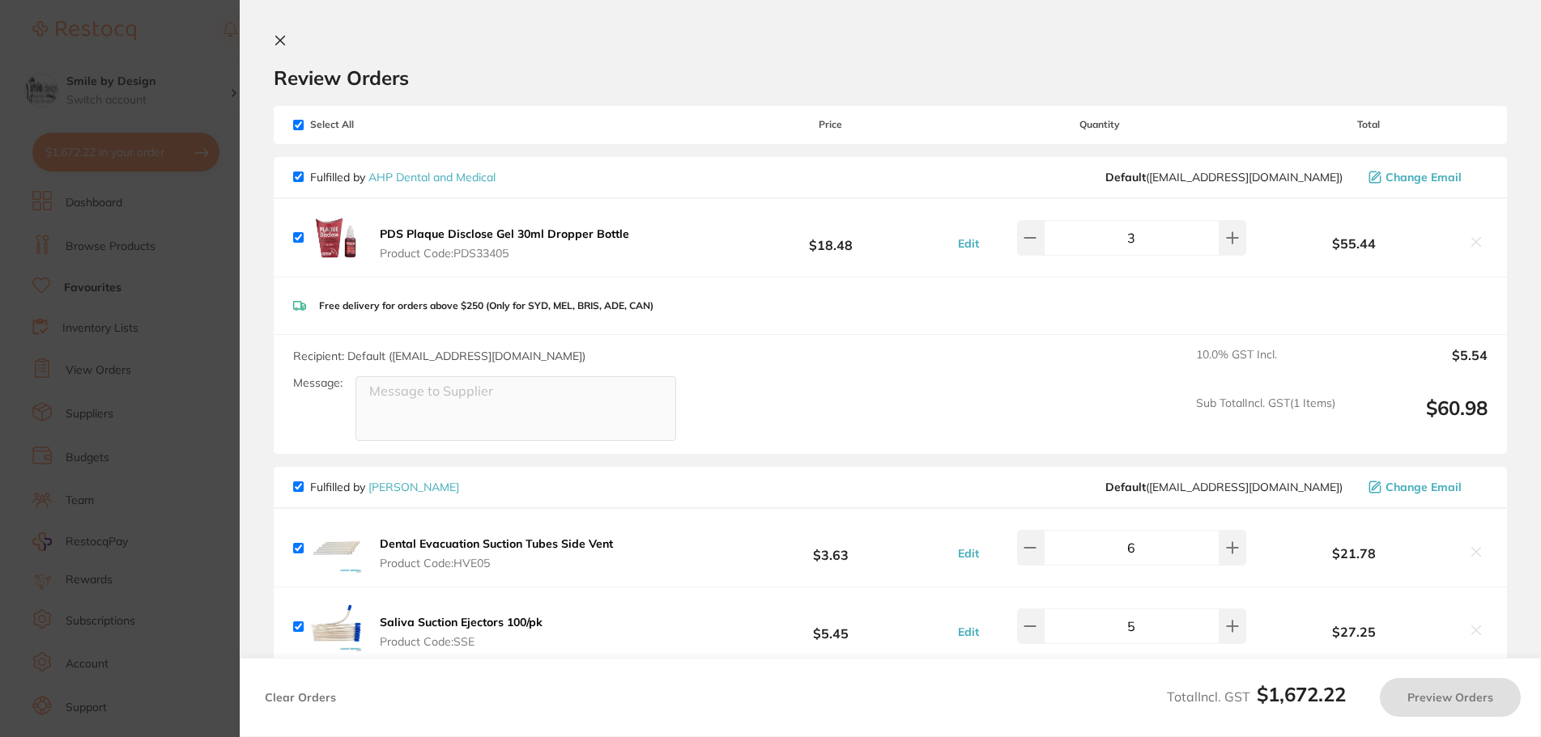
checkbox input "true"
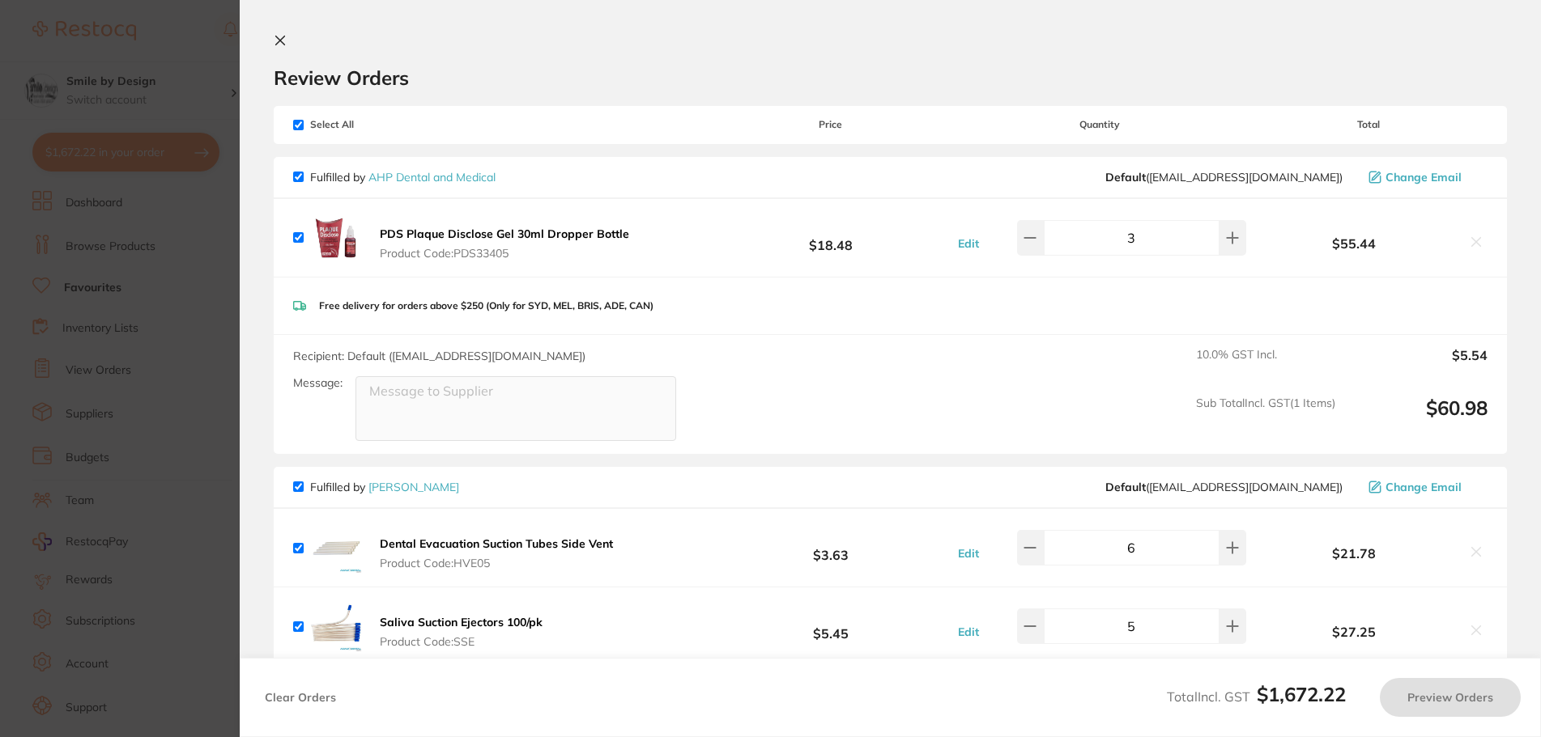
checkbox input "true"
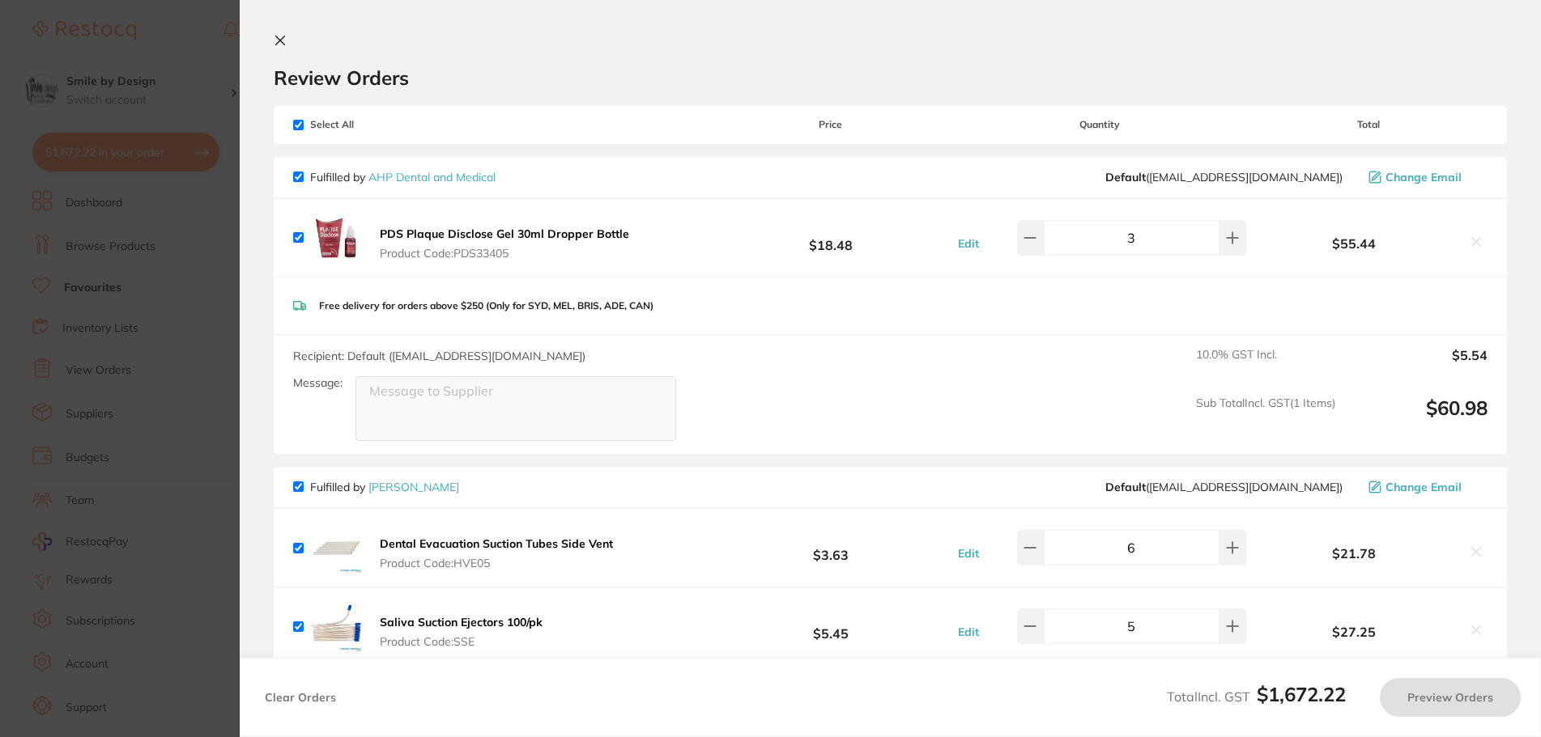
checkbox input "true"
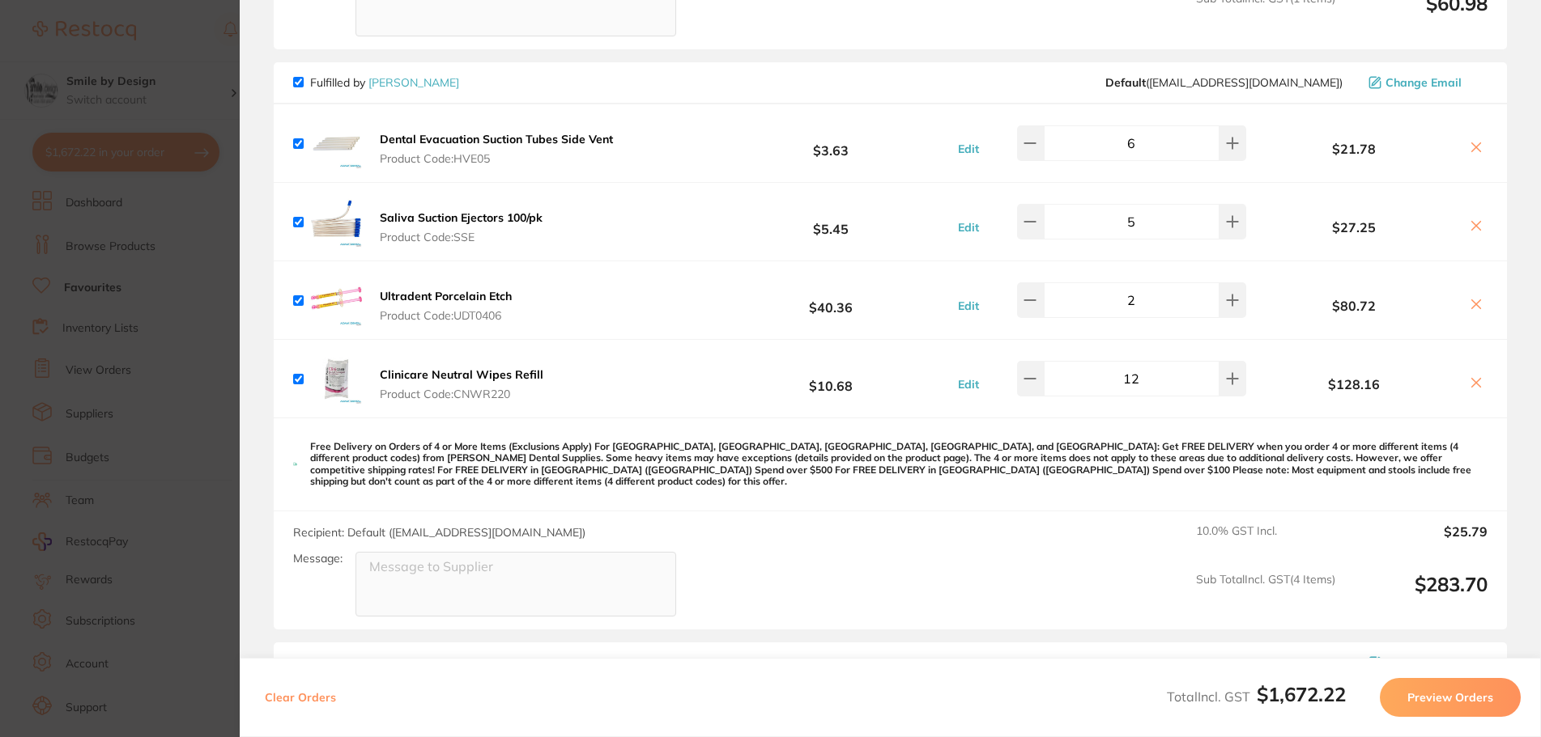
scroll to position [486, 0]
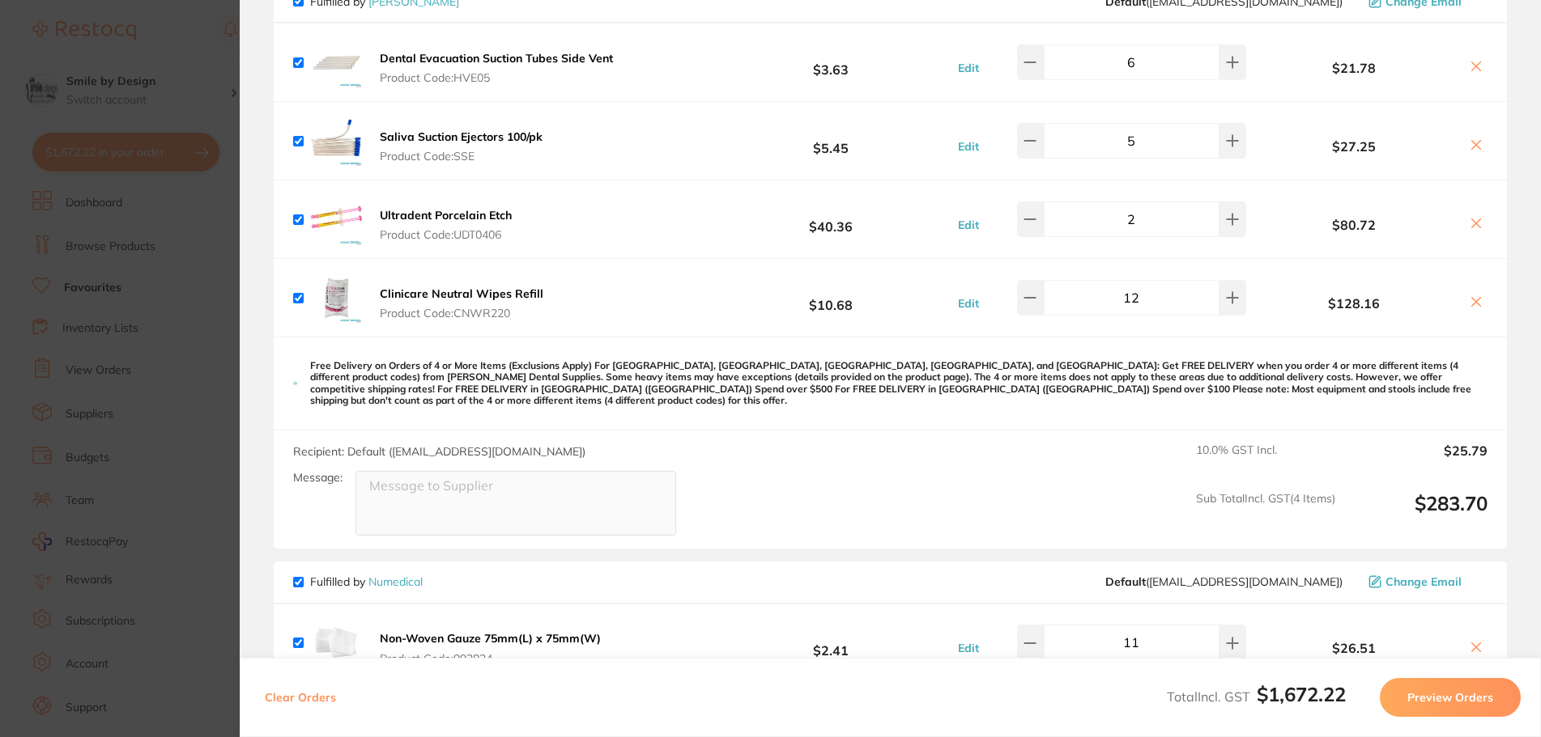
click at [431, 284] on div "Clinicare Neutral Wipes Refill Product Code: CNWR220" at bounding box center [420, 298] width 255 height 52
click at [394, 293] on b "Clinicare Neutral Wipes Refill" at bounding box center [462, 294] width 164 height 15
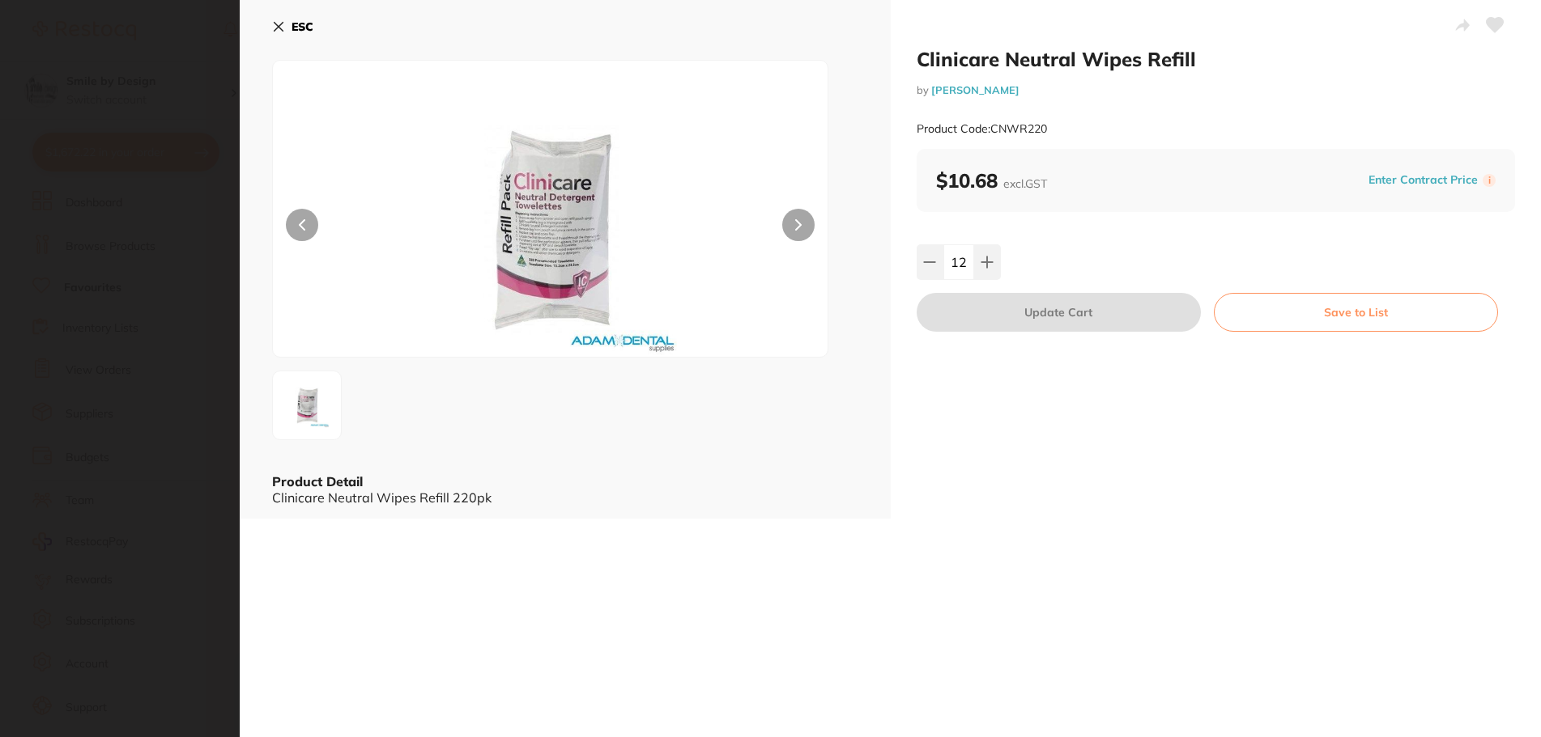
click at [1488, 28] on icon at bounding box center [1494, 25] width 17 height 15
click at [105, 133] on section "Clinicare Neutral Wipes Refill by [PERSON_NAME] Product Code: CNWR220 ESC Produ…" at bounding box center [770, 368] width 1541 height 737
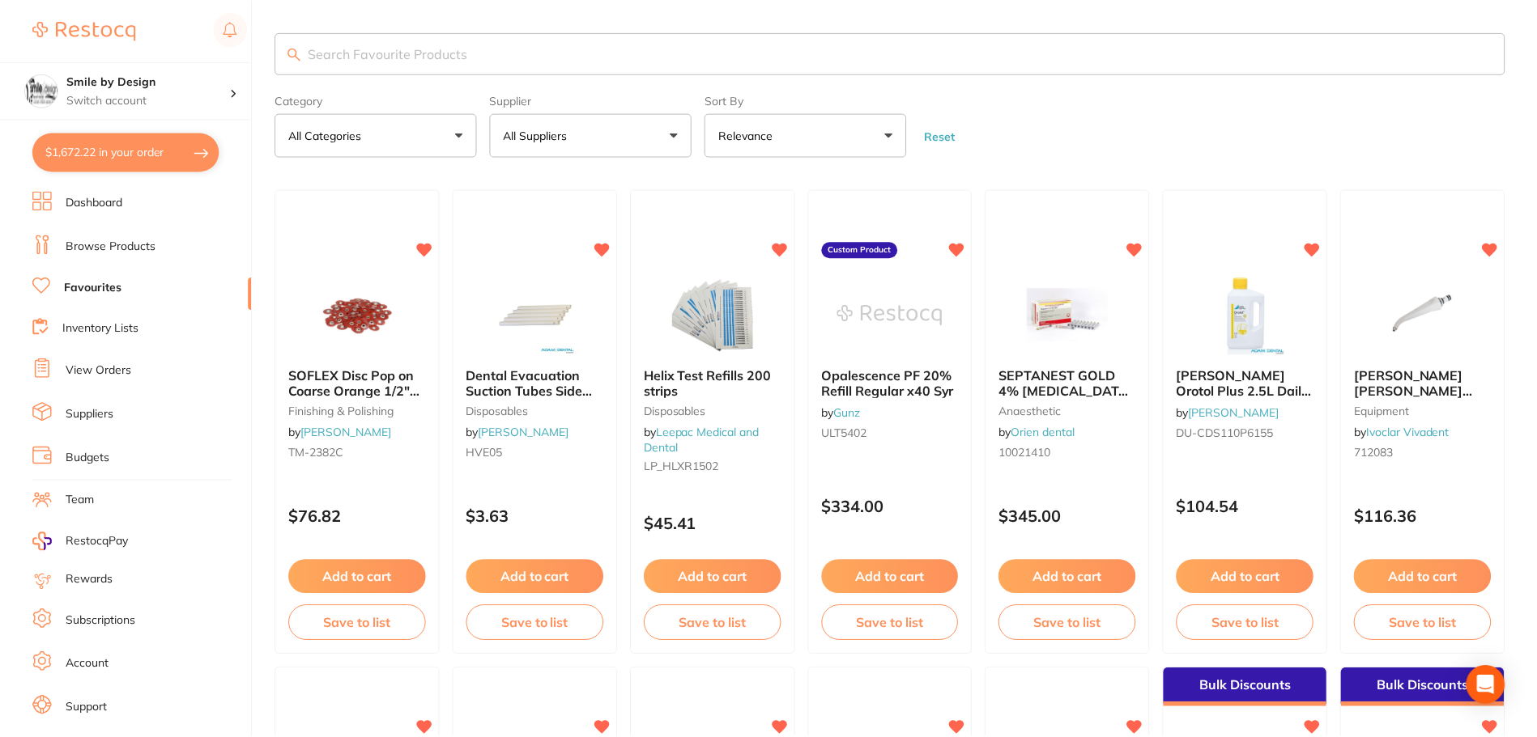
scroll to position [2, 0]
click at [76, 239] on link "Browse Products" at bounding box center [111, 247] width 90 height 16
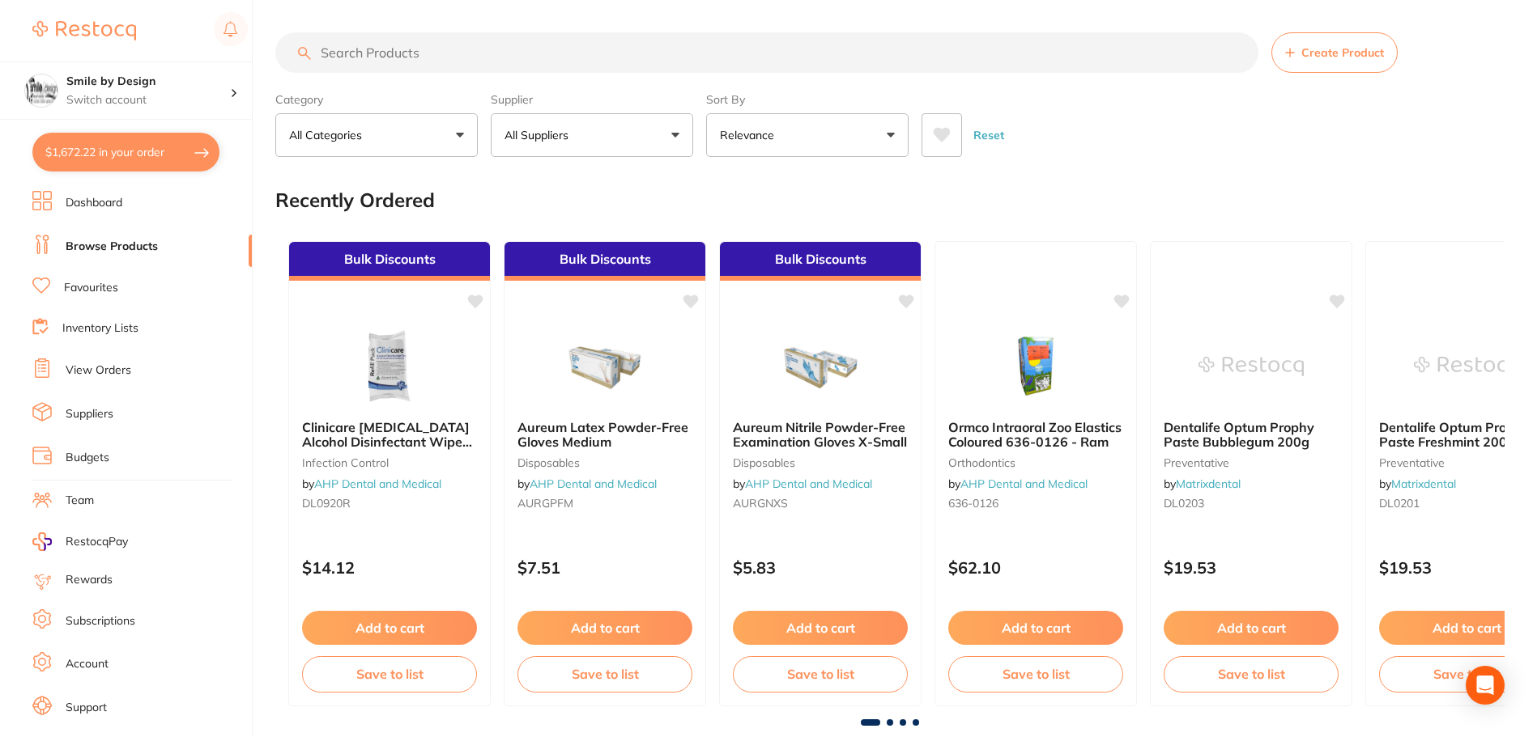
click at [399, 52] on input "search" at bounding box center [766, 52] width 983 height 40
paste input "HWA-parent-clinineutral"
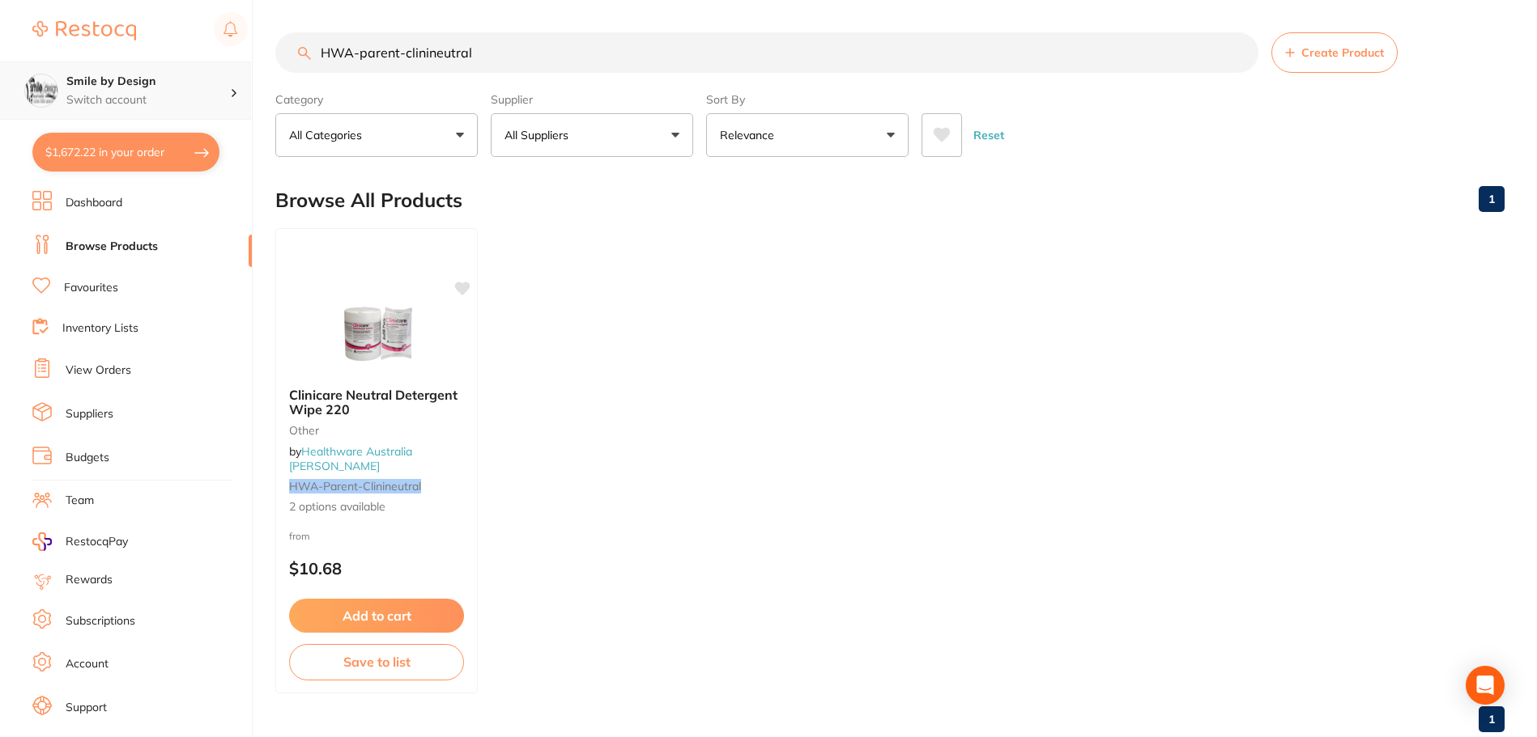
type input "HWA-parent-clinineutral"
click at [94, 93] on p "Switch account" at bounding box center [148, 100] width 164 height 16
click at [108, 146] on h4 "Smile by Design - [GEOGRAPHIC_DATA]" at bounding box center [151, 141] width 176 height 32
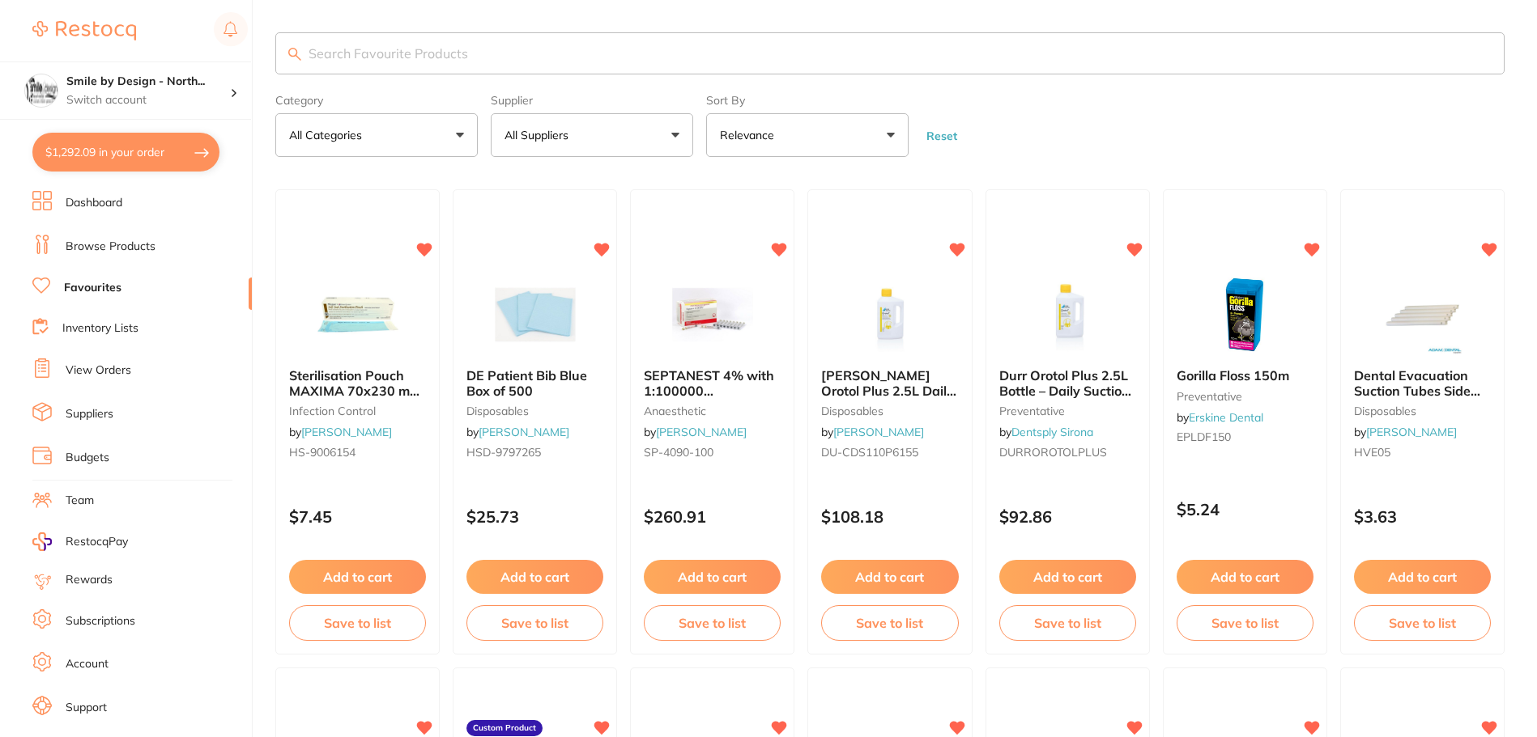
click at [355, 49] on input "search" at bounding box center [889, 53] width 1229 height 42
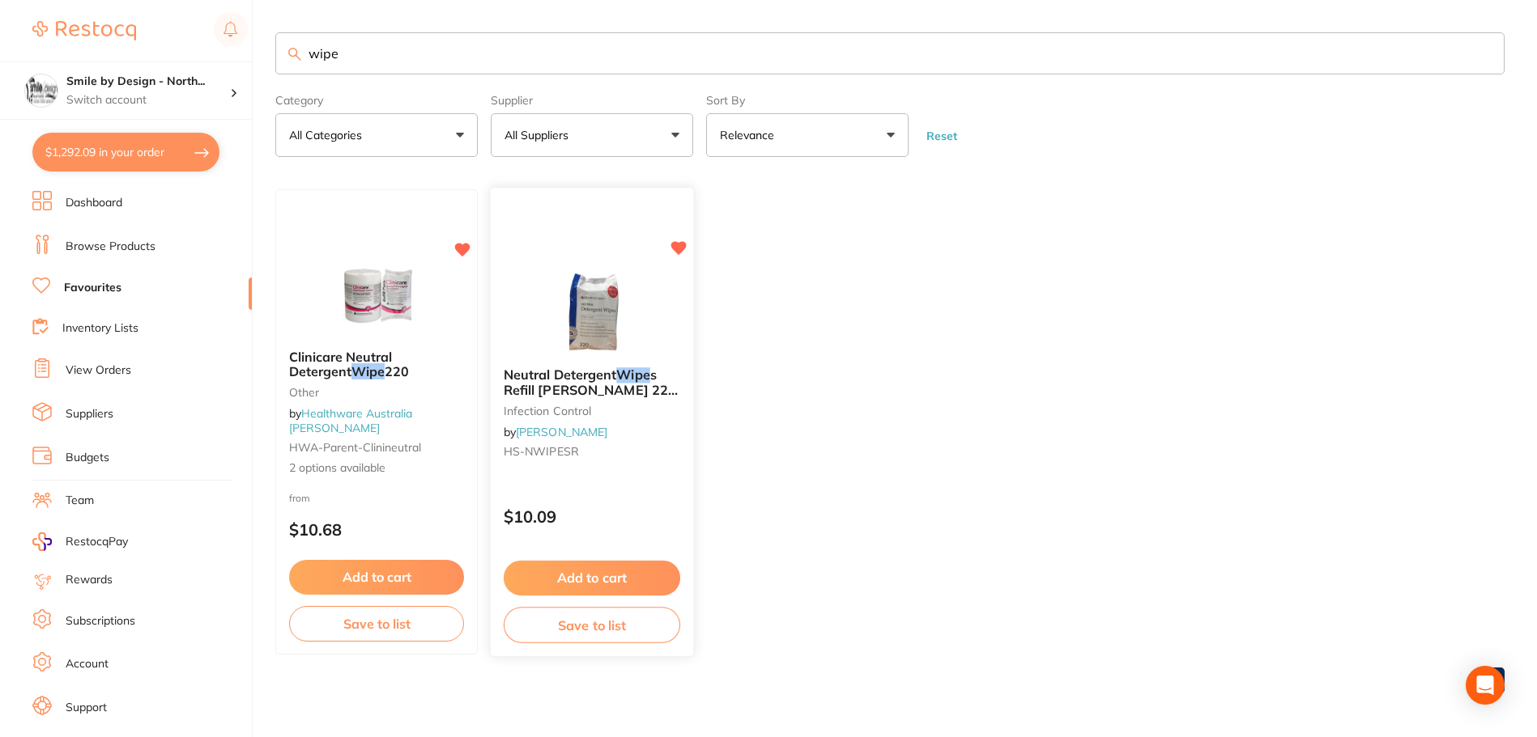
type input "wipe"
click at [567, 380] on span "Neutral Detergent" at bounding box center [560, 376] width 113 height 16
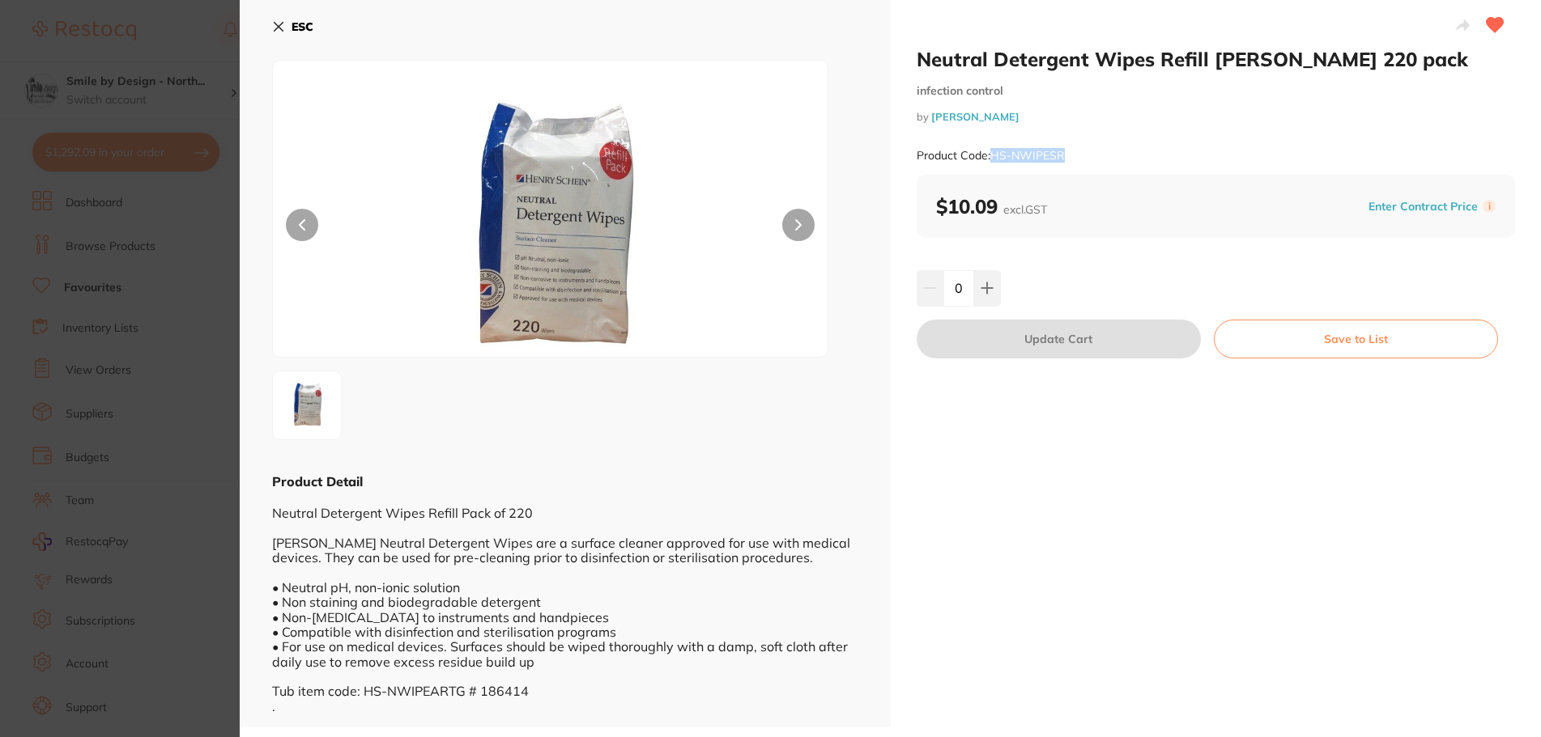
drag, startPoint x: 1063, startPoint y: 151, endPoint x: 994, endPoint y: 154, distance: 68.9
click at [994, 154] on small "Product Code: HS-NWIPESR" at bounding box center [990, 156] width 148 height 14
copy small "HS-NWIPESR"
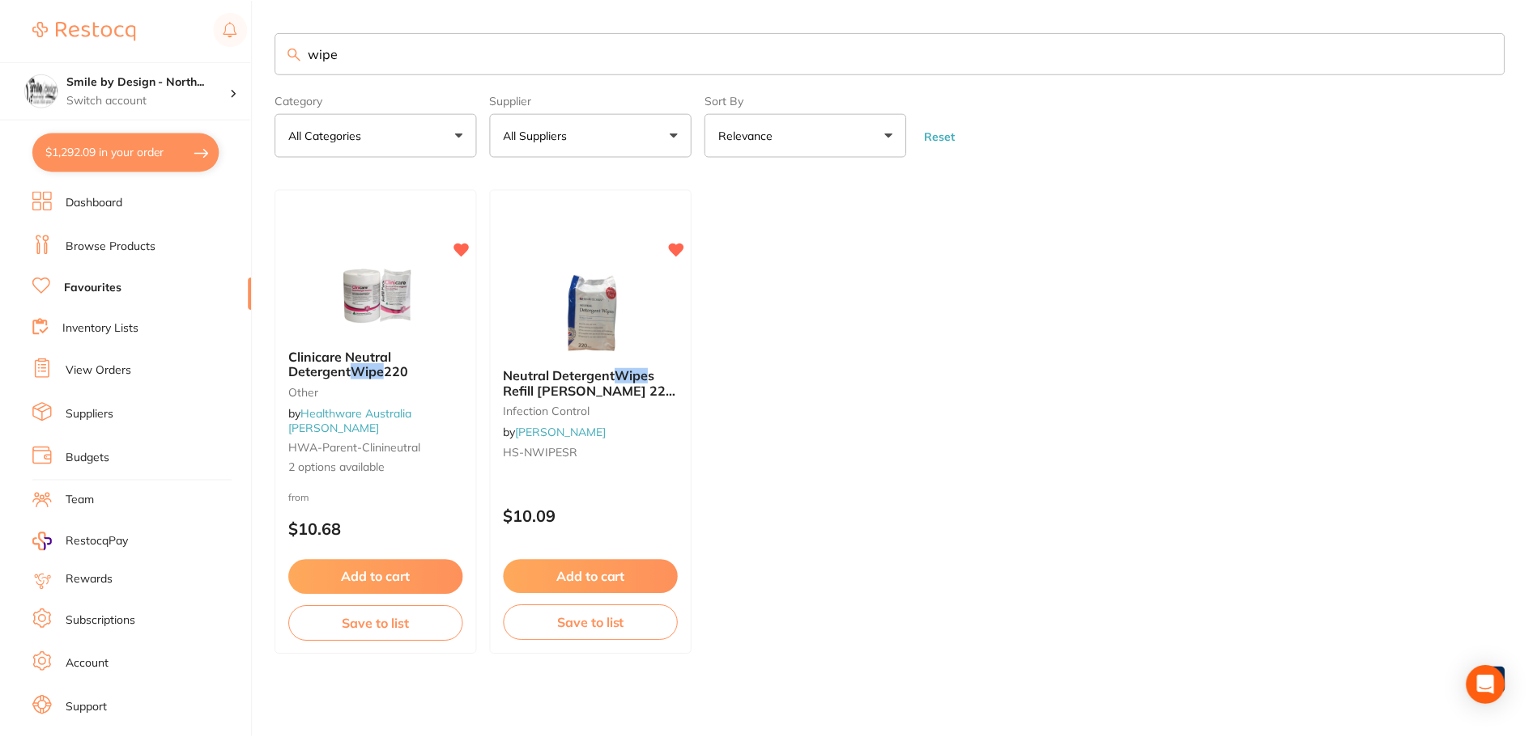
scroll to position [2, 0]
click at [111, 144] on button "$1,292.09 in your order" at bounding box center [125, 152] width 187 height 39
checkbox input "true"
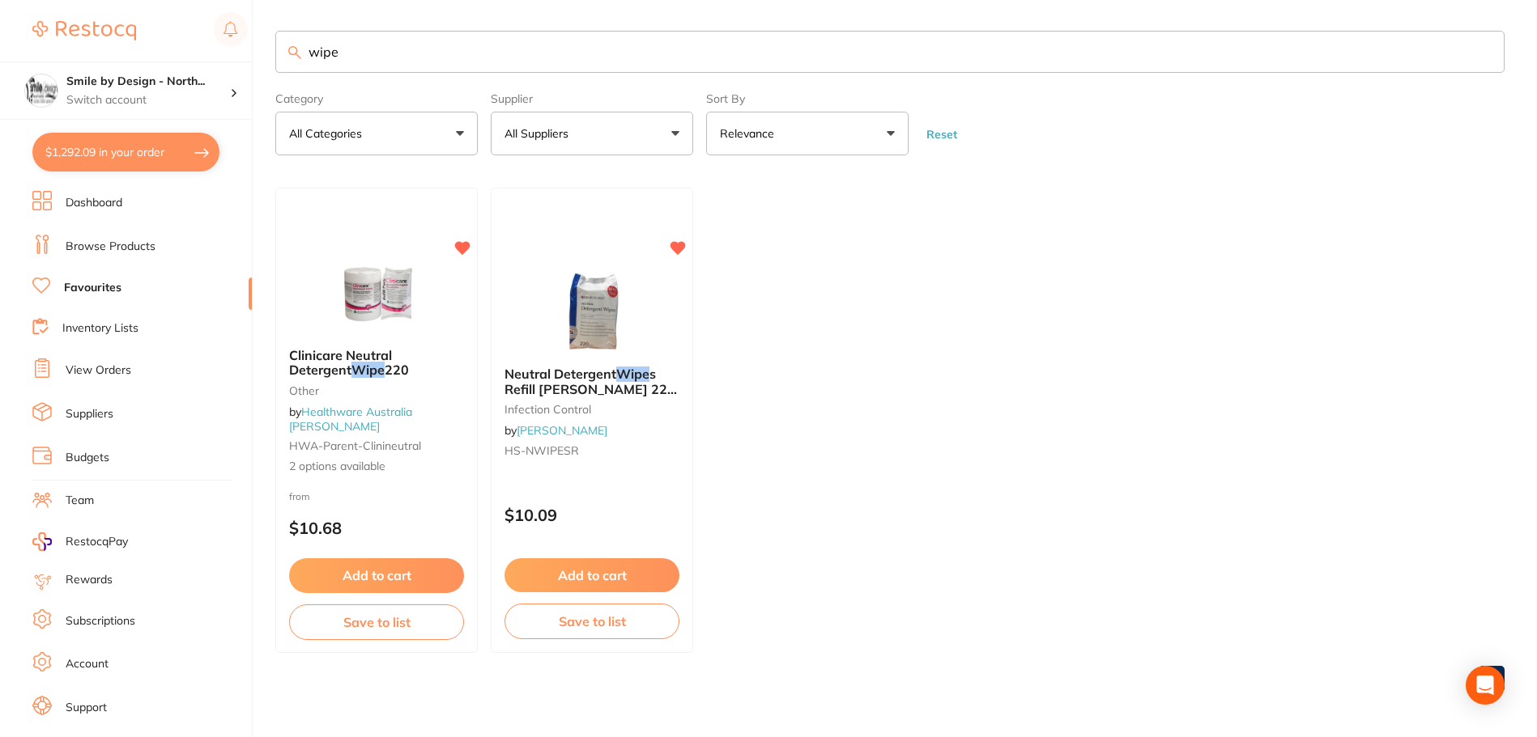
checkbox input "true"
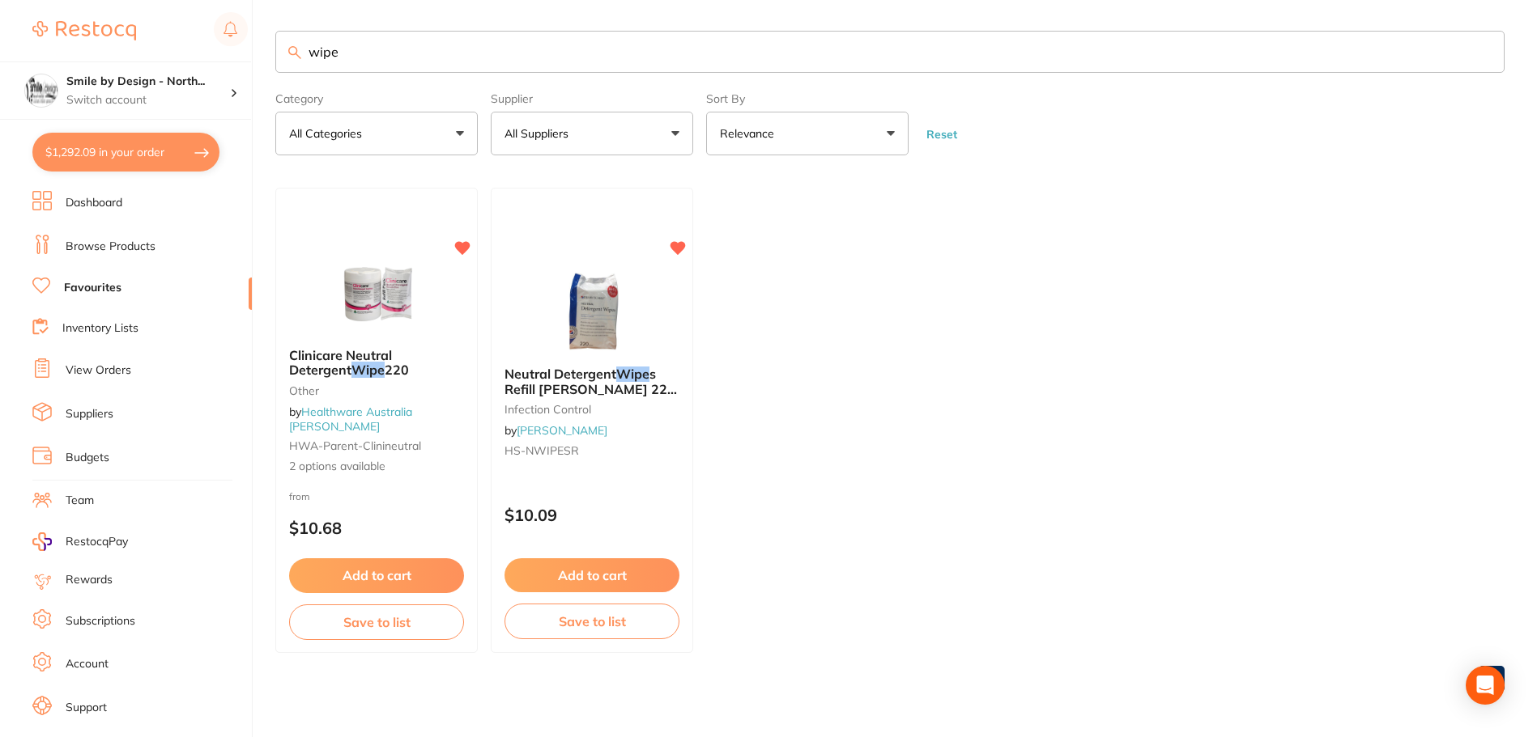
checkbox input "true"
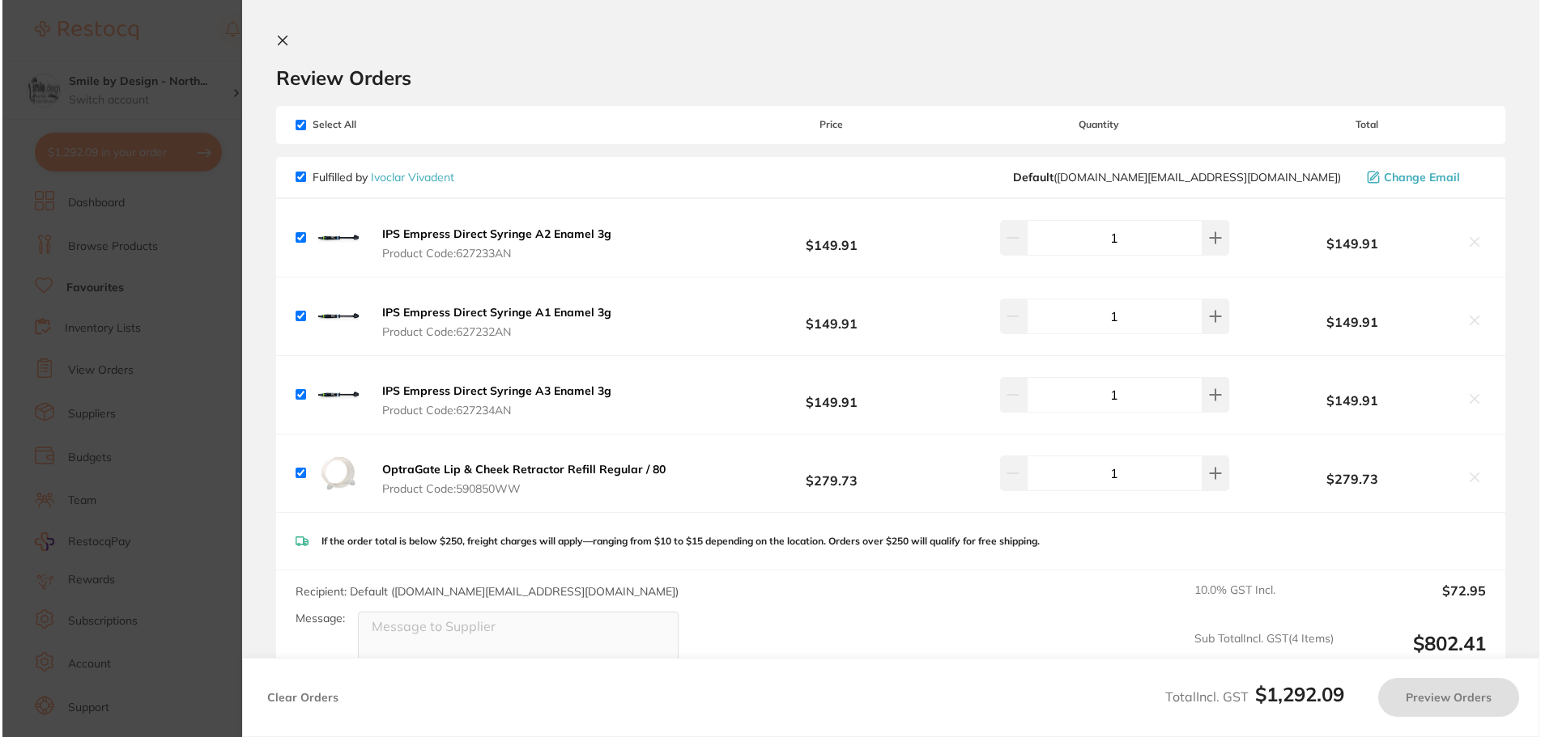
scroll to position [0, 0]
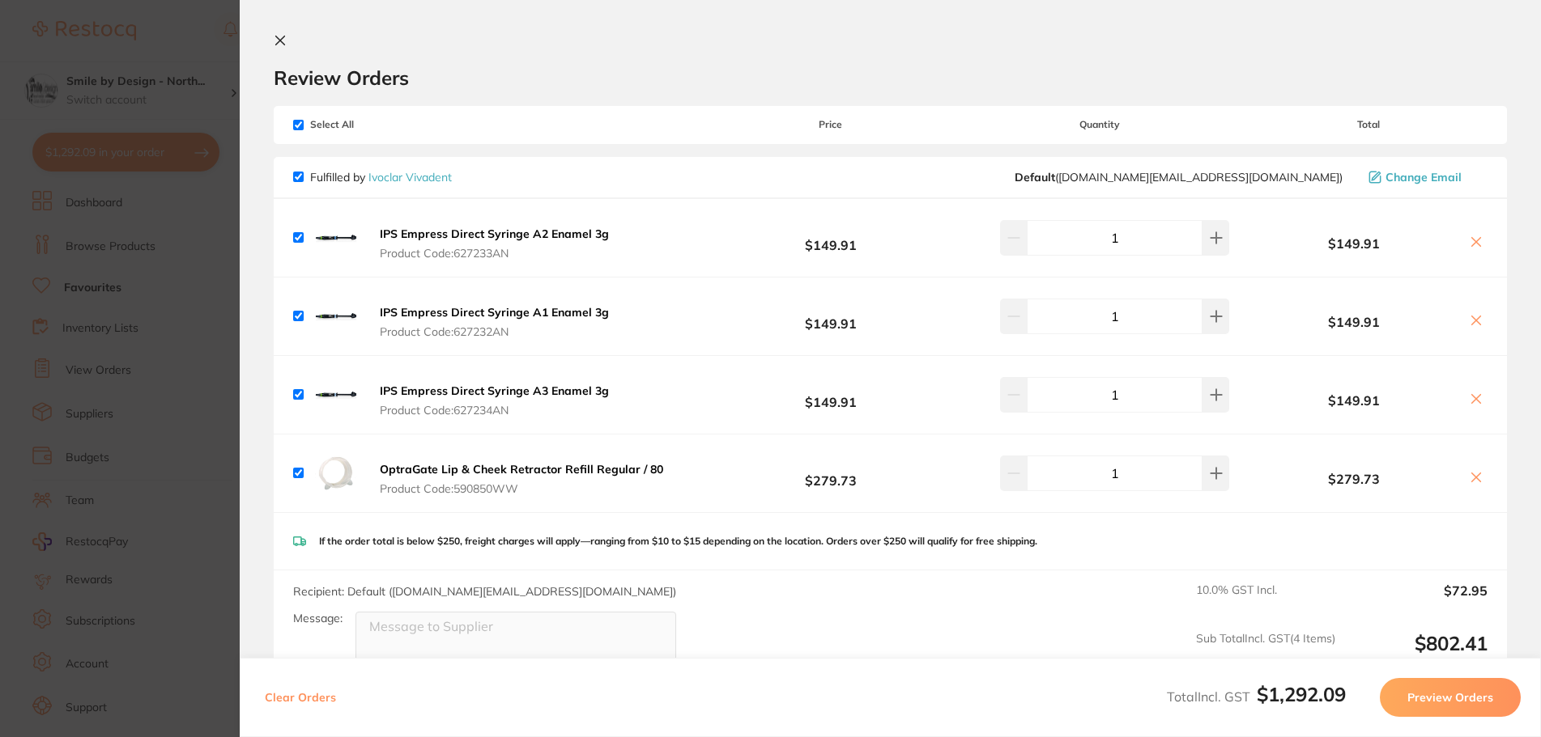
click at [111, 144] on section "Update RRP Set your pre negotiated price for this item. Item Agreed RRP (excl. …" at bounding box center [770, 368] width 1541 height 737
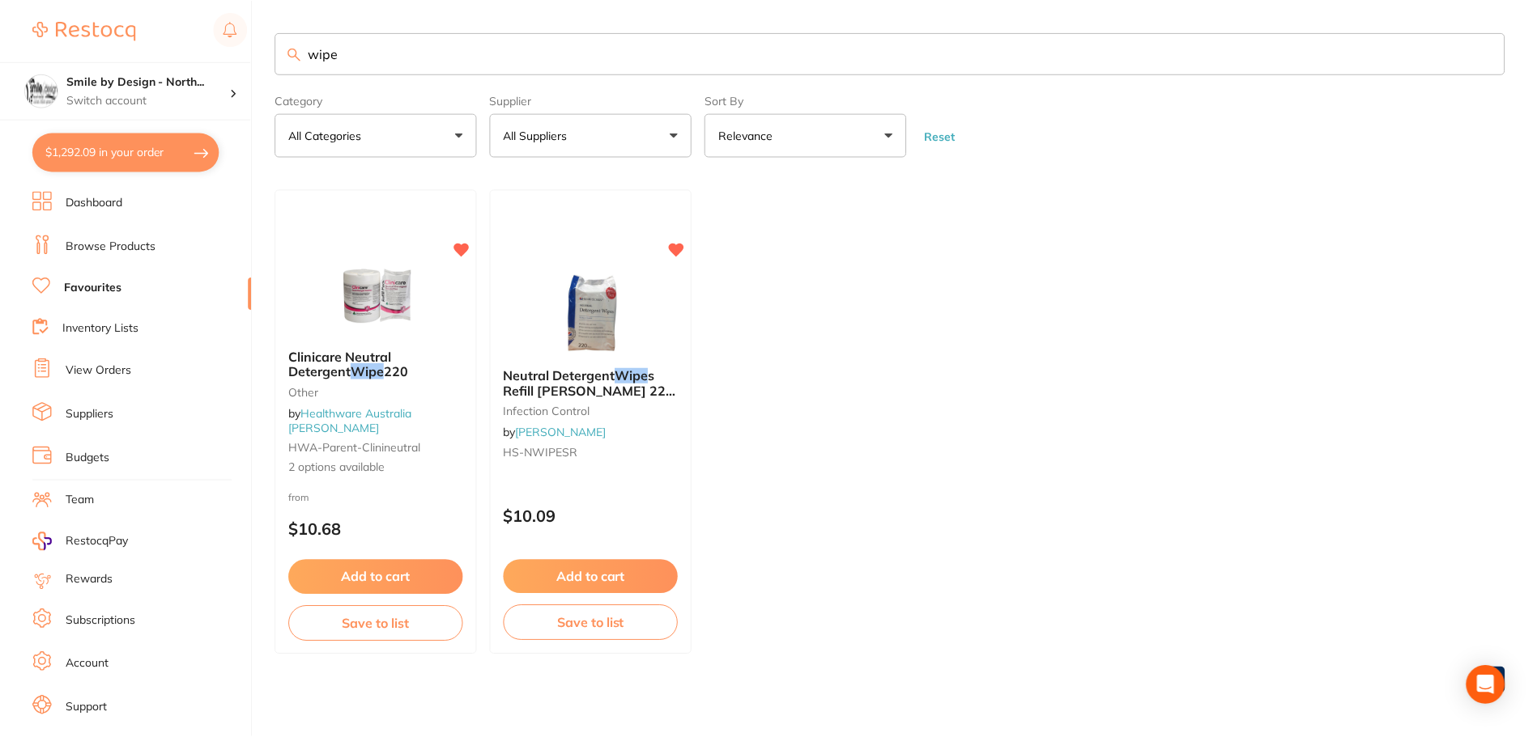
scroll to position [2, 0]
click at [123, 85] on h4 "Smile by Design - North..." at bounding box center [148, 82] width 164 height 16
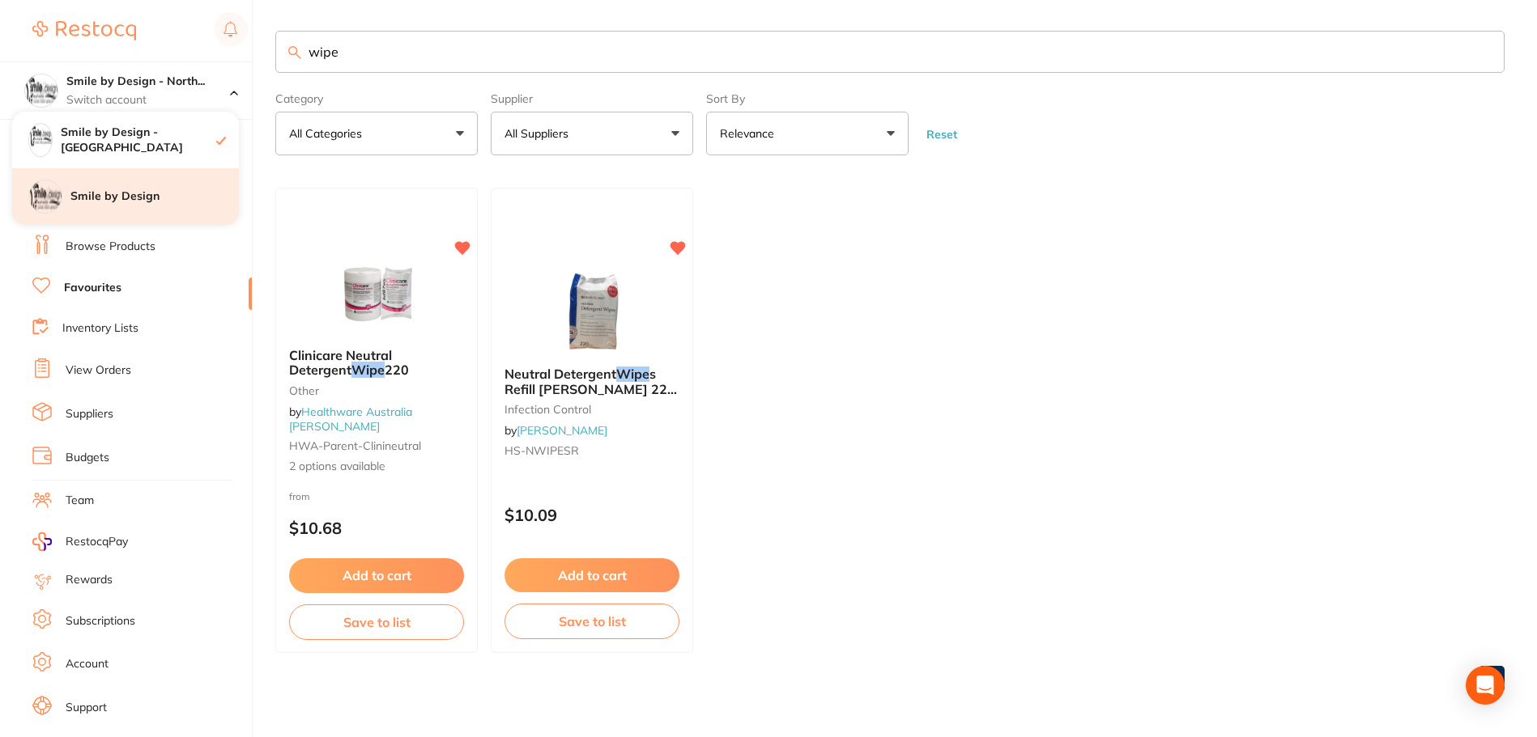
click at [121, 178] on div "Smile by Design" at bounding box center [125, 196] width 227 height 57
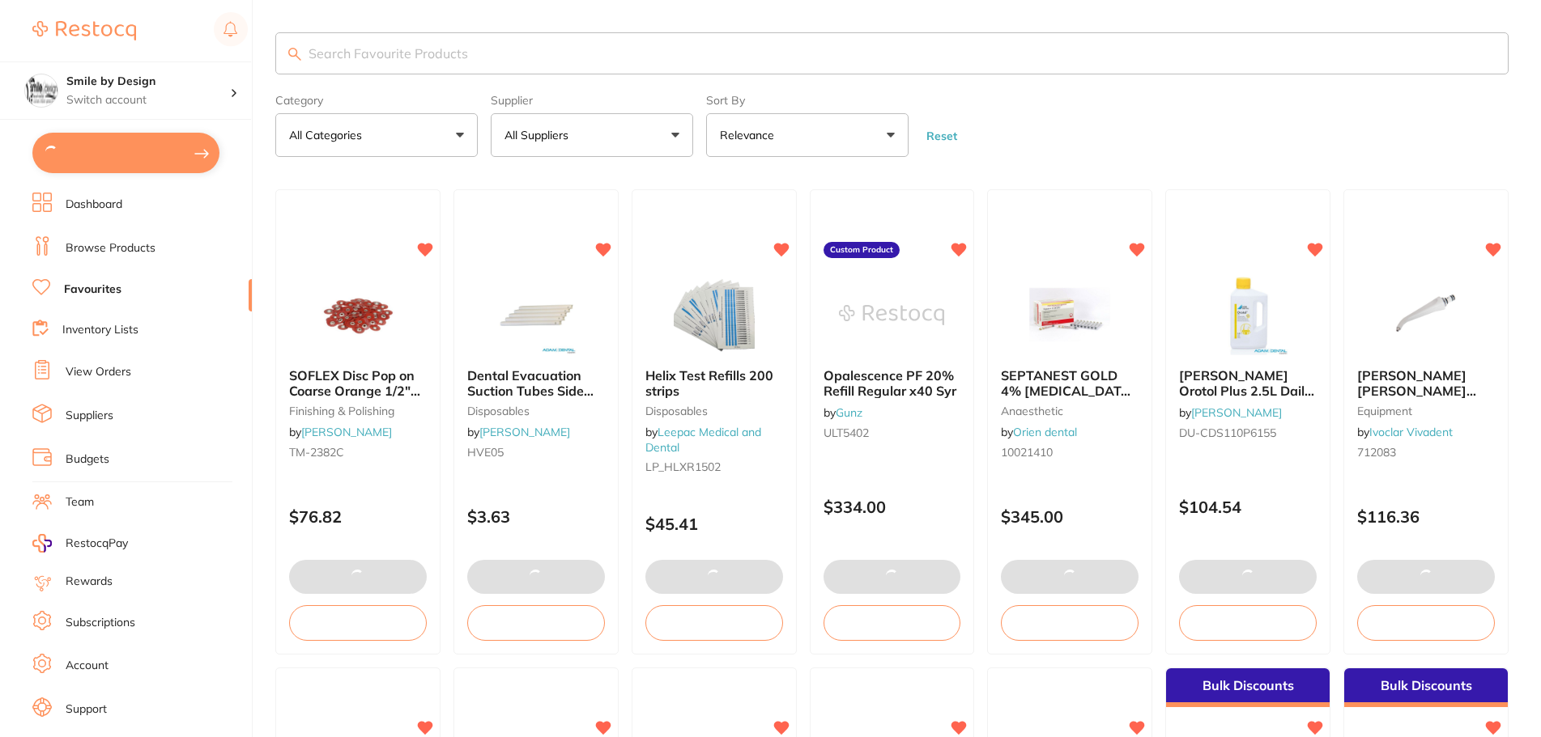
click at [107, 248] on link "Browse Products" at bounding box center [111, 248] width 90 height 16
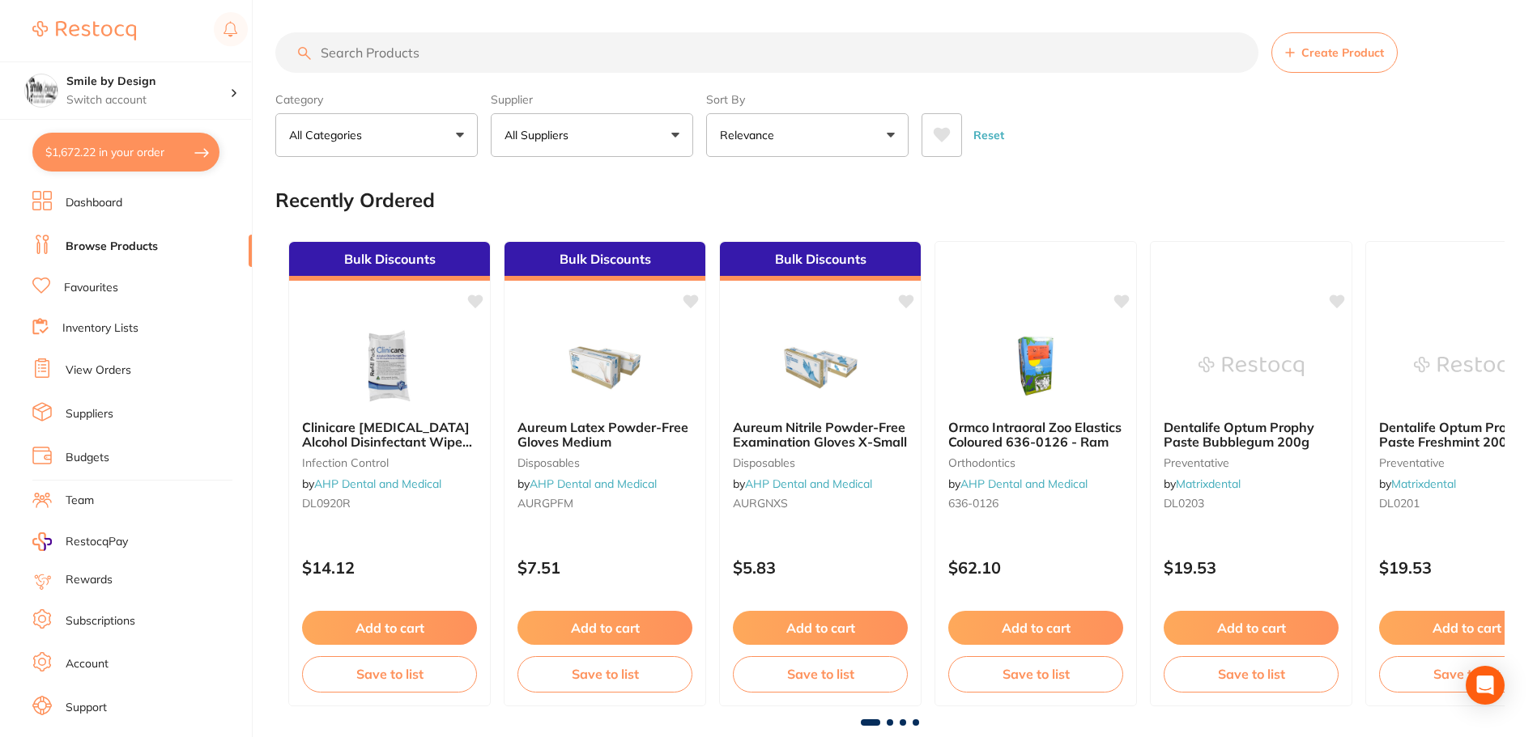
click at [456, 48] on input "search" at bounding box center [766, 52] width 983 height 40
paste input "HS-NWIPESR"
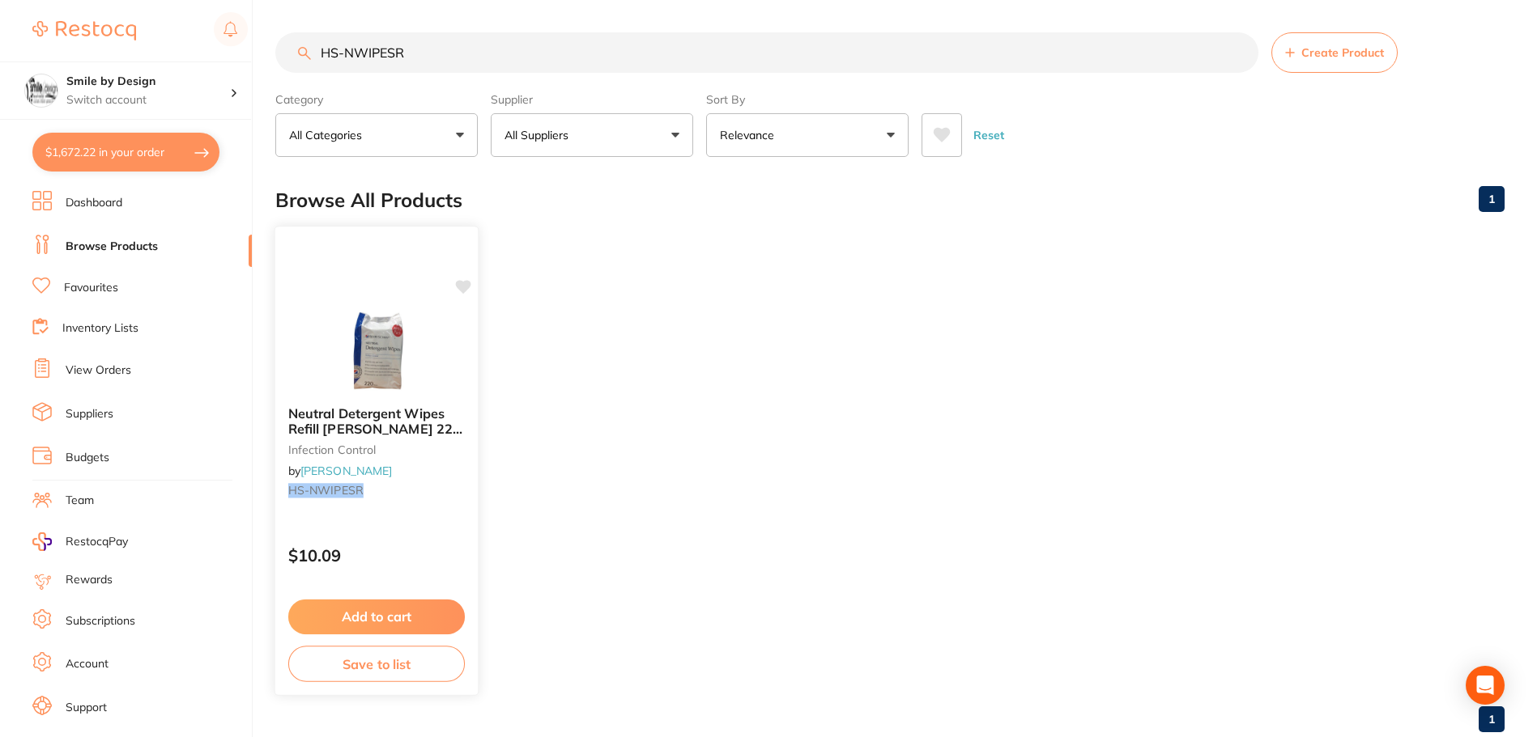
type input "HS-NWIPESR"
click at [456, 281] on icon at bounding box center [463, 287] width 16 height 16
click at [388, 329] on img at bounding box center [376, 353] width 106 height 82
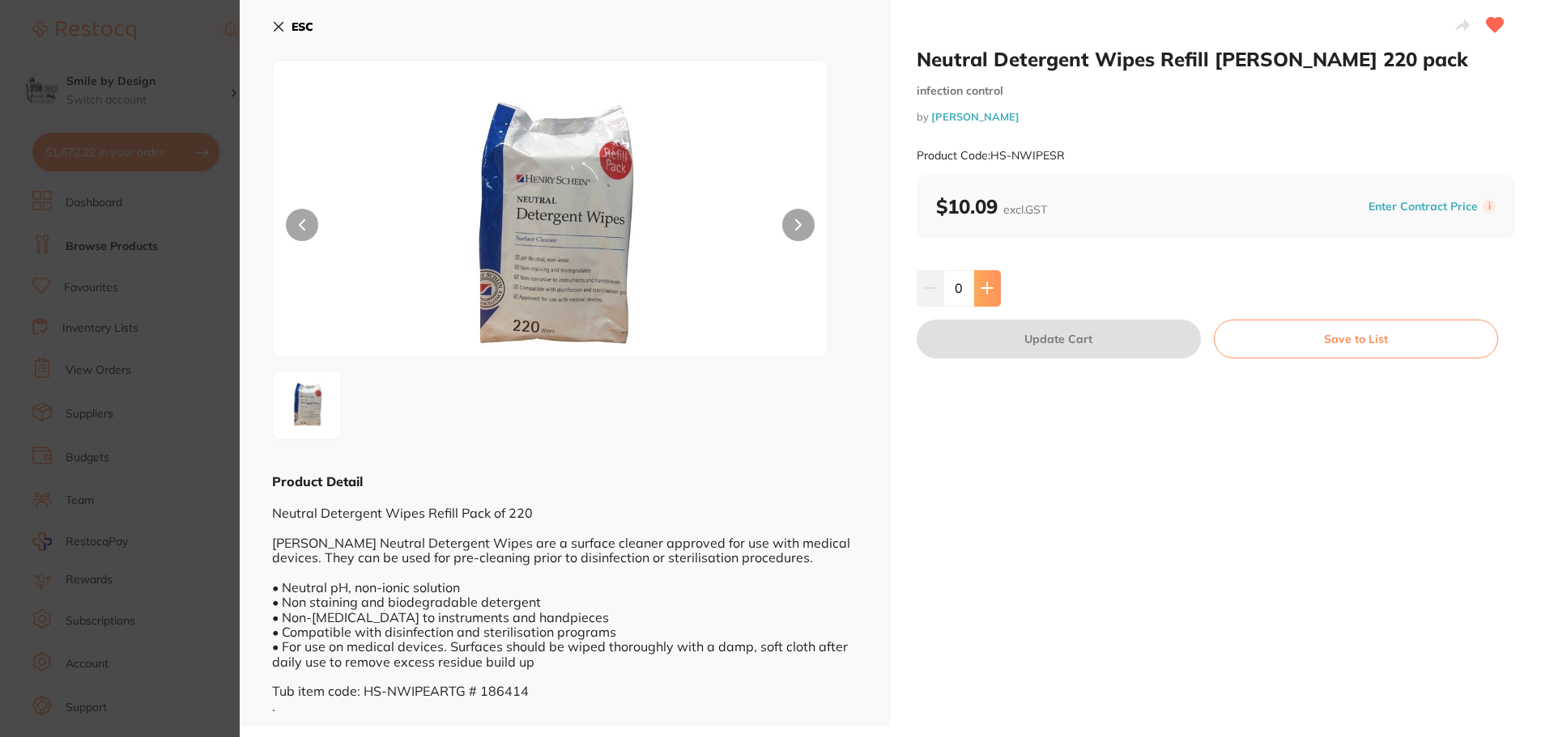
click at [988, 295] on button at bounding box center [987, 288] width 27 height 36
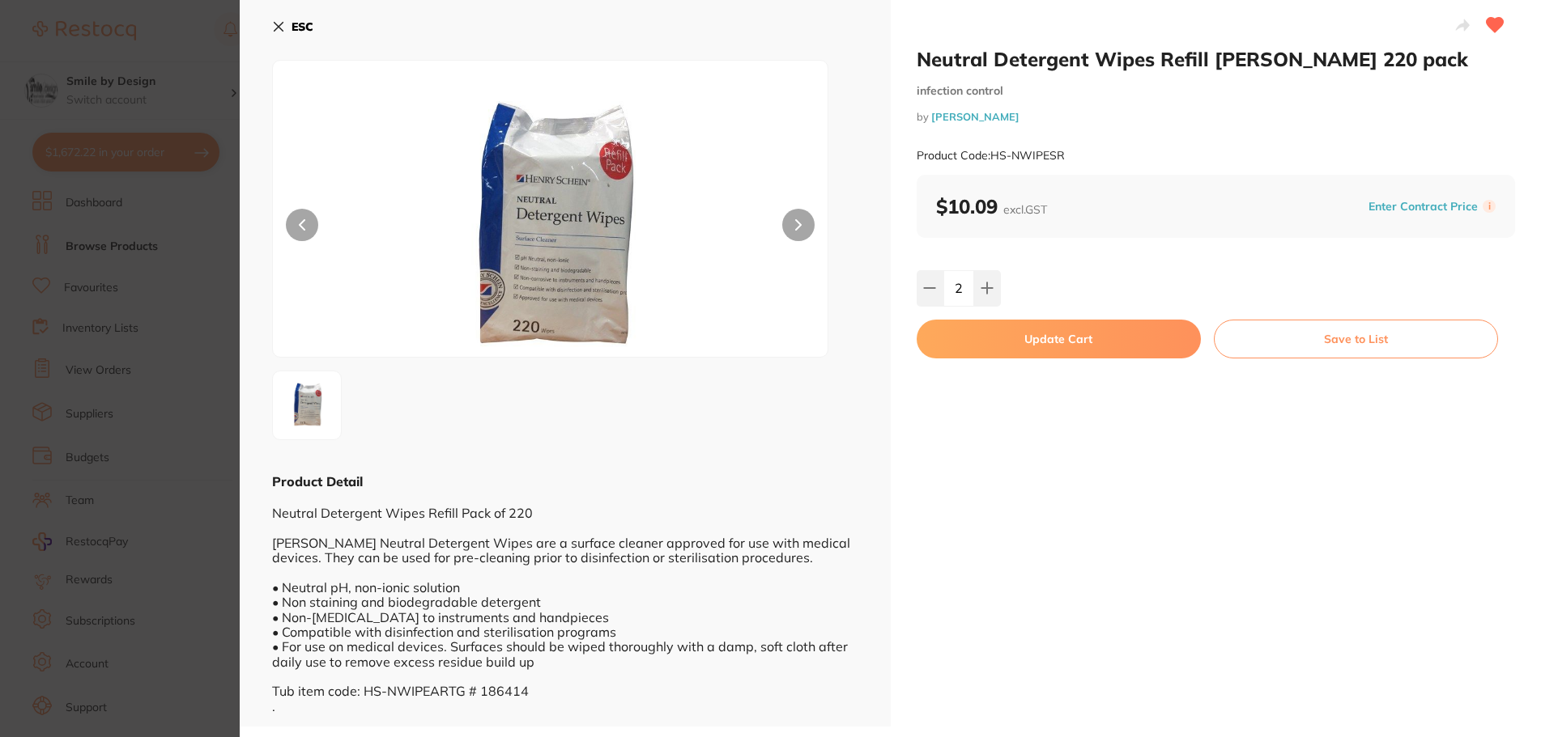
click at [964, 280] on input "2" at bounding box center [958, 288] width 31 height 36
type input "12"
click at [1048, 389] on div "Neutral Detergent Wipes Refill [PERSON_NAME] 220 pack infection control by [PER…" at bounding box center [1216, 363] width 651 height 727
click at [1018, 333] on button "Update Cart" at bounding box center [1058, 339] width 284 height 39
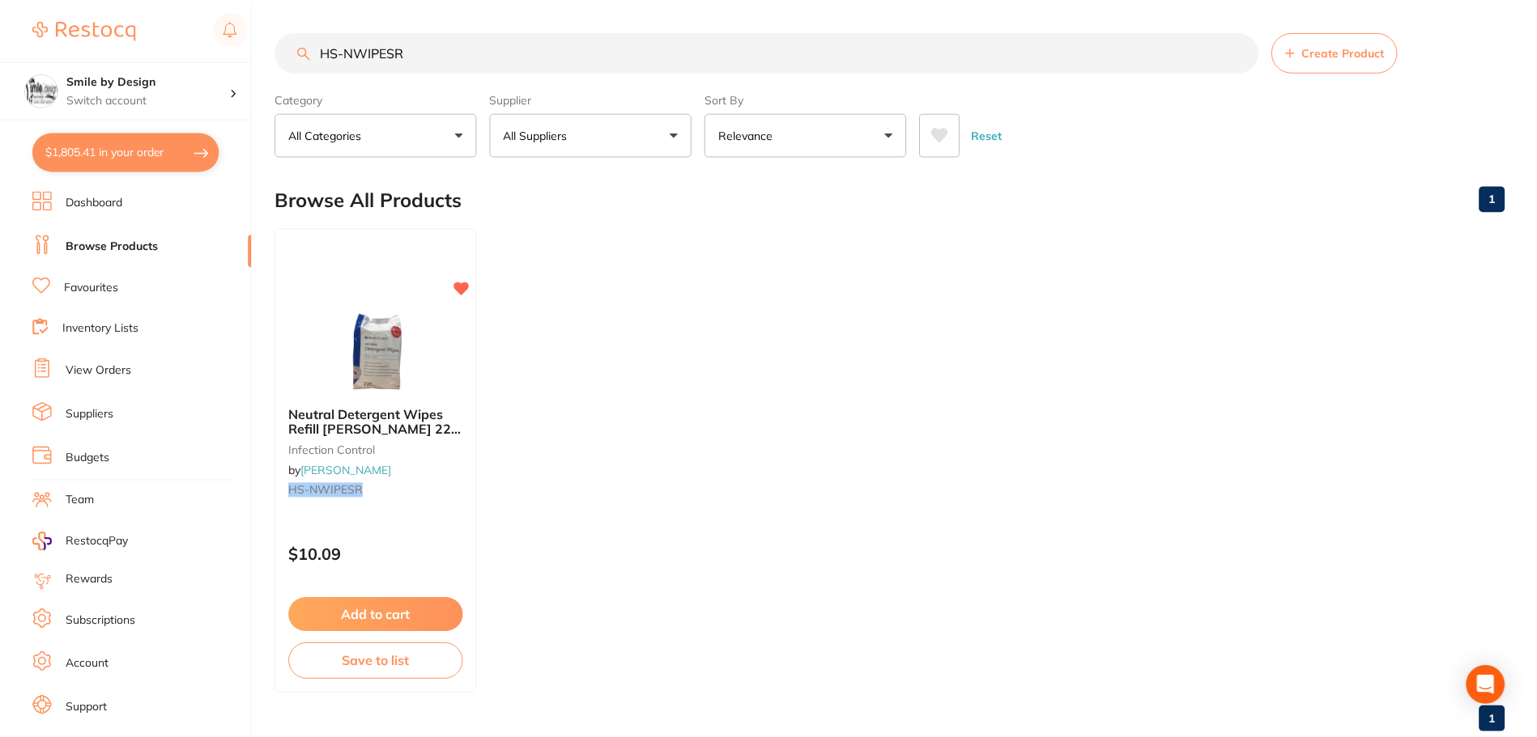
scroll to position [2, 0]
click at [151, 149] on button "$1,805.41 in your order" at bounding box center [125, 152] width 187 height 39
checkbox input "true"
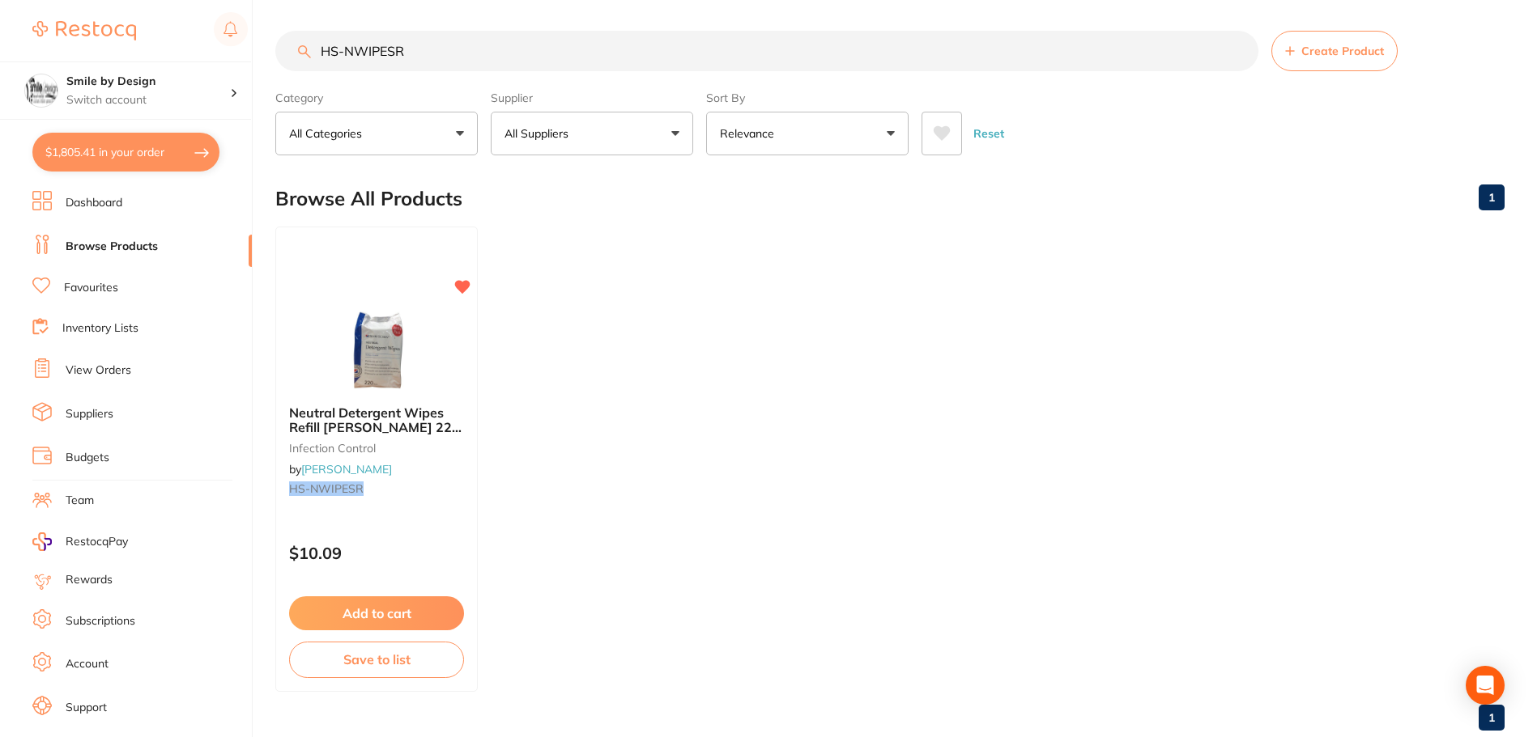
checkbox input "true"
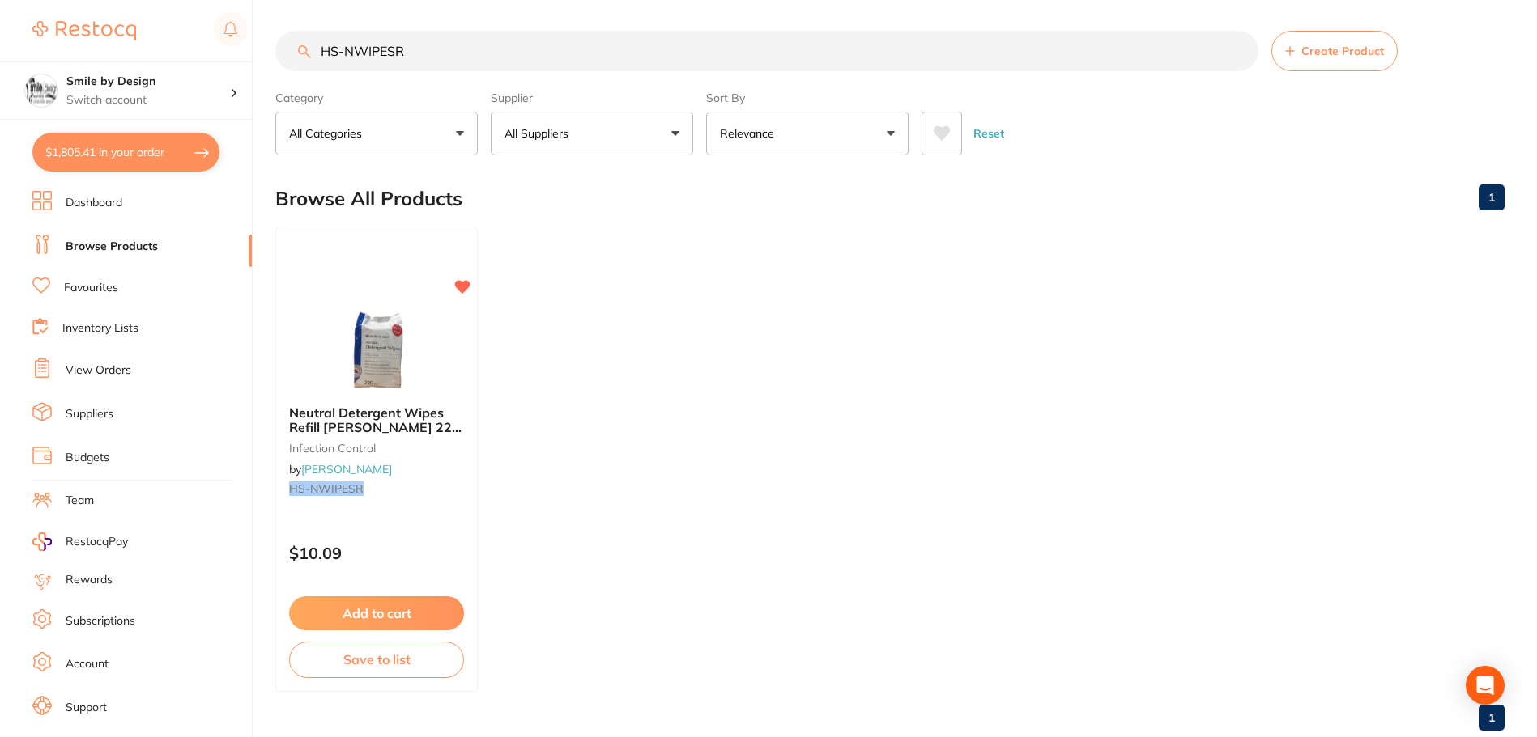
checkbox input "true"
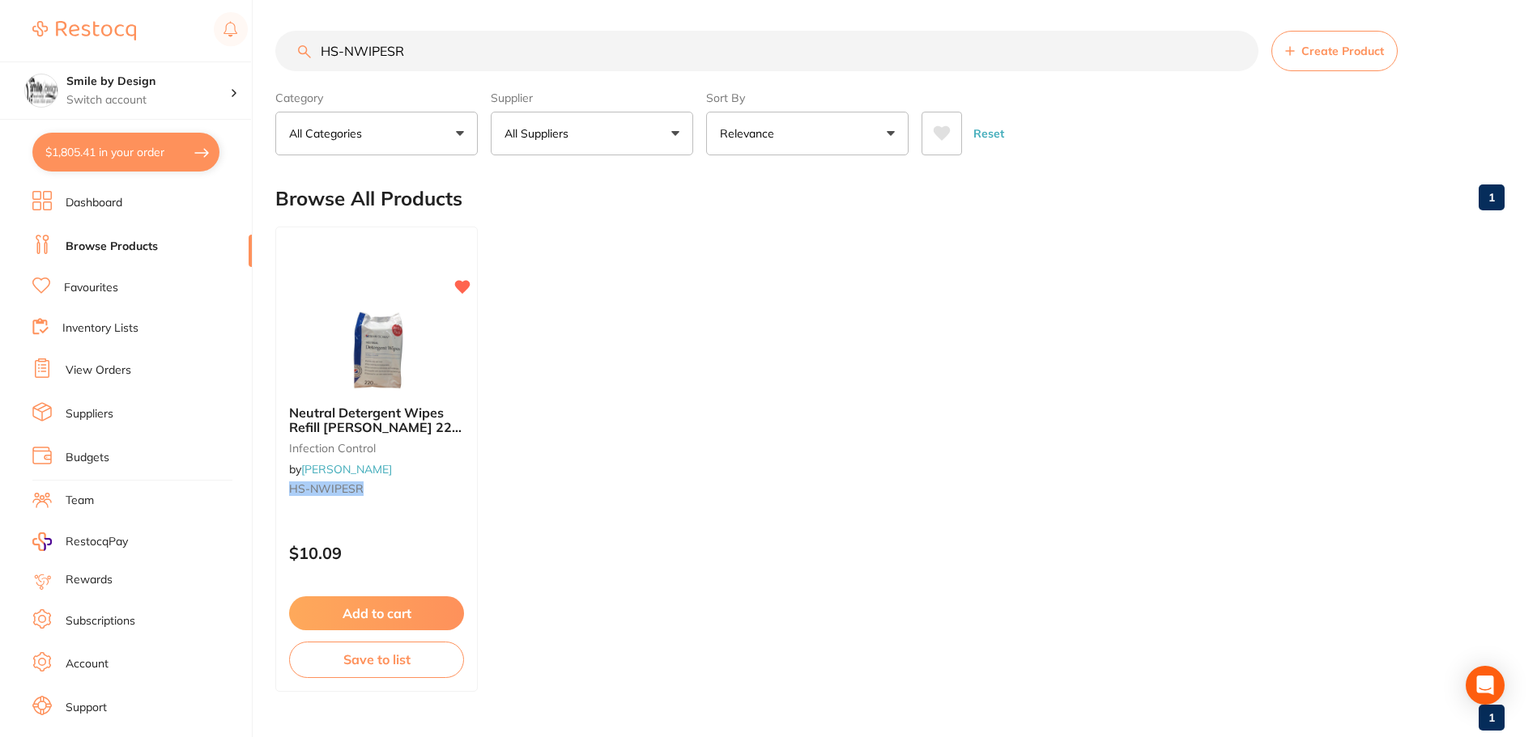
checkbox input "true"
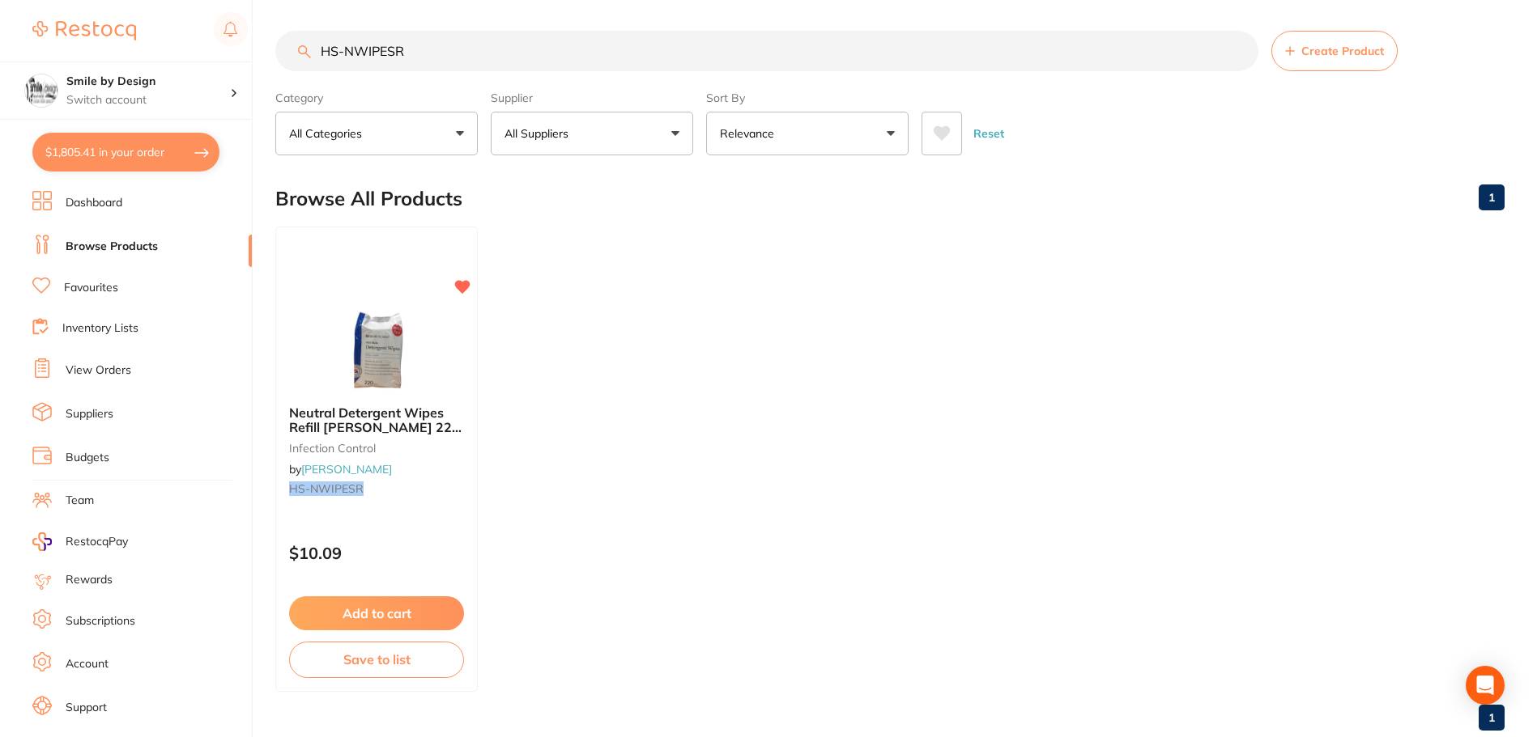
checkbox input "true"
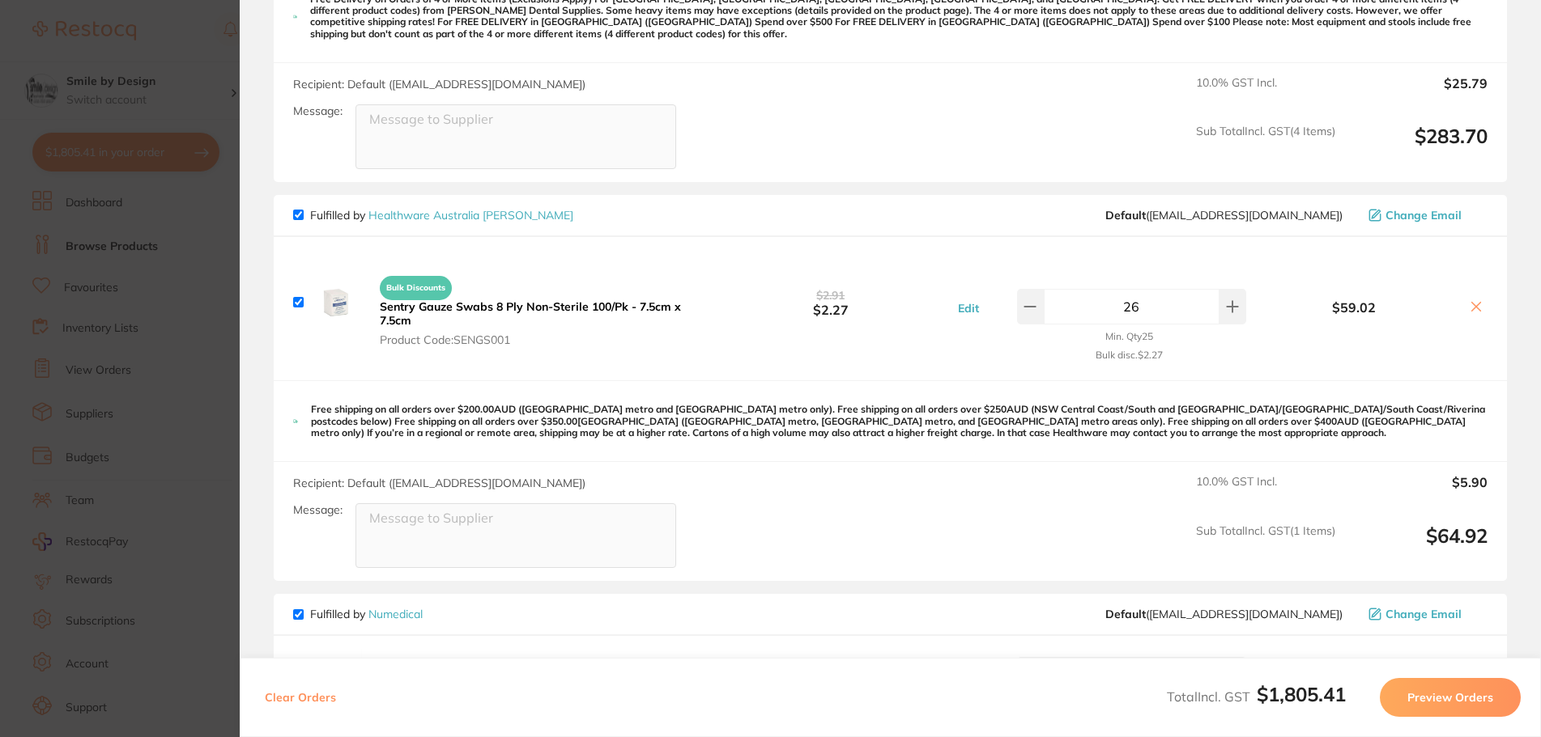
scroll to position [1295, 0]
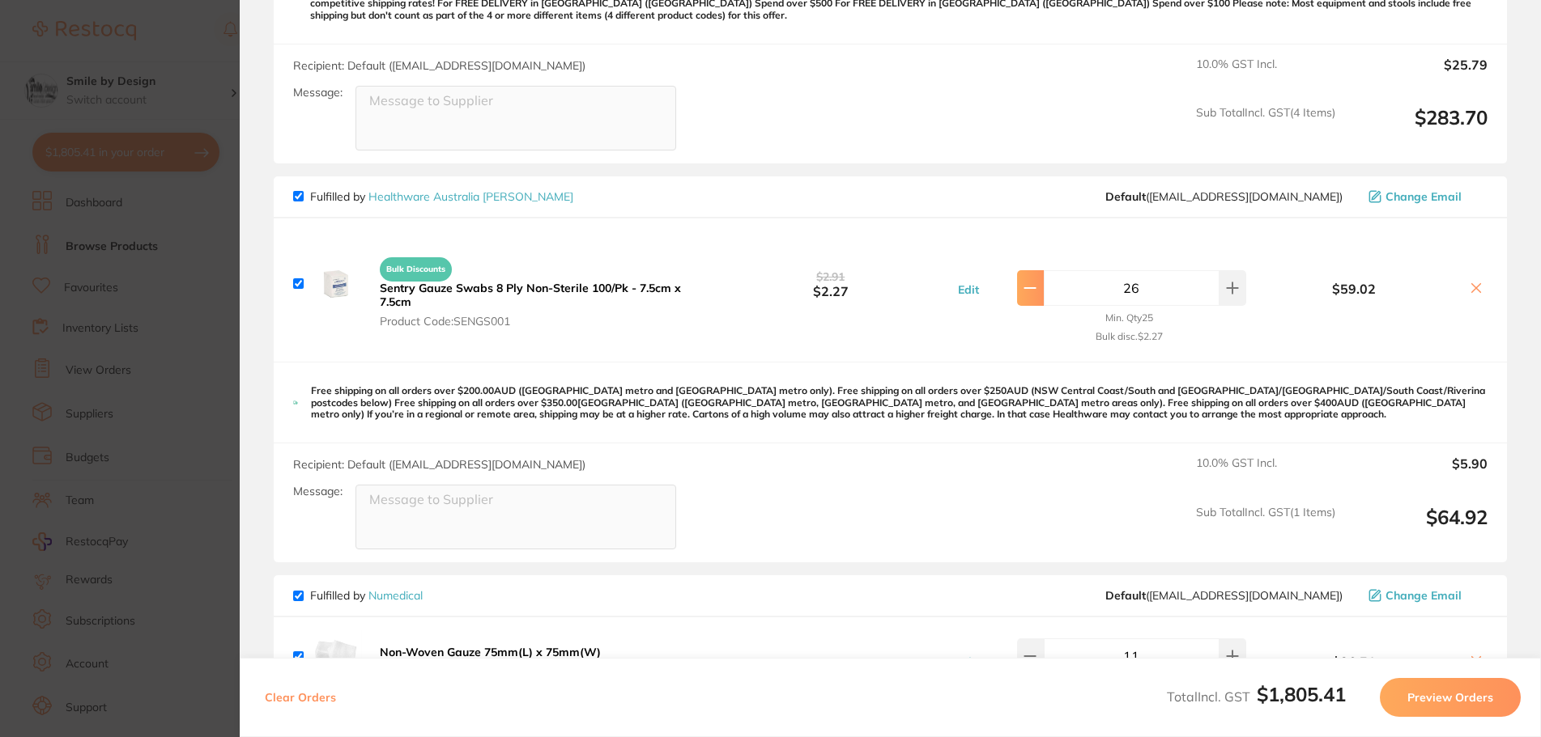
click at [1031, 282] on icon at bounding box center [1029, 288] width 13 height 13
type input "25"
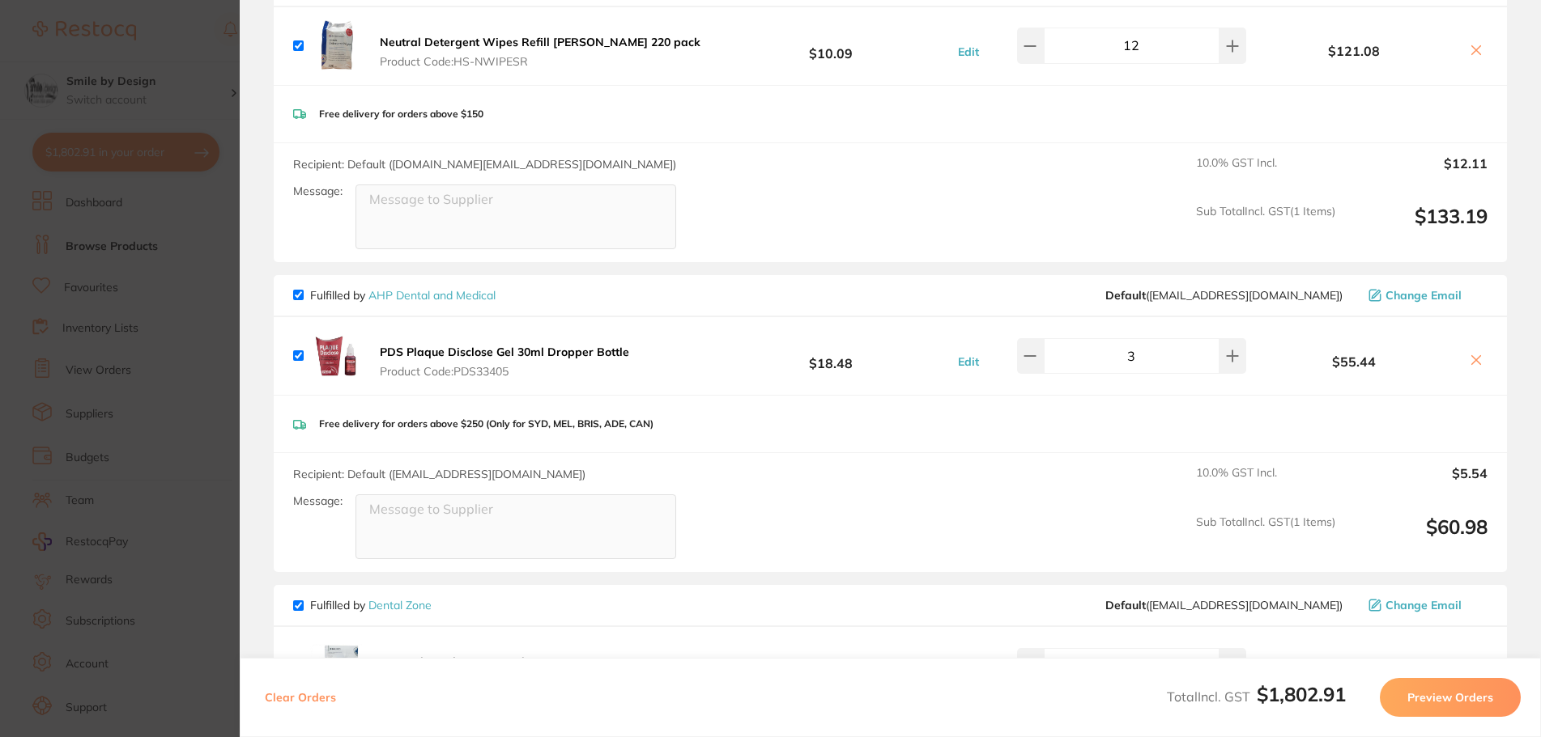
scroll to position [2267, 0]
